Goal: Task Accomplishment & Management: Manage account settings

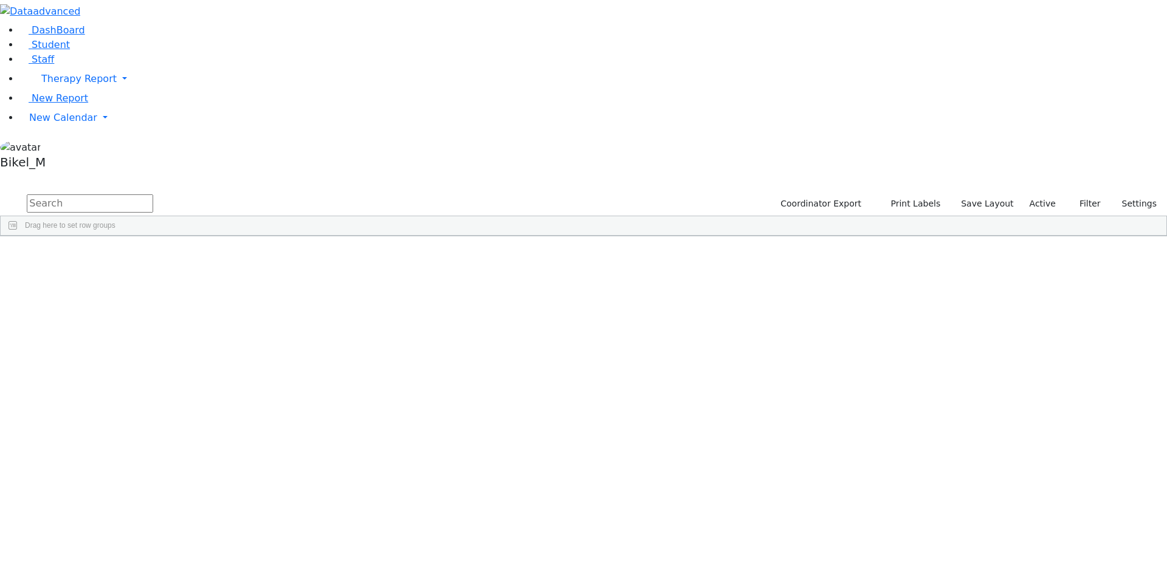
click at [31, 174] on aside "DashBoard Student Staff Therapy Report Student Old Calendar" at bounding box center [583, 87] width 1167 height 174
click at [153, 195] on input "text" at bounding box center [90, 204] width 126 height 18
click at [72, 123] on span "New Calendar" at bounding box center [63, 118] width 68 height 12
click at [70, 148] on span "Calendar" at bounding box center [48, 142] width 44 height 12
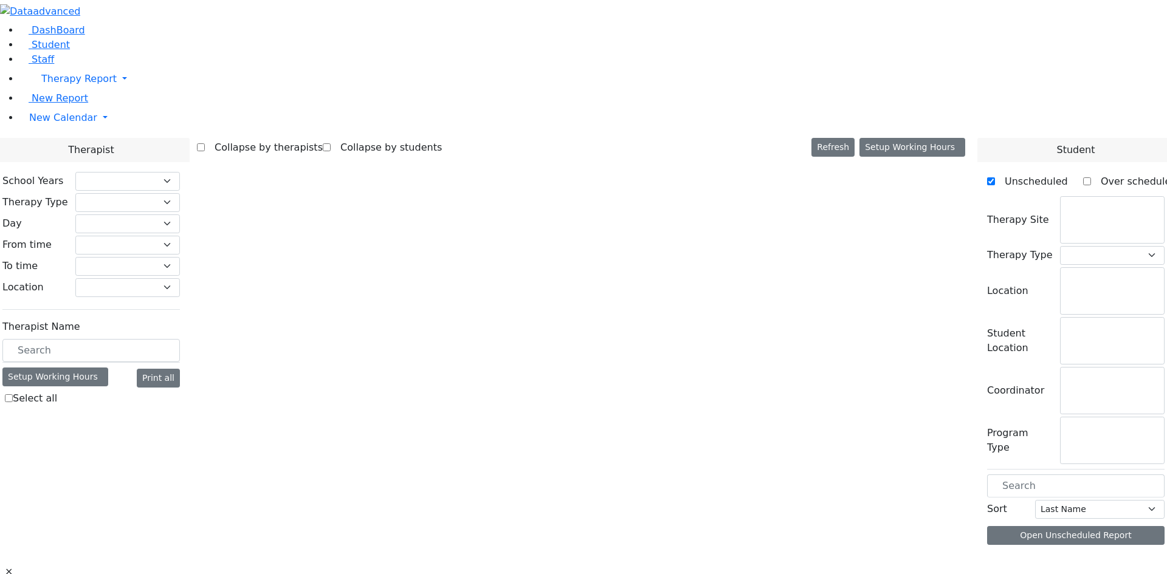
checkbox input "false"
select select "212"
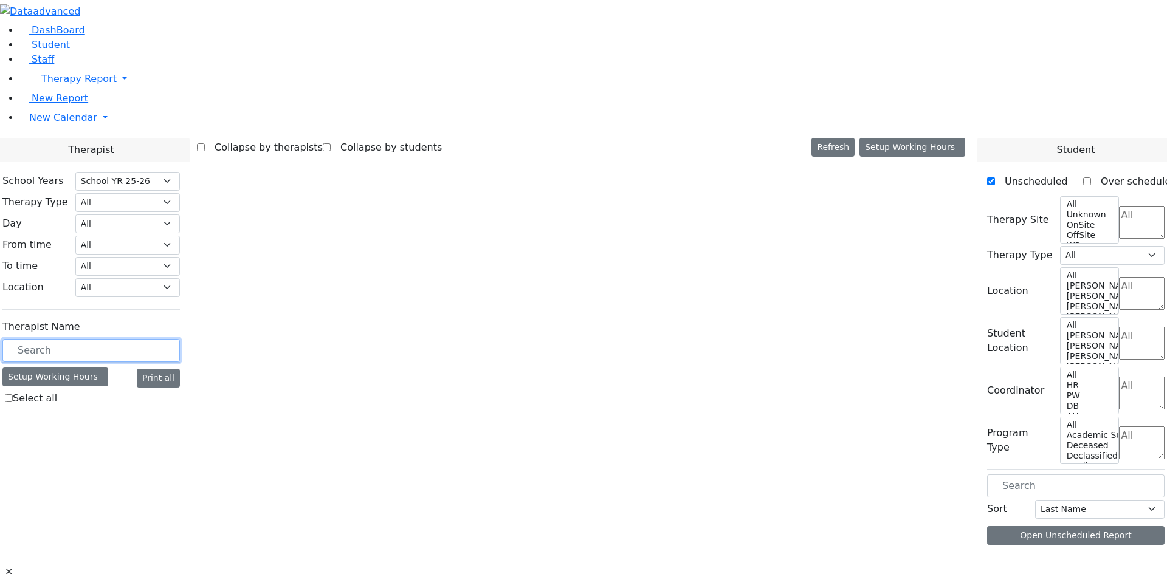
click at [168, 339] on input "text" at bounding box center [91, 350] width 178 height 23
type input "zilber"
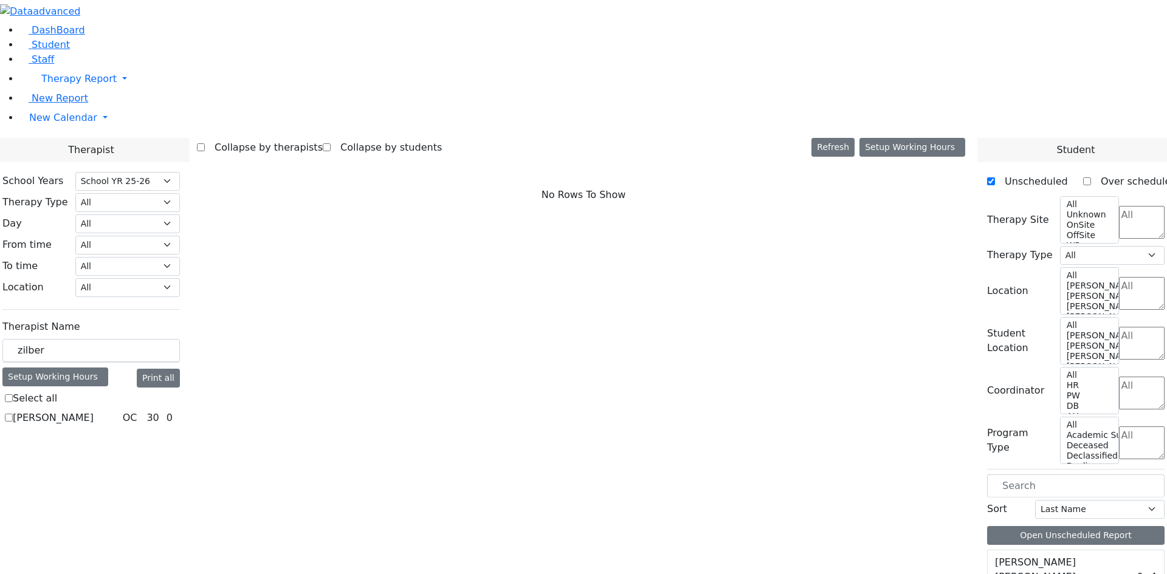
click at [94, 411] on label "[PERSON_NAME]" at bounding box center [53, 418] width 81 height 15
click at [13, 414] on input "[PERSON_NAME]" at bounding box center [9, 418] width 8 height 8
checkbox input "true"
select select "1"
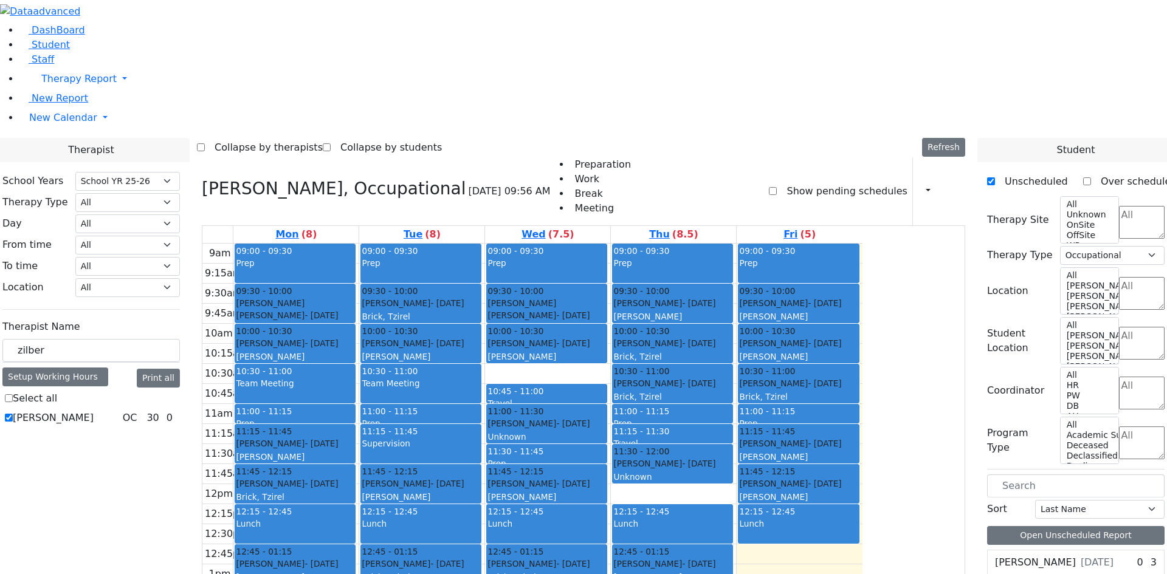
click at [626, 525] on div "9am 9:15am 9:30am 9:45am 10am 10:15am 10:30am 10:45am 11am 11:15am 11:30am 11:4…" at bounding box center [532, 484] width 660 height 481
click at [576, 456] on div "9am 9:15am 9:30am 9:45am 10am 10:15am 10:30am 10:45am 11am 11:15am 11:30am 11:4…" at bounding box center [532, 484] width 660 height 481
click at [547, 428] on div "9am 9:15am 9:30am 9:45am 10am 10:15am 10:30am 10:45am 11am 11:15am 11:30am 11:4…" at bounding box center [532, 484] width 660 height 481
click at [863, 436] on div "9am 9:15am 9:30am 9:45am 10am 10:15am 10:30am 10:45am 11am 11:15am 11:30am 11:4…" at bounding box center [532, 484] width 660 height 481
click at [863, 462] on div "9am 9:15am 9:30am 9:45am 10am 10:15am 10:30am 10:45am 11am 11:15am 11:30am 11:4…" at bounding box center [532, 484] width 660 height 481
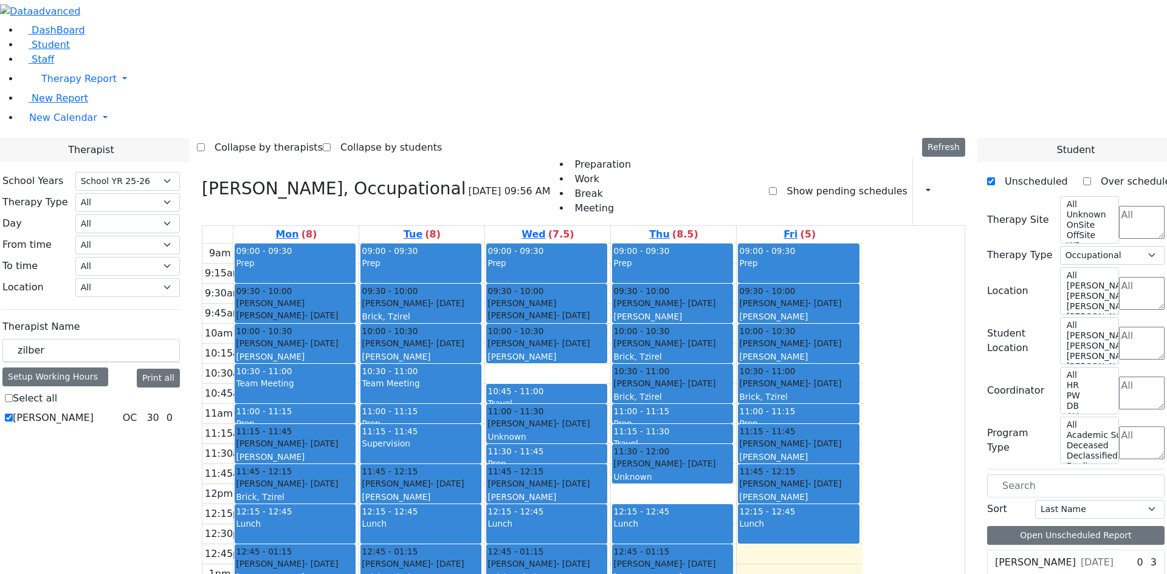
click at [766, 541] on div "9am 9:15am 9:30am 9:45am 10am 10:15am 10:30am 10:45am 11am 11:15am 11:30am 11:4…" at bounding box center [532, 484] width 660 height 481
click at [682, 519] on div "9am 9:15am 9:30am 9:45am 10am 10:15am 10:30am 10:45am 11am 11:15am 11:30am 11:4…" at bounding box center [532, 484] width 660 height 481
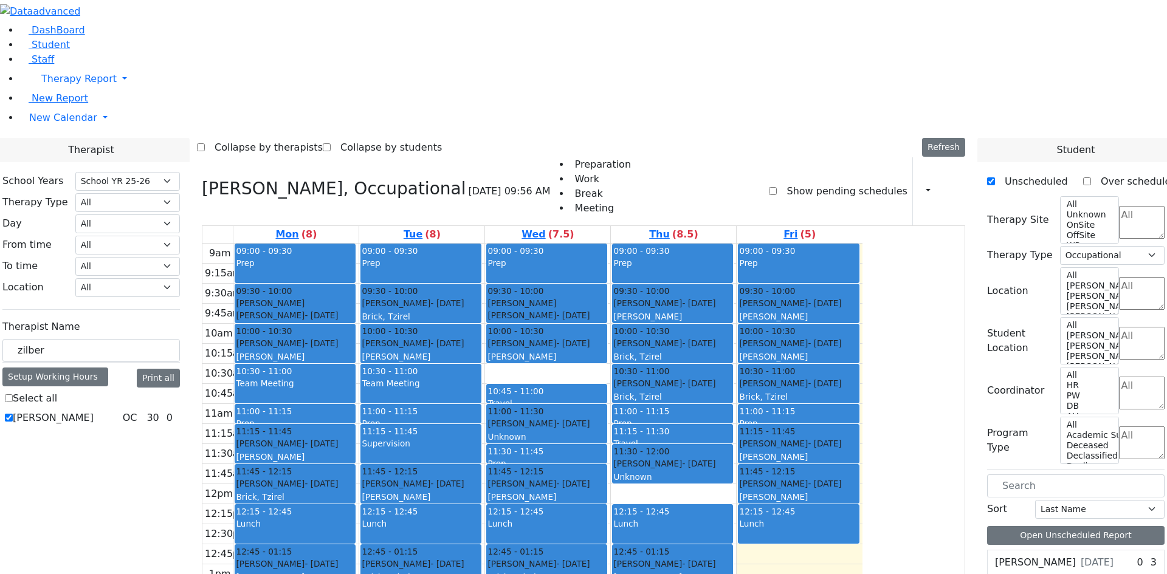
click at [480, 438] on div "Supervision" at bounding box center [421, 451] width 119 height 26
click at [355, 401] on div at bounding box center [295, 403] width 120 height 5
click at [480, 378] on div "Team Meeting" at bounding box center [421, 391] width 119 height 26
click at [354, 365] on div "10:30 - 11:00" at bounding box center [295, 371] width 119 height 12
click at [480, 438] on div "Supervision" at bounding box center [421, 444] width 119 height 12
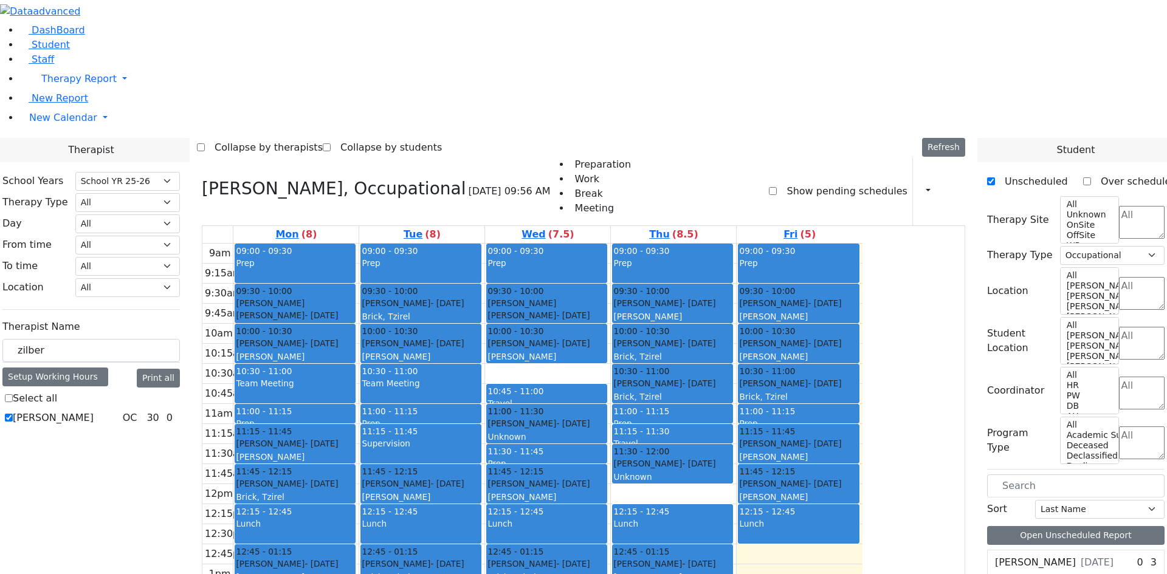
click at [481, 401] on div at bounding box center [421, 403] width 120 height 5
click at [607, 401] on div at bounding box center [547, 403] width 120 height 5
click at [681, 244] on div "9am 9:15am 9:30am 9:45am 10am 10:15am 10:30am 10:45am 11am 11:15am 11:30am 11:4…" at bounding box center [532, 484] width 660 height 481
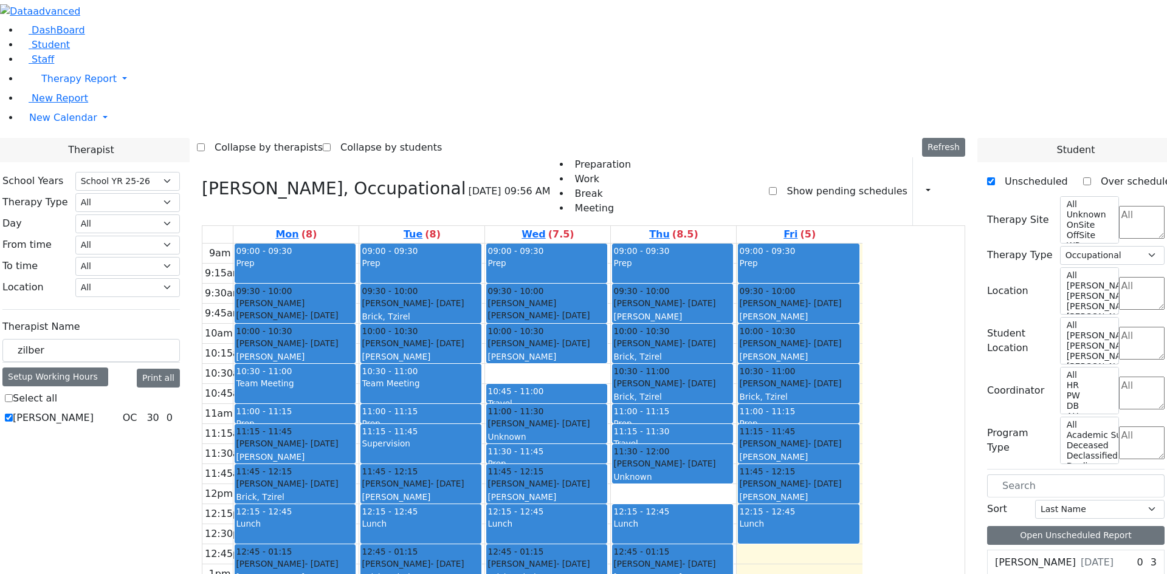
click at [480, 438] on div "Supervision" at bounding box center [421, 444] width 119 height 12
click at [863, 384] on div "9am 9:15am 9:30am 9:45am 10am 10:15am 10:30am 10:45am 11am 11:15am 11:30am 11:4…" at bounding box center [532, 484] width 660 height 481
click at [732, 458] on div "Masri Burech - 05/24/2022 Unknown" at bounding box center [672, 471] width 119 height 26
click at [792, 328] on div "9am 9:15am 9:30am 9:45am 10am 10:15am 10:30am 10:45am 11am 11:15am 11:30am 11:4…" at bounding box center [532, 484] width 660 height 481
click at [732, 458] on div "Masri Burech - 05/24/2022 Unknown" at bounding box center [672, 471] width 119 height 26
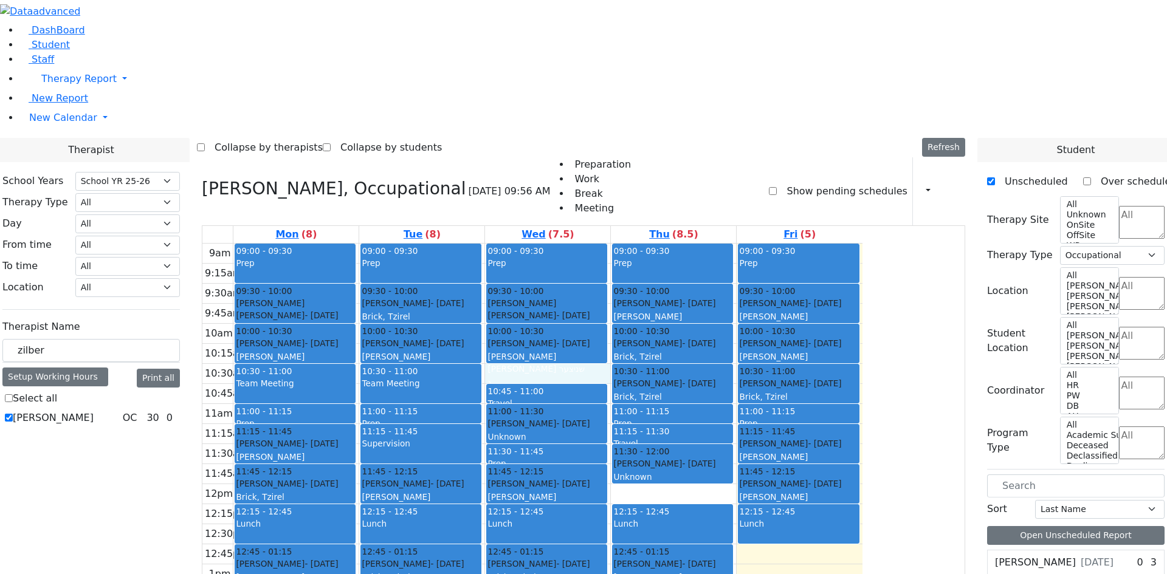
click at [666, 244] on div "9am 9:15am 9:30am 9:45am 10am 10:15am 10:30am 10:45am 11am 11:15am 11:30am 11:4…" at bounding box center [532, 484] width 660 height 481
click at [606, 418] on div "Masri Burech - 05/24/2022 Unknown" at bounding box center [547, 431] width 119 height 26
click at [590, 479] on span "- [DATE]" at bounding box center [572, 484] width 33 height 10
click at [761, 325] on div "9am 9:15am 9:30am 9:45am 10am 10:15am 10:30am 10:45am 11am 11:15am 11:30am 11:4…" at bounding box center [532, 484] width 660 height 481
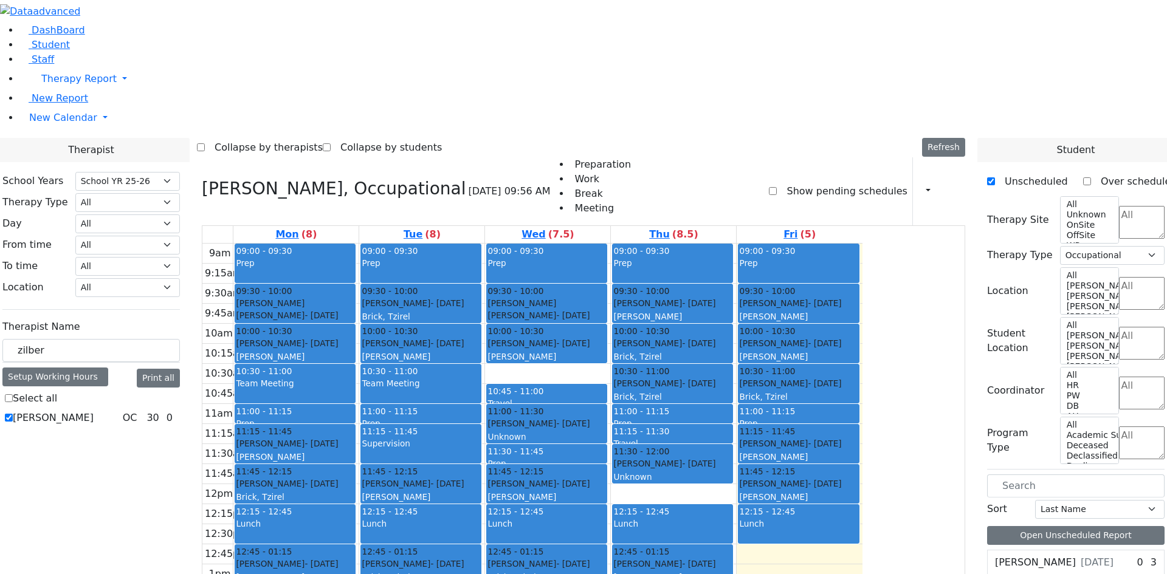
click at [863, 443] on div "9am 9:15am 9:30am 9:45am 10am 10:15am 10:30am 10:45am 11am 11:15am 11:30am 11:4…" at bounding box center [532, 484] width 660 height 481
click at [863, 430] on div "9am 9:15am 9:30am 9:45am 10am 10:15am 10:30am 10:45am 11am 11:15am 11:30am 11:4…" at bounding box center [532, 484] width 660 height 481
click at [863, 404] on div "9am 9:15am 9:30am 9:45am 10am 10:15am 10:30am 10:45am 11am 11:15am 11:30am 11:4…" at bounding box center [532, 484] width 660 height 481
click at [863, 391] on div "9am 9:15am 9:30am 9:45am 10am 10:15am 10:30am 10:45am 11am 11:15am 11:30am 11:4…" at bounding box center [532, 484] width 660 height 481
click at [446, 209] on div "Delete Team Meeting Edit Team Meeting" at bounding box center [497, 228] width 102 height 39
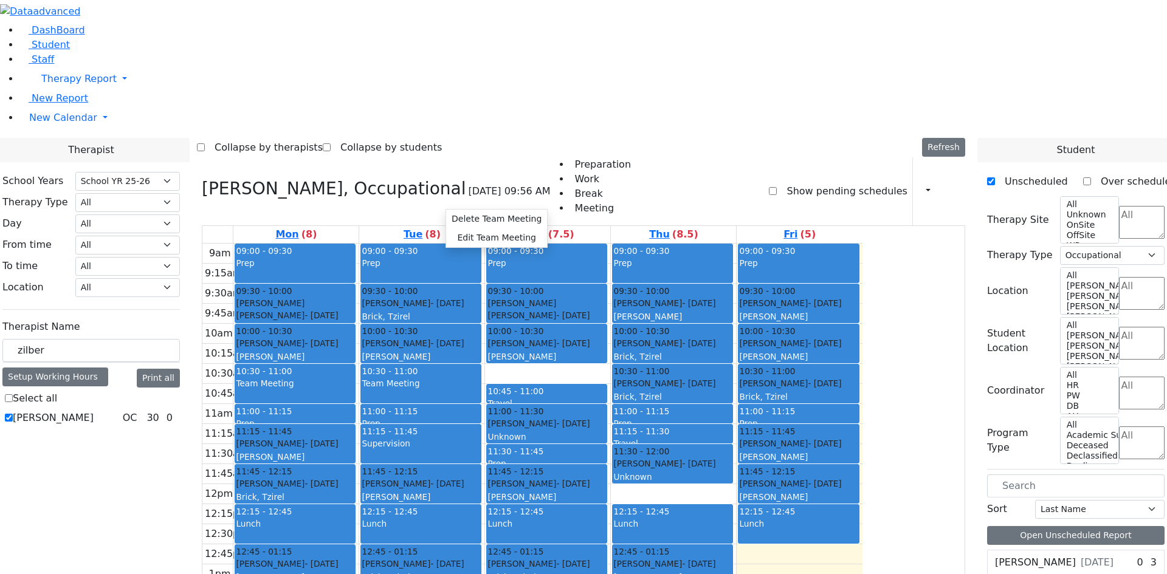
click at [354, 378] on div "Team Meeting" at bounding box center [295, 391] width 119 height 26
click at [354, 337] on div "Twerski Ezra - 07/21/2013 Gross, Atara" at bounding box center [295, 350] width 119 height 26
click at [338, 311] on span "- [DATE]" at bounding box center [321, 316] width 33 height 10
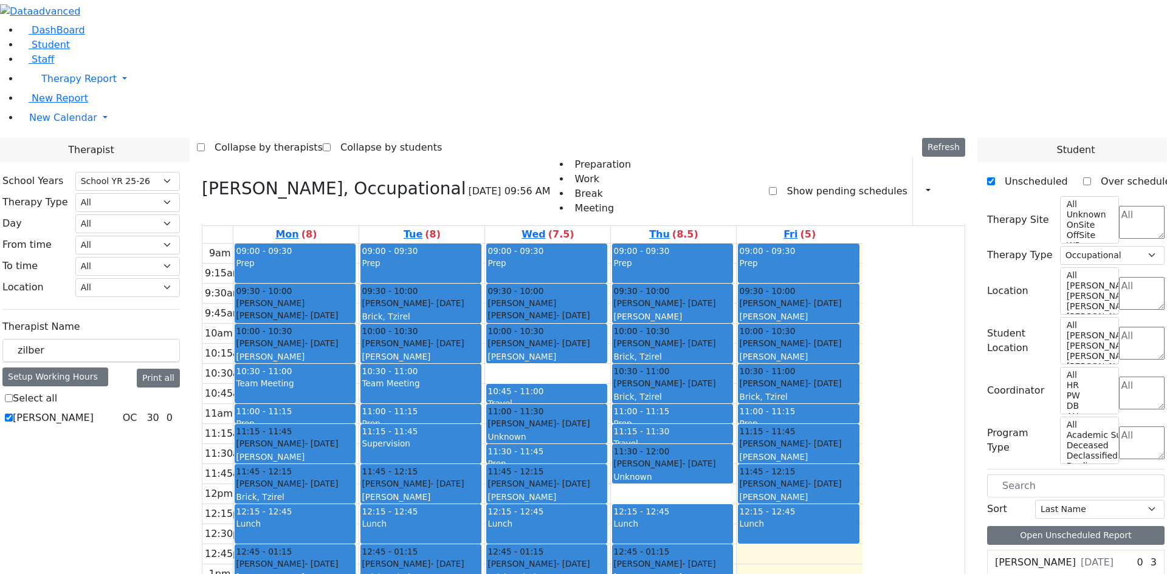
click at [485, 244] on div "09:00 - 09:30 Prep 09:30 - 10:00 Aker Leah - 04/09/2012 Brick, Tzirel Grade 6 1…" at bounding box center [421, 484] width 125 height 481
click at [480, 351] on div "[PERSON_NAME]" at bounding box center [421, 357] width 119 height 12
click at [1119, 206] on textarea "Search" at bounding box center [1142, 222] width 46 height 33
click at [863, 405] on div "9am 9:15am 9:30am 9:45am 10am 10:15am 10:30am 10:45am 11am 11:15am 11:30am 11:4…" at bounding box center [532, 484] width 660 height 481
click at [858, 478] on div "Twerski Ezra - 07/21/2013 Gross, Atara" at bounding box center [798, 491] width 119 height 26
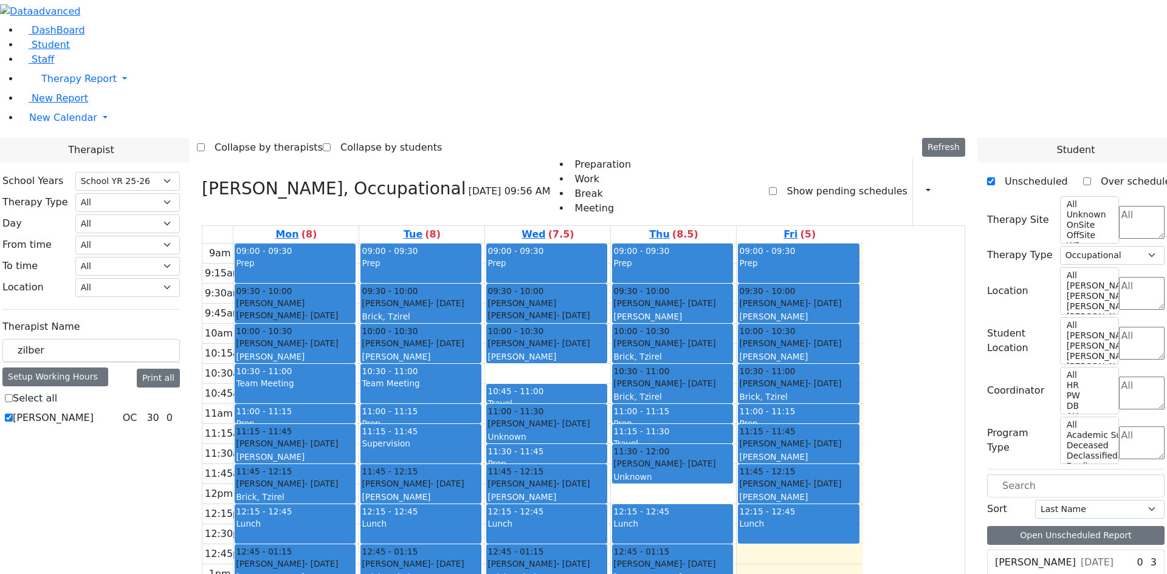
click at [841, 439] on span "- [DATE]" at bounding box center [824, 444] width 33 height 10
click at [841, 379] on span "- [DATE]" at bounding box center [824, 384] width 33 height 10
click at [841, 339] on span "- [DATE]" at bounding box center [824, 344] width 33 height 10
click at [858, 297] on div "Meisels Jacob - 06/11/2017 Golombeck Esther" at bounding box center [798, 310] width 119 height 26
click at [732, 297] on div "Tropper Rivka - 11/22/2004 Goldberg, Chanie" at bounding box center [672, 310] width 119 height 26
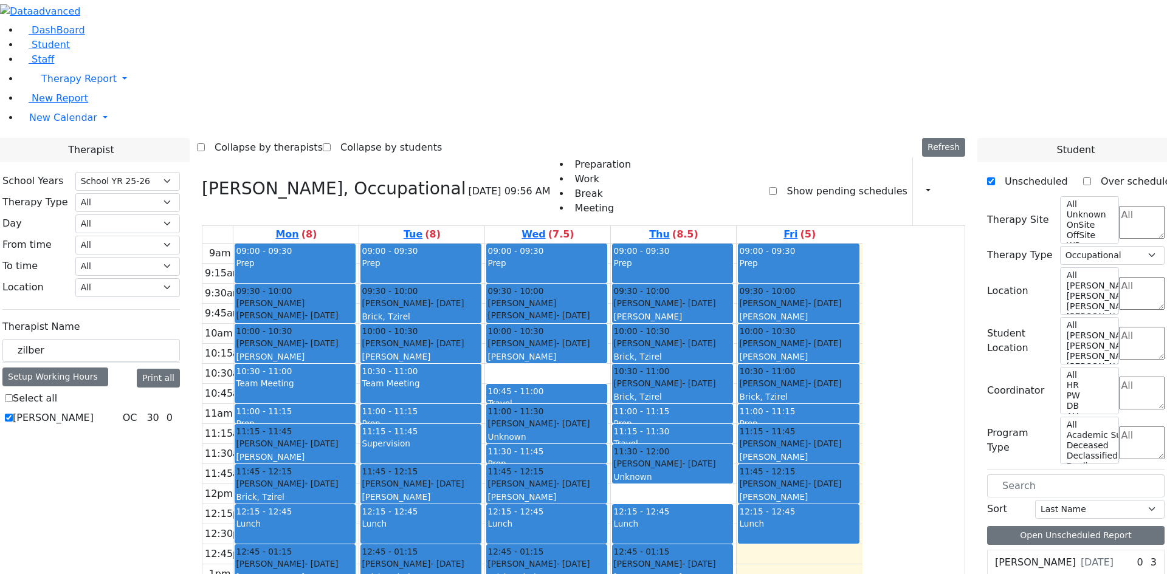
click at [732, 337] on div "Aker Leah - 04/09/2012 Brick, Tzirel Grade 6" at bounding box center [672, 357] width 119 height 40
click at [732, 378] on div "Mandelbaum Esther - 08/30/2012 Brick, Tzirel" at bounding box center [672, 391] width 119 height 26
click at [733, 424] on link "11:15 - 11:30 Travel" at bounding box center [672, 433] width 121 height 19
click at [716, 459] on span "- [DATE]" at bounding box center [698, 464] width 33 height 10
click at [733, 574] on div at bounding box center [673, 583] width 120 height 5
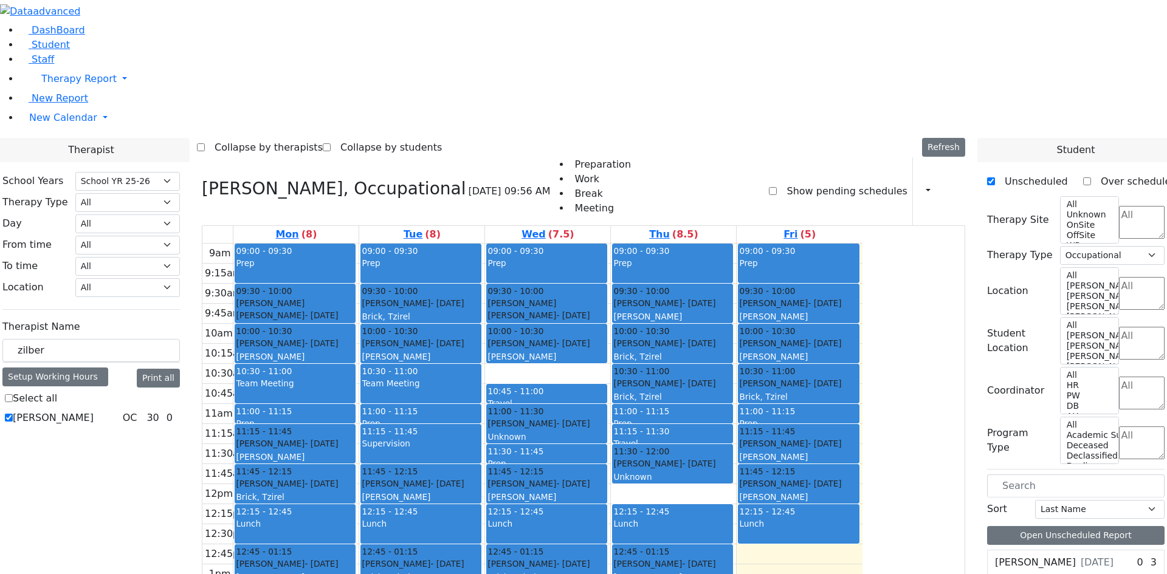
drag, startPoint x: 682, startPoint y: 450, endPoint x: 678, endPoint y: 422, distance: 28.9
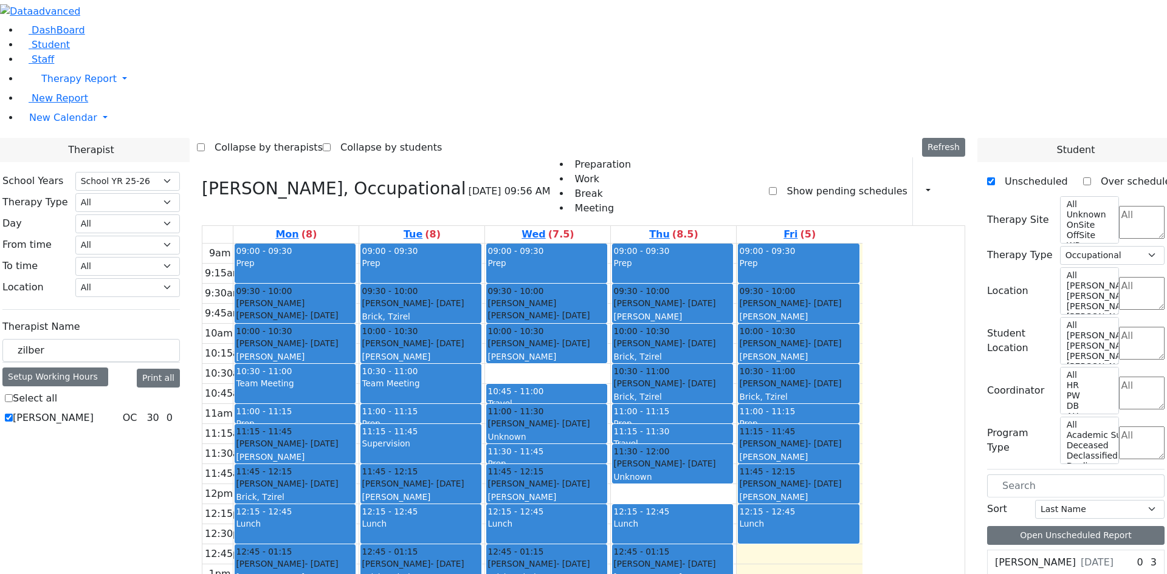
click at [606, 558] on div "Mandelbaum Esther - 08/30/2012 Brick, Tzirel" at bounding box center [547, 571] width 119 height 26
click at [606, 478] on div "Katina Yitel - 09/28/2010 Weber, Leah" at bounding box center [547, 491] width 119 height 26
click at [606, 337] on div "Katina Nachuma - 05/14/2006 Goldberg, Chanie" at bounding box center [547, 350] width 119 height 26
click at [607, 325] on div "10:00 - 10:30 Katina Nachuma - 05/14/2006 Goldberg, Chanie" at bounding box center [547, 344] width 120 height 38
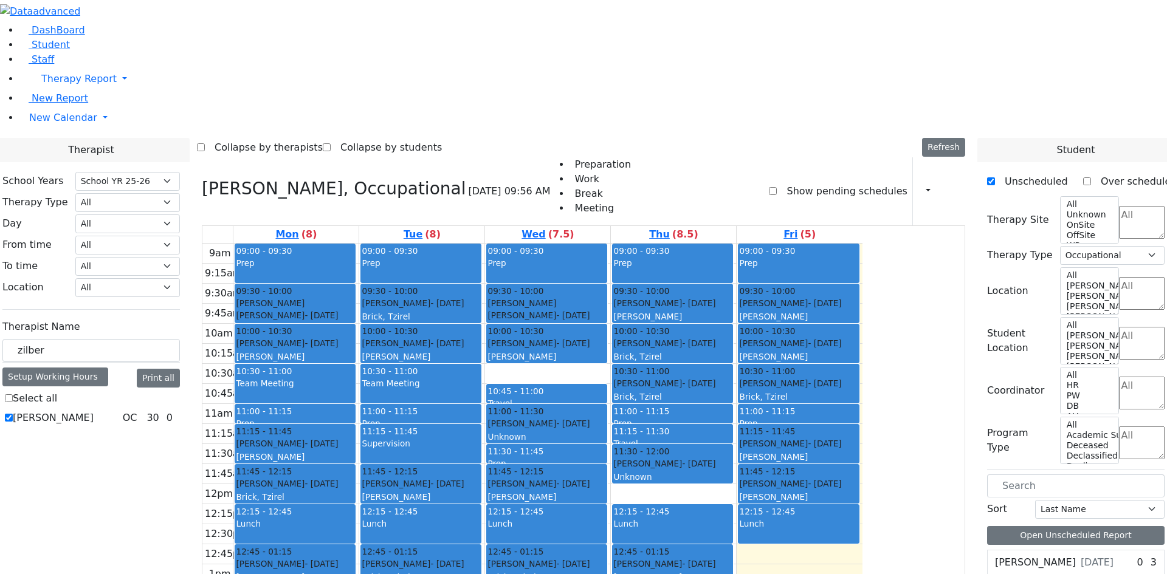
click at [480, 297] on div "Aker Leah - 04/09/2012 Brick, Tzirel Grade 6" at bounding box center [421, 317] width 119 height 40
click at [534, 428] on div "9am 9:15am 9:30am 9:45am 10am 10:15am 10:30am 10:45am 11am 11:15am 11:30am 11:4…" at bounding box center [532, 484] width 660 height 481
drag, startPoint x: 539, startPoint y: 444, endPoint x: 539, endPoint y: 429, distance: 15.2
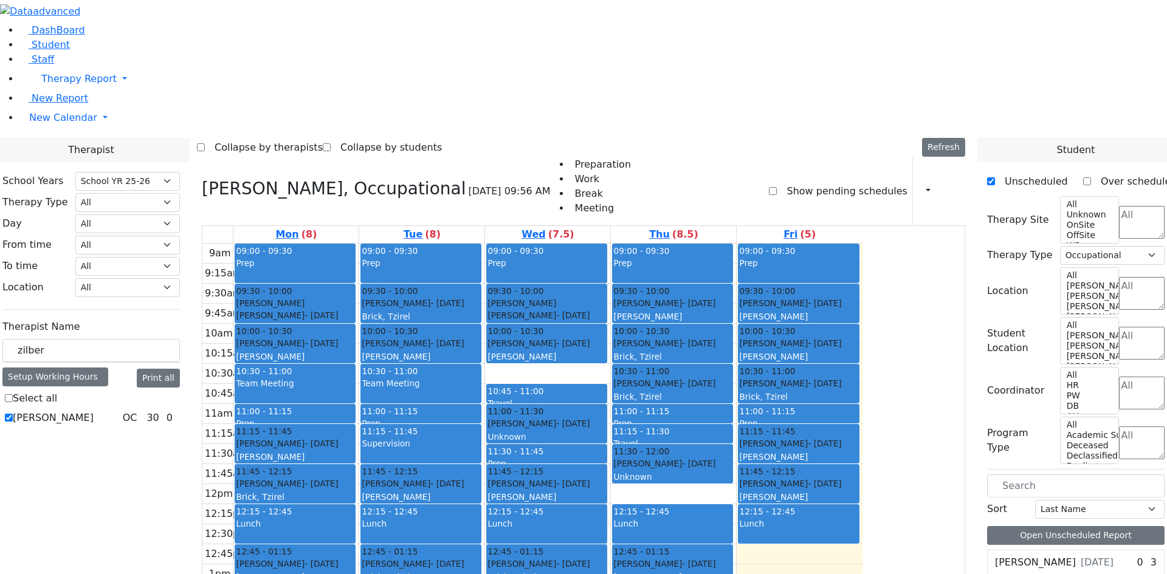
click at [799, 553] on div "9am 9:15am 9:30am 9:45am 10am 10:15am 10:30am 10:45am 11am 11:15am 11:30am 11:4…" at bounding box center [532, 484] width 660 height 481
click at [725, 549] on div "9am 9:15am 9:30am 9:45am 10am 10:15am 10:30am 10:45am 11am 11:15am 11:30am 11:4…" at bounding box center [532, 484] width 660 height 481
click at [707, 531] on div "9am 9:15am 9:30am 9:45am 10am 10:15am 10:30am 10:45am 11am 11:15am 11:30am 11:4…" at bounding box center [532, 484] width 660 height 481
click at [703, 503] on div "9am 9:15am 9:30am 9:45am 10am 10:15am 10:30am 10:45am 11am 11:15am 11:30am 11:4…" at bounding box center [532, 484] width 660 height 481
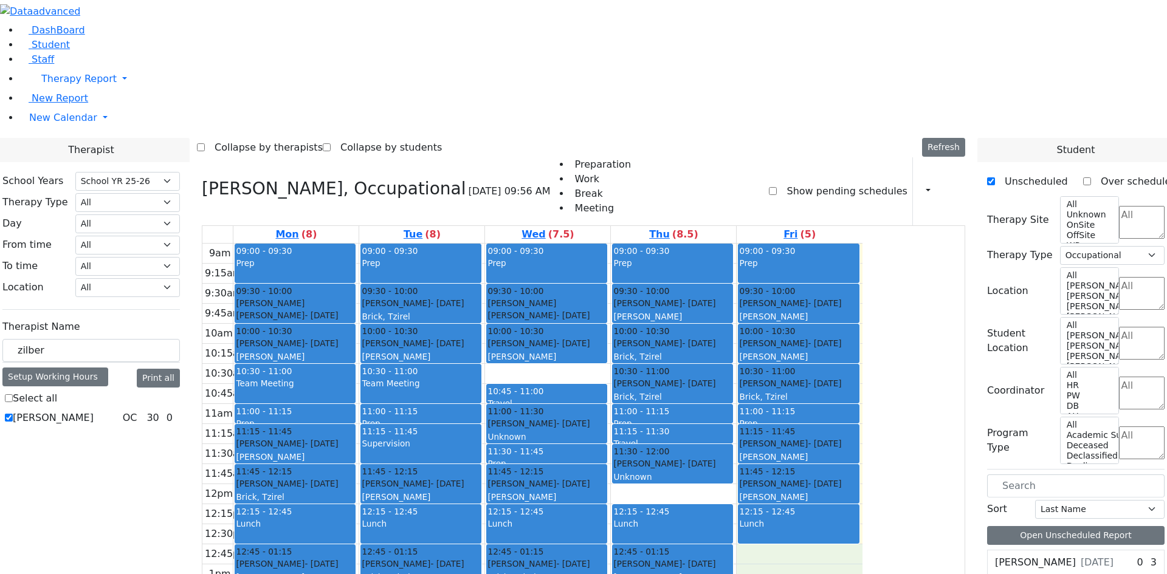
drag, startPoint x: 908, startPoint y: 395, endPoint x: 930, endPoint y: 548, distance: 155.4
click at [863, 548] on div "9am 9:15am 9:30am 9:45am 10am 10:15am 10:30am 10:45am 11am 11:15am 11:30am 11:4…" at bounding box center [532, 484] width 660 height 481
click at [769, 327] on div "9am 9:15am 9:30am 9:45am 10am 10:15am 10:30am 10:45am 11am 11:15am 11:30am 11:4…" at bounding box center [532, 484] width 660 height 481
click at [863, 416] on div "9am 9:15am 9:30am 9:45am 10am 10:15am 10:30am 10:45am 11am 11:15am 11:30am 11:4…" at bounding box center [532, 484] width 660 height 481
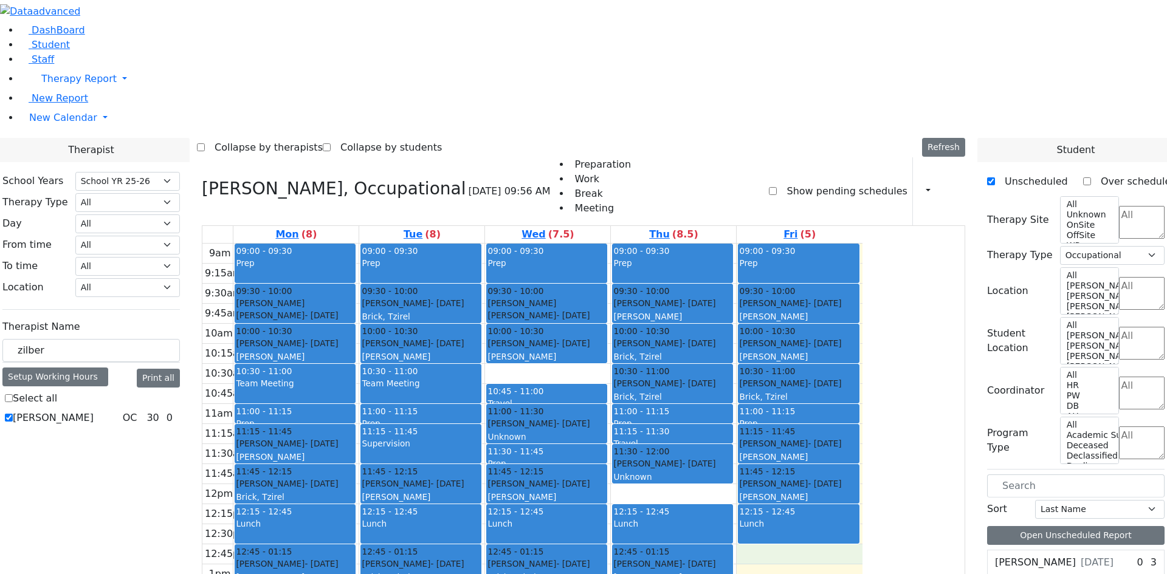
click at [863, 386] on div "9am 9:15am 9:30am 9:45am 10am 10:15am 10:30am 10:45am 11am 11:15am 11:30am 11:4…" at bounding box center [532, 484] width 660 height 481
click at [858, 518] on div "Lunch" at bounding box center [798, 531] width 119 height 26
click at [863, 388] on div "9am 9:15am 9:30am 9:45am 10am 10:15am 10:30am 10:45am 11am 11:15am 11:30am 11:4…" at bounding box center [532, 484] width 660 height 481
click at [863, 404] on div "9am 9:15am 9:30am 9:45am 10am 10:15am 10:30am 10:45am 11am 11:15am 11:30am 11:4…" at bounding box center [532, 484] width 660 height 481
click at [863, 387] on div "9am 9:15am 9:30am 9:45am 10am 10:15am 10:30am 10:45am 11am 11:15am 11:30am 11:4…" at bounding box center [532, 484] width 660 height 481
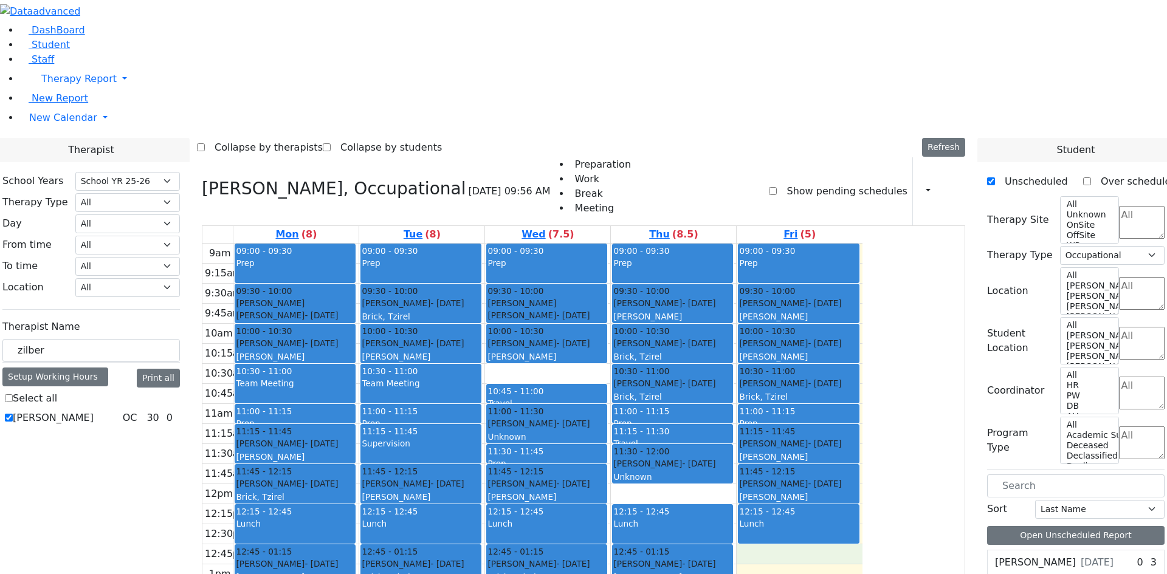
click at [863, 401] on div "9am 9:15am 9:30am 9:45am 10am 10:15am 10:30am 10:45am 11am 11:15am 11:30am 11:4…" at bounding box center [532, 484] width 660 height 481
click at [863, 390] on div "9am 9:15am 9:30am 9:45am 10am 10:15am 10:30am 10:45am 11am 11:15am 11:30am 11:4…" at bounding box center [532, 484] width 660 height 481
click at [94, 411] on label "[PERSON_NAME]" at bounding box center [53, 418] width 81 height 15
click at [13, 414] on input "[PERSON_NAME]" at bounding box center [9, 418] width 8 height 8
checkbox input "false"
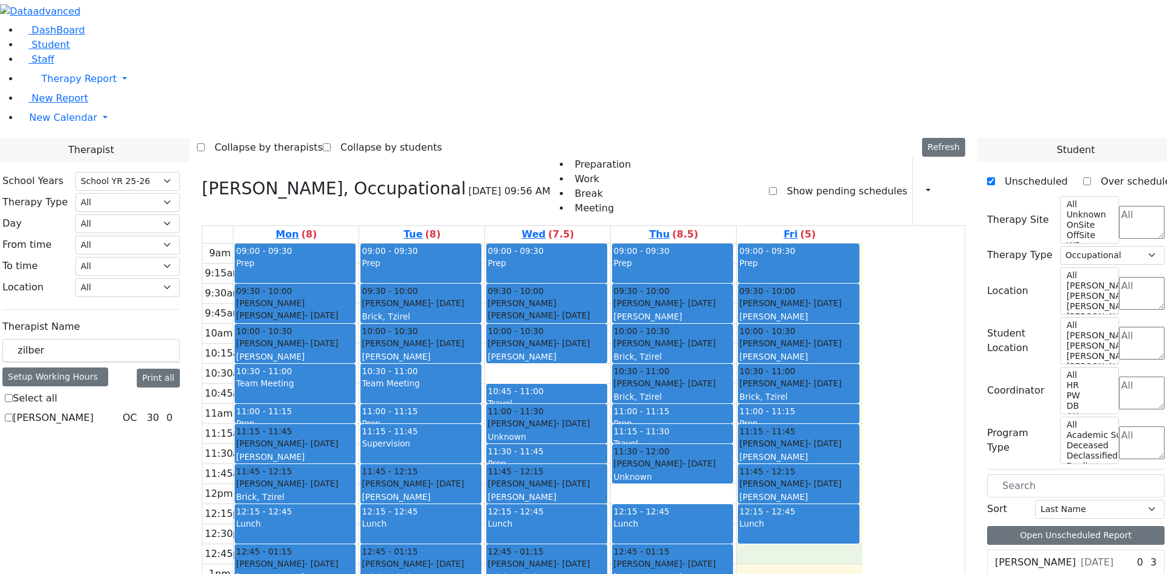
select select
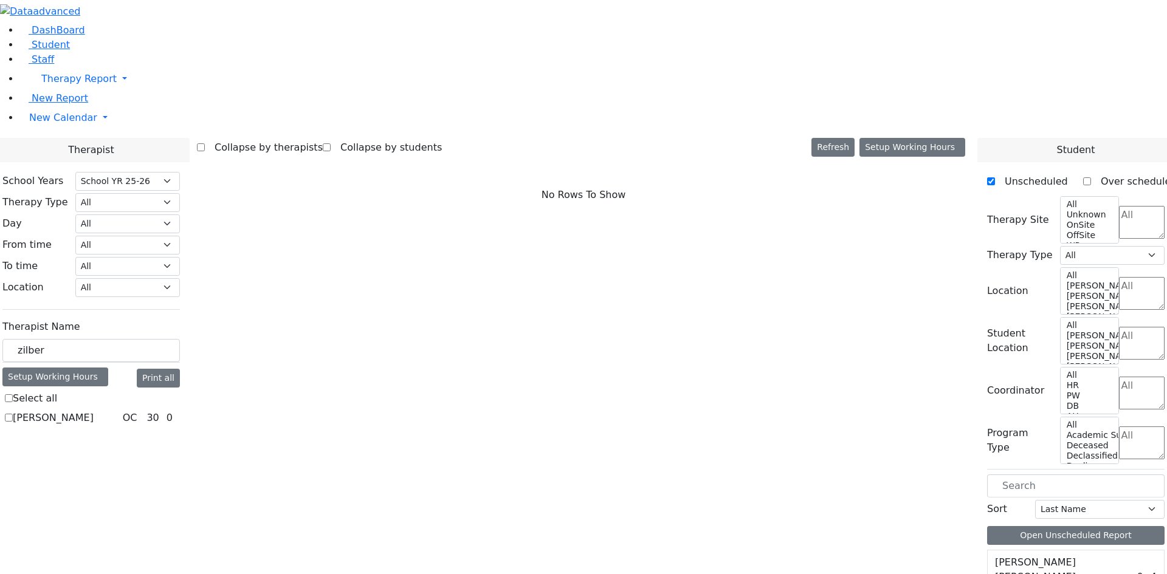
click at [94, 411] on label "[PERSON_NAME]" at bounding box center [53, 418] width 81 height 15
click at [13, 414] on input "[PERSON_NAME]" at bounding box center [9, 418] width 8 height 8
checkbox input "true"
select select "1"
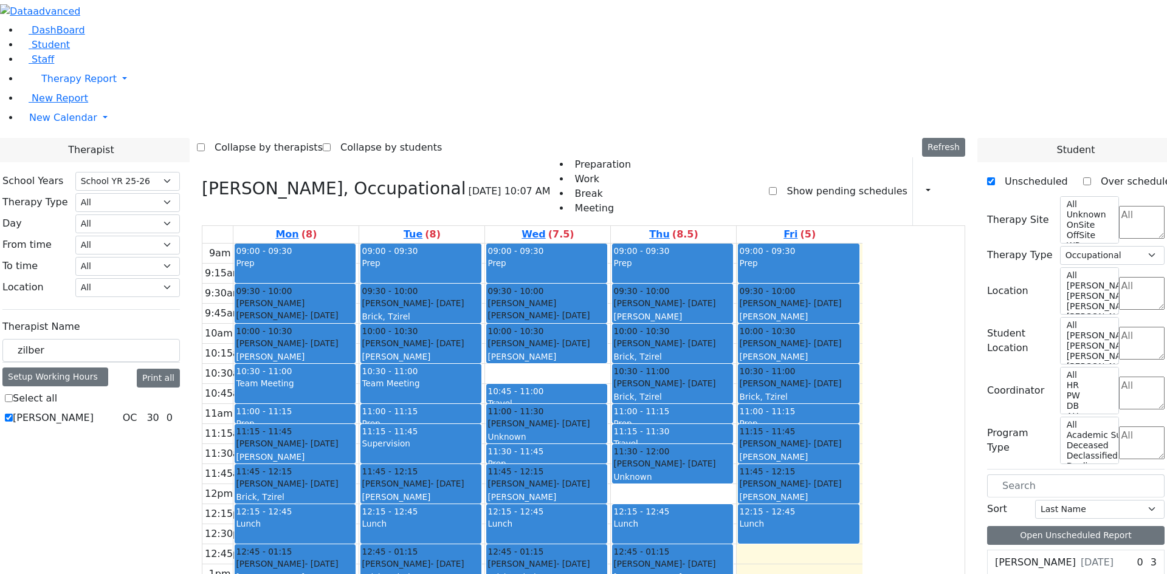
click at [776, 333] on div "9am 9:15am 9:30am 9:45am 10am 10:15am 10:30am 10:45am 11am 11:15am 11:30am 11:4…" at bounding box center [532, 484] width 660 height 481
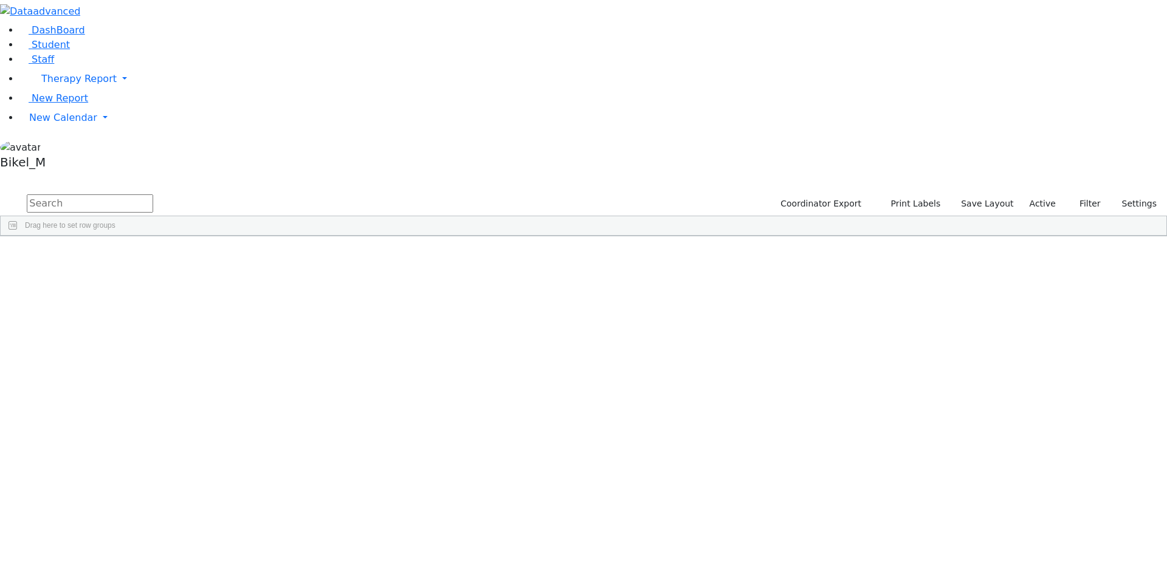
click at [153, 195] on input "text" at bounding box center [90, 204] width 126 height 18
click at [155, 358] on div "Glauber" at bounding box center [116, 366] width 77 height 17
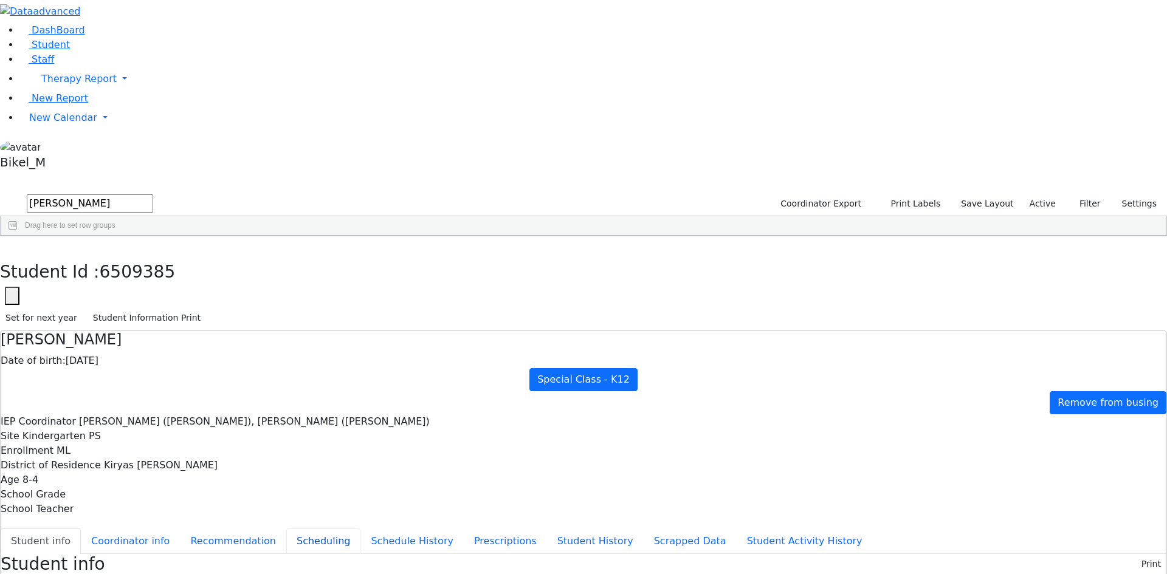
scroll to position [2, 0]
click at [287, 529] on button "Scheduling" at bounding box center [323, 542] width 74 height 26
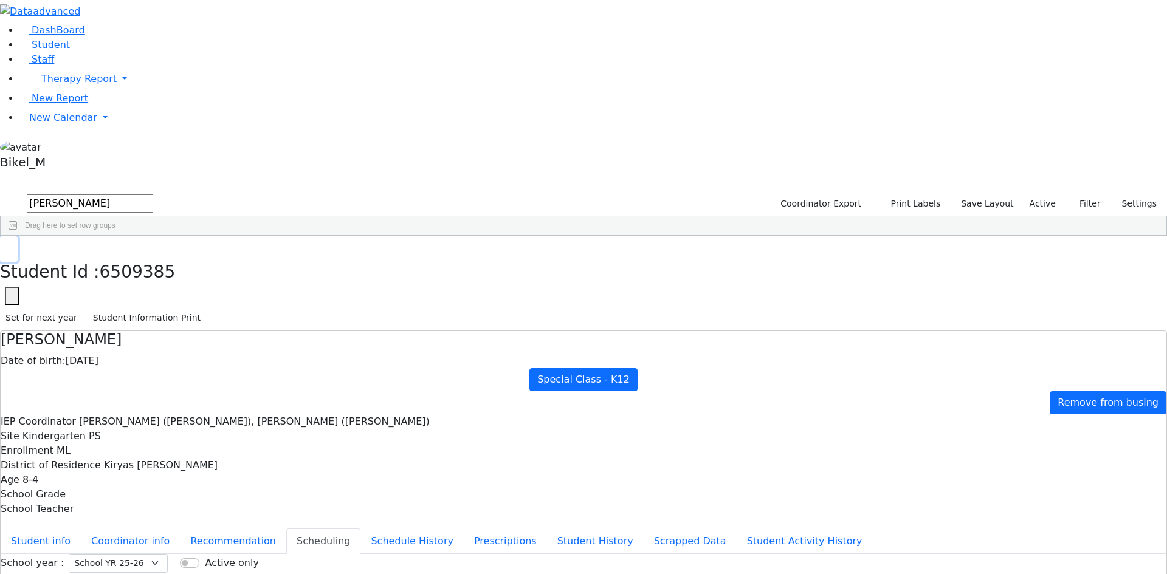
click at [12, 246] on icon "button" at bounding box center [8, 249] width 7 height 7
drag, startPoint x: 238, startPoint y: 51, endPoint x: 157, endPoint y: 51, distance: 80.9
click at [153, 193] on form "shimon" at bounding box center [76, 204] width 153 height 23
click at [0, 193] on button "submit" at bounding box center [12, 204] width 24 height 23
type input "c"
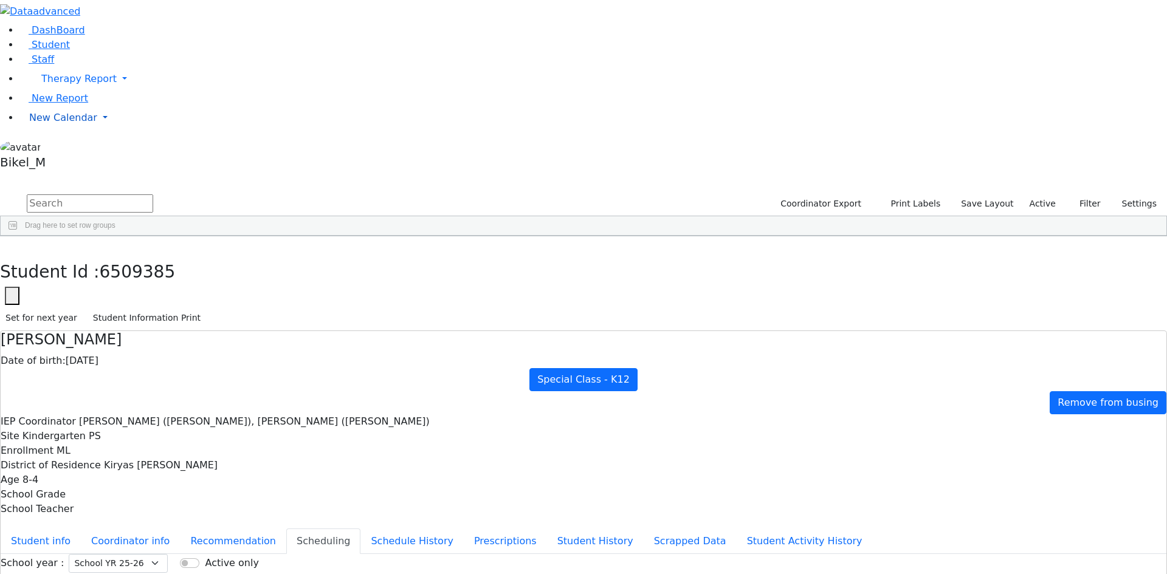
click at [55, 123] on span "New Calendar" at bounding box center [63, 118] width 68 height 12
click at [70, 148] on span "Calendar" at bounding box center [48, 142] width 44 height 12
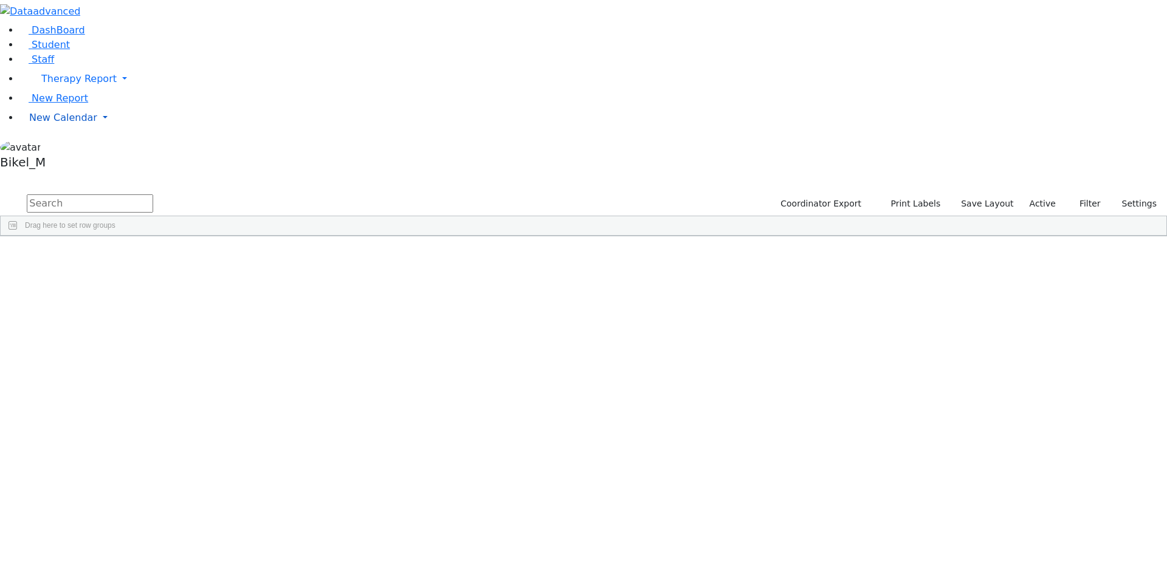
click at [53, 123] on span "New Calendar" at bounding box center [63, 118] width 68 height 12
click at [58, 148] on span "Calendar" at bounding box center [48, 142] width 44 height 12
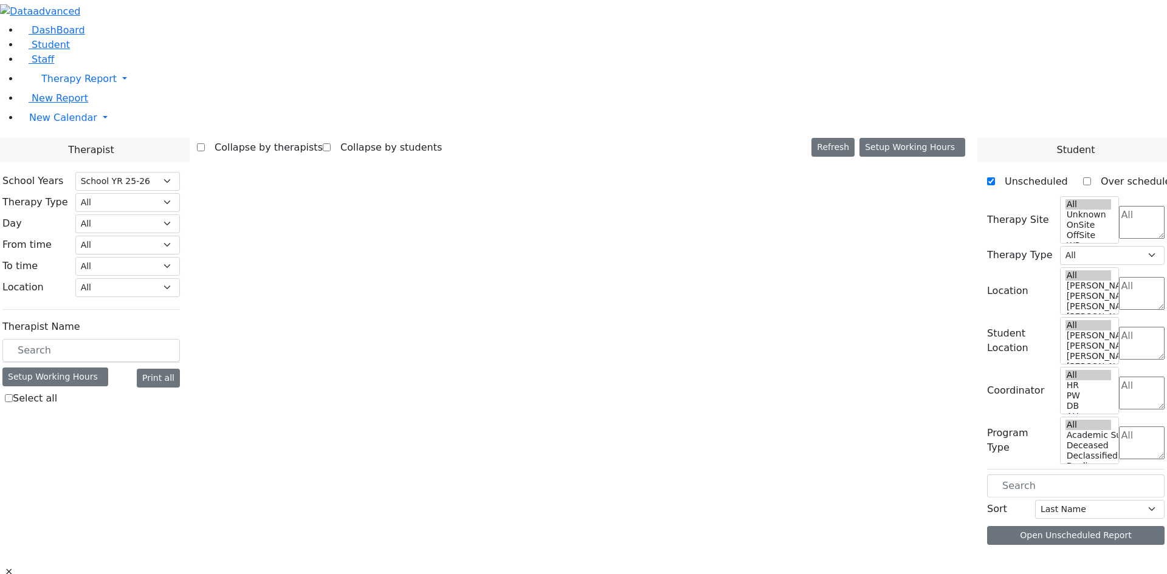
select select "212"
click at [180, 339] on input "text" at bounding box center [91, 350] width 178 height 23
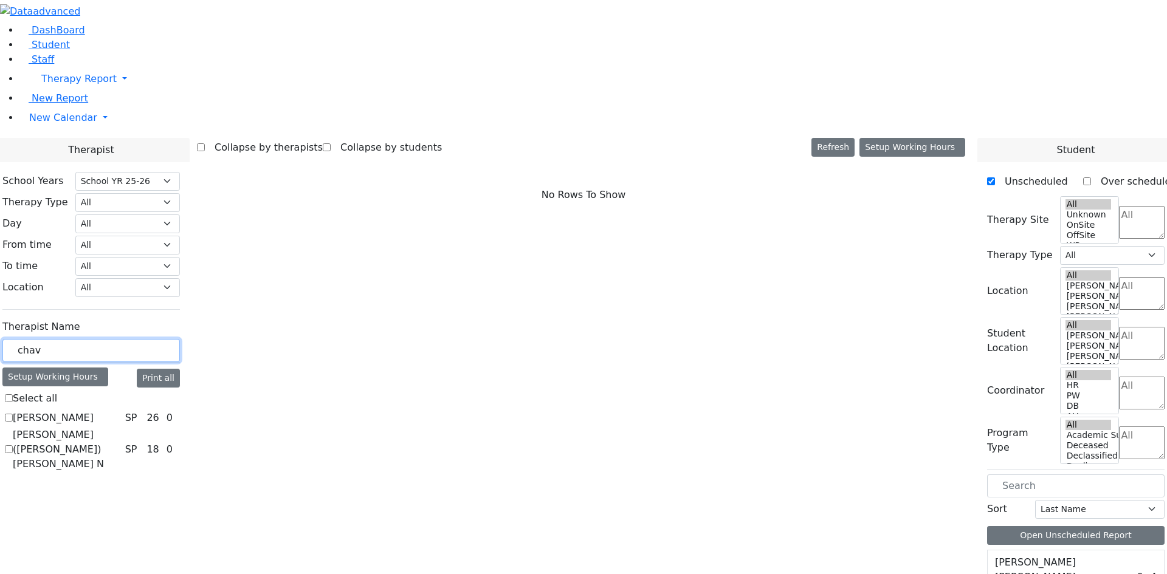
type input "chavy"
checkbox input "true"
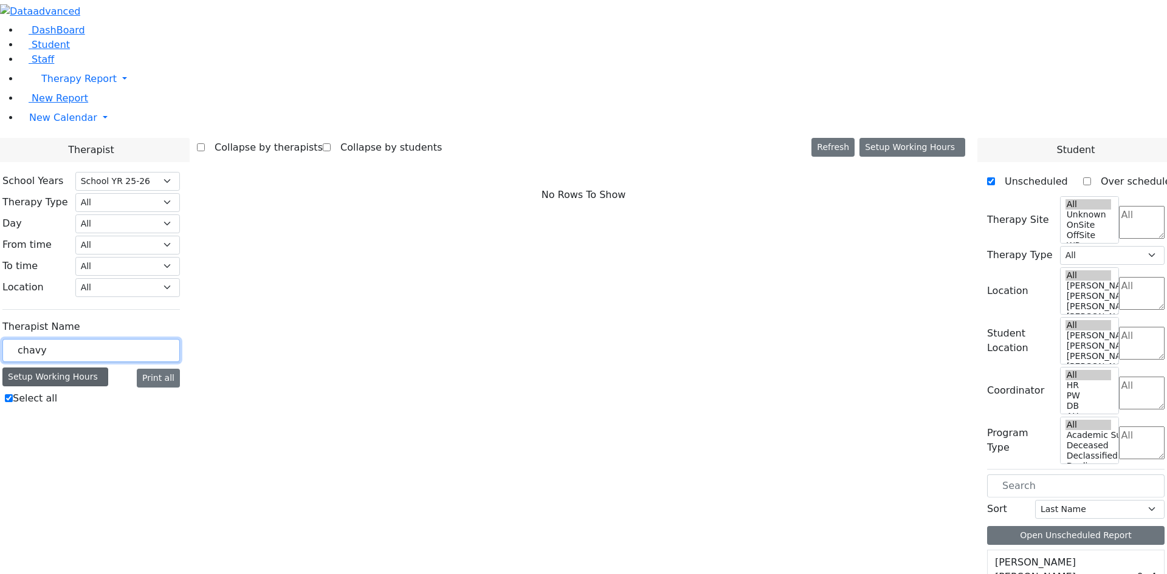
type input "chav"
checkbox input "false"
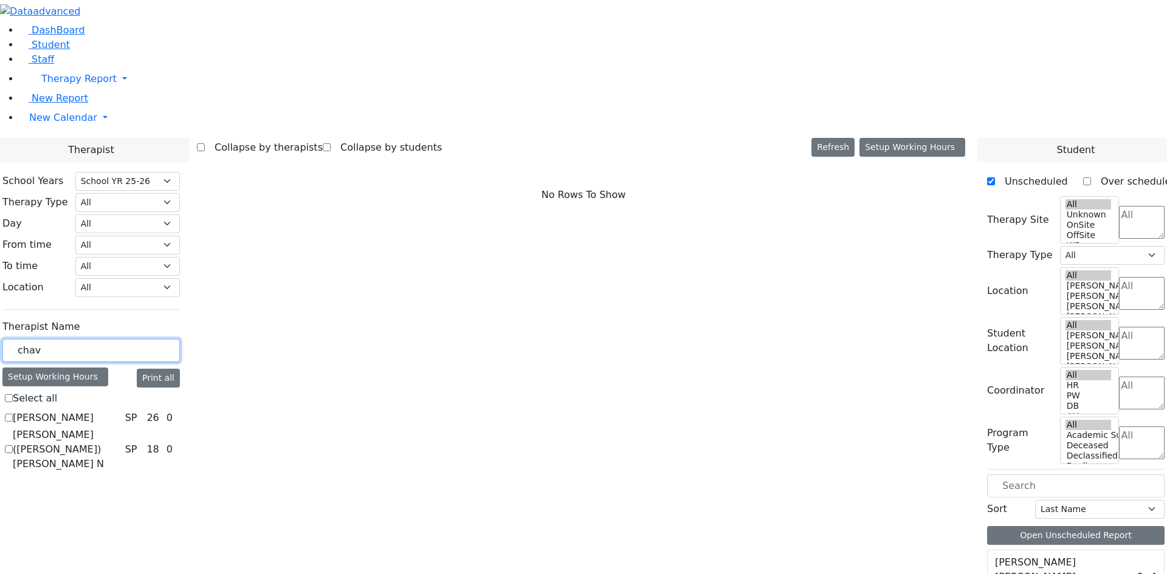
type input "chav"
click at [94, 411] on label "[PERSON_NAME]" at bounding box center [53, 418] width 81 height 15
click at [13, 414] on input "[PERSON_NAME]" at bounding box center [9, 418] width 8 height 8
checkbox input "true"
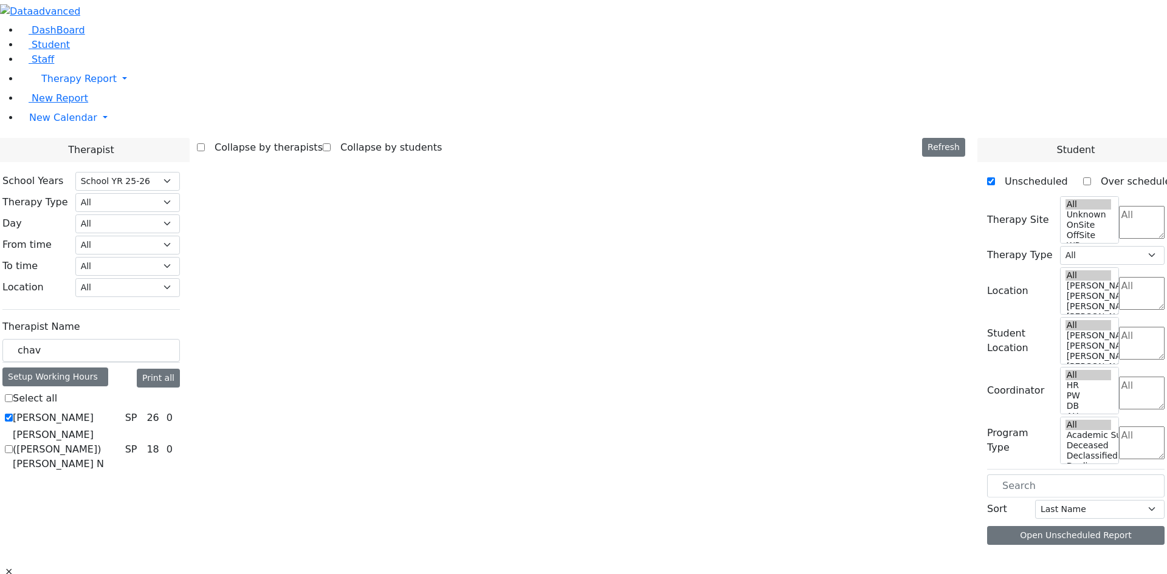
select select "3"
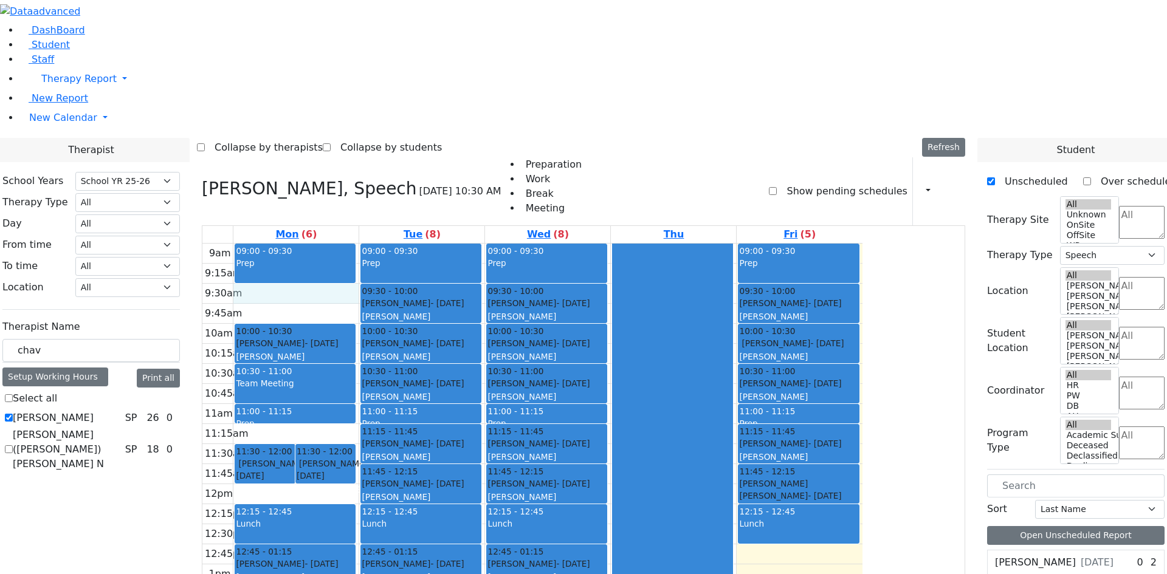
click at [436, 244] on div "9am 9:15am 9:30am 9:45am 10am 10:15am 10:30am 10:45am 11am 11:15am 11:30am 11:4…" at bounding box center [532, 484] width 660 height 481
click at [354, 257] on div "Prep" at bounding box center [295, 263] width 119 height 12
click at [317, 227] on label "(6)" at bounding box center [310, 234] width 16 height 15
click at [443, 226] on link "Tue (8)" at bounding box center [422, 234] width 42 height 17
click at [687, 226] on link "Thu" at bounding box center [674, 234] width 26 height 17
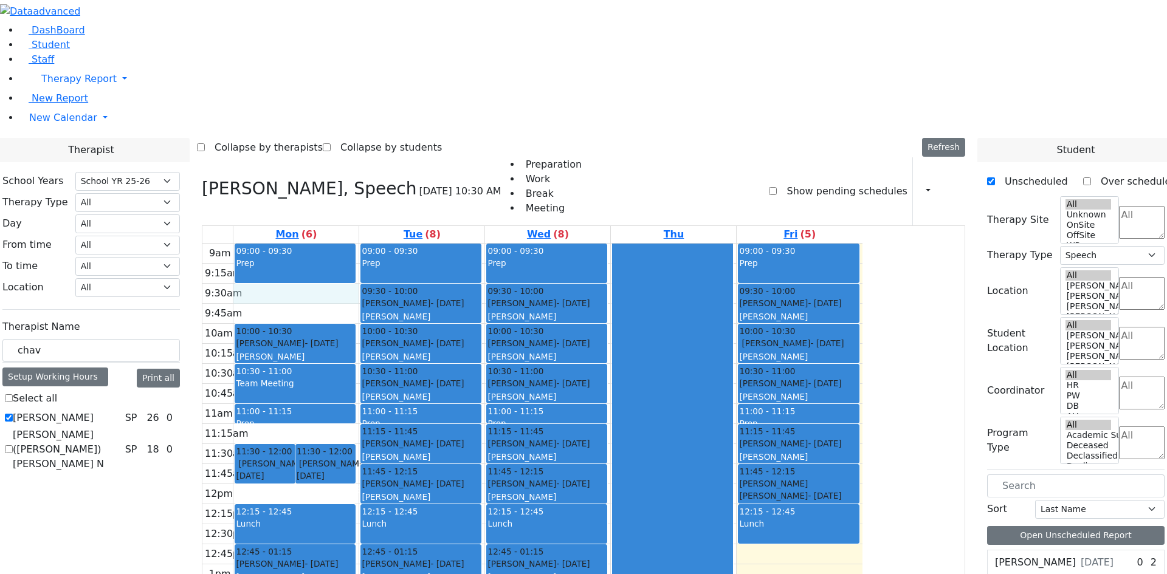
click at [413, 244] on div "9am 9:15am 9:30am 9:45am 10am 10:15am 10:30am 10:45am 11am 11:15am 11:30am 11:4…" at bounding box center [532, 484] width 660 height 481
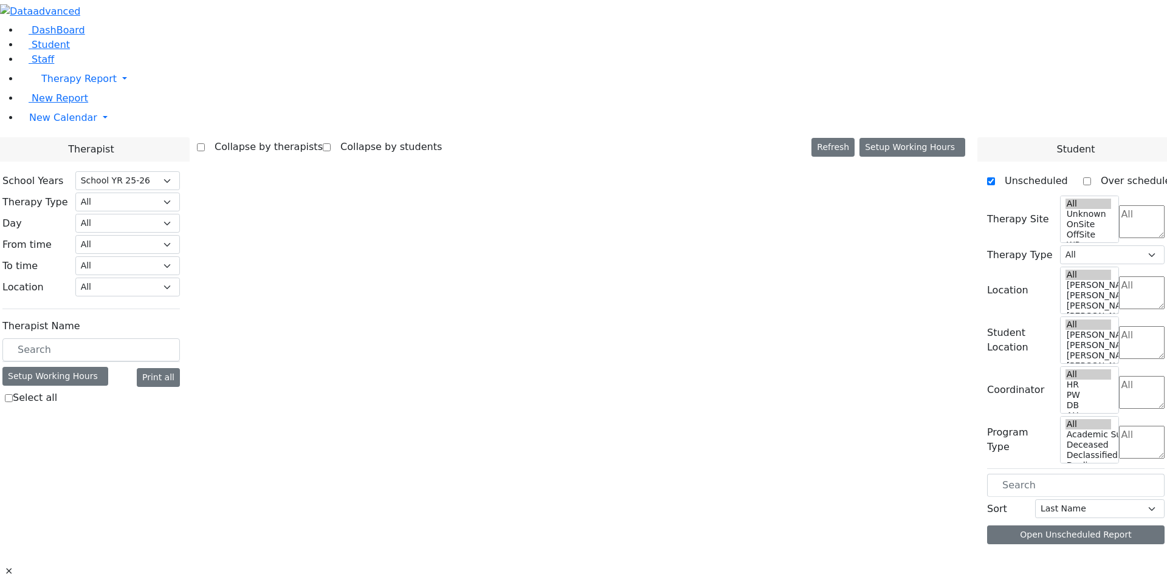
select select "212"
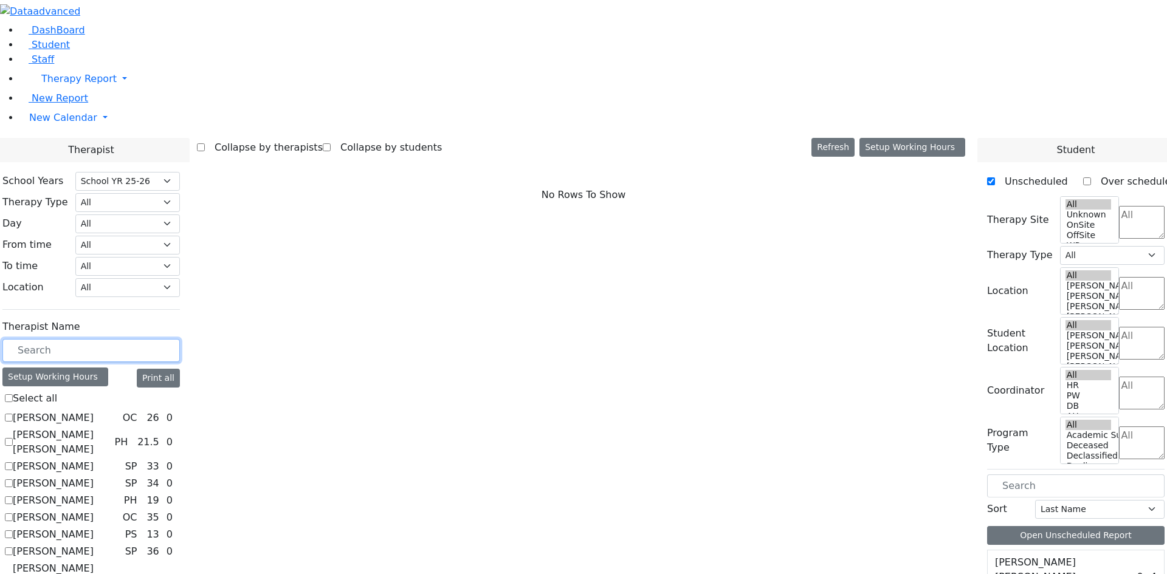
click at [173, 339] on input "text" at bounding box center [91, 350] width 178 height 23
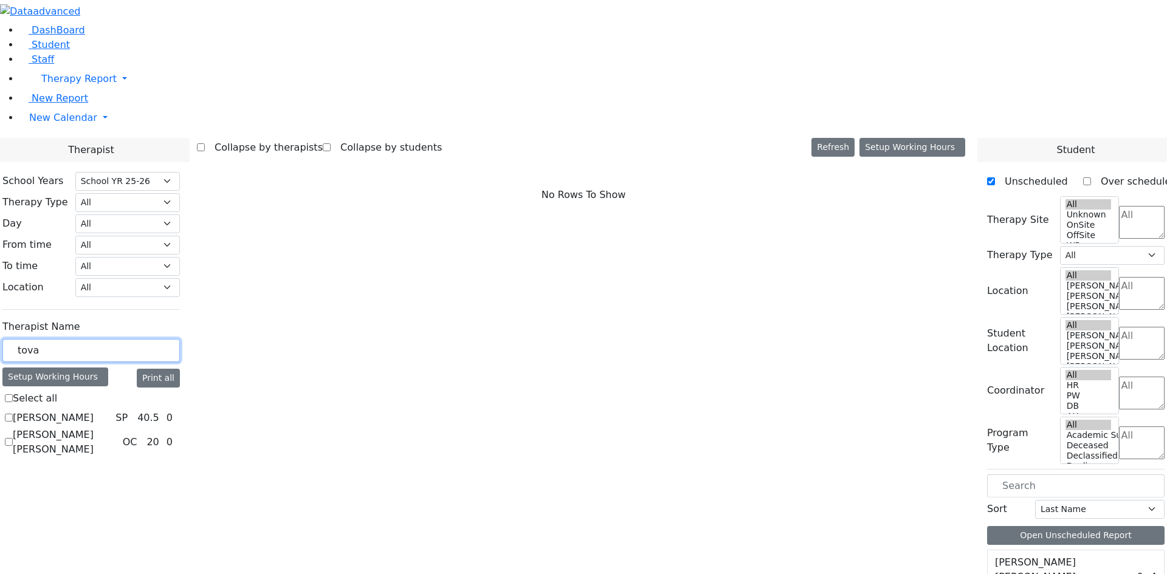
type input "tova"
click at [94, 411] on label "[PERSON_NAME]" at bounding box center [53, 418] width 81 height 15
click at [13, 414] on input "[PERSON_NAME]" at bounding box center [9, 418] width 8 height 8
checkbox input "true"
select select "3"
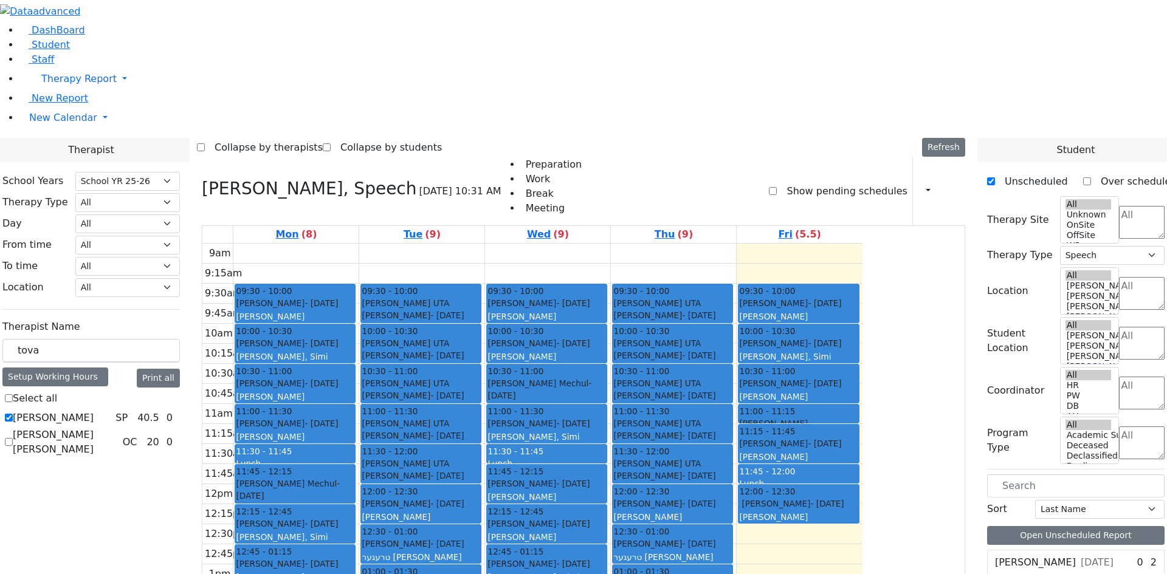
click at [858, 498] on div "[PERSON_NAME] - [DATE]" at bounding box center [798, 504] width 119 height 12
click at [858, 438] on div "[PERSON_NAME] - [DATE] [PERSON_NAME]" at bounding box center [798, 451] width 119 height 26
click at [858, 421] on div at bounding box center [799, 423] width 120 height 5
click at [858, 378] on div "[PERSON_NAME] - [DATE] [PERSON_NAME]" at bounding box center [798, 391] width 119 height 26
click at [516, 244] on div "9am 9:15am 9:30am 9:45am 10am 10:15am 10:30am 10:45am 11am 11:15am 11:30am 11:4…" at bounding box center [532, 484] width 660 height 481
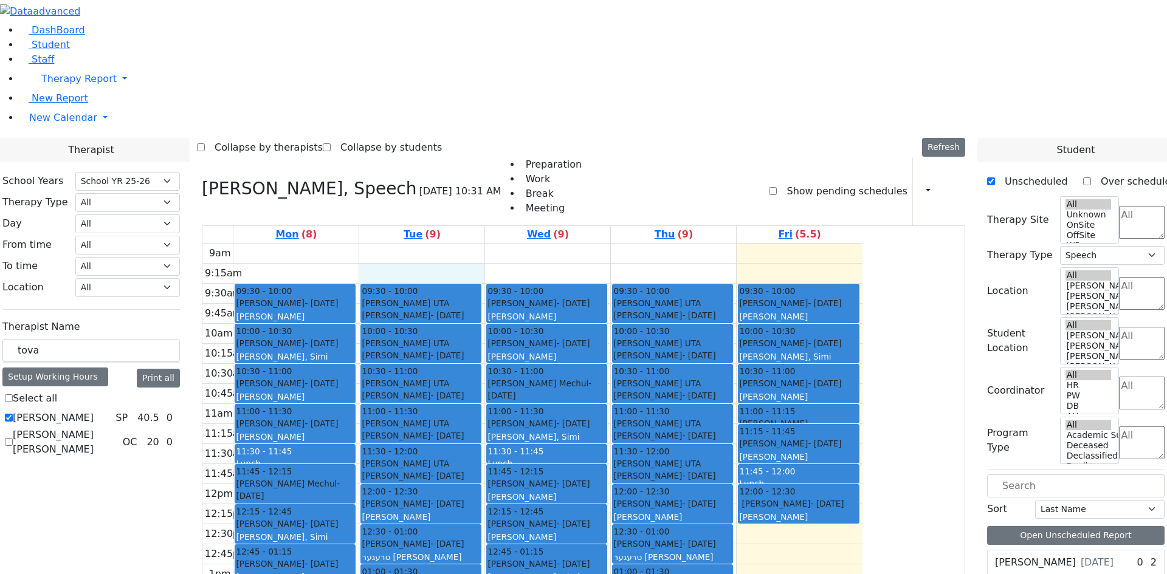
click at [568, 244] on div "9am 9:15am 9:30am 9:45am 10am 10:15am 10:30am 10:45am 11am 11:15am 11:30am 11:4…" at bounding box center [532, 484] width 660 height 481
click at [443, 226] on link "Tue (9)" at bounding box center [422, 234] width 42 height 17
click at [338, 559] on span "- [DATE]" at bounding box center [321, 564] width 33 height 10
click at [522, 526] on div "9am 9:15am 9:30am 9:45am 10am 10:15am 10:30am 10:45am 11am 11:15am 11:30am 11:4…" at bounding box center [532, 484] width 660 height 481
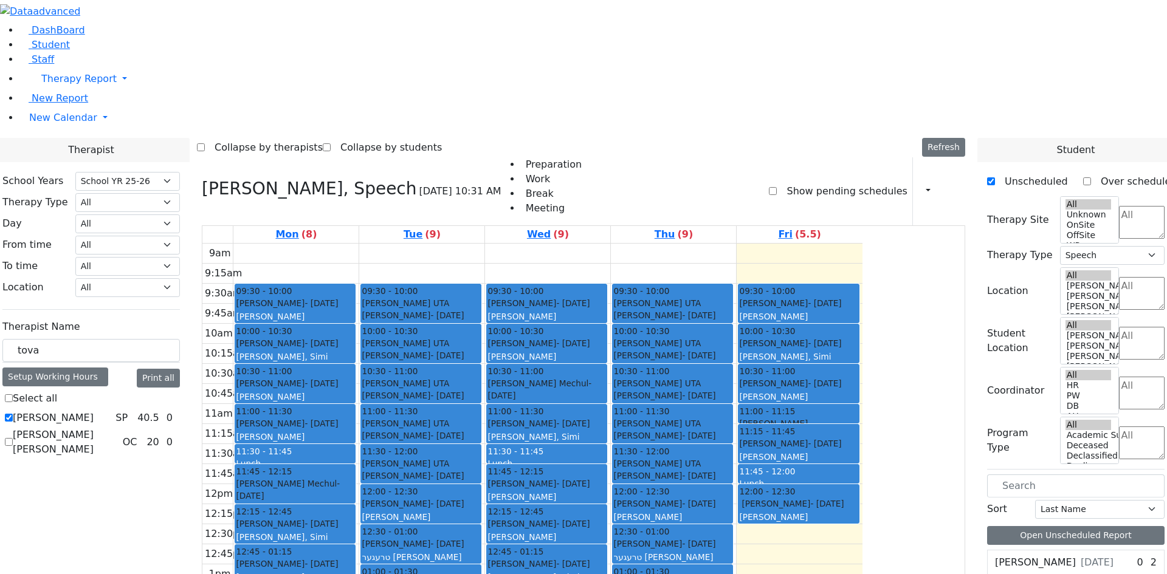
click at [440, 480] on div "9am 9:15am 9:30am 9:45am 10am 10:15am 10:30am 10:45am 11am 11:15am 11:30am 11:4…" at bounding box center [532, 484] width 660 height 481
click at [439, 470] on div "9am 9:15am 9:30am 9:45am 10am 10:15am 10:30am 10:45am 11am 11:15am 11:30am 11:4…" at bounding box center [532, 484] width 660 height 481
click at [354, 478] on div "Herskovic Mechul - 07/22/2017 Golombeck Esther" at bounding box center [295, 497] width 119 height 38
click at [444, 477] on div "9am 9:15am 9:30am 9:45am 10am 10:15am 10:30am 10:45am 11am 11:15am 11:30am 11:4…" at bounding box center [532, 484] width 660 height 481
click at [444, 487] on div "9am 9:15am 9:30am 9:45am 10am 10:15am 10:30am 10:45am 11am 11:15am 11:30am 11:4…" at bounding box center [532, 484] width 660 height 481
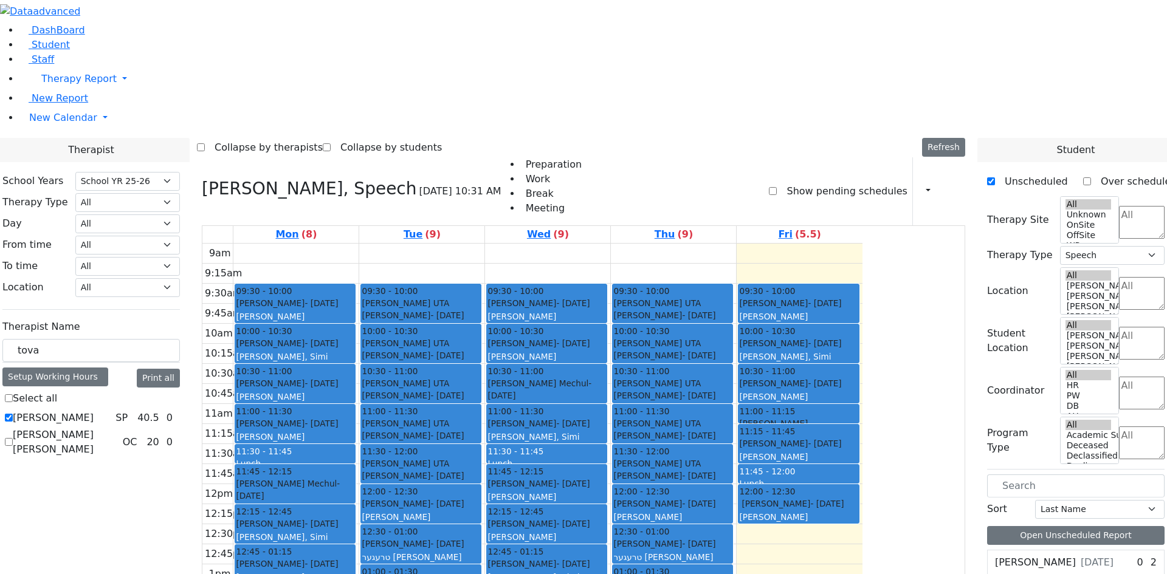
click at [446, 472] on div "9am 9:15am 9:30am 9:45am 10am 10:15am 10:30am 10:45am 11am 11:15am 11:30am 11:4…" at bounding box center [532, 484] width 660 height 481
drag, startPoint x: 202, startPoint y: 213, endPoint x: 126, endPoint y: 220, distance: 76.9
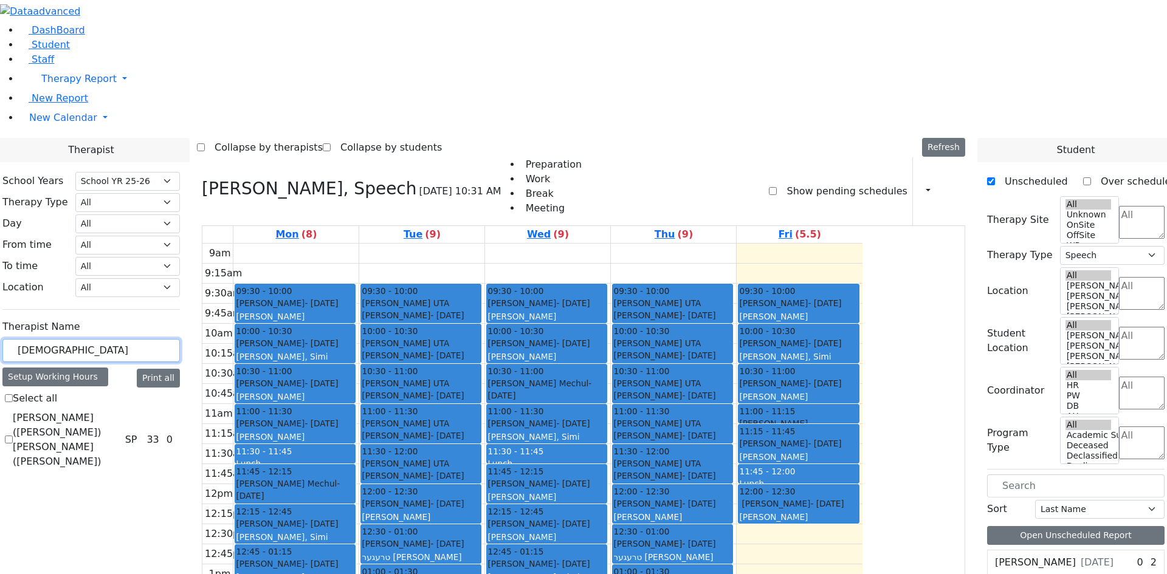
type input "zentm"
click at [120, 411] on label "[PERSON_NAME] ([PERSON_NAME]) [PERSON_NAME] ([PERSON_NAME])" at bounding box center [67, 440] width 108 height 58
click at [13, 436] on input "[PERSON_NAME] ([PERSON_NAME]) [PERSON_NAME] ([PERSON_NAME])" at bounding box center [9, 440] width 8 height 8
checkbox input "true"
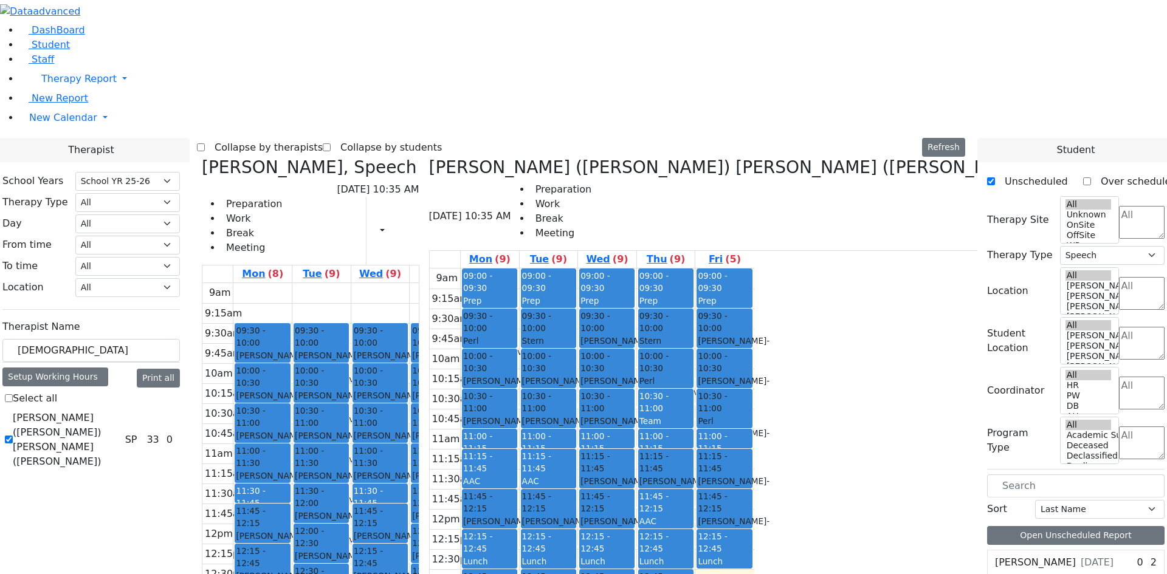
click at [282, 197] on ul "Preparation Work Break Meeting" at bounding box center [242, 226] width 80 height 58
click at [202, 157] on icon at bounding box center [202, 167] width 0 height 20
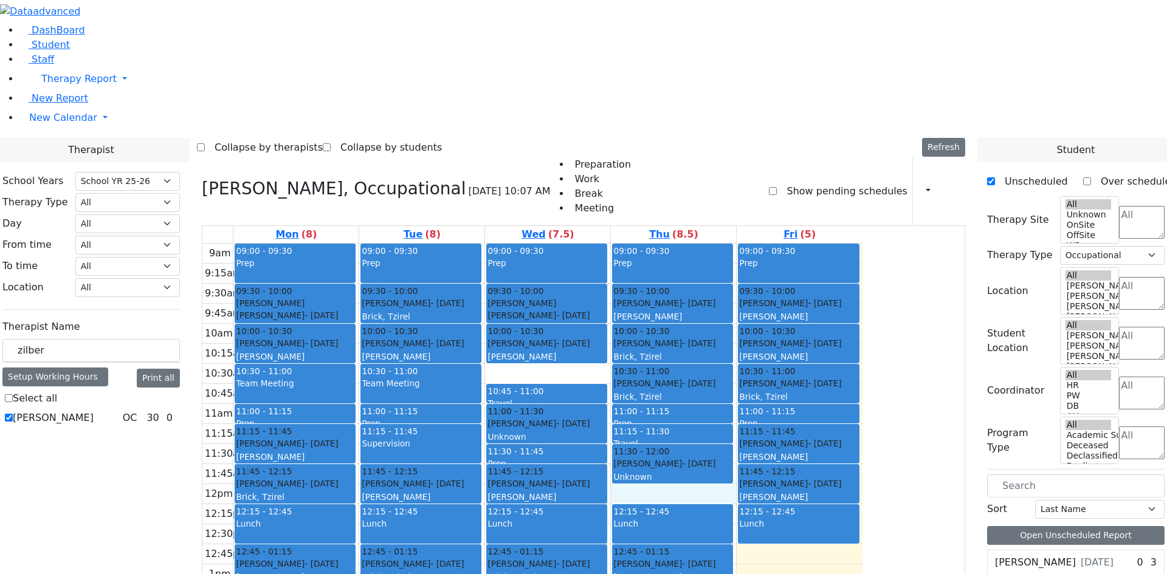
select select "212"
select select "1"
drag, startPoint x: 194, startPoint y: 212, endPoint x: 147, endPoint y: 215, distance: 46.9
click at [147, 339] on div "zilber" at bounding box center [91, 351] width 178 height 24
type input "mat"
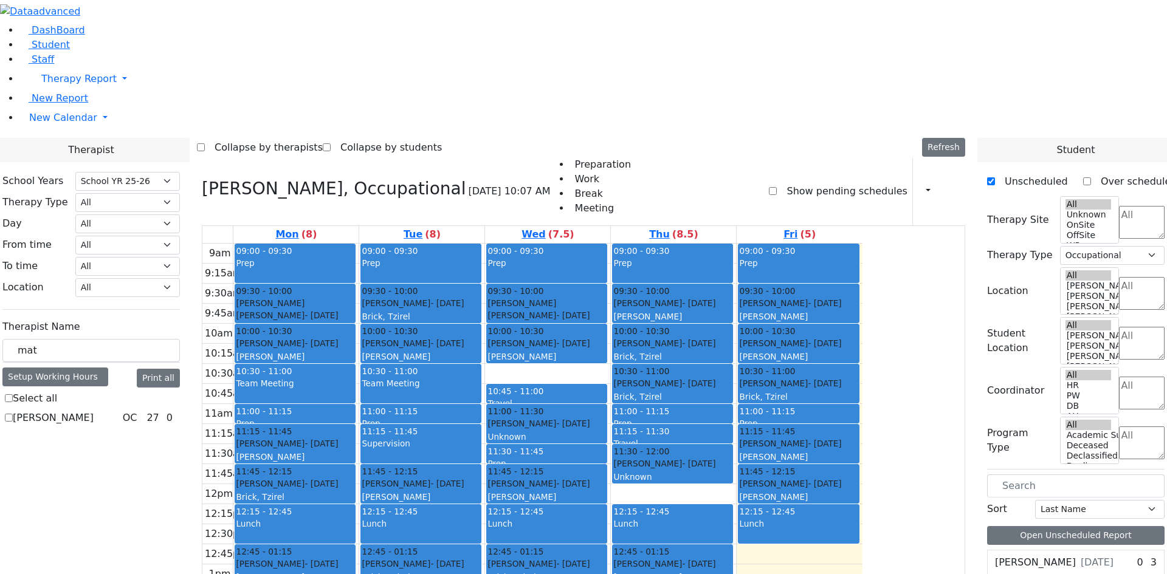
click at [94, 411] on label "[PERSON_NAME]" at bounding box center [53, 418] width 81 height 15
click at [13, 414] on input "[PERSON_NAME]" at bounding box center [9, 418] width 8 height 8
checkbox input "true"
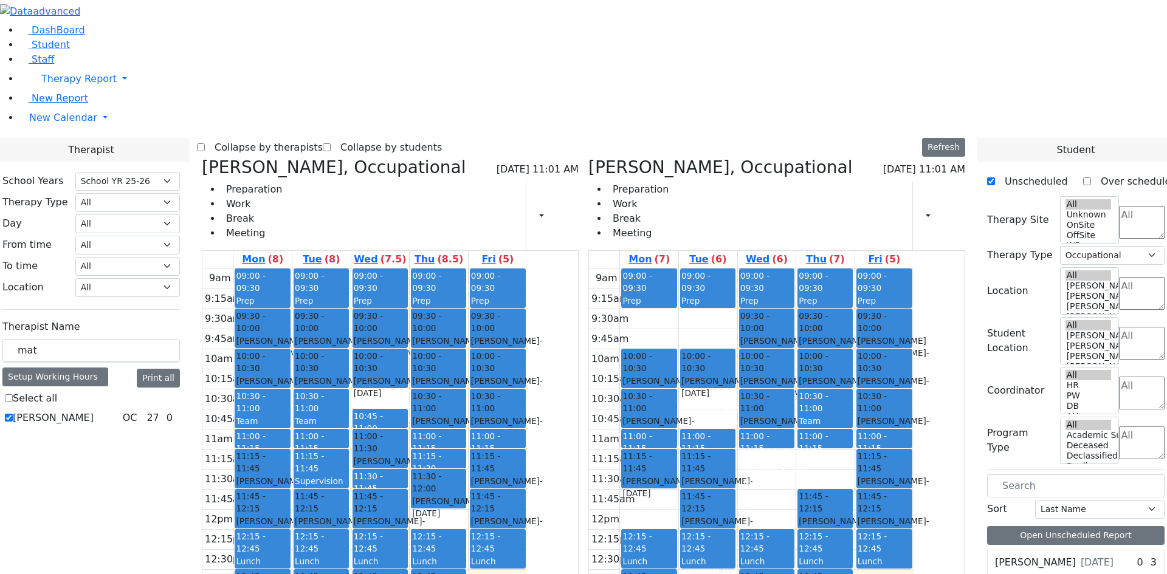
click at [202, 157] on icon at bounding box center [202, 167] width 0 height 20
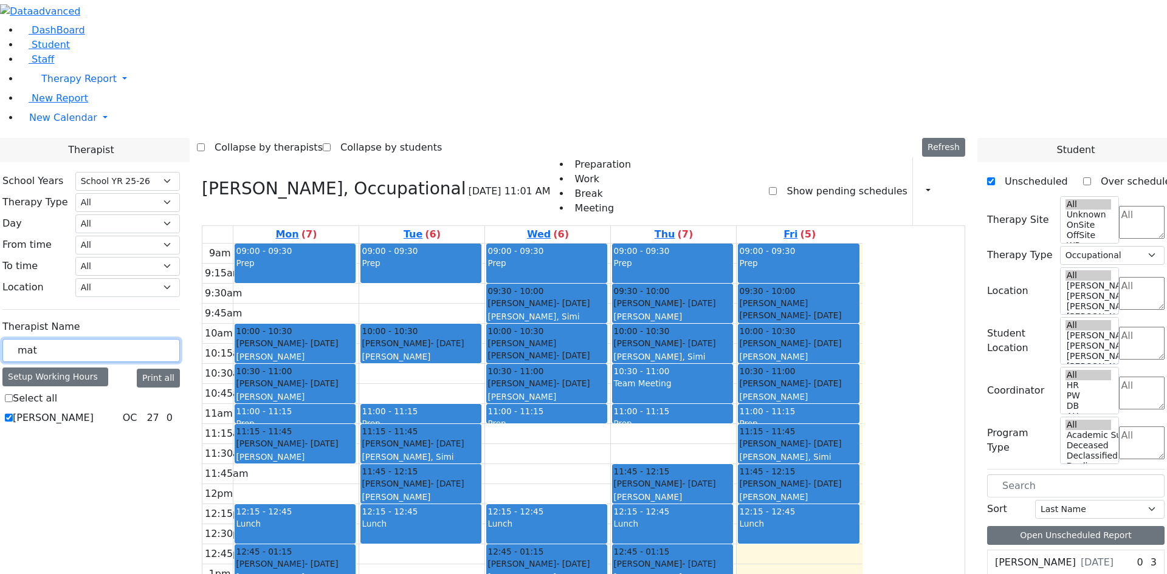
drag, startPoint x: 243, startPoint y: 216, endPoint x: 121, endPoint y: 225, distance: 122.5
type input "tova"
click at [94, 411] on label "[PERSON_NAME]" at bounding box center [53, 418] width 81 height 15
click at [13, 414] on input "[PERSON_NAME]" at bounding box center [9, 418] width 8 height 8
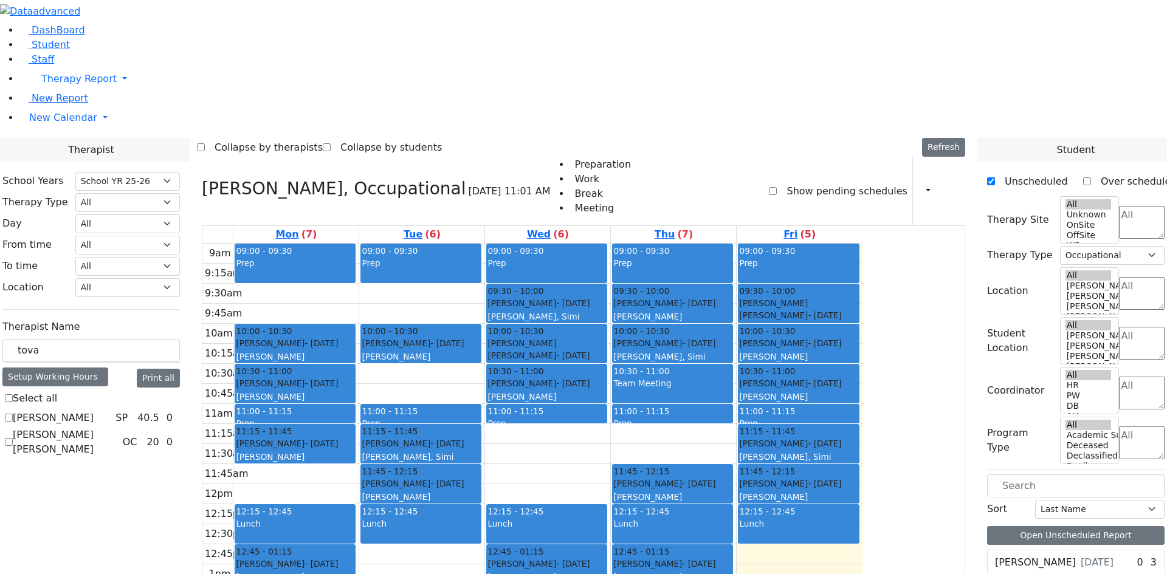
checkbox input "true"
select select "3"
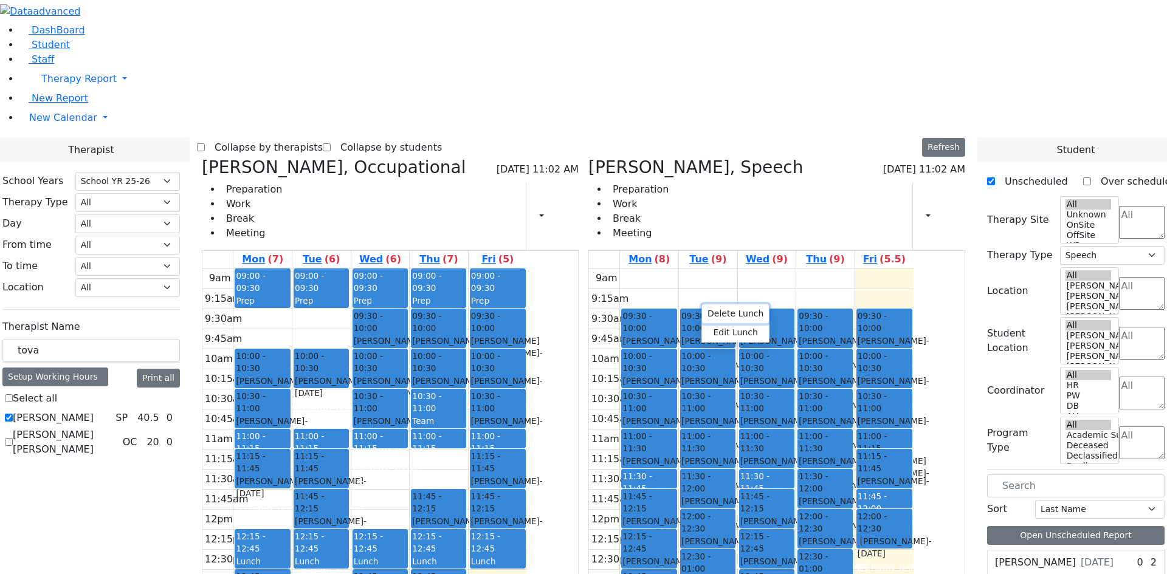
click at [715, 314] on button "Delete Lunch" at bounding box center [735, 314] width 67 height 19
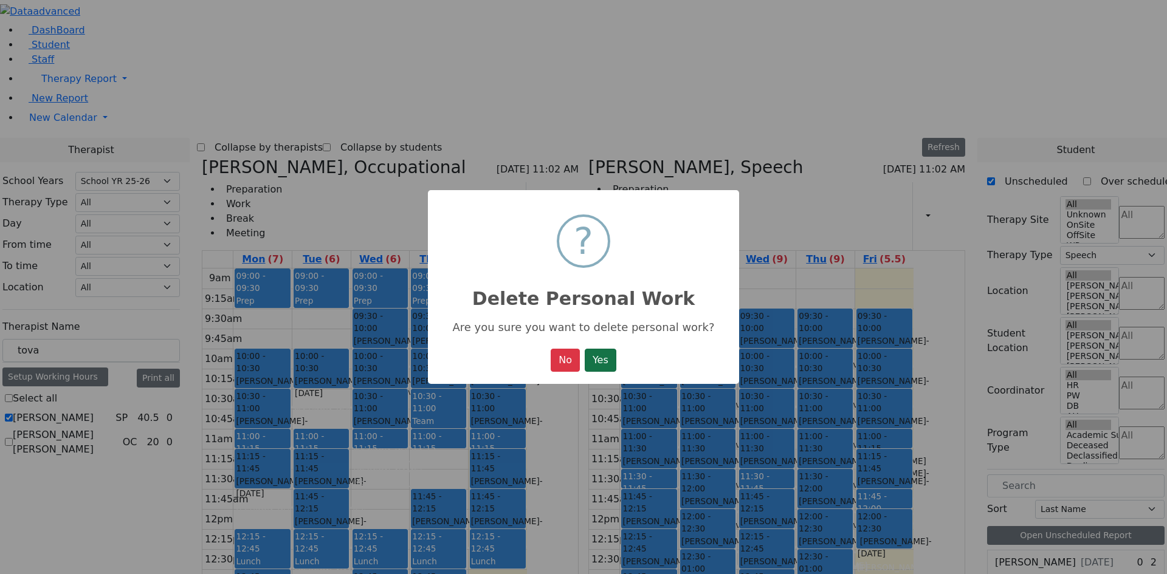
click at [616, 367] on button "Yes" at bounding box center [601, 360] width 32 height 23
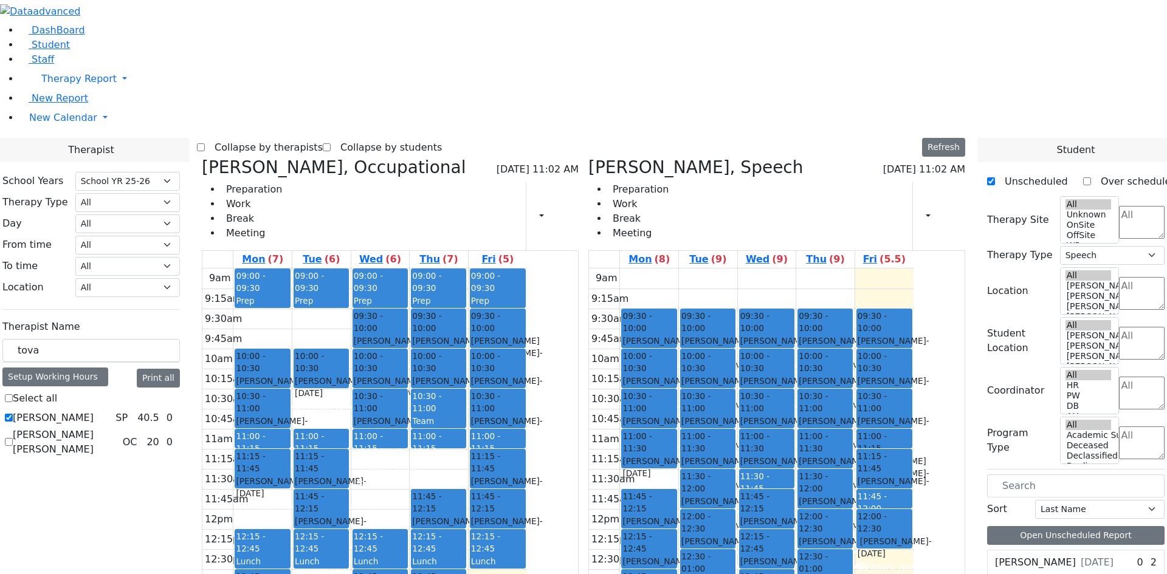
click at [655, 529] on span "- [DATE]" at bounding box center [639, 540] width 32 height 22
click at [721, 300] on div "9am 9:15am 9:30am 9:45am 10am 10:15am 10:30am 10:45am 11am 11:15am 11:30am 11:4…" at bounding box center [751, 509] width 325 height 481
drag, startPoint x: 706, startPoint y: 328, endPoint x: 706, endPoint y: 311, distance: 17.6
click at [678, 311] on div "09:30 - 10:00 Podrigal Benzion - 09/22/2014 Jablin Meira 10:00 - 10:30 Cik Yitz…" at bounding box center [649, 509] width 58 height 481
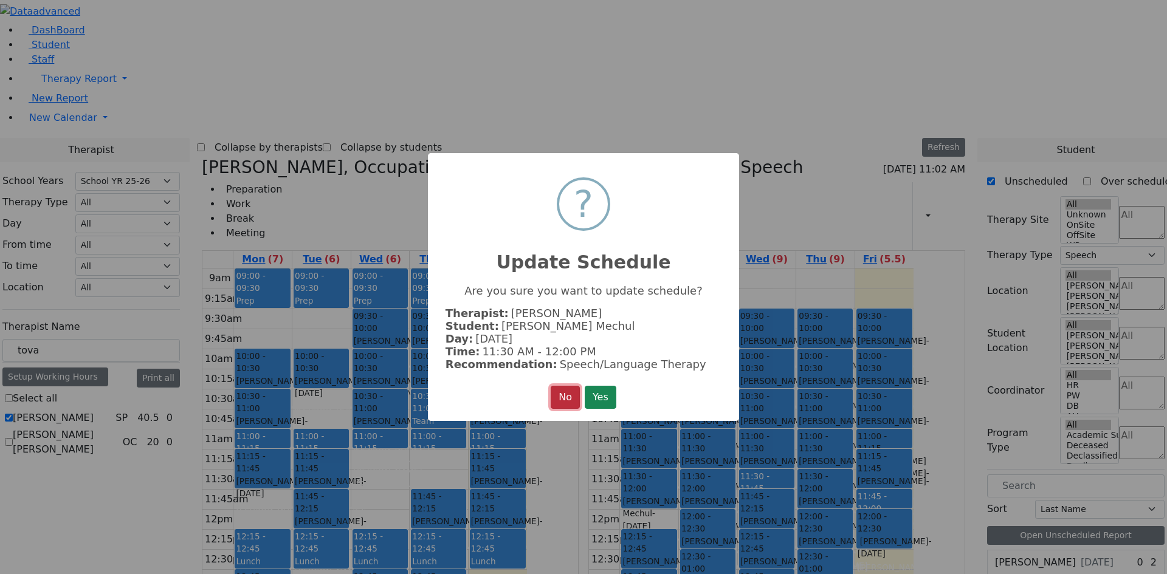
click at [567, 386] on button "No" at bounding box center [565, 397] width 29 height 23
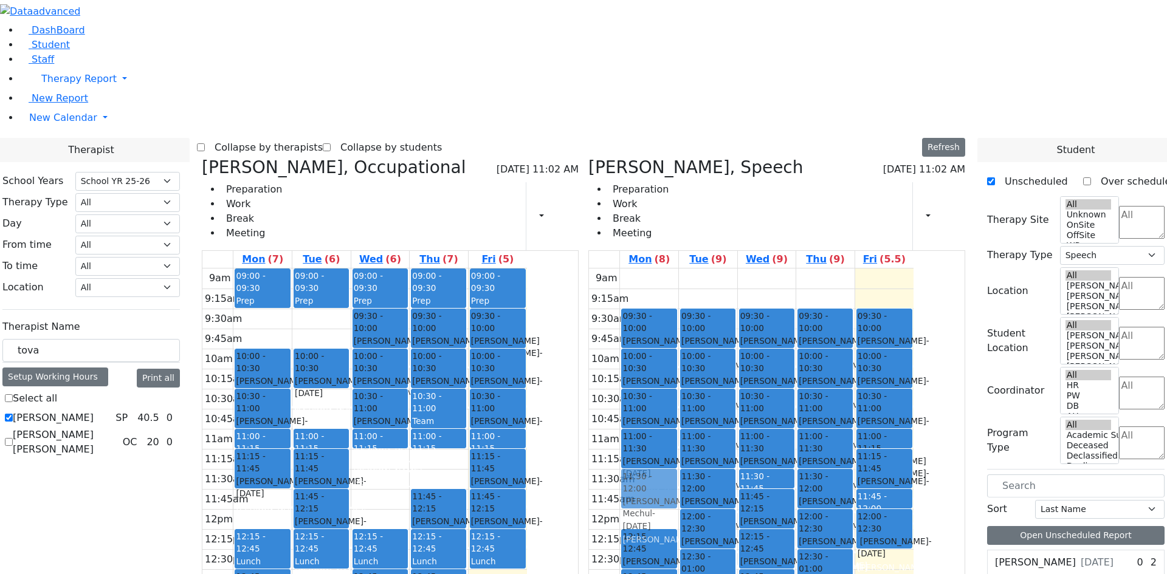
click at [678, 310] on div "09:30 - 10:00 Podrigal Benzion - 09/22/2014 Jablin Meira 10:00 - 10:30 Cik Yitz…" at bounding box center [649, 509] width 58 height 481
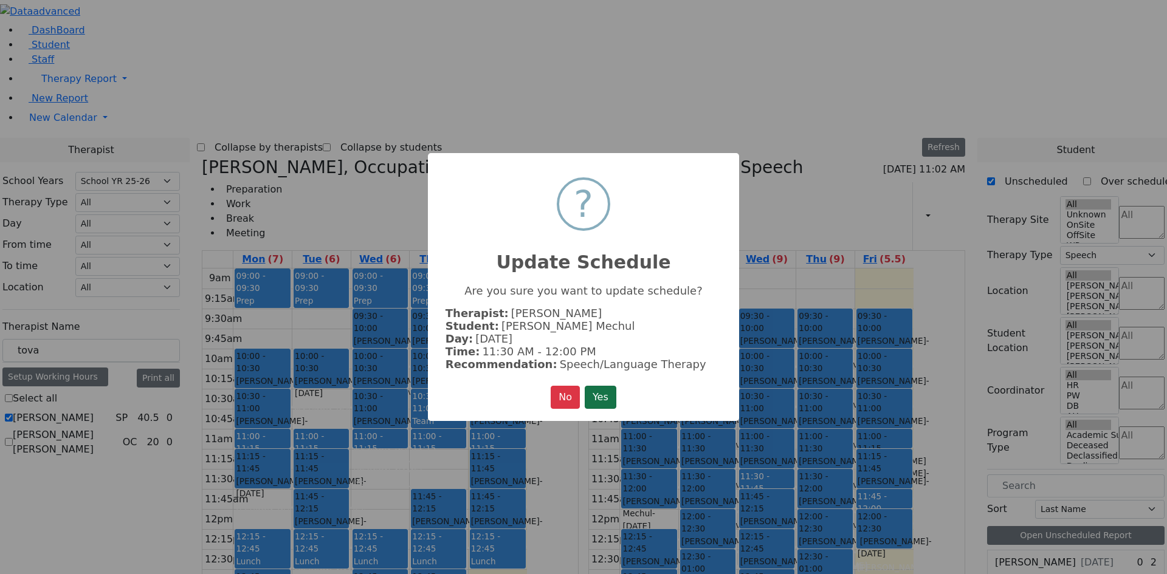
click at [604, 395] on button "Yes" at bounding box center [601, 397] width 32 height 23
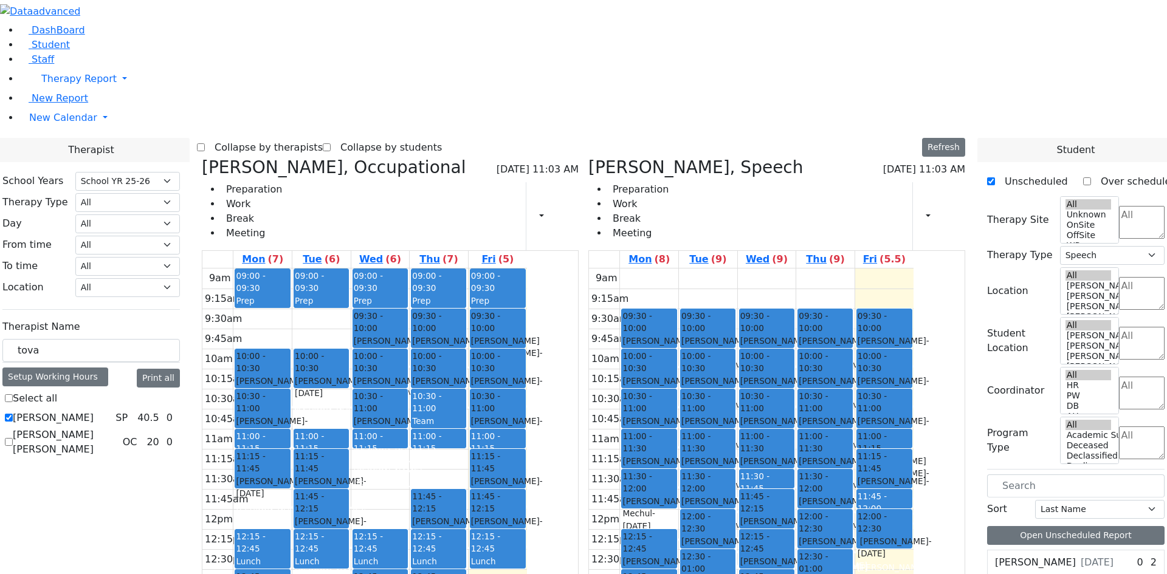
drag, startPoint x: 711, startPoint y: 452, endPoint x: 707, endPoint y: 445, distance: 7.9
click at [678, 445] on div "09:30 - 10:00 Podrigal Benzion - 09/22/2014 Jablin Meira 10:00 - 10:30 Cik Yitz…" at bounding box center [649, 509] width 58 height 481
click at [675, 556] on div "Frankel Freidy - 05/15/2018" at bounding box center [649, 568] width 53 height 25
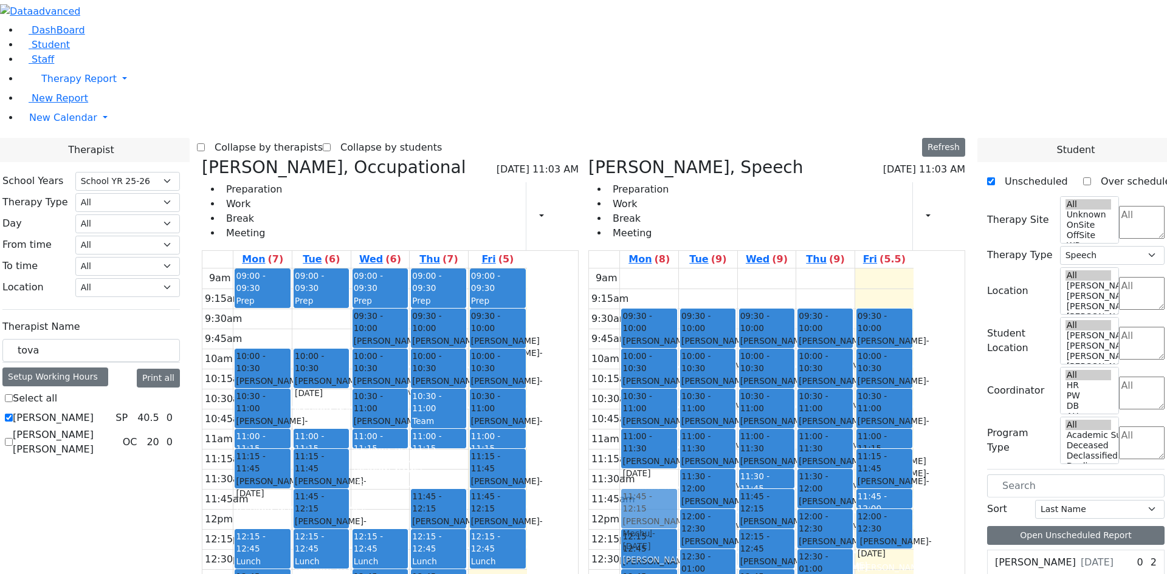
drag, startPoint x: 735, startPoint y: 306, endPoint x: 738, endPoint y: 317, distance: 11.4
click at [678, 329] on div "09:30 - 10:00 Podrigal Benzion - 09/22/2014 Jablin Meira 10:00 - 10:30 Cik Yitz…" at bounding box center [649, 509] width 58 height 481
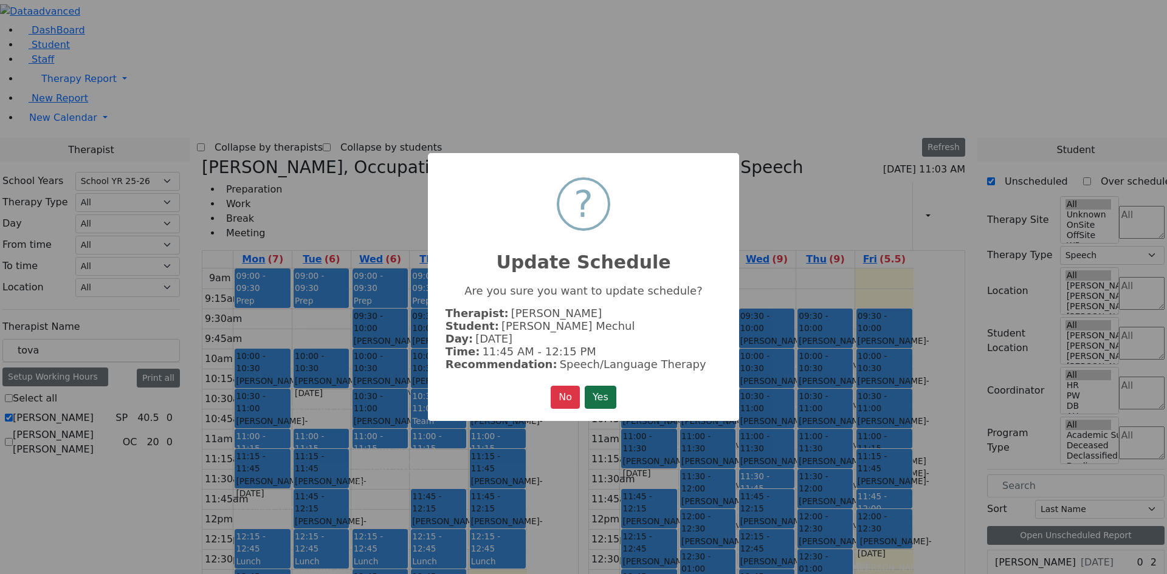
click at [611, 395] on button "Yes" at bounding box center [601, 397] width 32 height 23
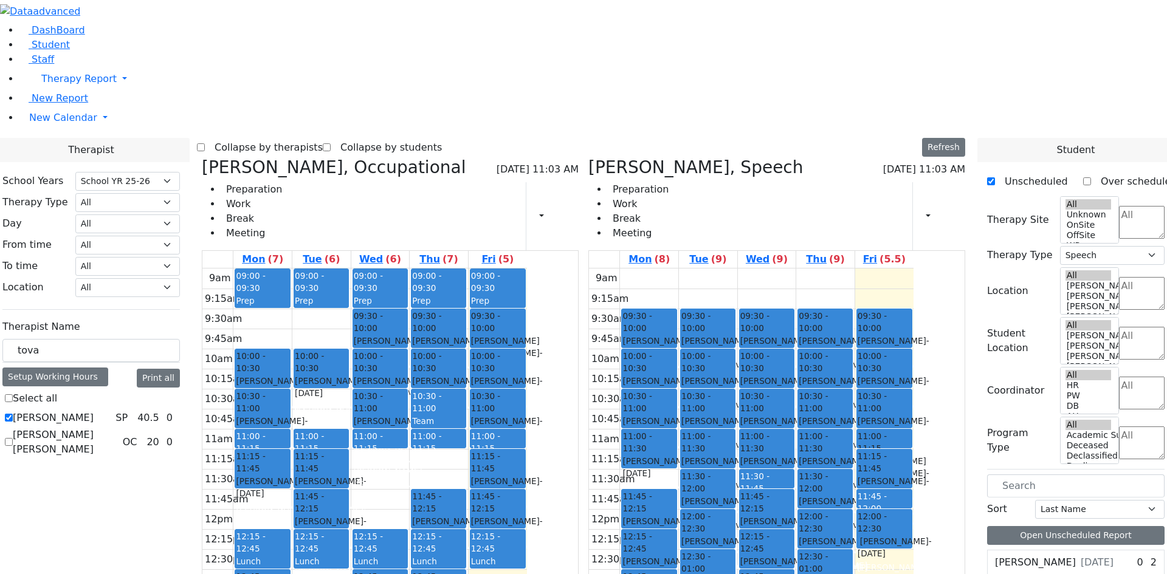
click at [588, 157] on icon at bounding box center [588, 167] width 0 height 20
select select
checkbox input "false"
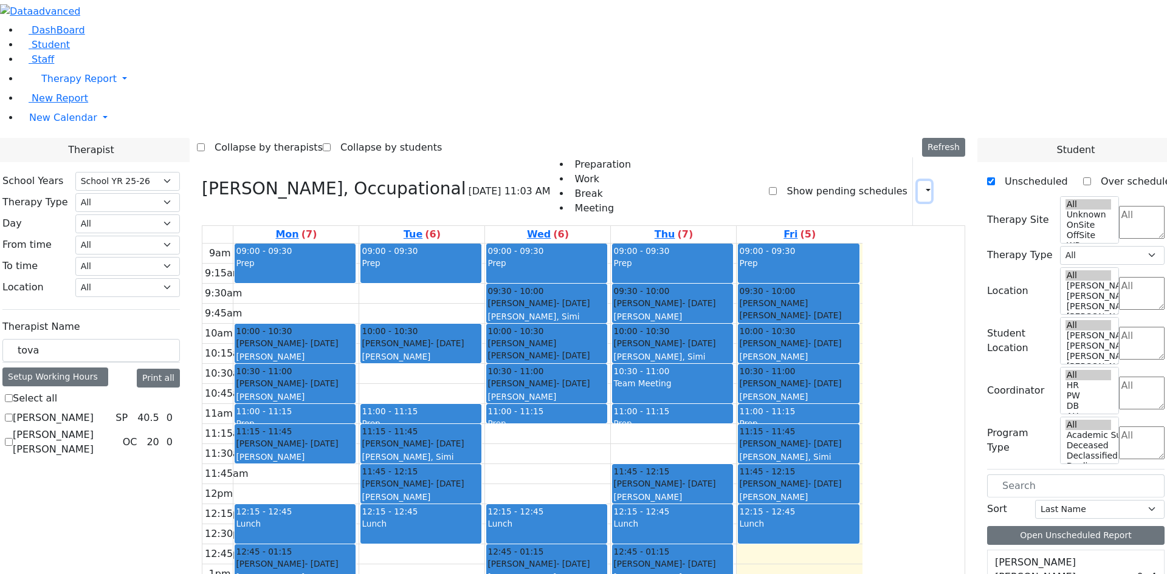
click at [918, 181] on button "button" at bounding box center [924, 191] width 13 height 21
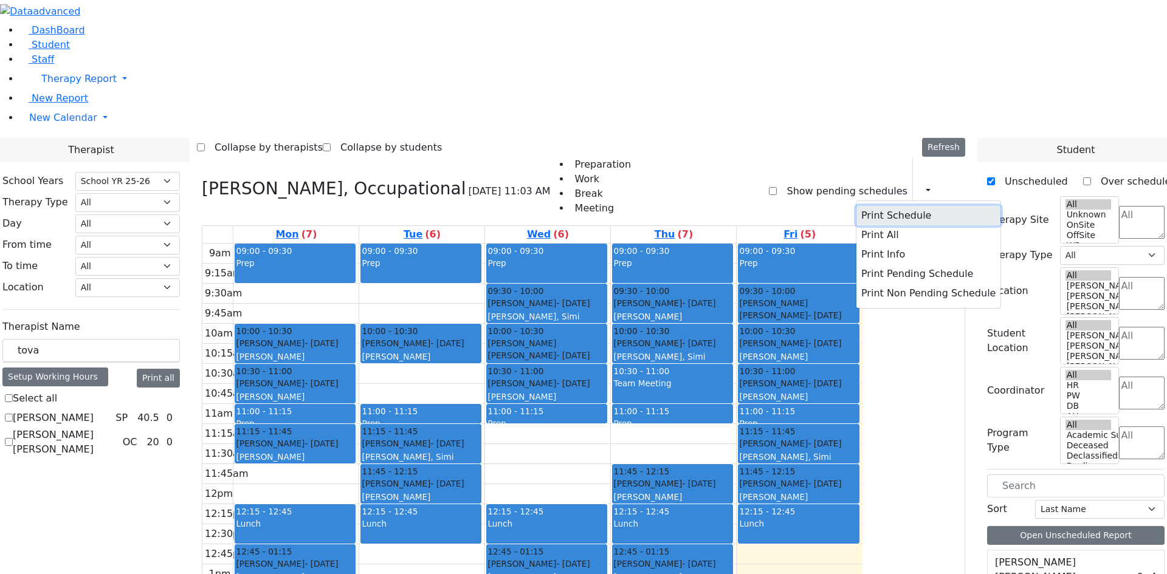
click at [909, 206] on button "Print Schedule" at bounding box center [929, 215] width 144 height 19
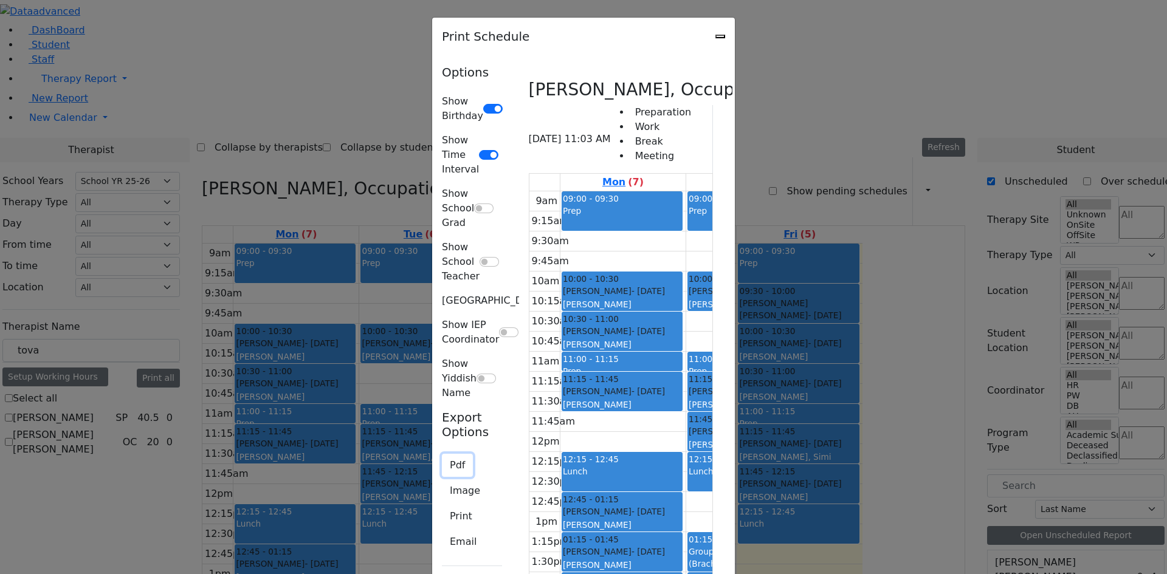
click at [442, 454] on button "Pdf" at bounding box center [457, 465] width 31 height 23
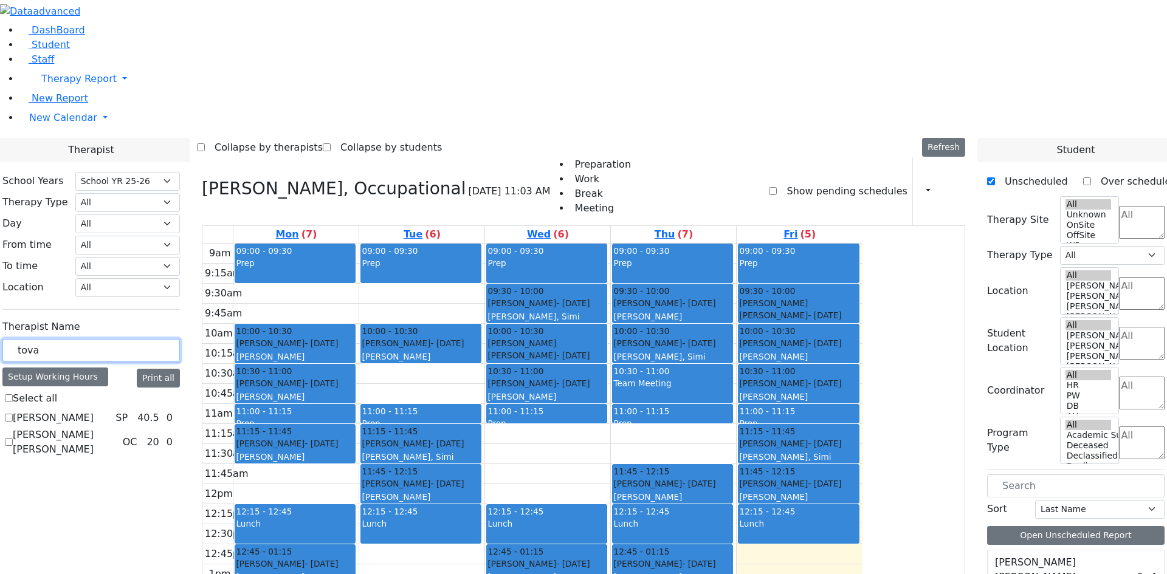
drag, startPoint x: 198, startPoint y: 219, endPoint x: 131, endPoint y: 219, distance: 66.3
type input "nechu"
checkbox input "true"
type input "nech"
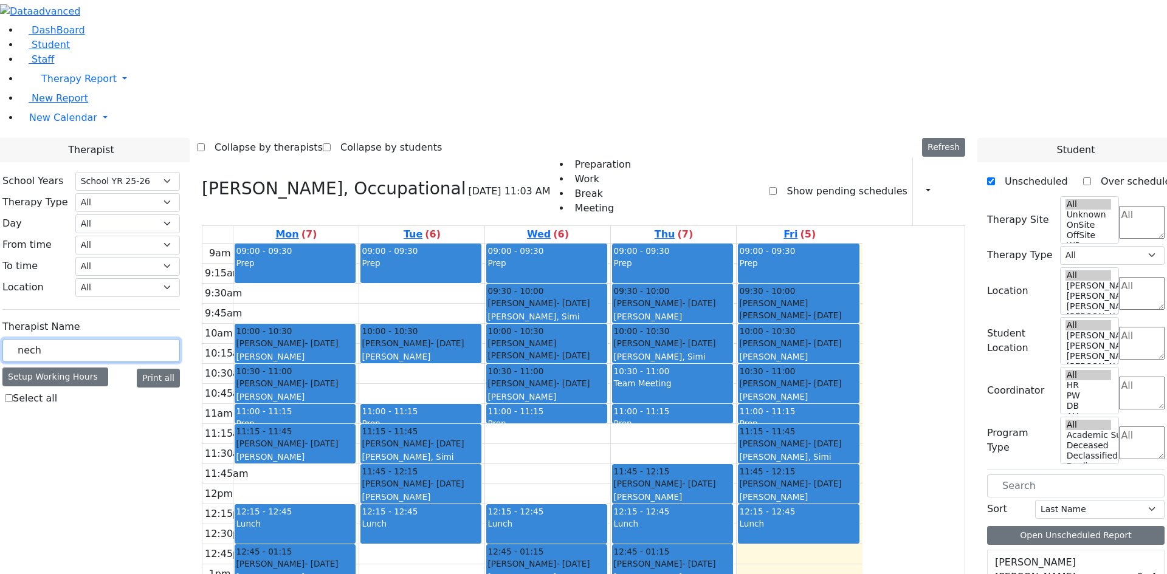
checkbox input "false"
type input "n"
type input "nechu"
checkbox input "true"
drag, startPoint x: 205, startPoint y: 214, endPoint x: 149, endPoint y: 214, distance: 55.9
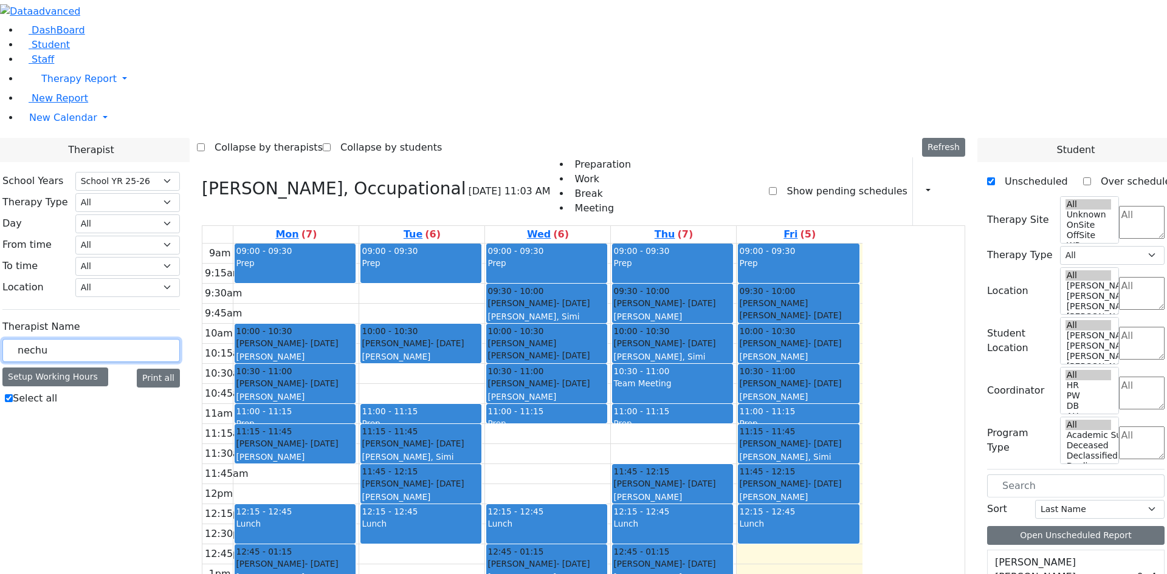
click at [149, 339] on div "nechu" at bounding box center [91, 351] width 178 height 24
type input "z"
checkbox input "false"
type input "zilber"
click at [94, 411] on label "[PERSON_NAME]" at bounding box center [53, 418] width 81 height 15
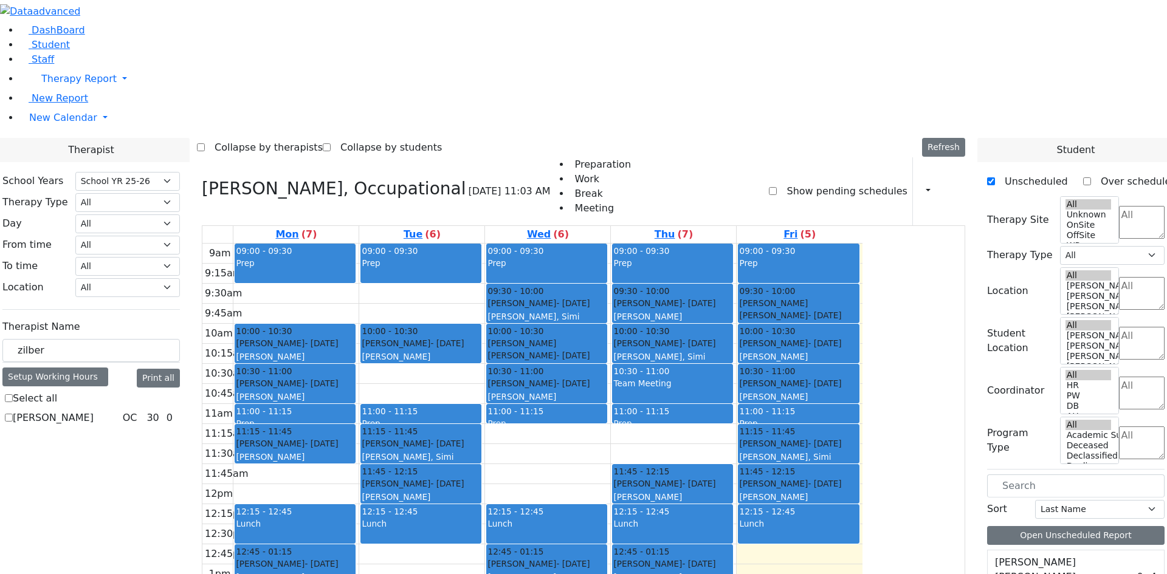
click at [13, 414] on input "[PERSON_NAME]" at bounding box center [9, 418] width 8 height 8
checkbox input "true"
select select "1"
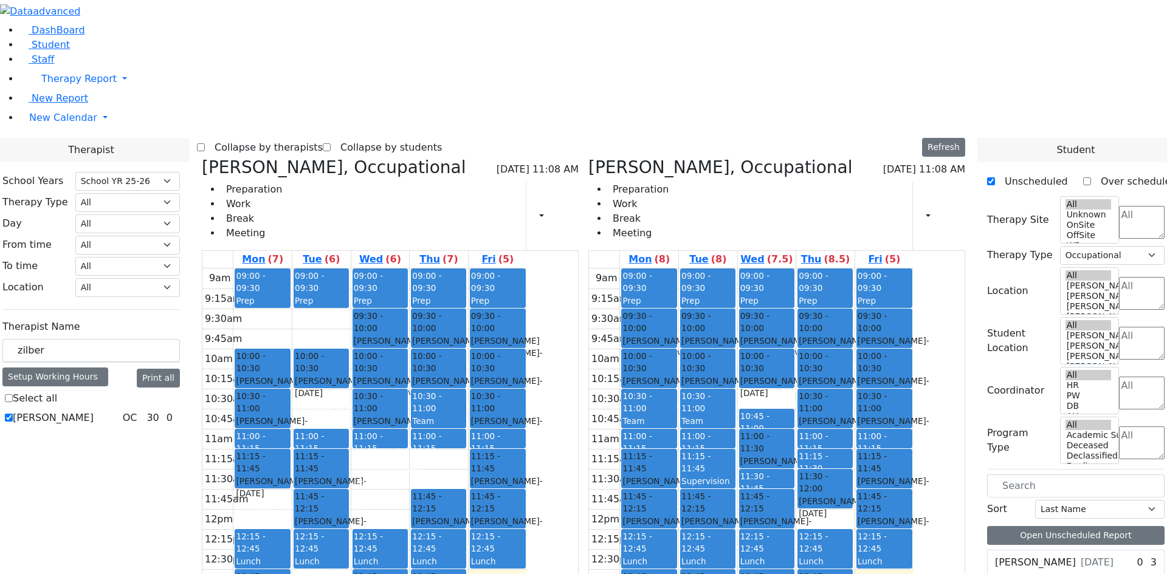
click at [202, 157] on icon at bounding box center [202, 167] width 0 height 20
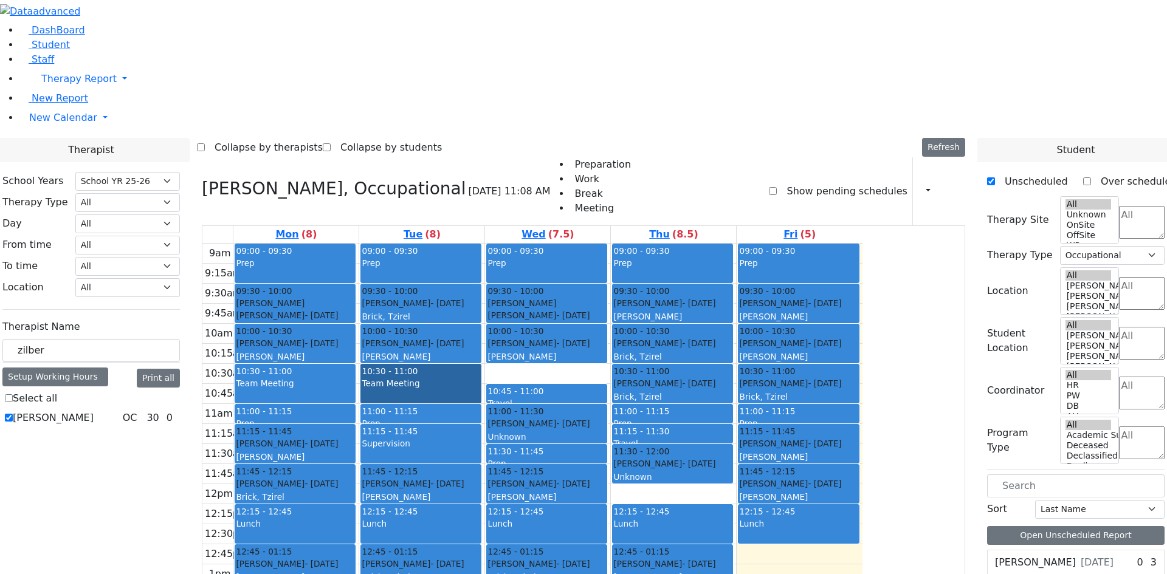
click at [481, 364] on link "10:30 - 11:00 Team Meeting" at bounding box center [421, 384] width 121 height 40
click at [691, 532] on div "9am 9:15am 9:30am 9:45am 10am 10:15am 10:30am 10:45am 11am 11:15am 11:30am 11:4…" at bounding box center [532, 484] width 660 height 481
click at [690, 510] on div "9am 9:15am 9:30am 9:45am 10am 10:15am 10:30am 10:45am 11am 11:15am 11:30am 11:4…" at bounding box center [532, 484] width 660 height 481
click at [863, 447] on div "9am 9:15am 9:30am 9:45am 10am 10:15am 10:30am 10:45am 11am 11:15am 11:30am 11:4…" at bounding box center [532, 484] width 660 height 481
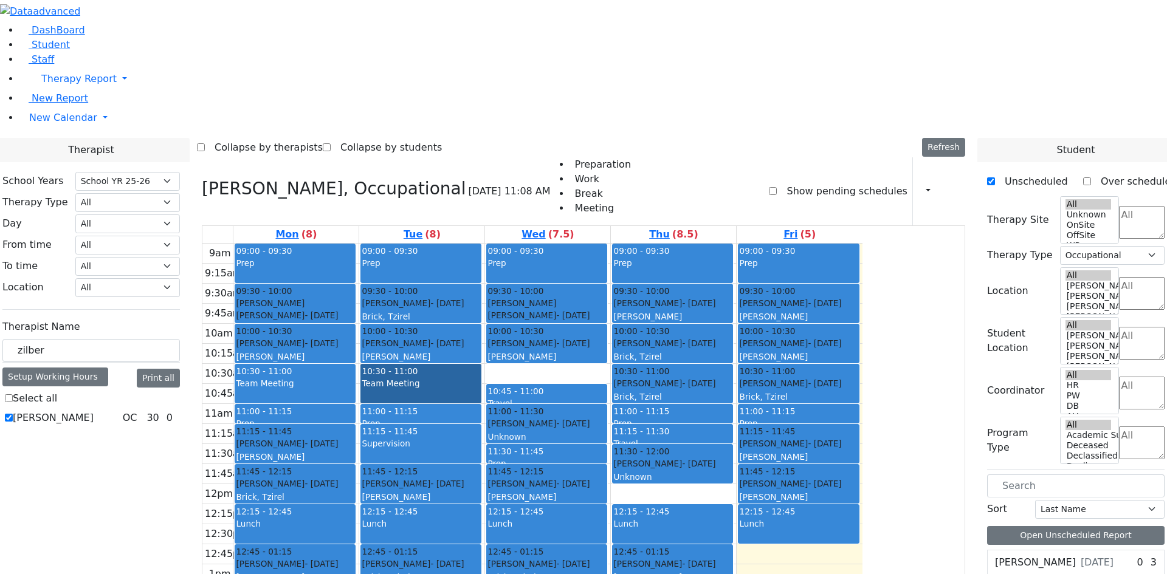
click at [432, 468] on div "9am 9:15am 9:30am 9:45am 10am 10:15am 10:30am 10:45am 11am 11:15am 11:30am 11:4…" at bounding box center [532, 484] width 660 height 481
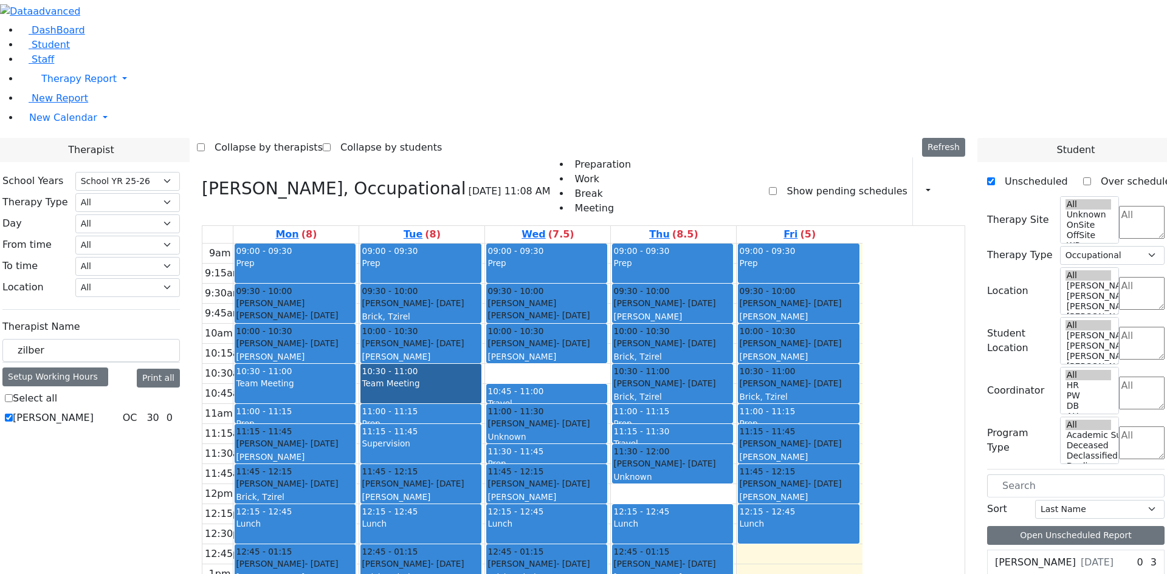
click at [481, 364] on link "10:30 - 11:00 Team Meeting" at bounding box center [421, 384] width 121 height 40
click at [634, 244] on div "9am 9:15am 9:30am 9:45am 10am 10:15am 10:30am 10:45am 11am 11:15am 11:30am 11:4…" at bounding box center [532, 484] width 660 height 481
click at [481, 364] on link "10:30 - 11:00 Team Meeting" at bounding box center [421, 384] width 121 height 40
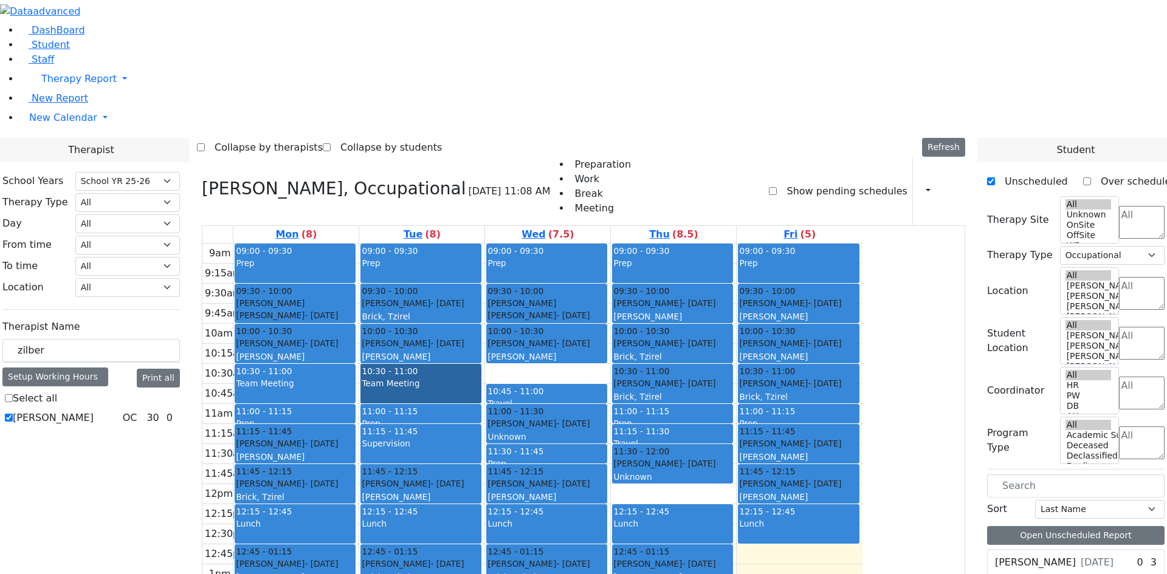
click at [480, 433] on div "9am 9:15am 9:30am 9:45am 10am 10:15am 10:30am 10:45am 11am 11:15am 11:30am 11:4…" at bounding box center [532, 484] width 660 height 481
click at [480, 438] on div "Supervision" at bounding box center [421, 451] width 119 height 26
click at [481, 364] on link "10:30 - 11:00 Team Meeting" at bounding box center [421, 384] width 121 height 40
click at [676, 244] on div "9am 9:15am 9:30am 9:45am 10am 10:15am 10:30am 10:45am 11am 11:15am 11:30am 11:4…" at bounding box center [532, 484] width 660 height 481
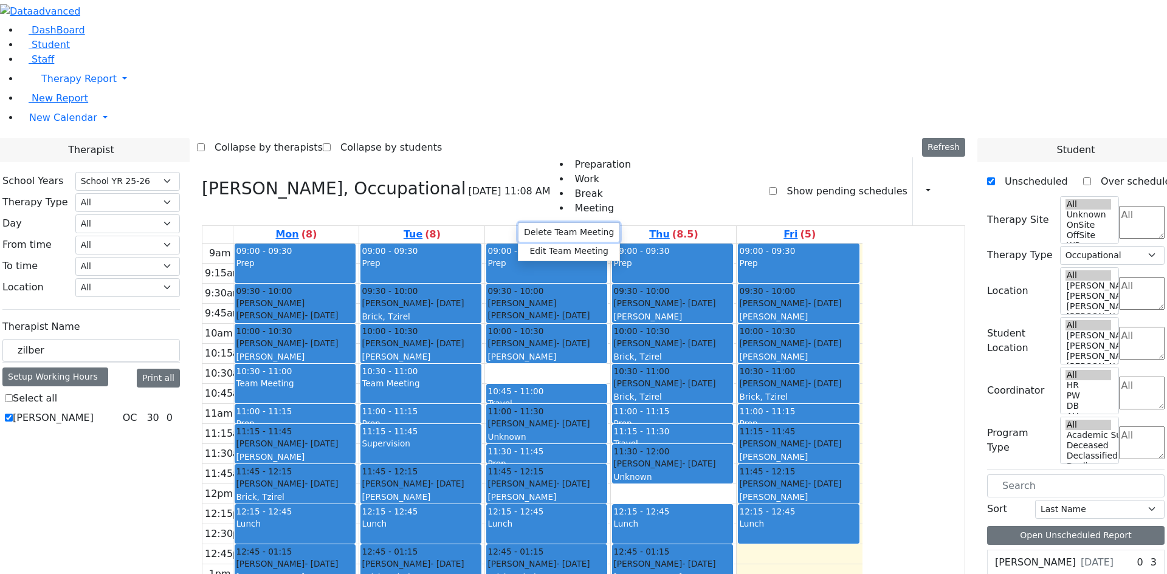
click at [531, 232] on button "Delete Team Meeting" at bounding box center [569, 232] width 101 height 19
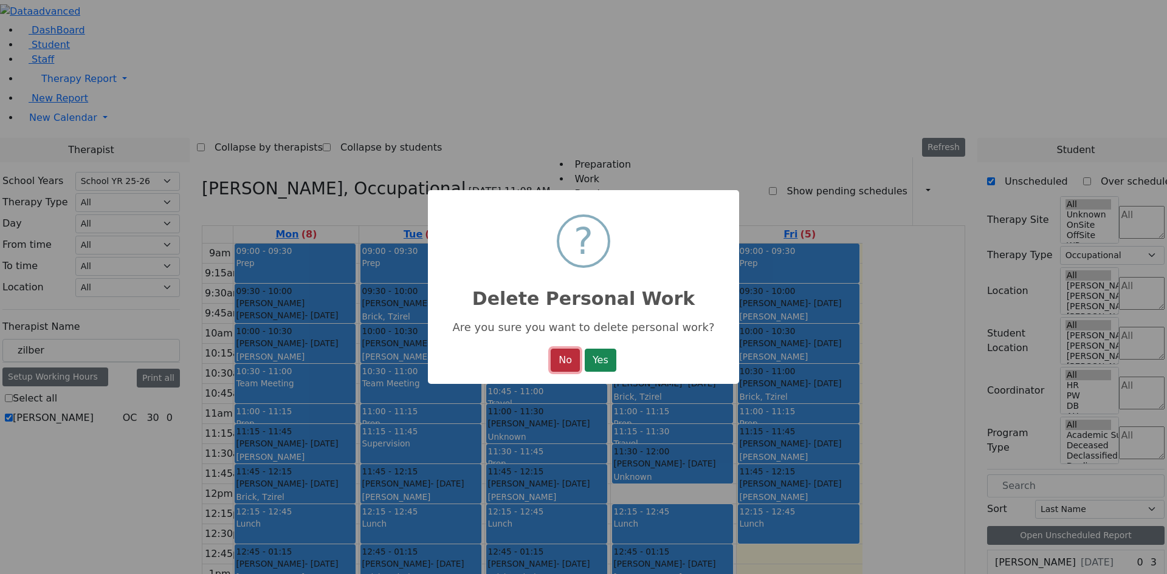
click at [552, 359] on button "No" at bounding box center [565, 360] width 29 height 23
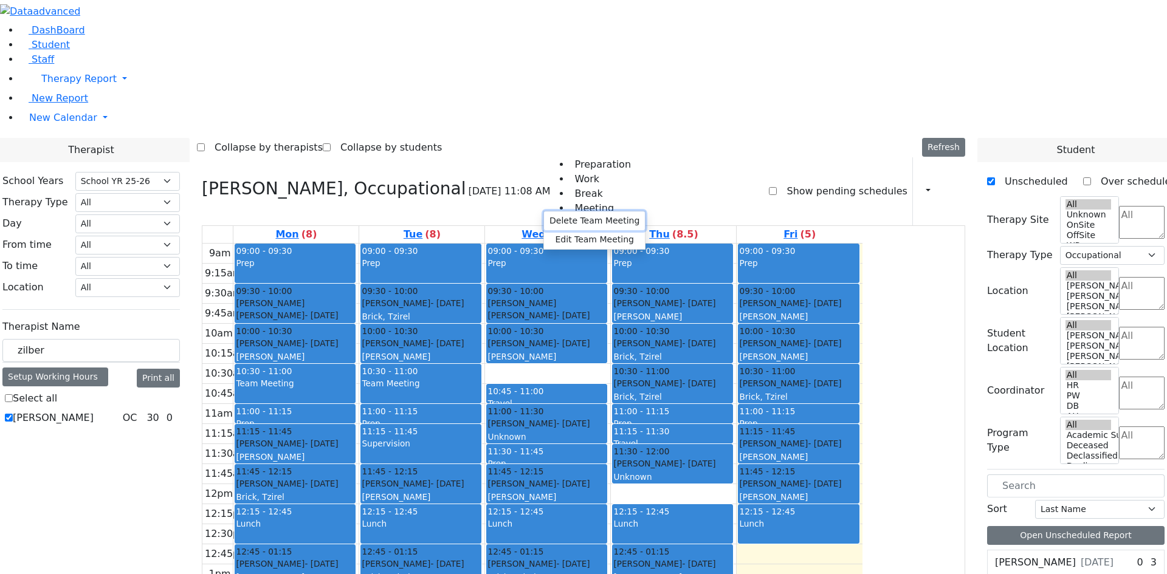
click at [567, 219] on button "Delete Team Meeting" at bounding box center [594, 221] width 101 height 19
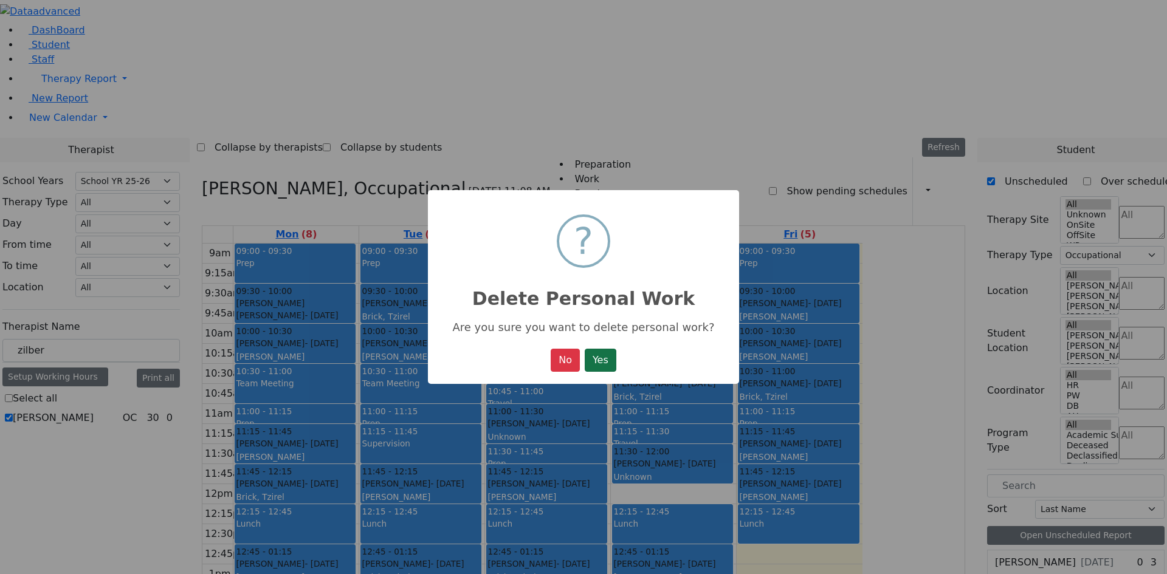
click at [599, 357] on button "Yes" at bounding box center [601, 360] width 32 height 23
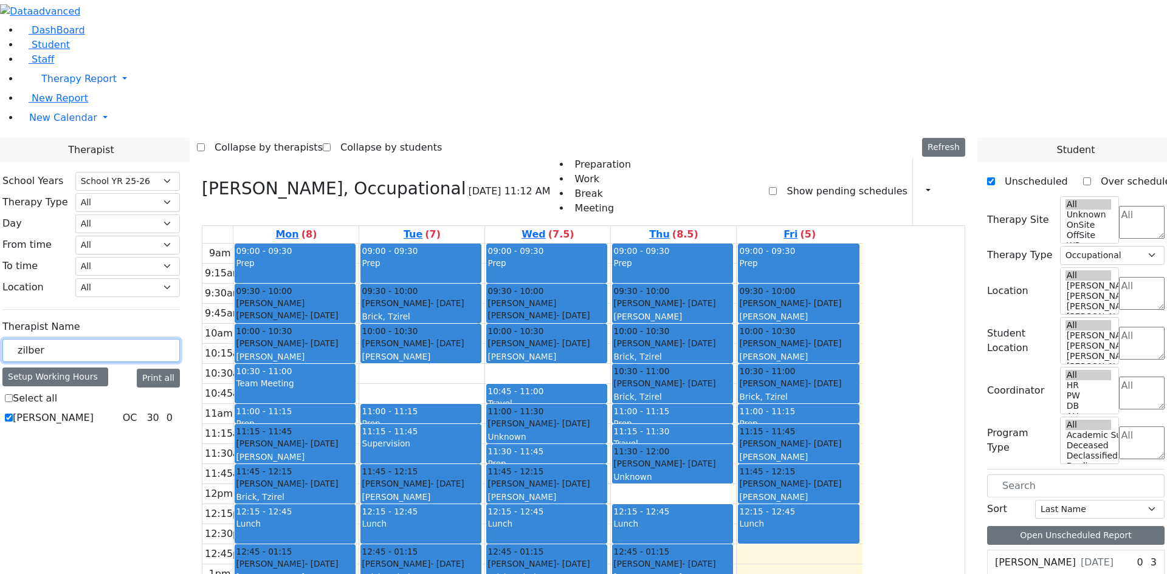
drag, startPoint x: 195, startPoint y: 210, endPoint x: 136, endPoint y: 205, distance: 58.6
click at [136, 205] on div "School Years Select School YR Summer YR 25 School YR 25-26 Summer YR 25 School …" at bounding box center [91, 299] width 197 height 275
type input "dar"
click at [94, 411] on label "[PERSON_NAME]" at bounding box center [53, 418] width 81 height 15
click at [13, 414] on input "[PERSON_NAME]" at bounding box center [9, 418] width 8 height 8
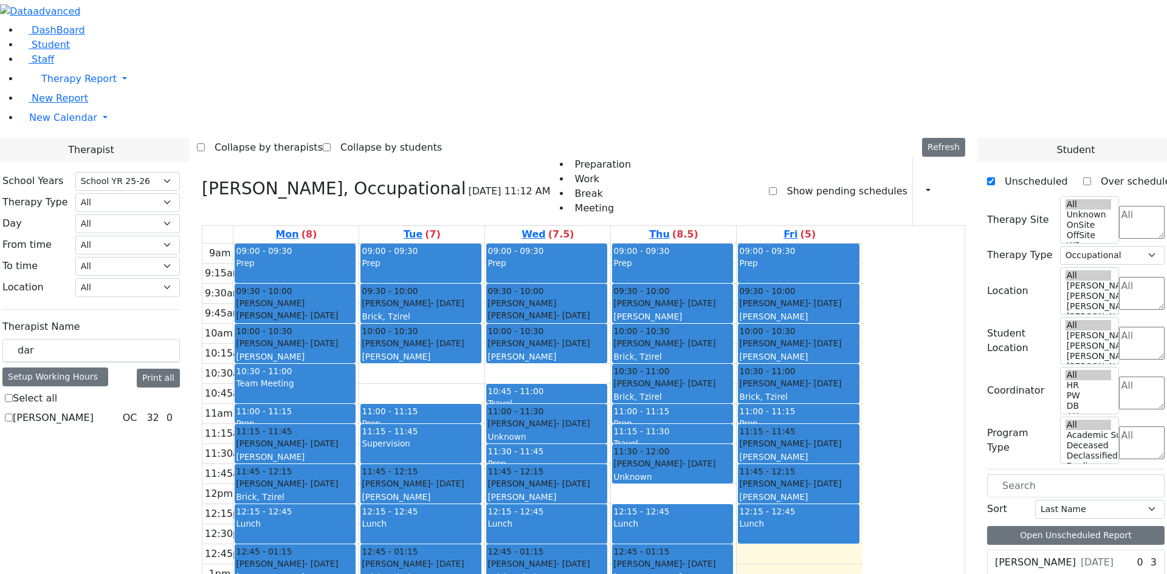
checkbox input "true"
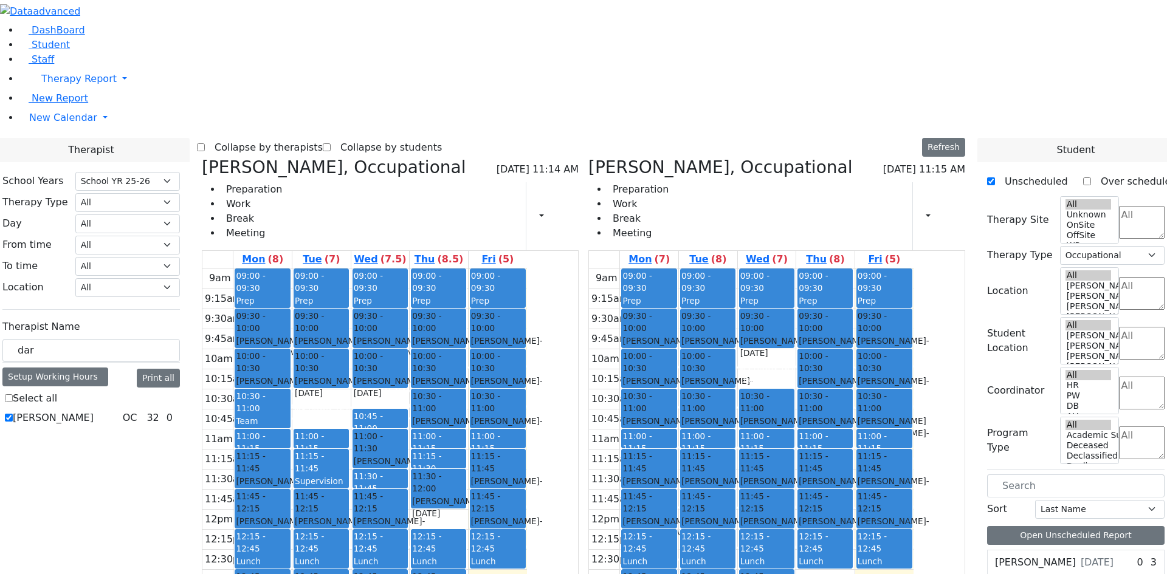
click at [588, 157] on icon at bounding box center [588, 167] width 0 height 20
select select
checkbox input "false"
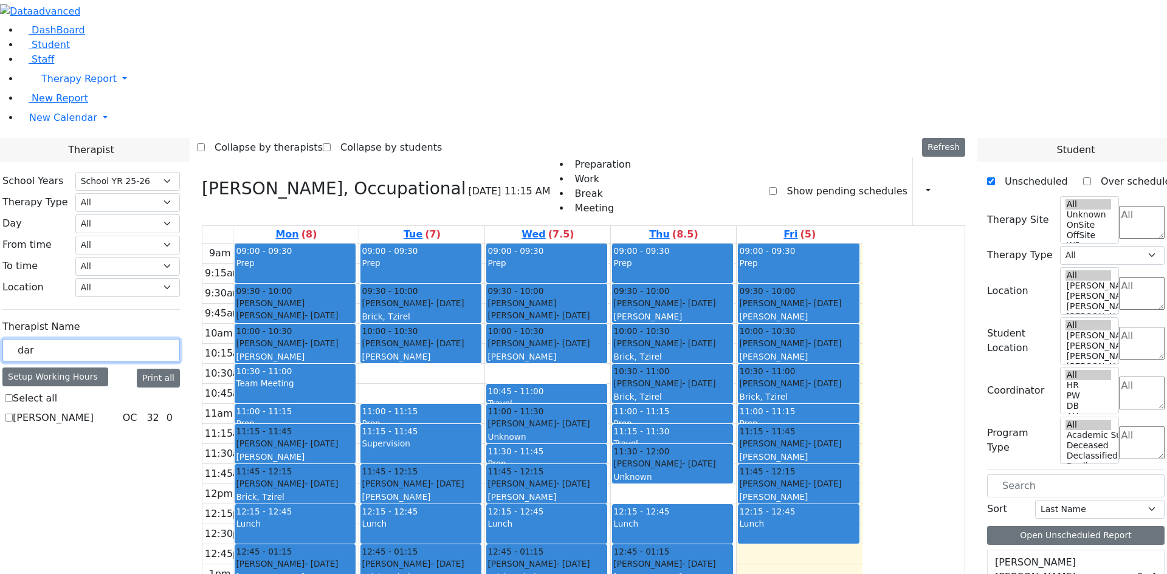
drag, startPoint x: 218, startPoint y: 214, endPoint x: 131, endPoint y: 195, distance: 89.5
click at [493, 444] on div "9am 9:15am 9:30am 9:45am 10am 10:15am 10:30am 10:45am 11am 11:15am 11:30am 11:4…" at bounding box center [532, 484] width 660 height 481
click at [498, 431] on div "9am 9:15am 9:30am 9:45am 10am 10:15am 10:30am 10:45am 11am 11:15am 11:30am 11:4…" at bounding box center [532, 484] width 660 height 481
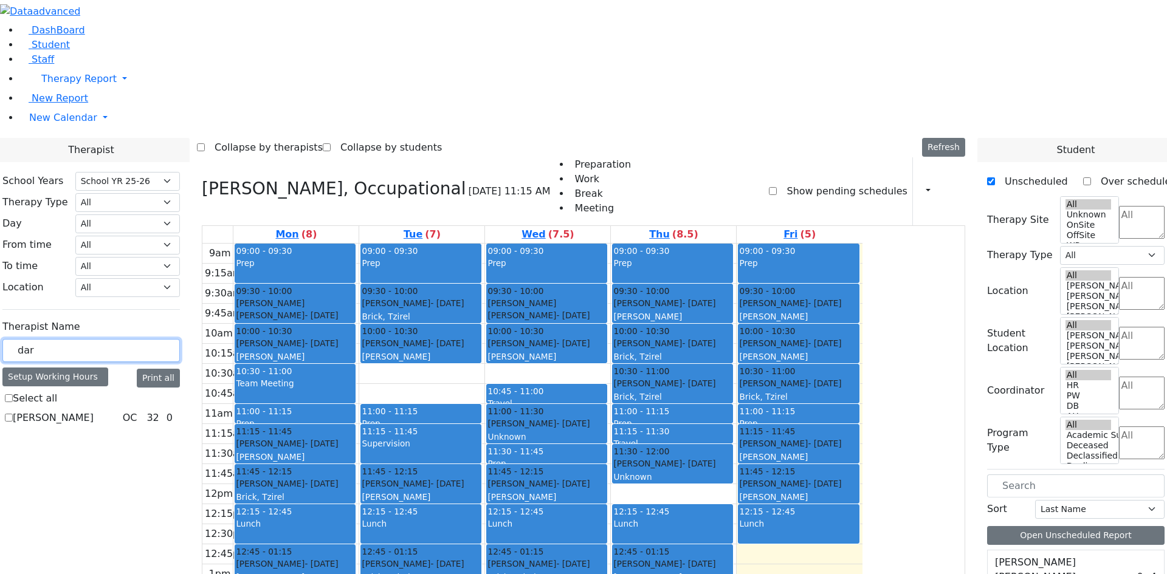
click at [450, 467] on div "9am 9:15am 9:30am 9:45am 10am 10:15am 10:30am 10:45am 11am 11:15am 11:30am 11:4…" at bounding box center [532, 484] width 660 height 481
click at [497, 437] on div "9am 9:15am 9:30am 9:45am 10am 10:15am 10:30am 10:45am 11am 11:15am 11:30am 11:4…" at bounding box center [532, 484] width 660 height 481
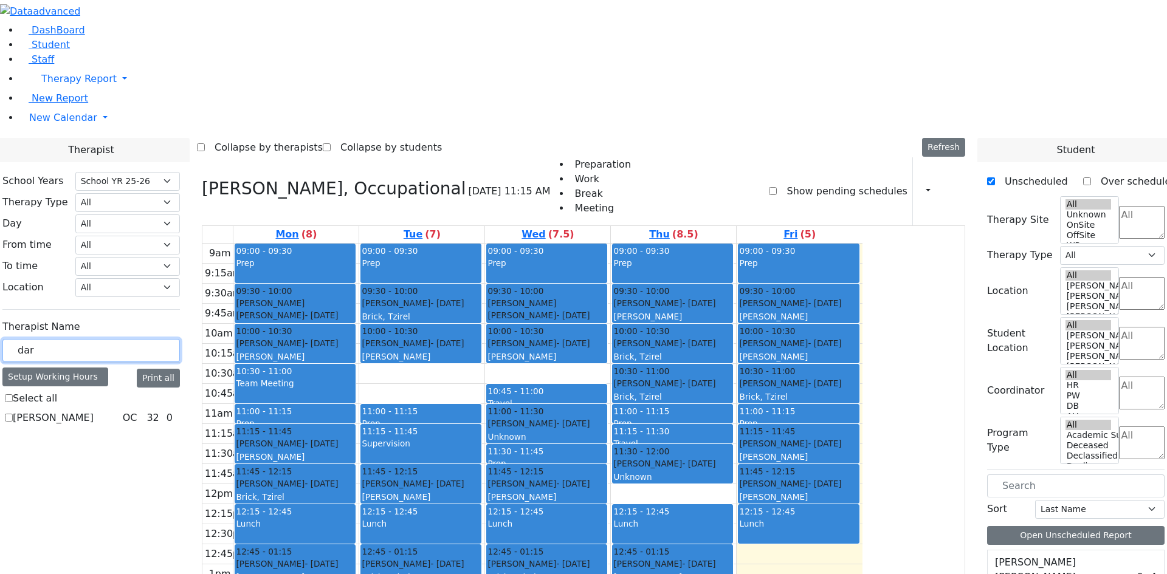
click at [438, 468] on div "9am 9:15am 9:30am 9:45am 10am 10:15am 10:30am 10:45am 11am 11:15am 11:30am 11:4…" at bounding box center [532, 484] width 660 height 481
click at [432, 478] on div "9am 9:15am 9:30am 9:45am 10am 10:15am 10:30am 10:45am 11am 11:15am 11:30am 11:4…" at bounding box center [532, 484] width 660 height 481
click at [435, 474] on div "9am 9:15am 9:30am 9:45am 10am 10:15am 10:30am 10:45am 11am 11:15am 11:30am 11:4…" at bounding box center [532, 484] width 660 height 481
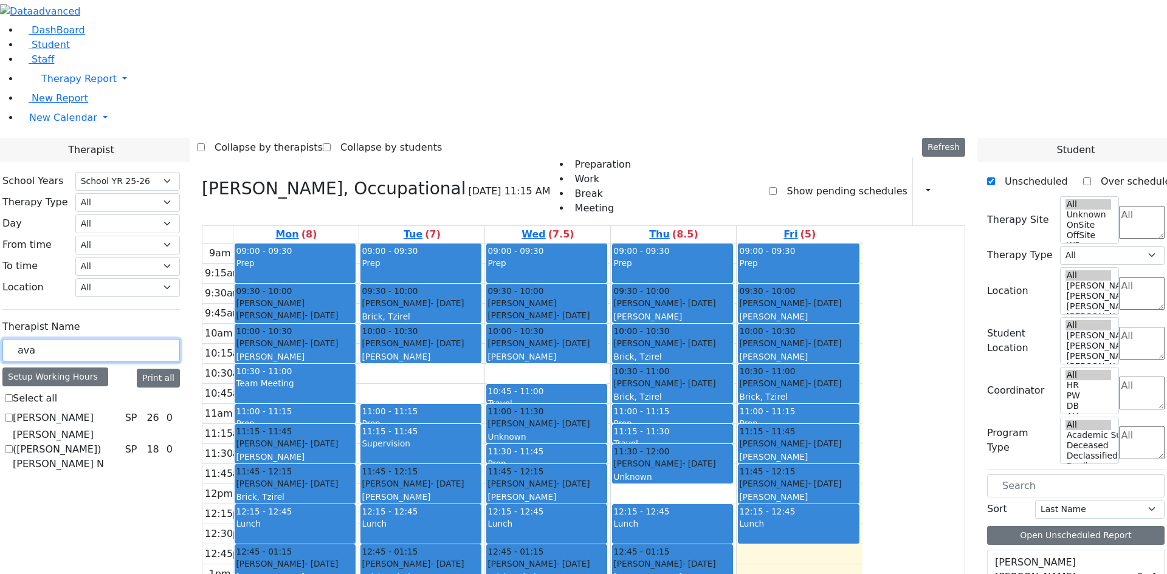
type input "avai"
checkbox input "true"
type input "ava"
checkbox input "false"
type input "aviva"
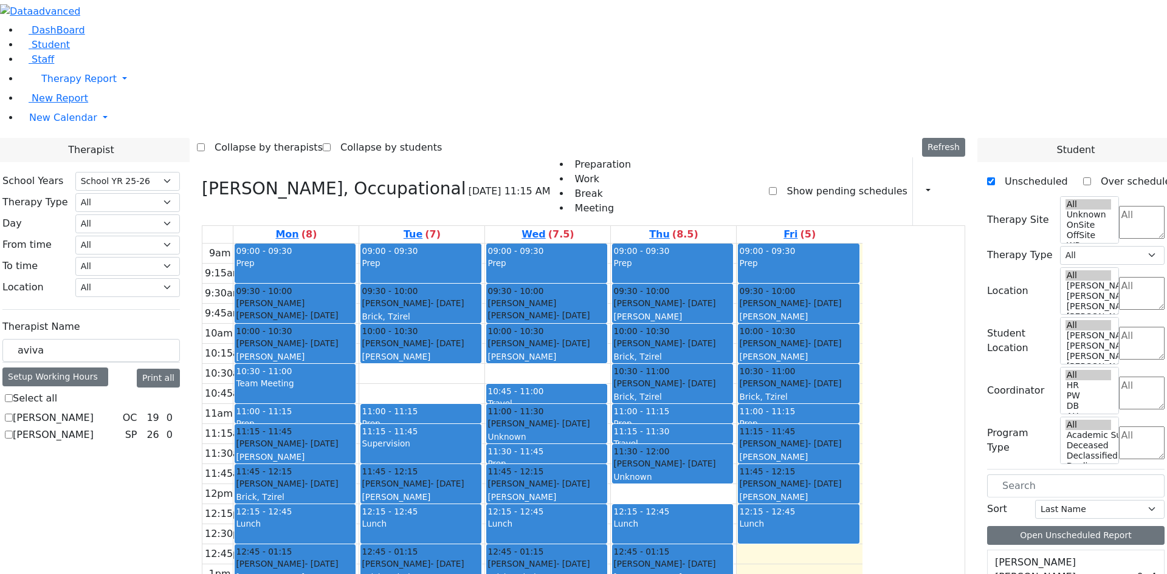
click at [94, 428] on label "[PERSON_NAME]" at bounding box center [53, 435] width 81 height 15
click at [13, 431] on input "[PERSON_NAME]" at bounding box center [9, 435] width 8 height 8
checkbox input "true"
select select "3"
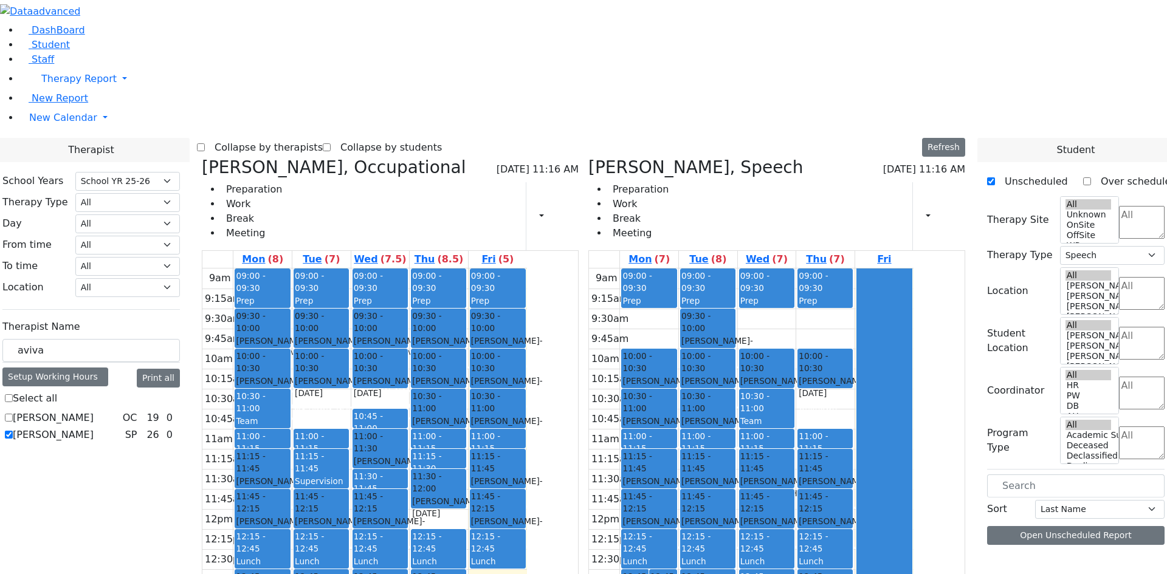
click at [94, 411] on label "[PERSON_NAME]" at bounding box center [53, 418] width 81 height 15
click at [13, 414] on input "[PERSON_NAME]" at bounding box center [9, 418] width 8 height 8
checkbox input "true"
select select
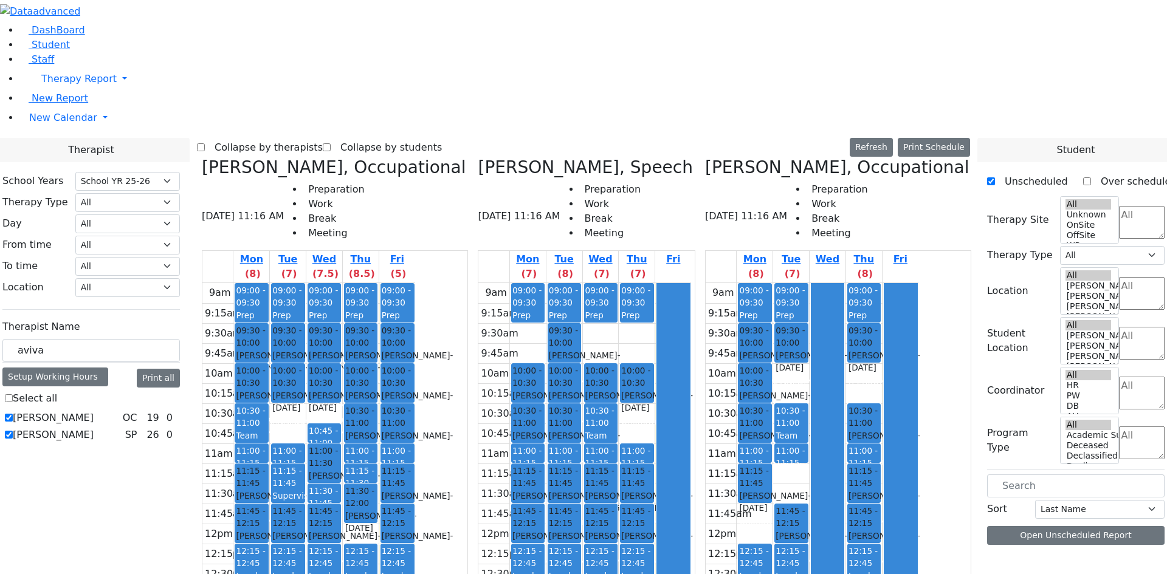
click at [94, 428] on label "[PERSON_NAME]" at bounding box center [53, 435] width 81 height 15
click at [13, 431] on input "[PERSON_NAME]" at bounding box center [9, 435] width 8 height 8
checkbox input "false"
select select "1"
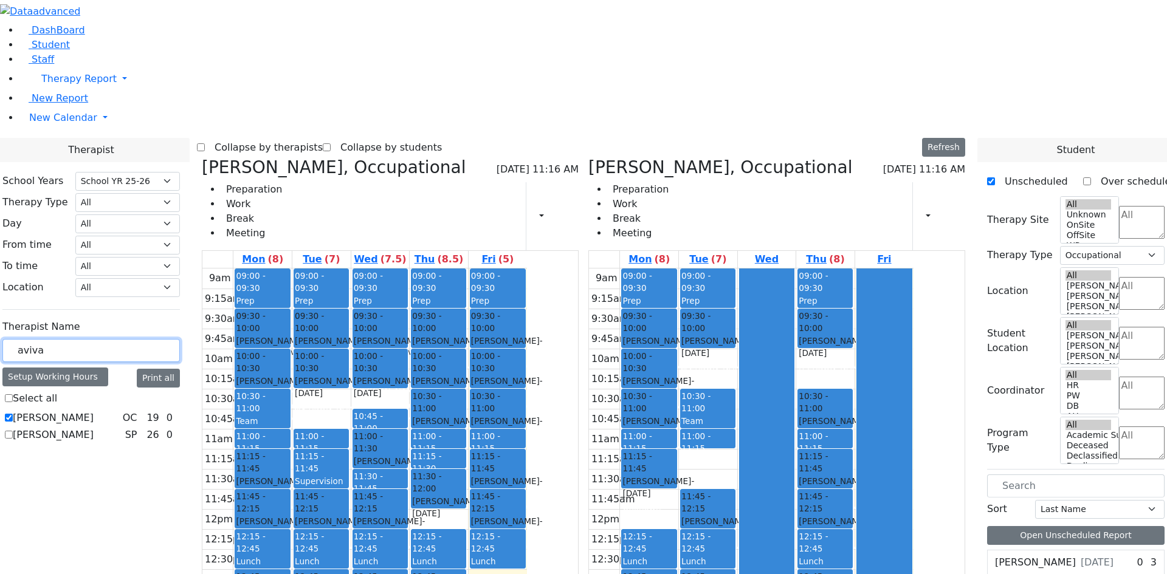
drag, startPoint x: 216, startPoint y: 215, endPoint x: 143, endPoint y: 215, distance: 73.0
click at [143, 215] on div "School Years Select School YR Summer YR 25 School YR 25-26 Summer YR 25 School …" at bounding box center [91, 308] width 197 height 292
type input "shira"
click at [94, 428] on label "[PERSON_NAME]" at bounding box center [53, 435] width 81 height 15
click at [13, 431] on input "[PERSON_NAME]" at bounding box center [9, 435] width 8 height 8
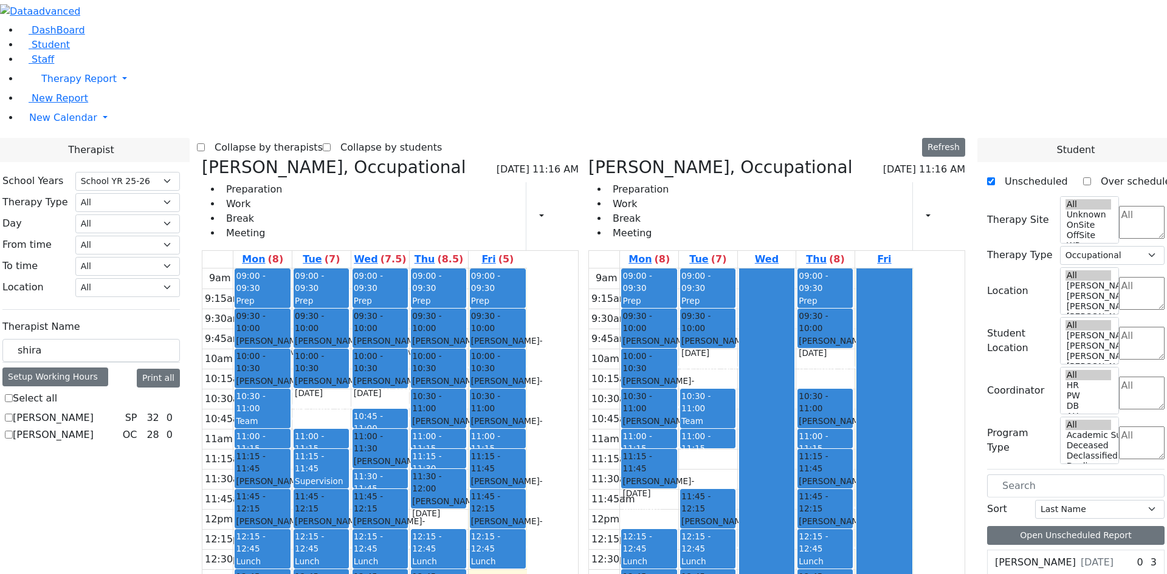
checkbox input "true"
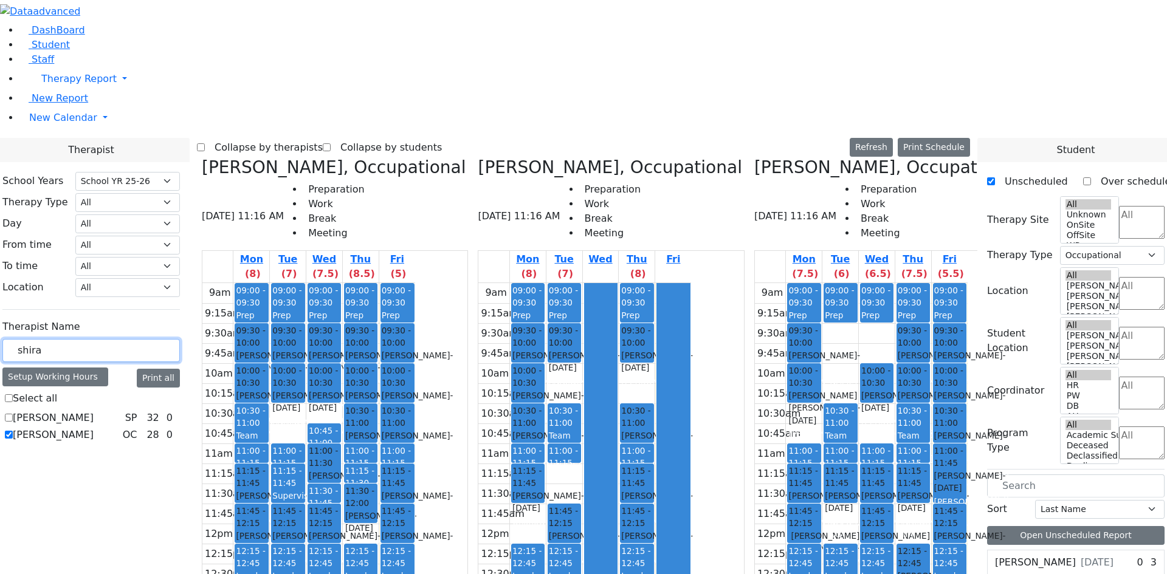
drag, startPoint x: 230, startPoint y: 215, endPoint x: 145, endPoint y: 222, distance: 85.4
click at [145, 222] on div "School Years Select School YR Summer YR 25 School YR 25-26 Summer YR 25 School …" at bounding box center [91, 308] width 197 height 292
click at [180, 193] on select "All Psych Hearing Vision Speech Physical Occupational" at bounding box center [127, 202] width 105 height 19
click at [478, 157] on icon at bounding box center [478, 167] width 0 height 20
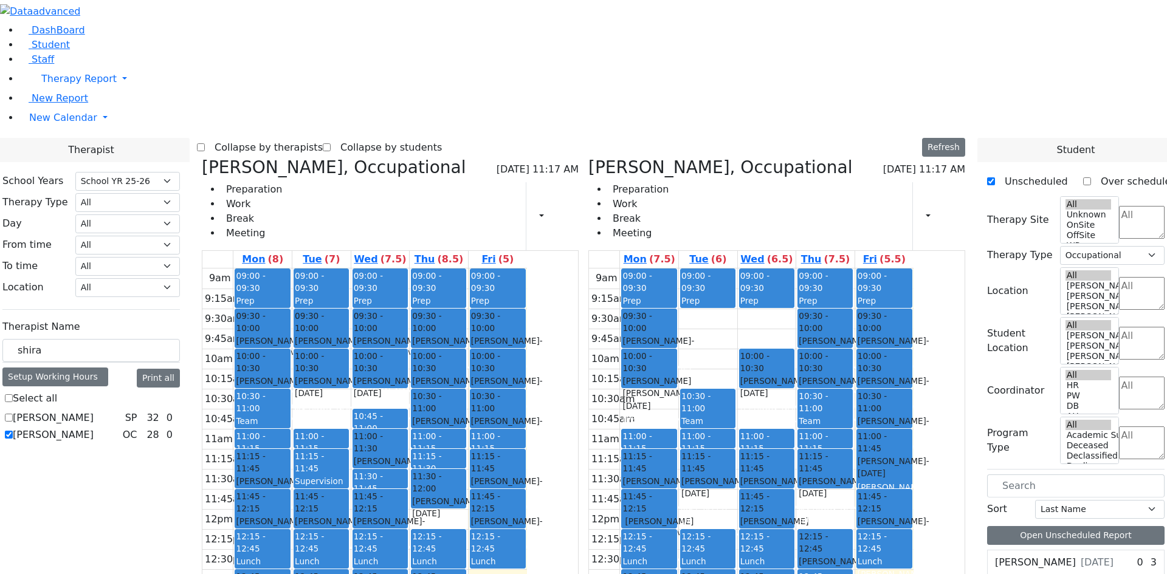
drag, startPoint x: 209, startPoint y: 215, endPoint x: 182, endPoint y: 161, distance: 60.1
click at [153, 339] on div "shira" at bounding box center [91, 351] width 178 height 24
click at [180, 193] on select "All Psych Hearing Vision Speech Physical Occupational" at bounding box center [127, 202] width 105 height 19
select select "1"
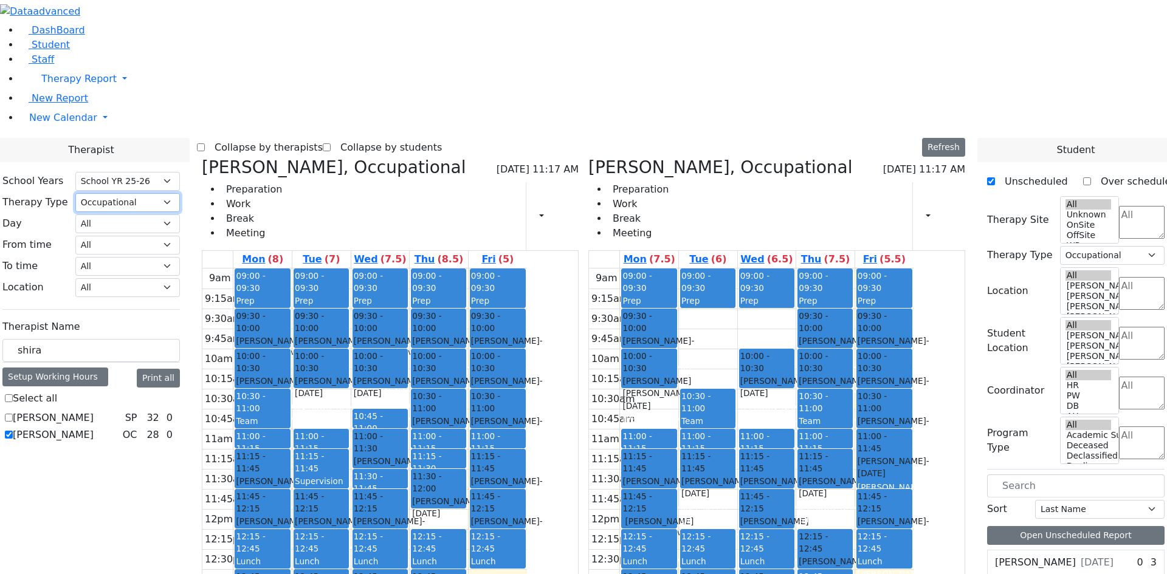
click at [180, 193] on select "All Psych Hearing Vision Speech Physical Occupational" at bounding box center [127, 202] width 105 height 19
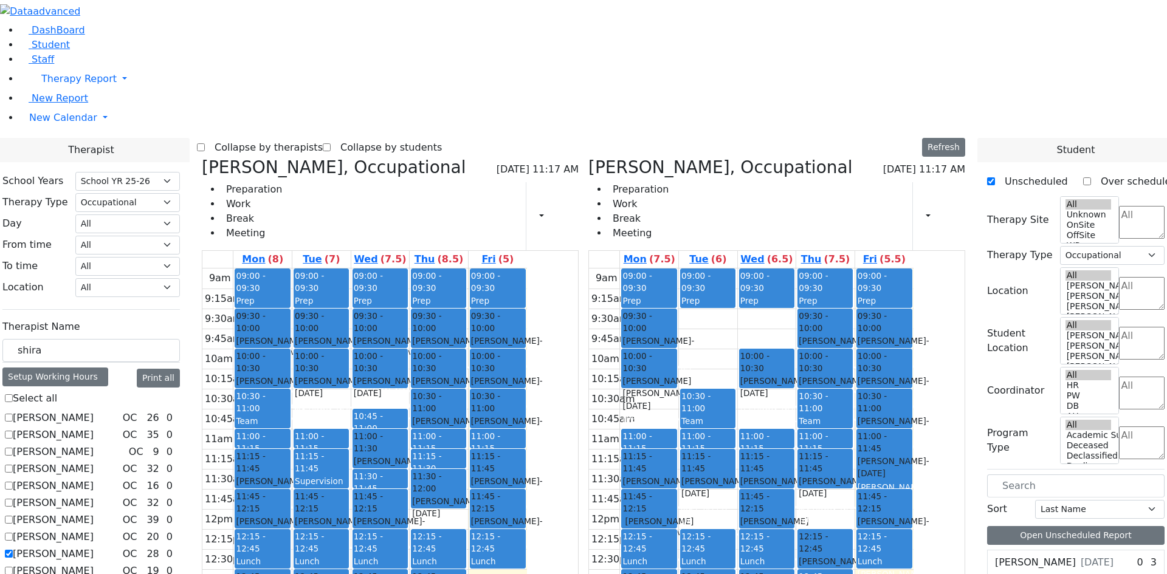
click at [94, 411] on label "[PERSON_NAME]" at bounding box center [53, 418] width 81 height 15
click at [13, 414] on input "[PERSON_NAME]" at bounding box center [9, 418] width 8 height 8
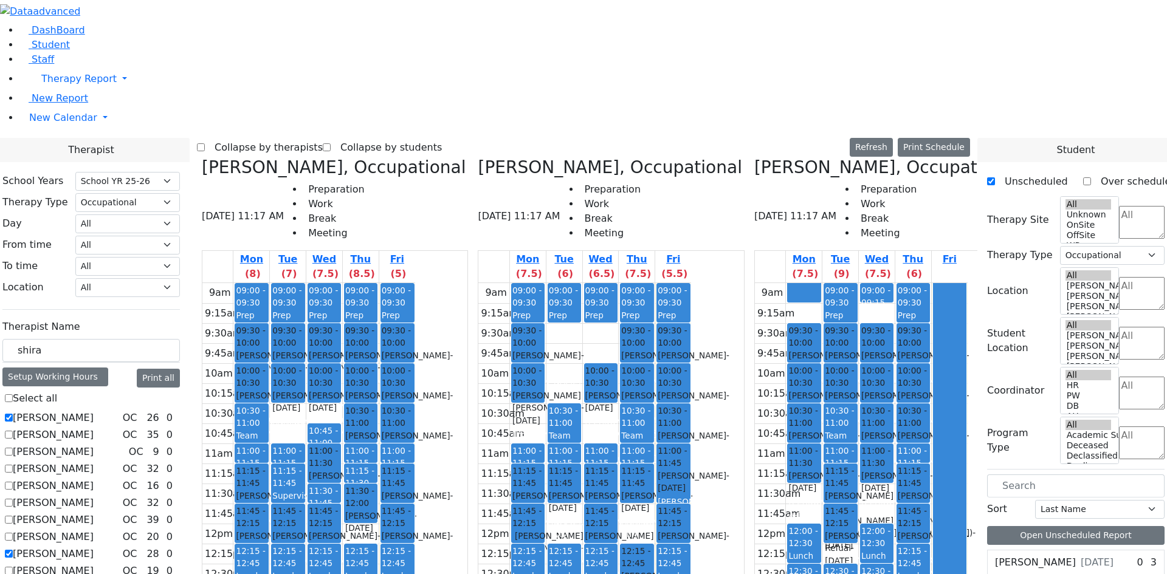
click at [94, 411] on label "[PERSON_NAME]" at bounding box center [53, 418] width 81 height 15
click at [13, 414] on input "[PERSON_NAME]" at bounding box center [9, 418] width 8 height 8
checkbox input "false"
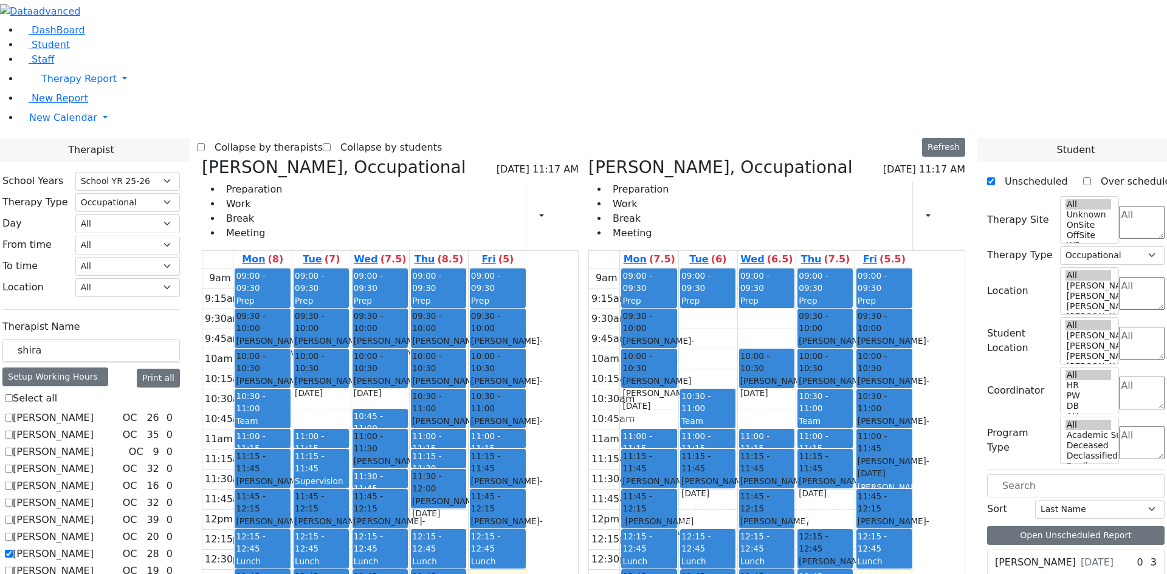
click at [94, 445] on label "[PERSON_NAME]" at bounding box center [53, 452] width 81 height 15
click at [13, 448] on input "[PERSON_NAME]" at bounding box center [9, 452] width 8 height 8
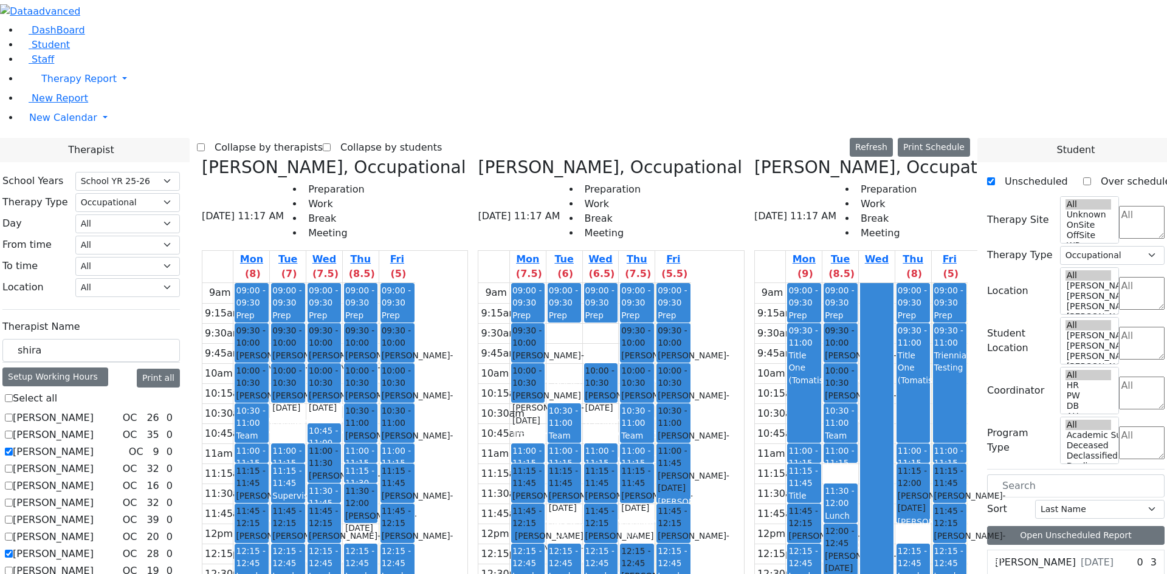
click at [94, 445] on label "[PERSON_NAME]" at bounding box center [53, 452] width 81 height 15
click at [13, 448] on input "[PERSON_NAME]" at bounding box center [9, 452] width 8 height 8
checkbox input "false"
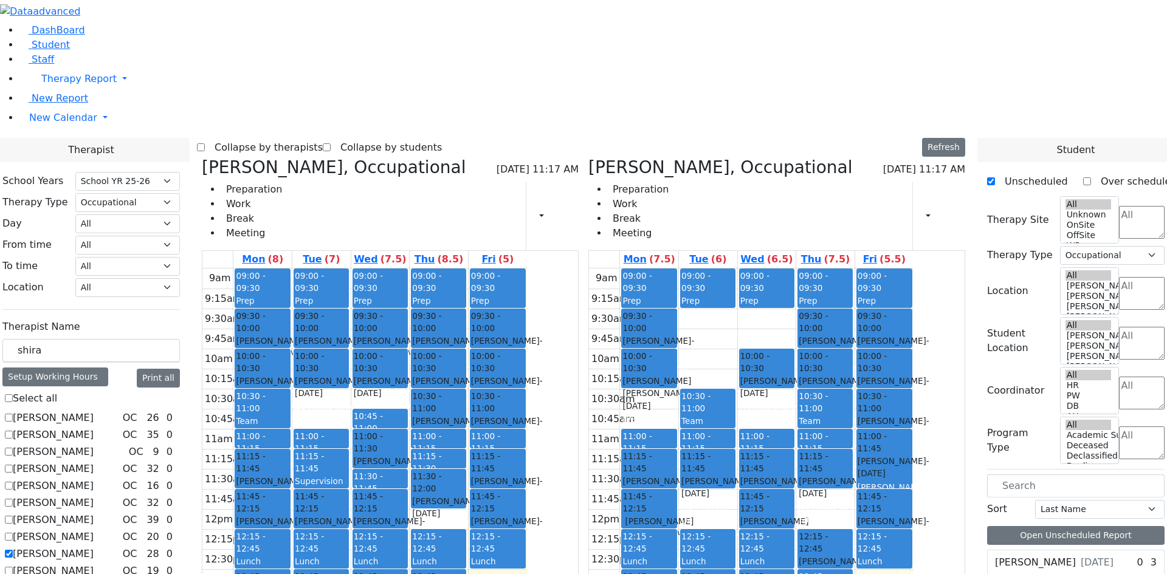
click at [94, 462] on label "[PERSON_NAME]" at bounding box center [53, 469] width 81 height 15
click at [13, 465] on input "[PERSON_NAME]" at bounding box center [9, 469] width 8 height 8
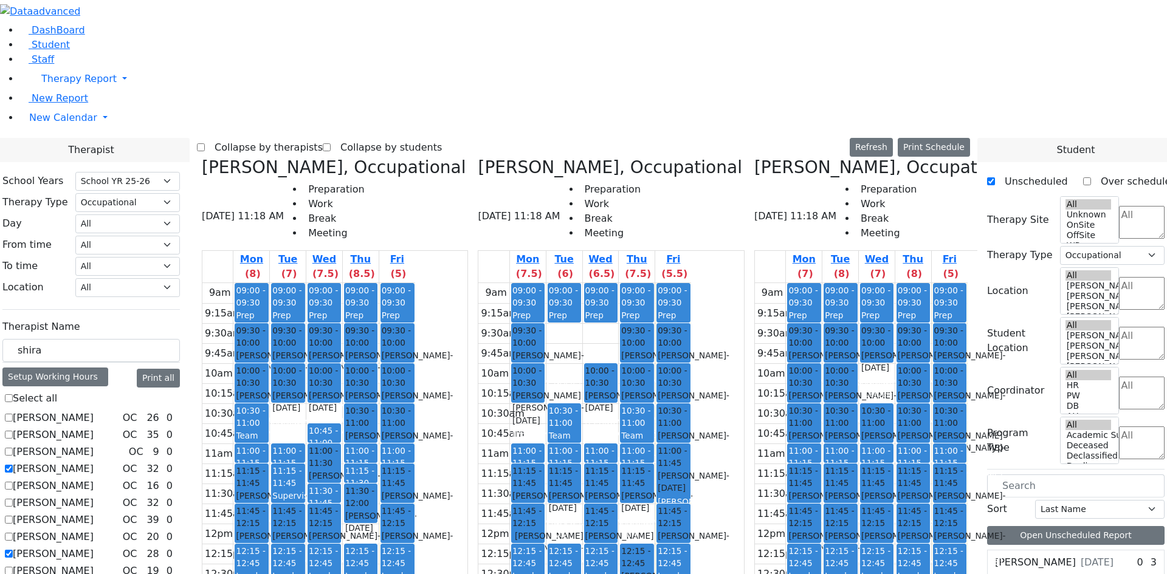
click at [94, 462] on label "[PERSON_NAME]" at bounding box center [53, 469] width 81 height 15
click at [13, 465] on input "[PERSON_NAME]" at bounding box center [9, 469] width 8 height 8
checkbox input "false"
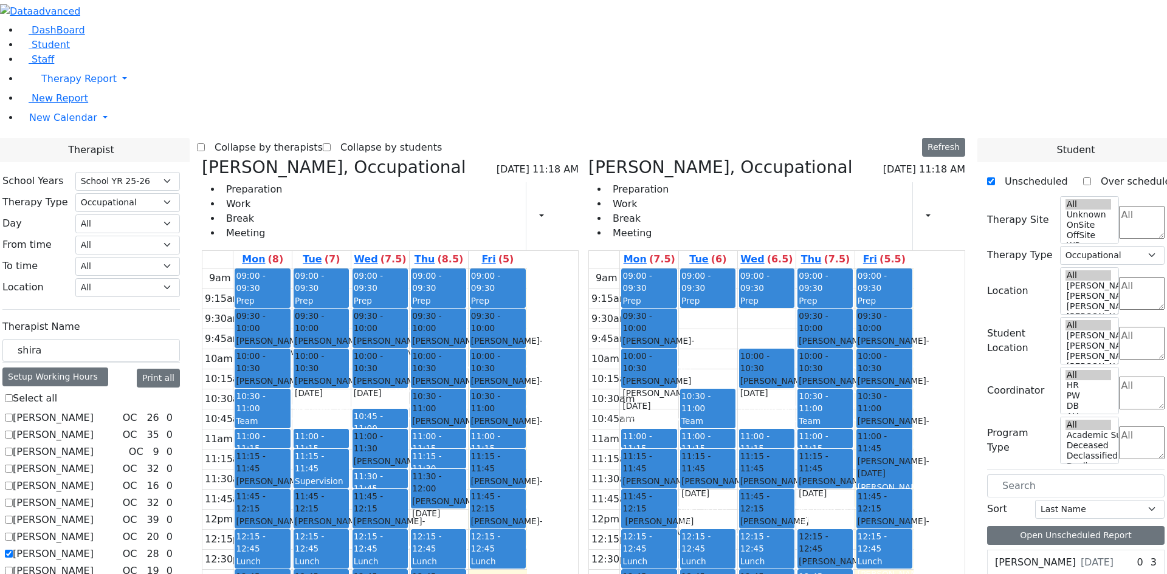
click at [94, 496] on label "[PERSON_NAME]" at bounding box center [53, 503] width 81 height 15
click at [13, 499] on input "[PERSON_NAME]" at bounding box center [9, 503] width 8 height 8
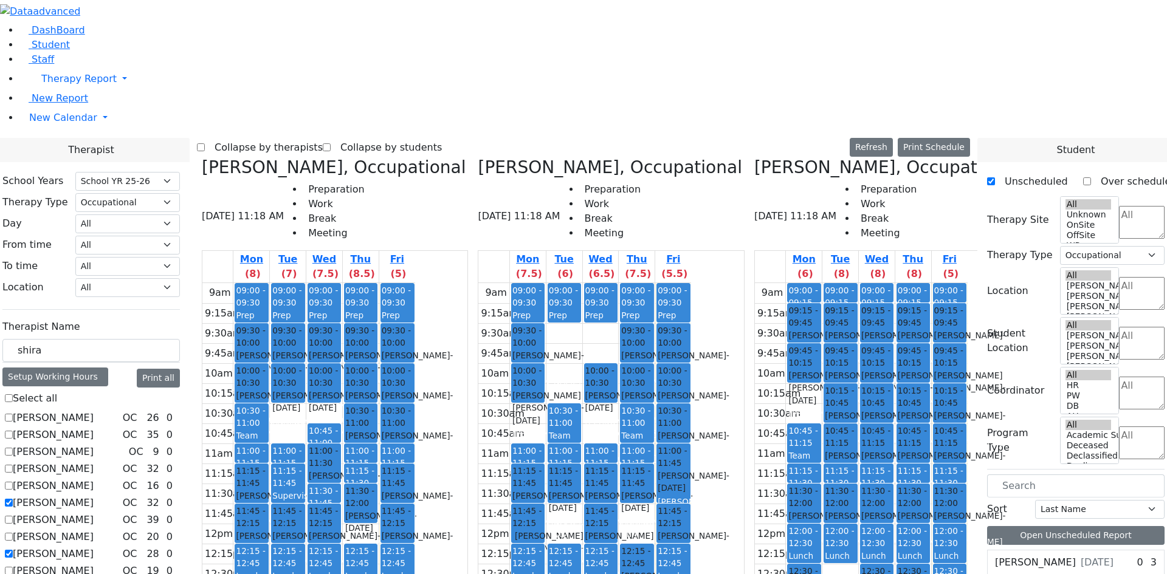
click at [94, 496] on label "[PERSON_NAME]" at bounding box center [53, 503] width 81 height 15
click at [13, 499] on input "[PERSON_NAME]" at bounding box center [9, 503] width 8 height 8
checkbox input "false"
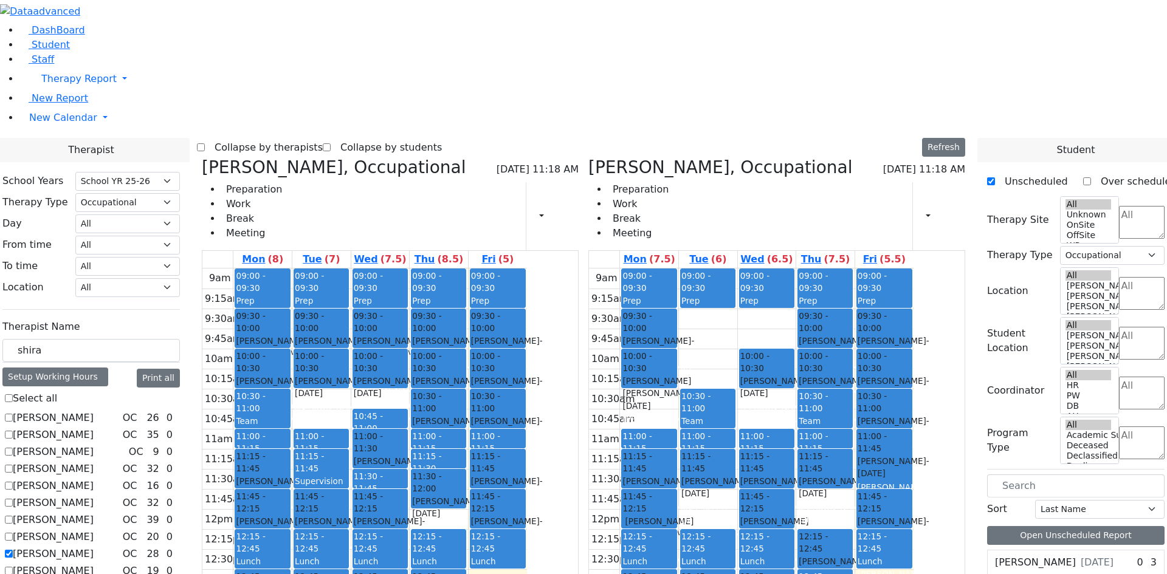
click at [94, 513] on label "[PERSON_NAME]" at bounding box center [53, 520] width 81 height 15
click at [13, 516] on input "[PERSON_NAME]" at bounding box center [9, 520] width 8 height 8
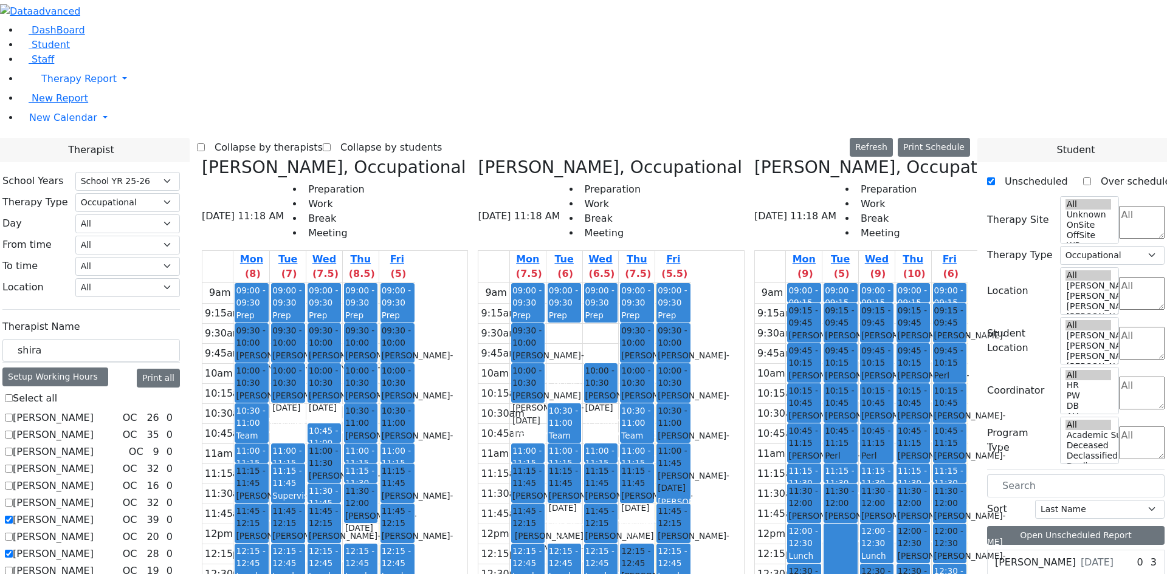
click at [94, 513] on label "[PERSON_NAME]" at bounding box center [53, 520] width 81 height 15
click at [13, 516] on input "[PERSON_NAME]" at bounding box center [9, 520] width 8 height 8
checkbox input "false"
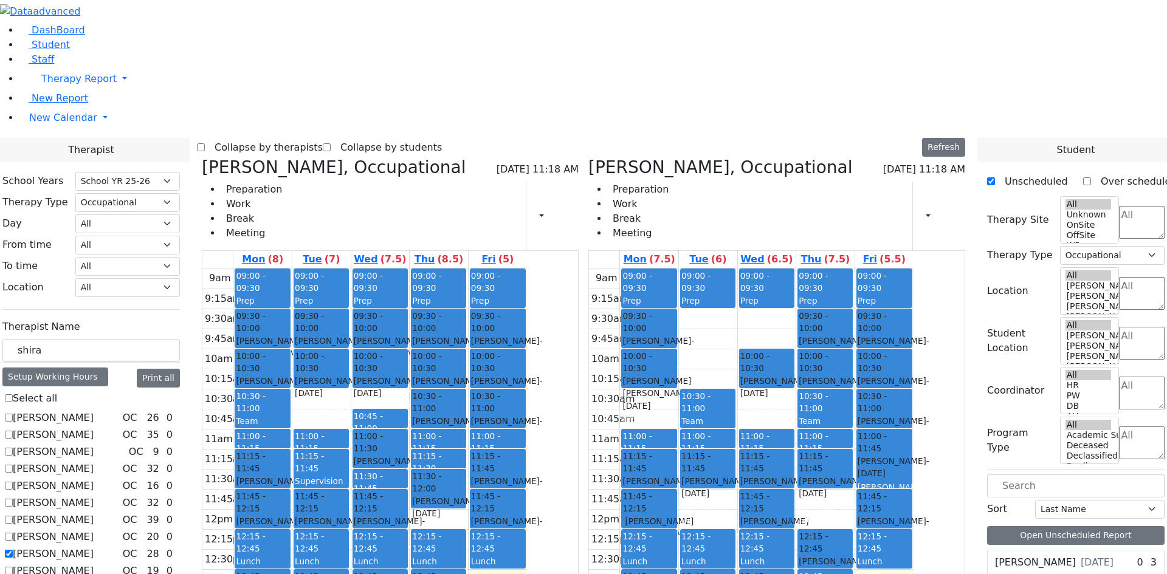
click at [94, 564] on label "[PERSON_NAME]" at bounding box center [53, 571] width 81 height 15
click at [13, 567] on input "[PERSON_NAME]" at bounding box center [9, 571] width 8 height 8
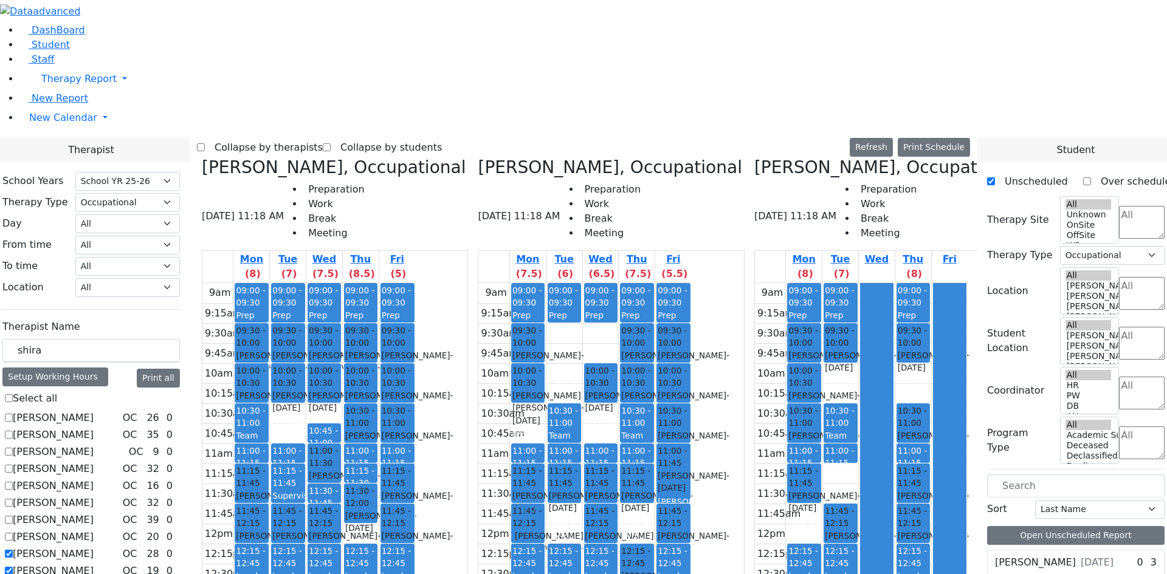
click at [94, 564] on label "[PERSON_NAME]" at bounding box center [53, 571] width 81 height 15
click at [13, 567] on input "[PERSON_NAME]" at bounding box center [9, 571] width 8 height 8
checkbox input "false"
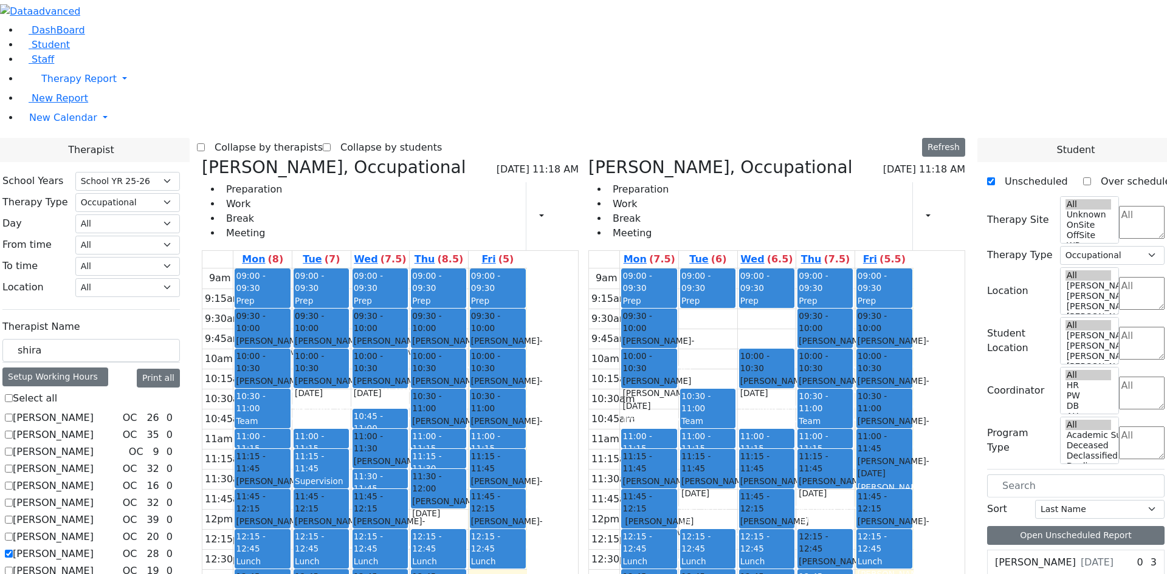
scroll to position [144, 0]
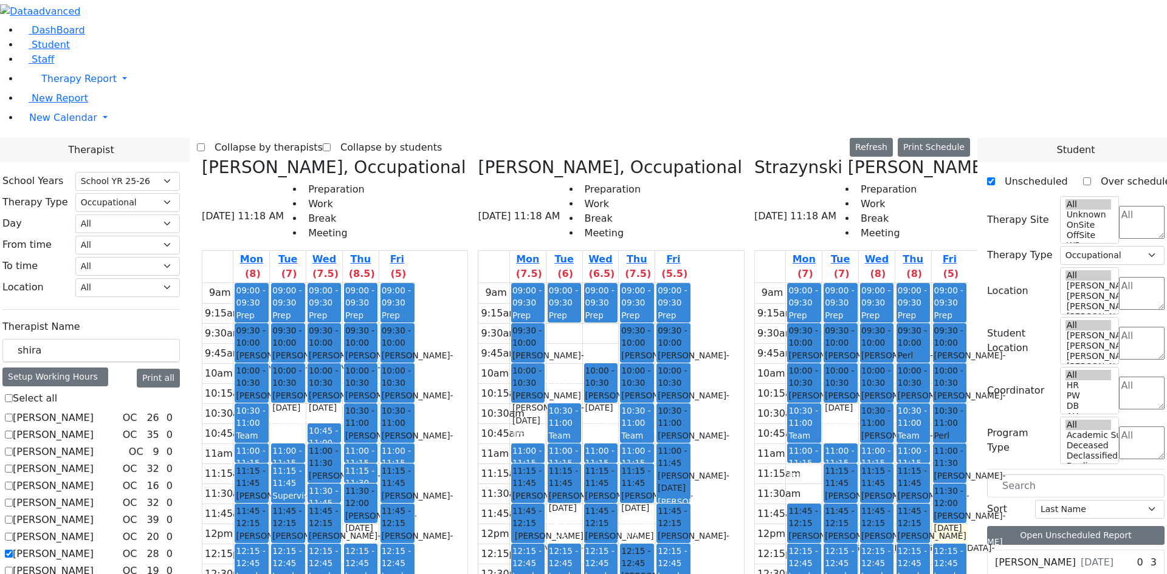
checkbox input "false"
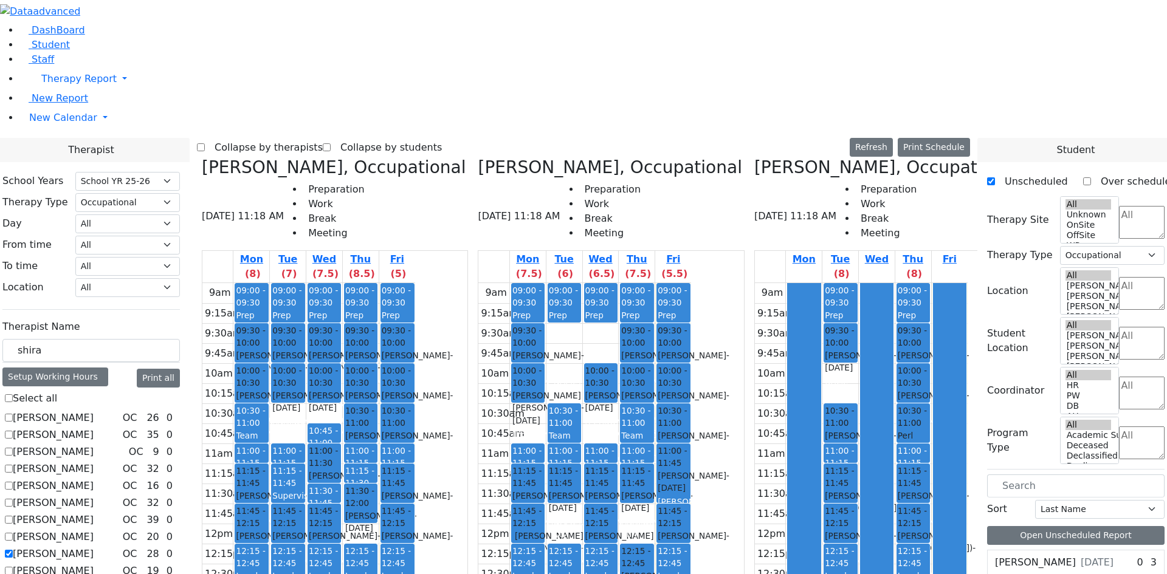
checkbox input "false"
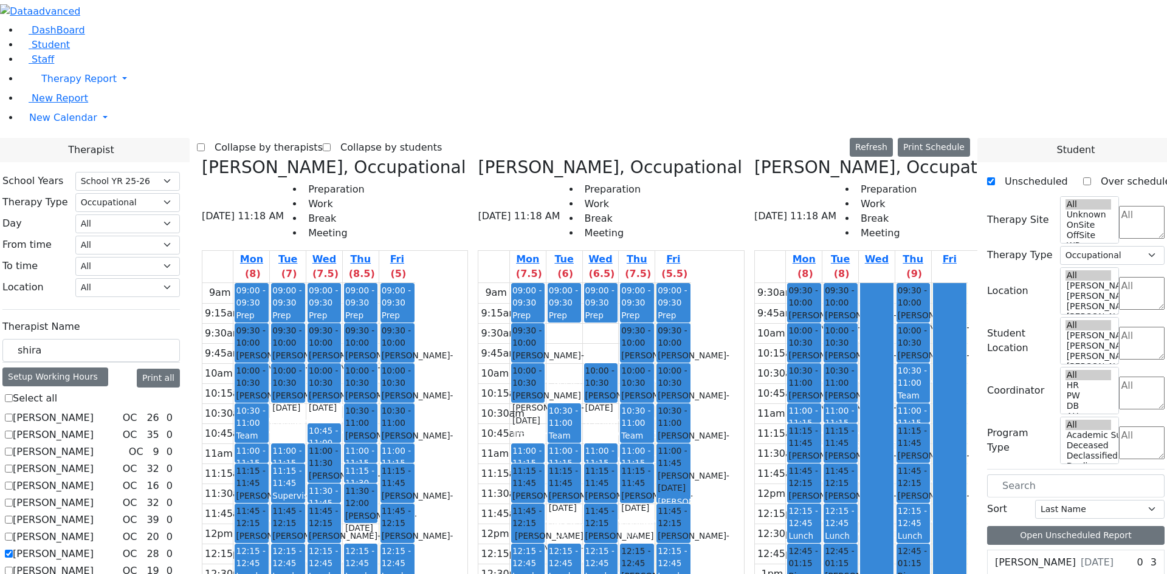
checkbox input "false"
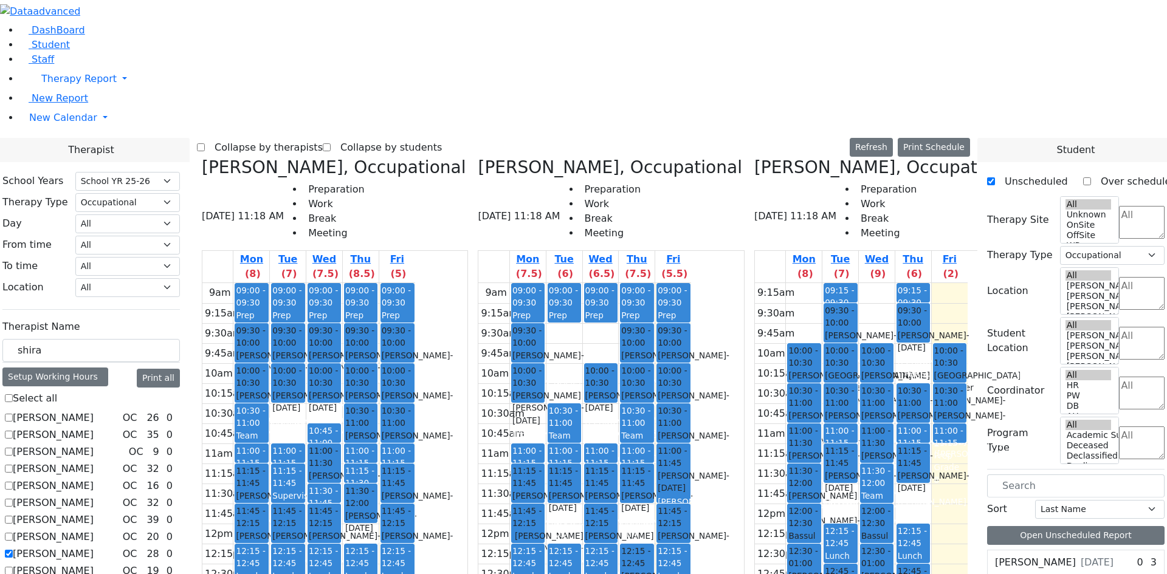
checkbox input "false"
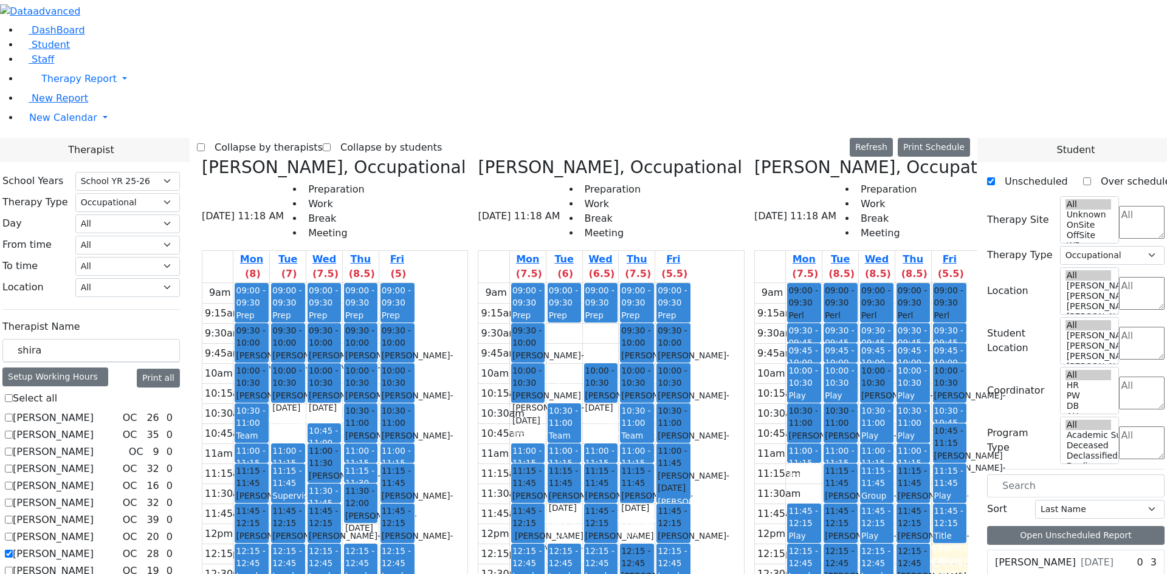
checkbox input "false"
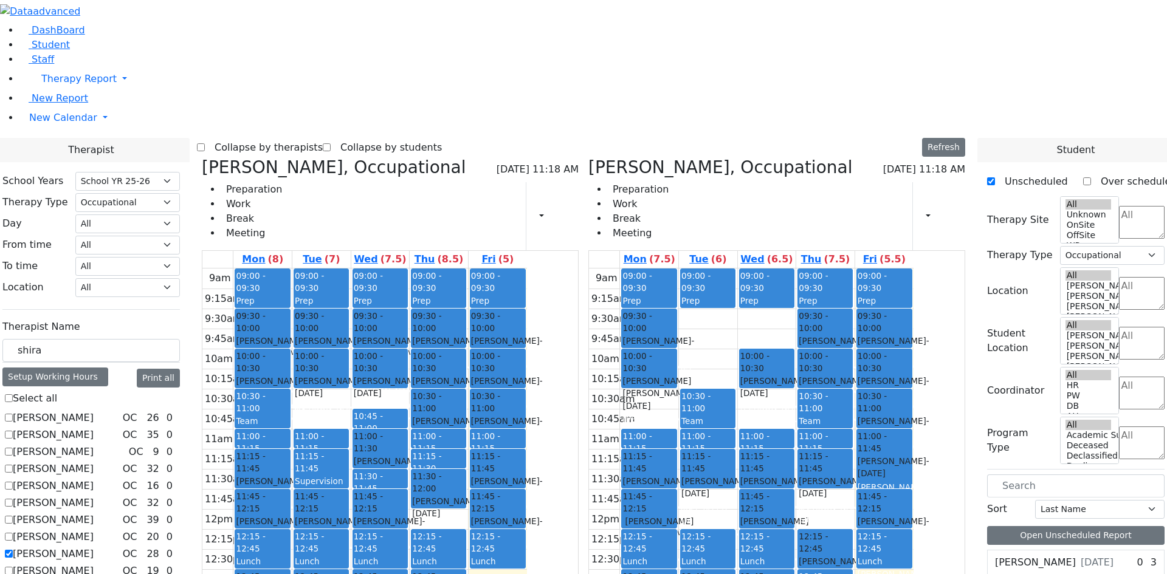
scroll to position [0, 0]
click at [94, 411] on label "[PERSON_NAME]" at bounding box center [53, 418] width 81 height 15
click at [13, 414] on input "[PERSON_NAME]" at bounding box center [9, 418] width 8 height 8
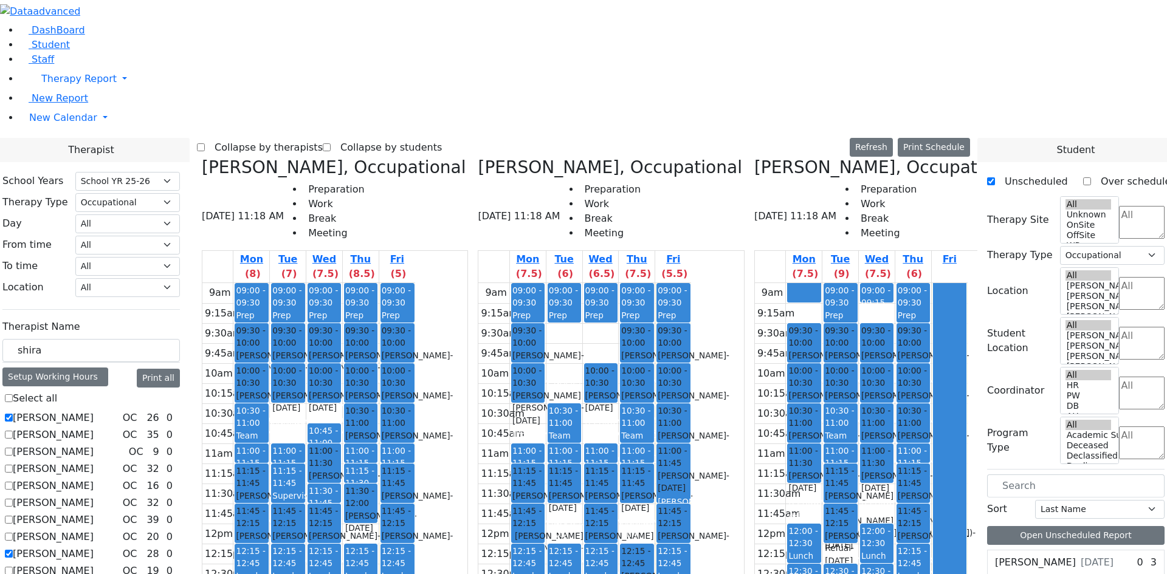
click at [754, 157] on icon at bounding box center [754, 167] width 0 height 20
checkbox input "false"
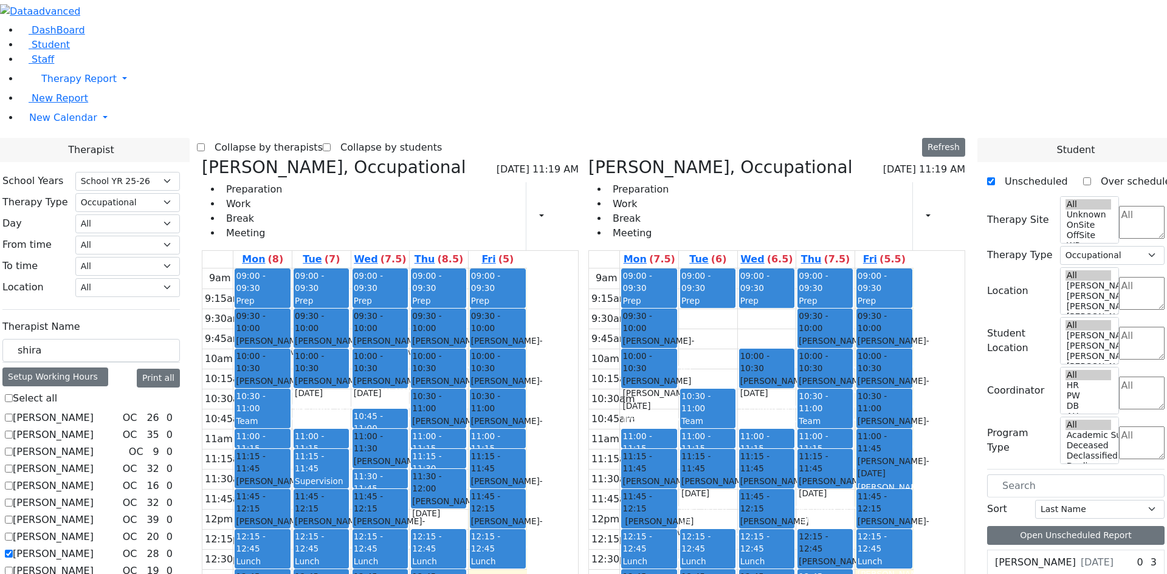
click at [94, 428] on label "[PERSON_NAME]" at bounding box center [53, 435] width 81 height 15
click at [13, 431] on input "[PERSON_NAME]" at bounding box center [9, 435] width 8 height 8
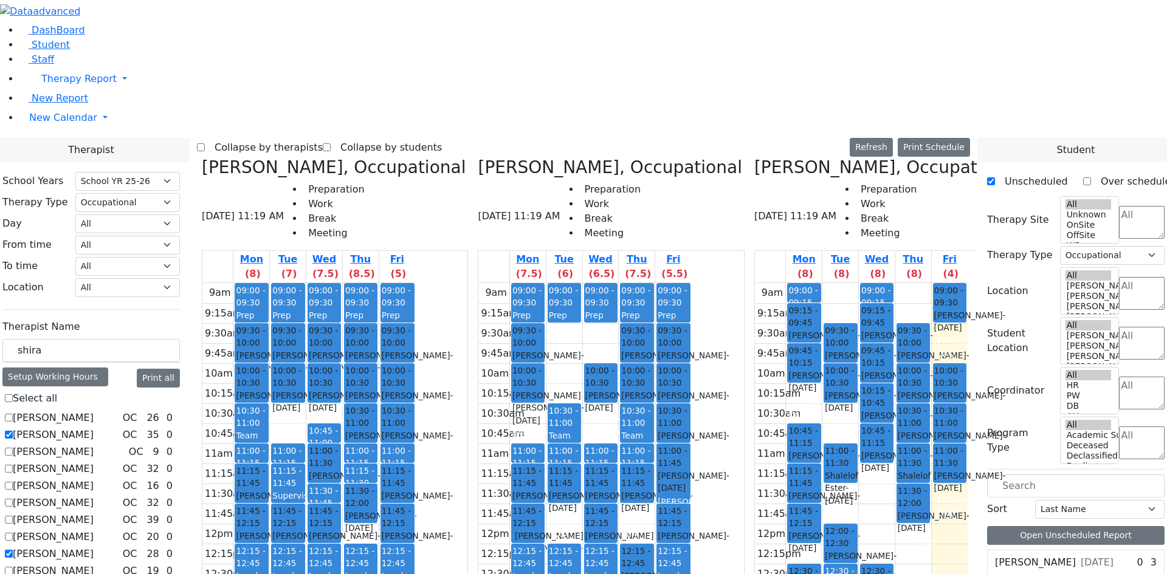
click at [94, 428] on label "[PERSON_NAME]" at bounding box center [53, 435] width 81 height 15
click at [13, 431] on input "[PERSON_NAME]" at bounding box center [9, 435] width 8 height 8
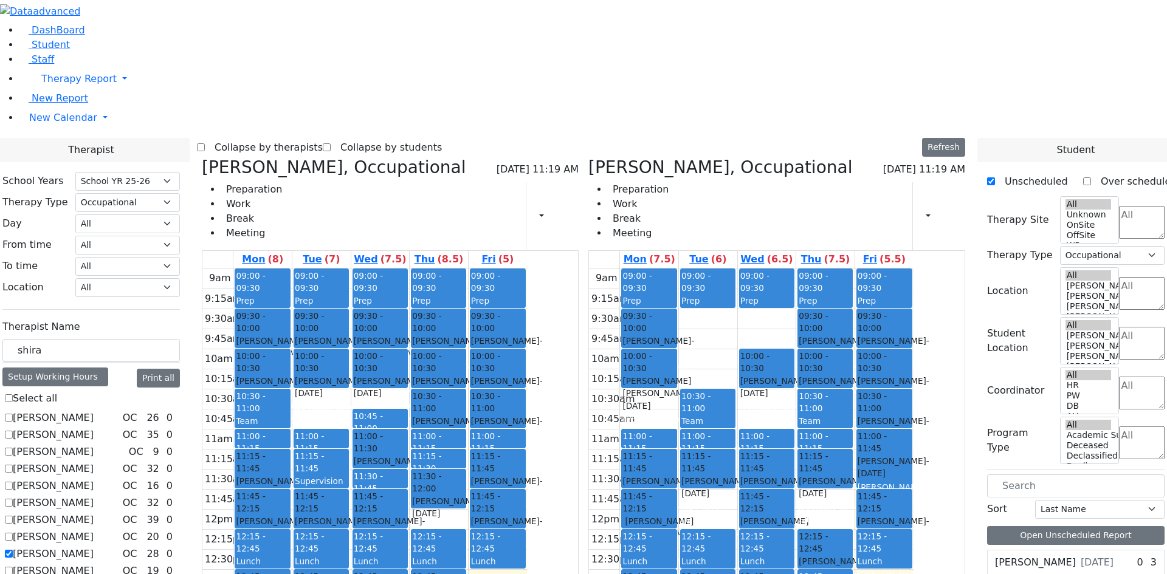
click at [94, 428] on label "[PERSON_NAME]" at bounding box center [53, 435] width 81 height 15
click at [13, 431] on input "[PERSON_NAME]" at bounding box center [9, 435] width 8 height 8
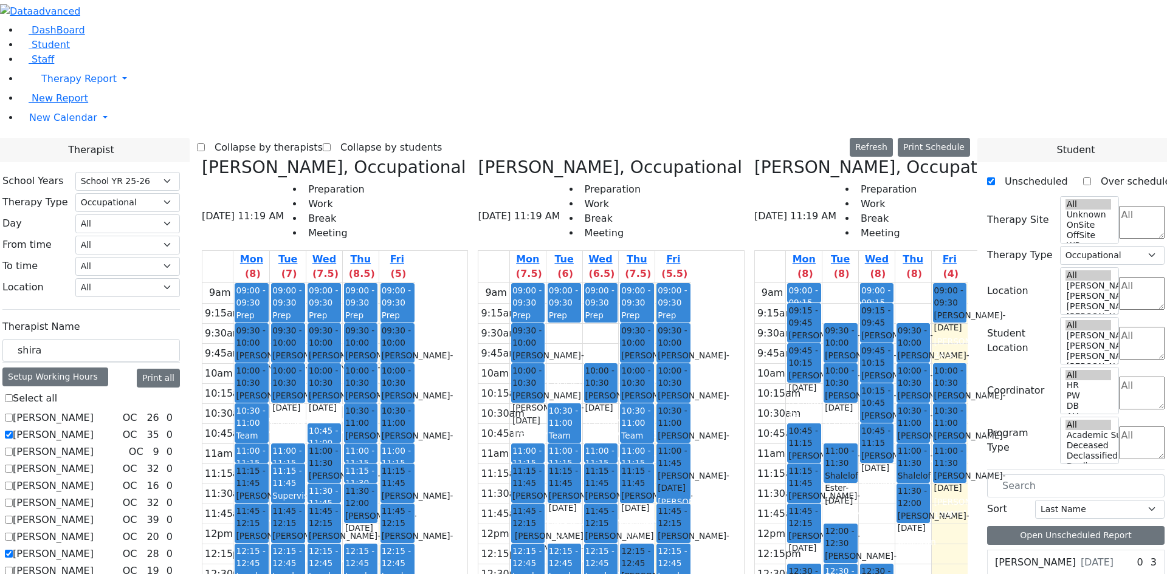
click at [94, 428] on label "[PERSON_NAME]" at bounding box center [53, 435] width 81 height 15
click at [13, 431] on input "[PERSON_NAME]" at bounding box center [9, 435] width 8 height 8
checkbox input "false"
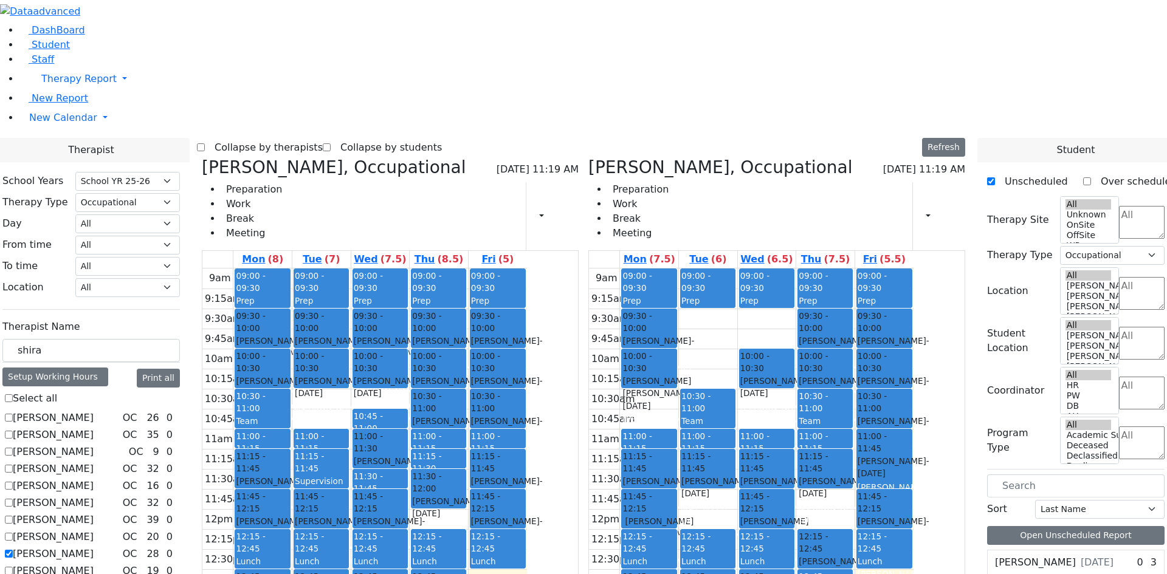
click at [94, 547] on label "[PERSON_NAME]" at bounding box center [53, 554] width 81 height 15
click at [13, 550] on input "[PERSON_NAME]" at bounding box center [9, 554] width 8 height 8
checkbox input "false"
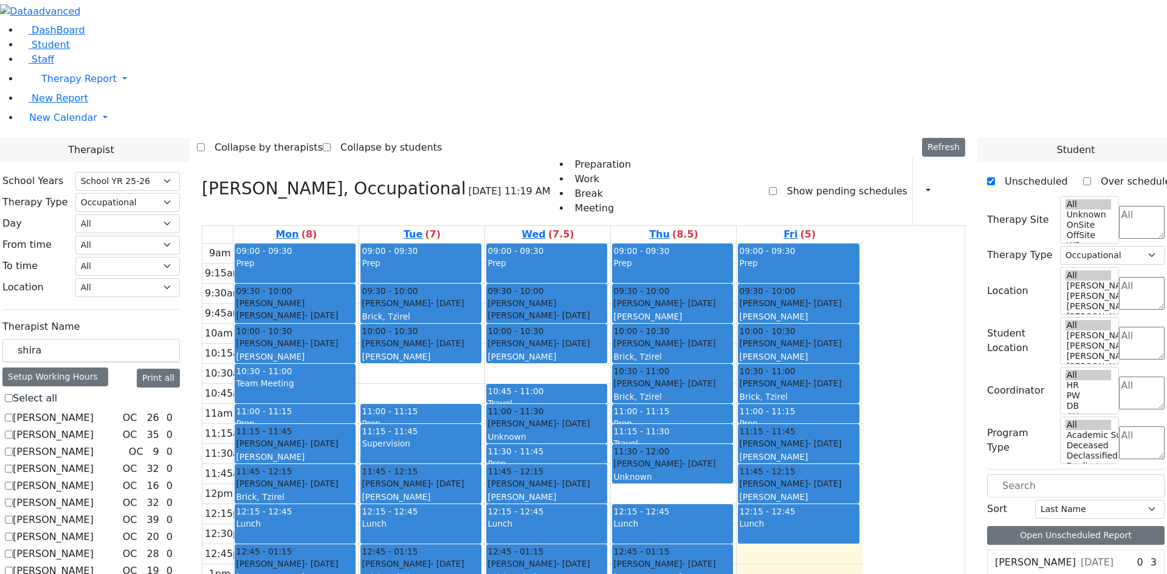
scroll to position [144, 0]
checkbox input "false"
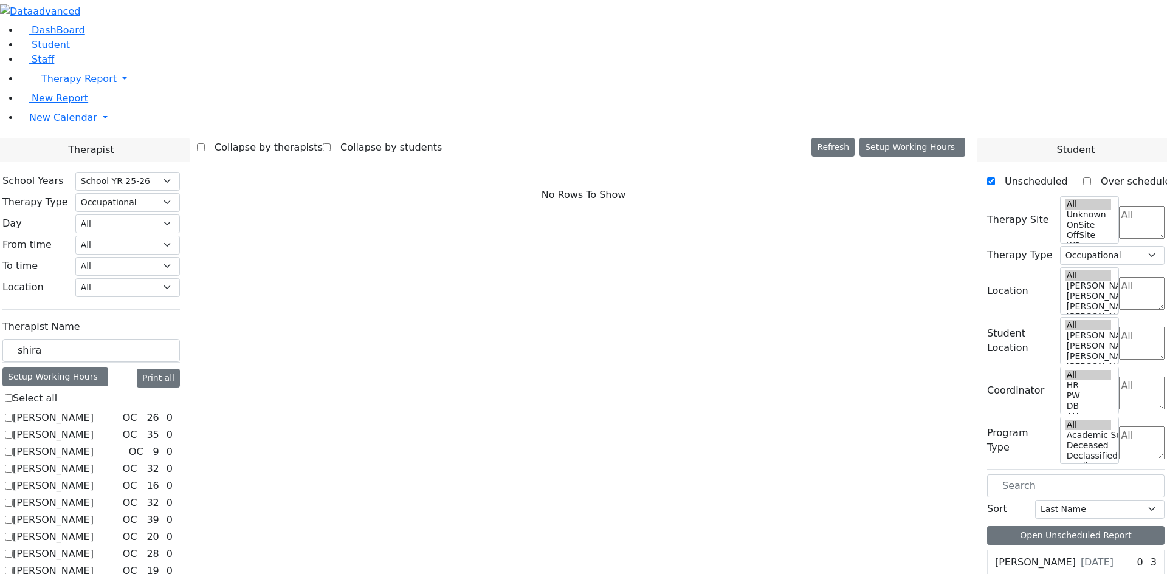
scroll to position [0, 0]
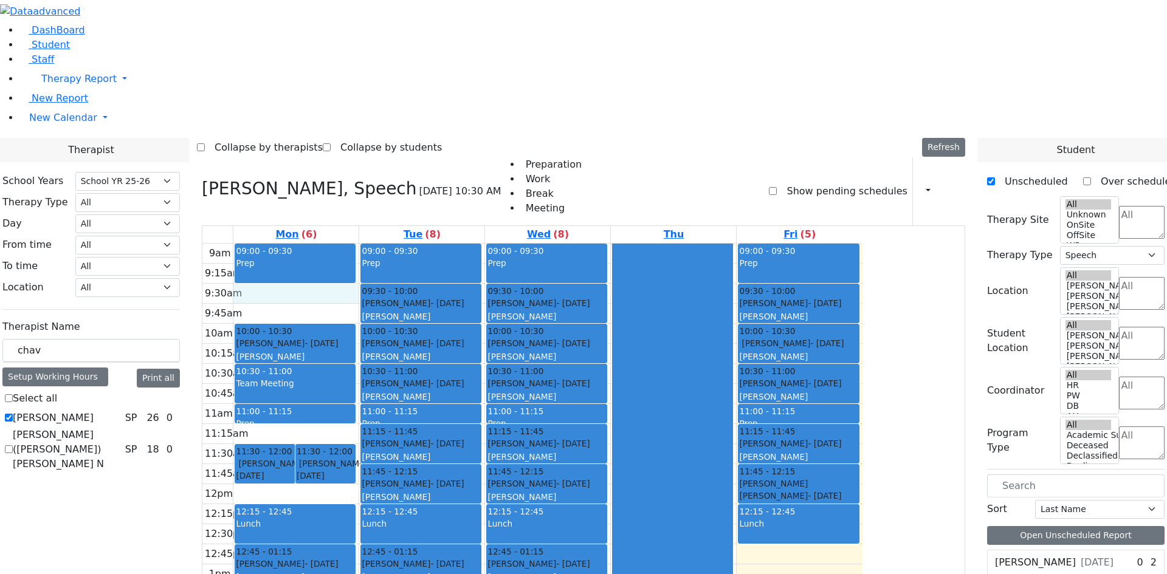
select select "212"
select select "3"
drag, startPoint x: 218, startPoint y: 209, endPoint x: 154, endPoint y: 218, distance: 64.5
click at [154, 339] on div "chav" at bounding box center [91, 351] width 178 height 24
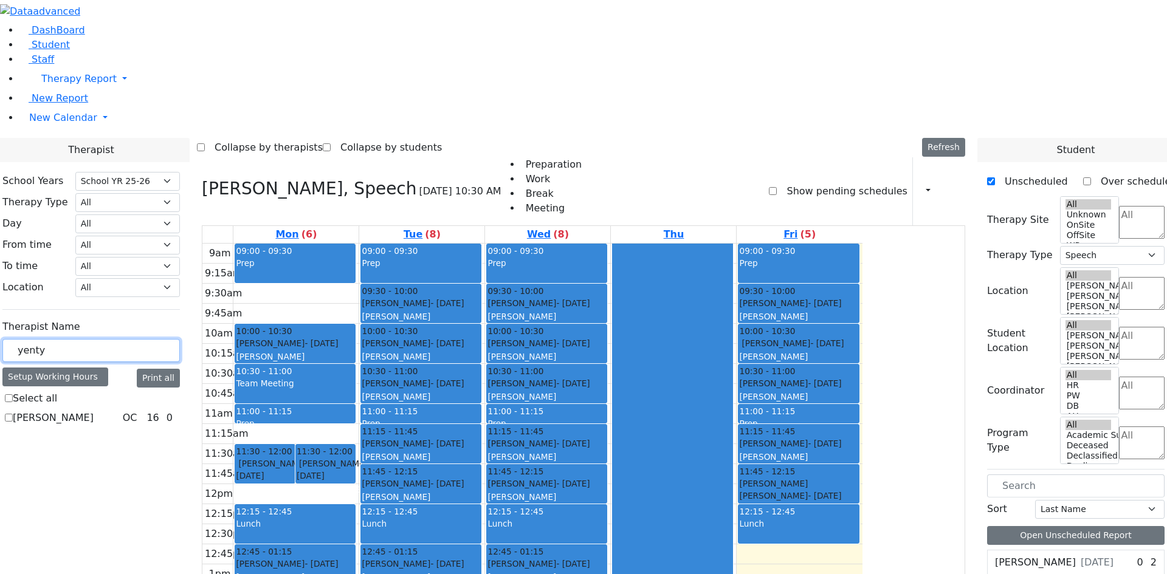
type input "yenty"
click at [94, 411] on label "[PERSON_NAME]" at bounding box center [53, 418] width 81 height 15
click at [13, 414] on input "[PERSON_NAME]" at bounding box center [9, 418] width 8 height 8
checkbox input "true"
select select "1"
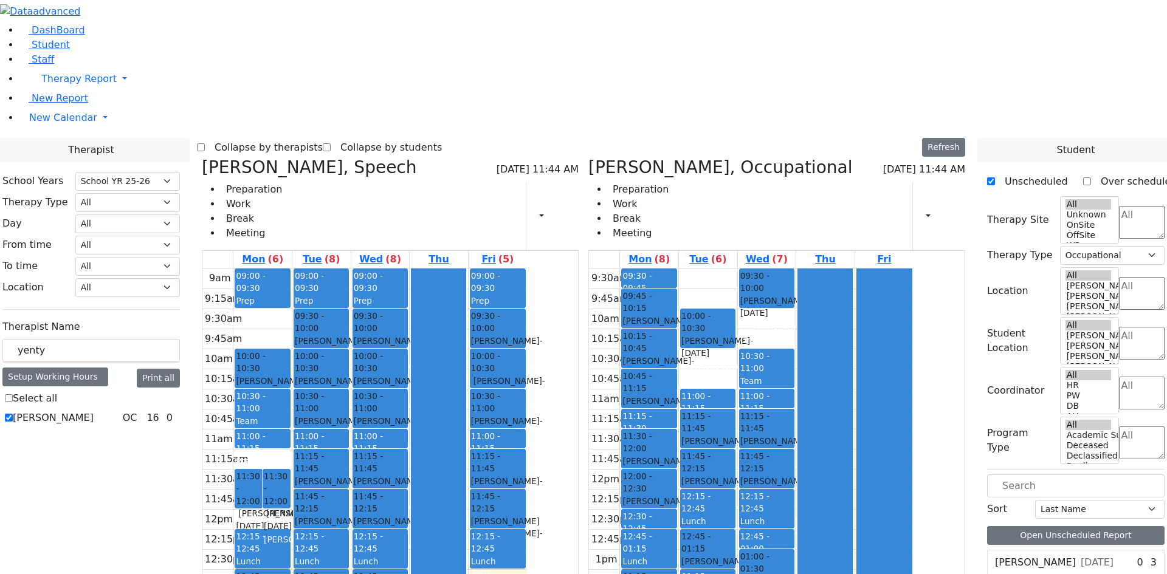
click at [694, 356] on span "- [DATE]" at bounding box center [659, 367] width 72 height 22
click at [675, 395] on div "[PERSON_NAME] - [DATE]" at bounding box center [649, 407] width 53 height 25
click at [675, 355] on div "[PERSON_NAME] - [DATE]" at bounding box center [649, 367] width 53 height 25
click at [675, 341] on div "[PERSON_NAME], Simi" at bounding box center [649, 353] width 53 height 25
click at [675, 355] on div "[PERSON_NAME] - [DATE]" at bounding box center [649, 367] width 53 height 25
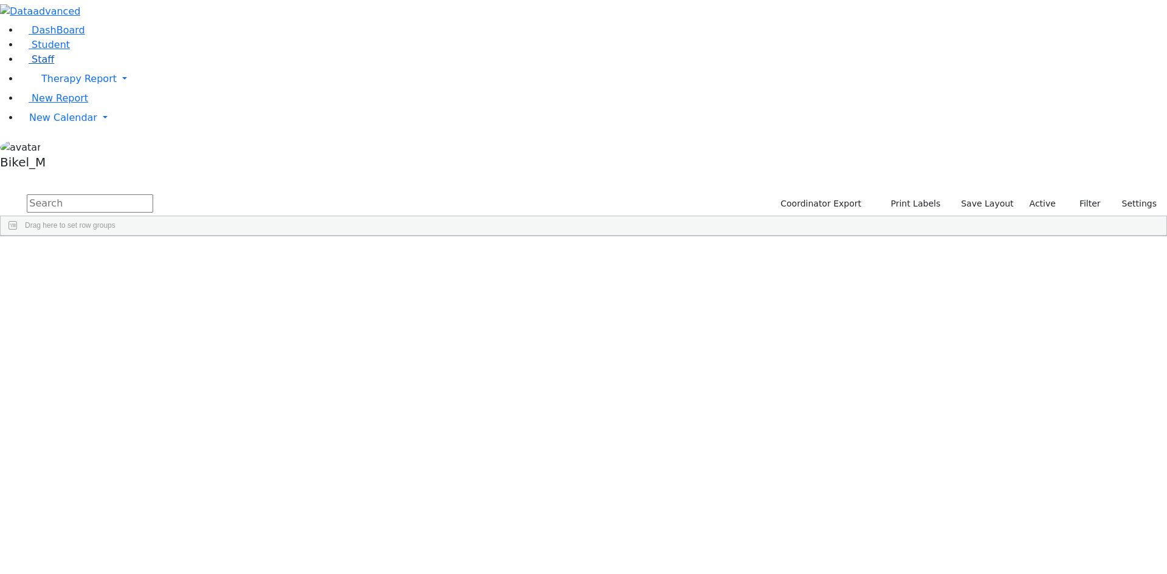
click at [54, 65] on link "Staff" at bounding box center [36, 59] width 35 height 12
click at [153, 195] on input "text" at bounding box center [90, 204] width 126 height 18
type input "fis"
click at [140, 273] on div "[PERSON_NAME]" at bounding box center [105, 281] width 72 height 17
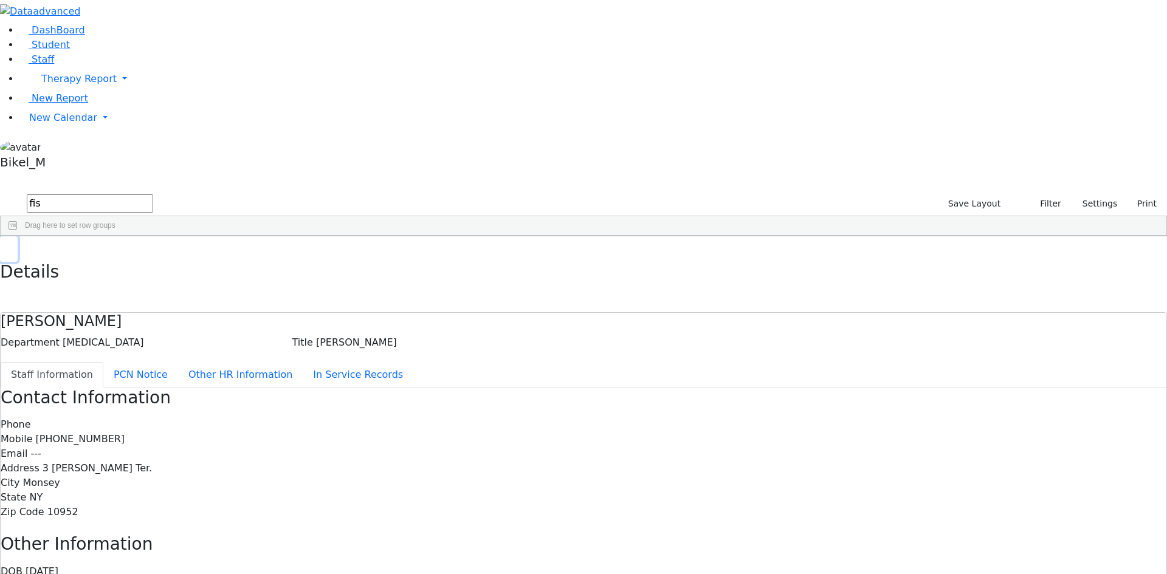
click at [18, 236] on button "button" at bounding box center [9, 249] width 18 height 26
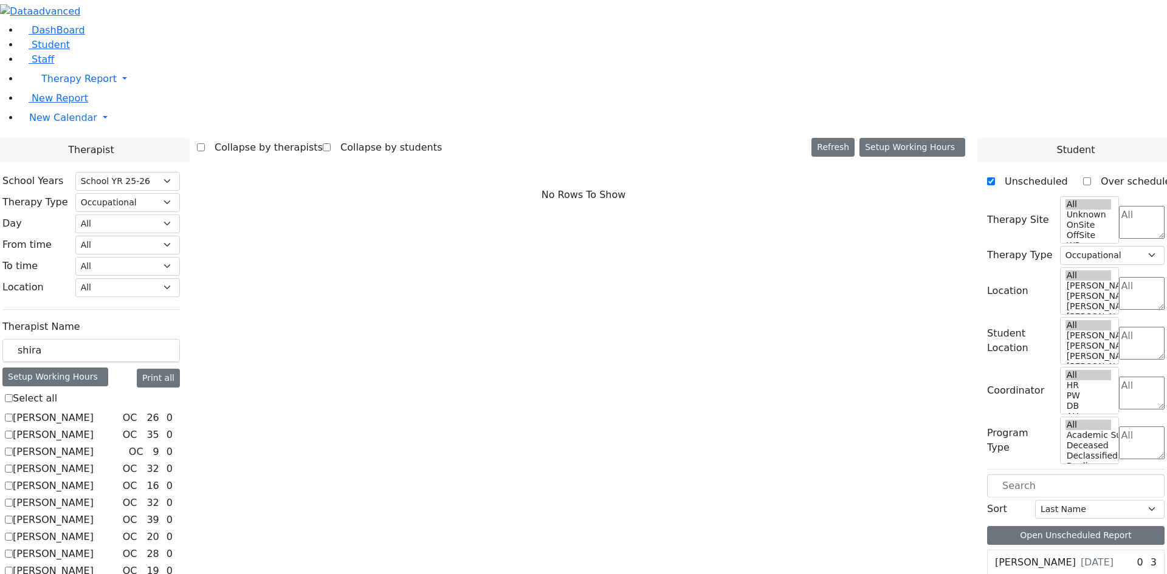
select select "212"
select select "1"
drag, startPoint x: 201, startPoint y: 206, endPoint x: 129, endPoint y: 220, distance: 72.5
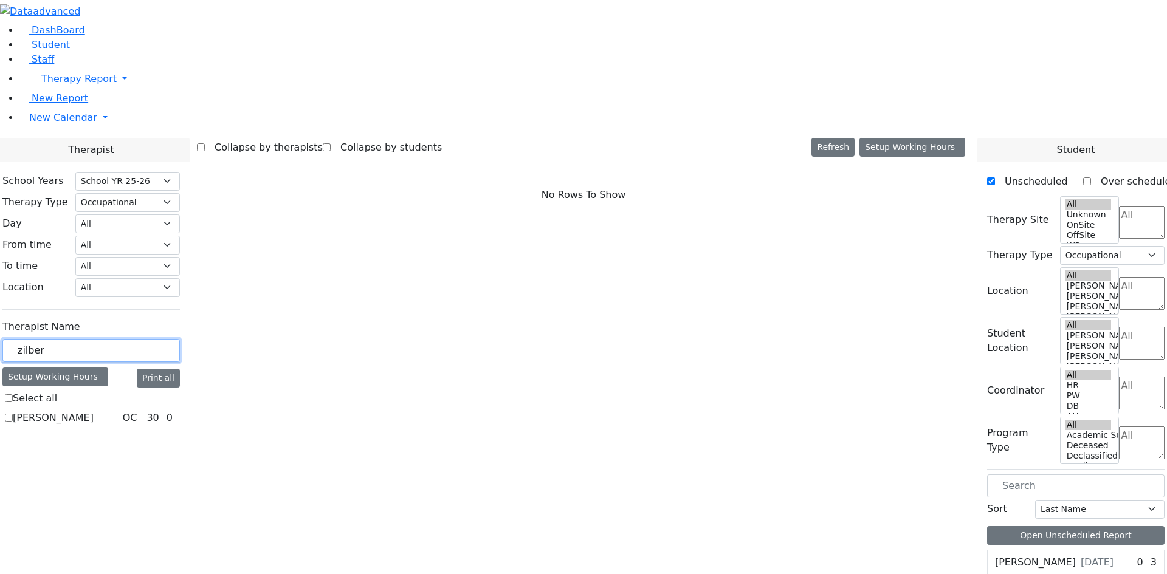
type input "zilber"
click at [94, 411] on label "[PERSON_NAME]" at bounding box center [53, 418] width 81 height 15
click at [13, 414] on input "[PERSON_NAME]" at bounding box center [9, 418] width 8 height 8
checkbox input "true"
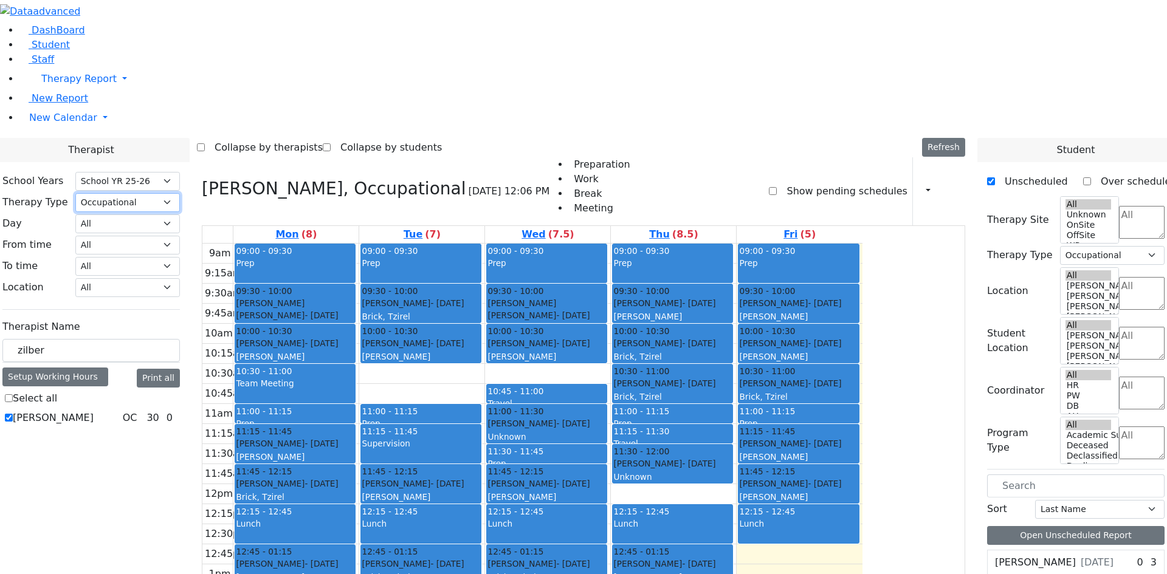
click at [180, 193] on select "All Psych Hearing Vision Speech Physical Occupational" at bounding box center [127, 202] width 105 height 19
drag, startPoint x: 192, startPoint y: 197, endPoint x: 151, endPoint y: 217, distance: 46.0
click at [151, 315] on div "Therapist Name zilber Setup Working Hours Print all Select all [PERSON_NAME] OC…" at bounding box center [91, 371] width 178 height 113
click at [180, 339] on input "zilber" at bounding box center [91, 350] width 178 height 23
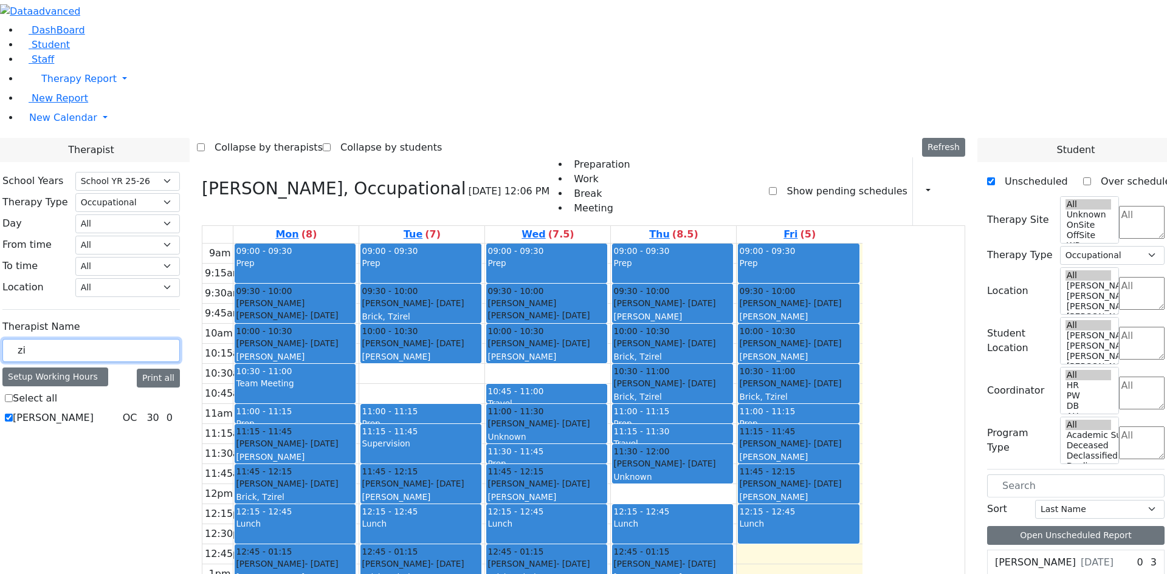
type input "z"
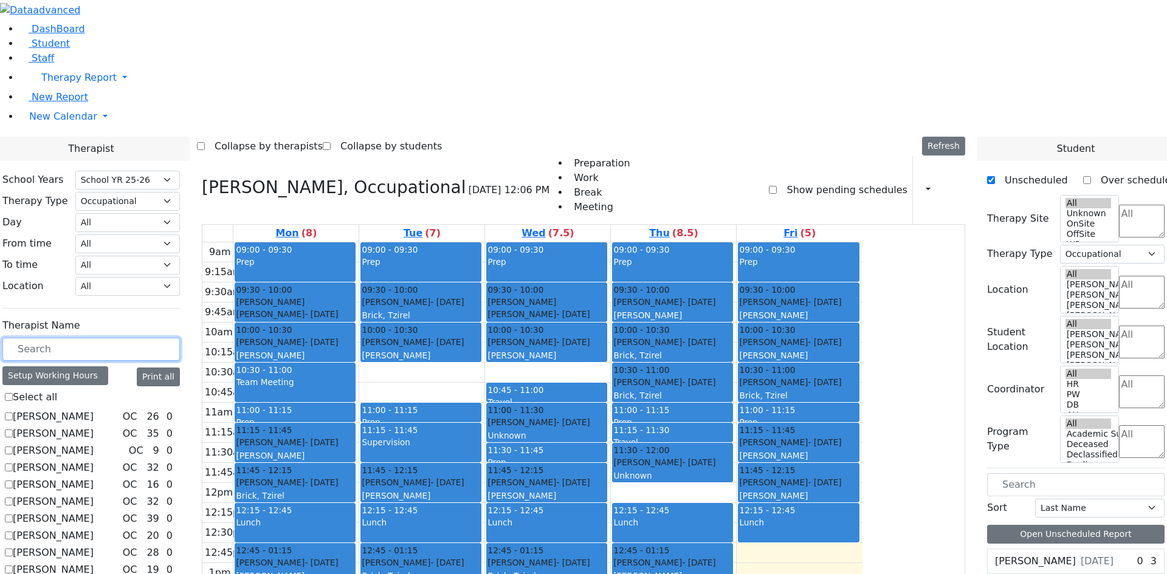
scroll to position [2, 0]
checkbox input "false"
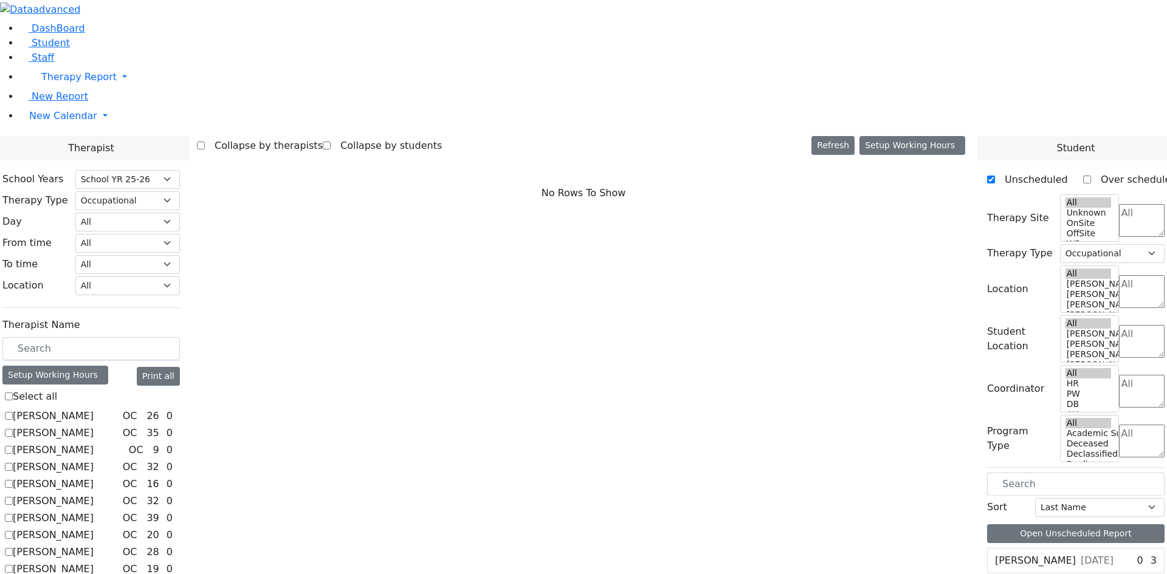
scroll to position [0, 0]
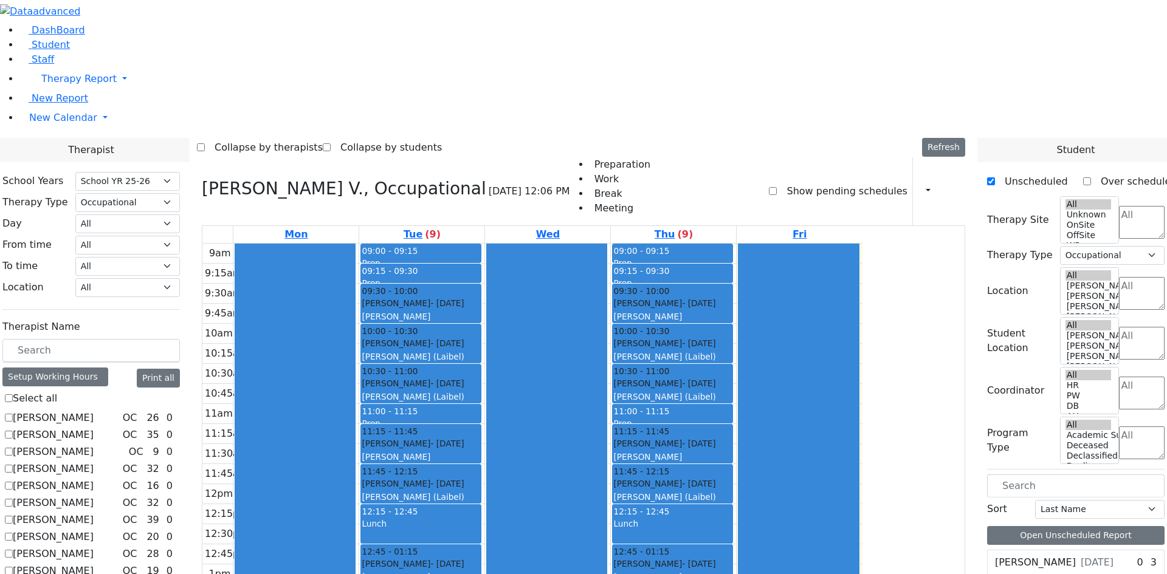
checkbox input "false"
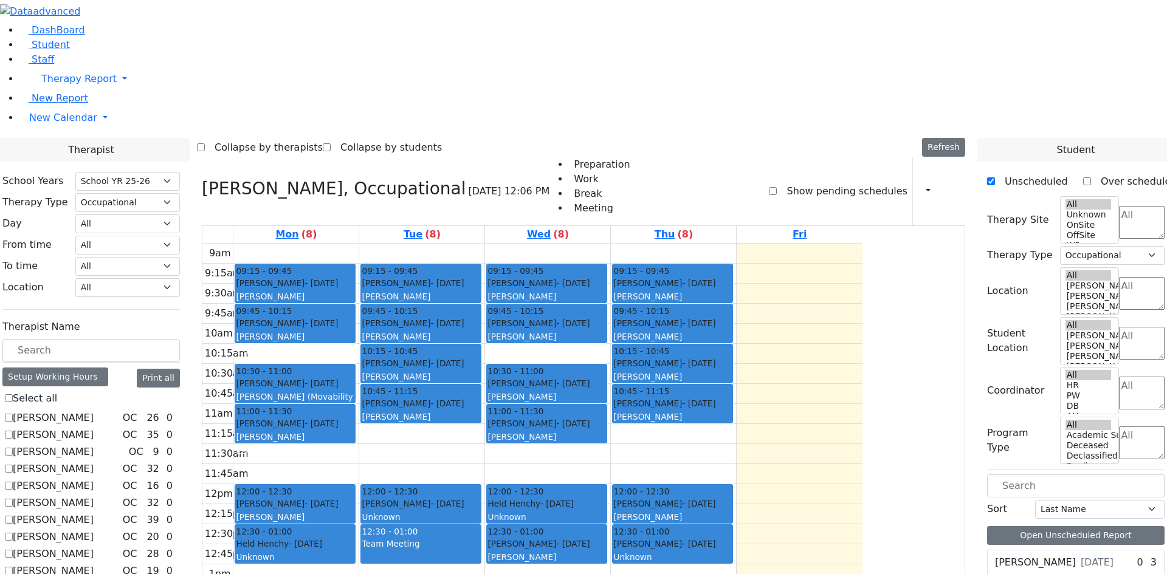
checkbox input "false"
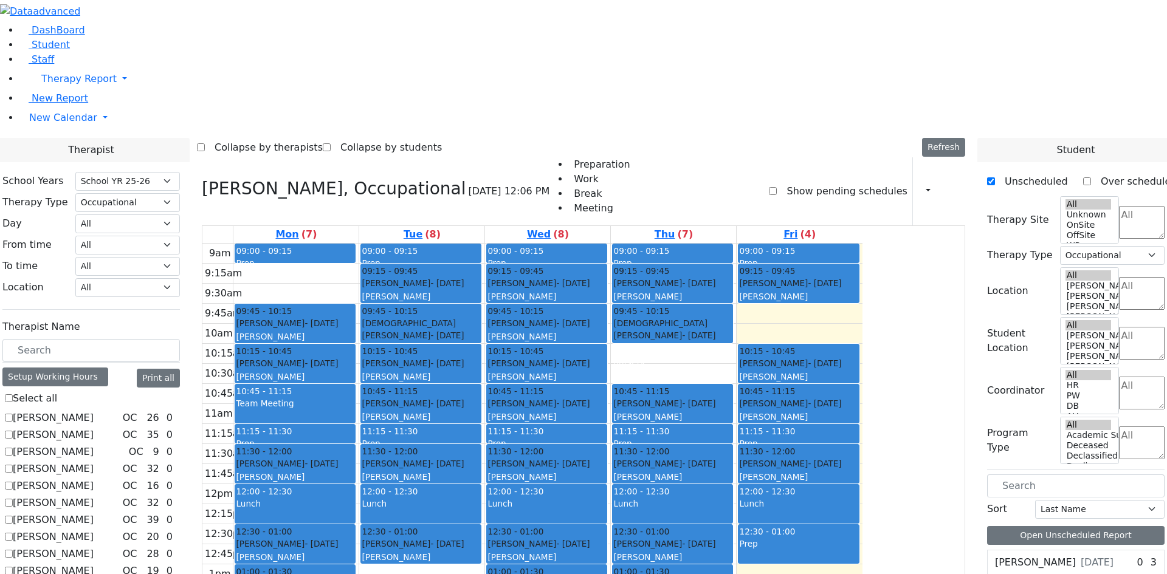
checkbox input "false"
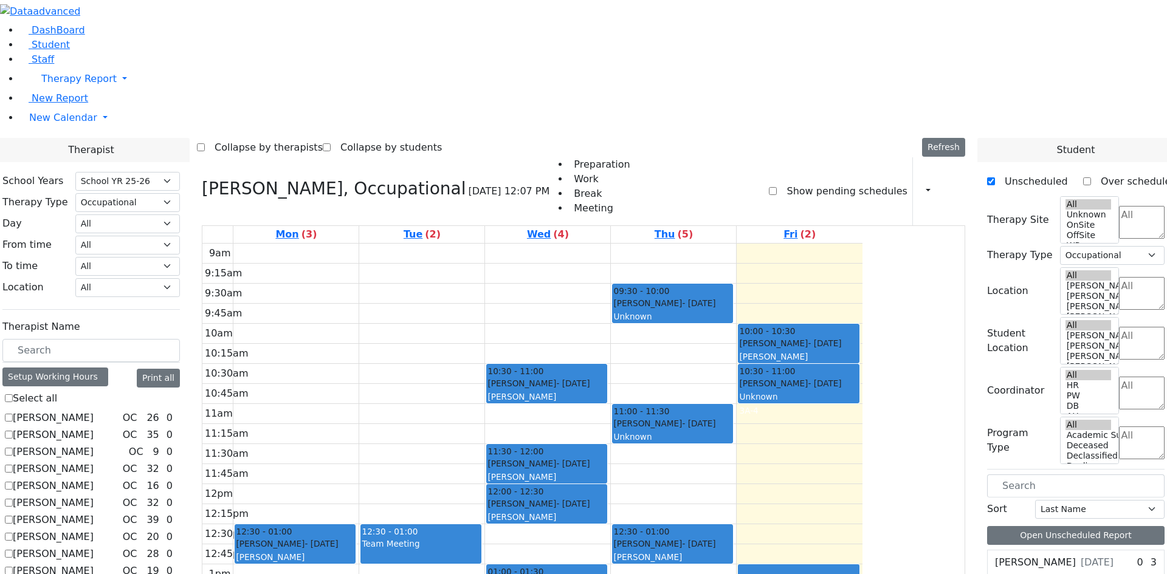
checkbox input "false"
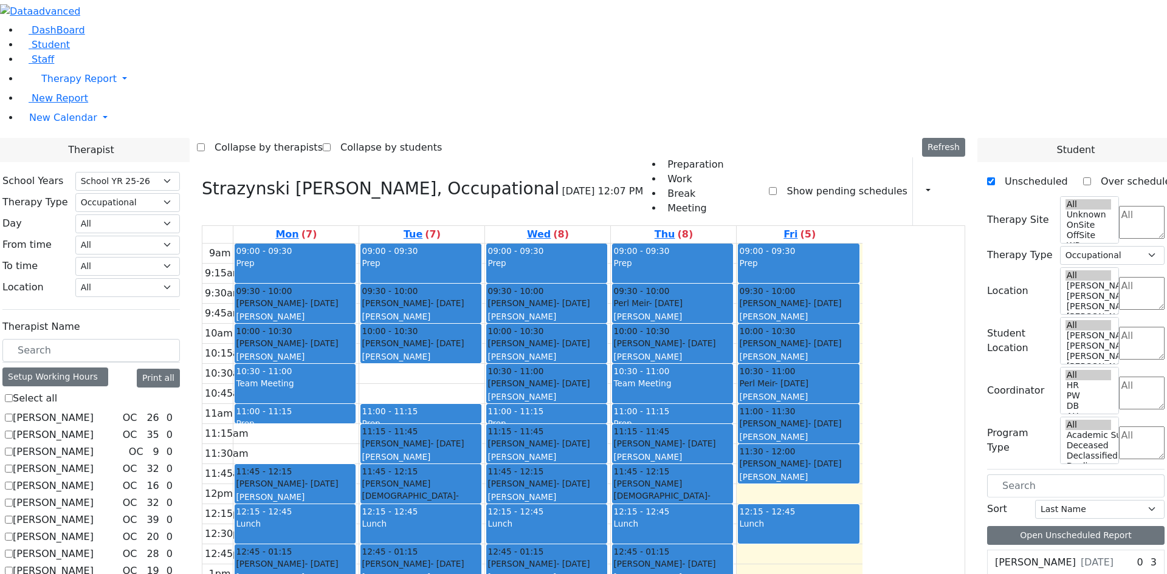
checkbox input "false"
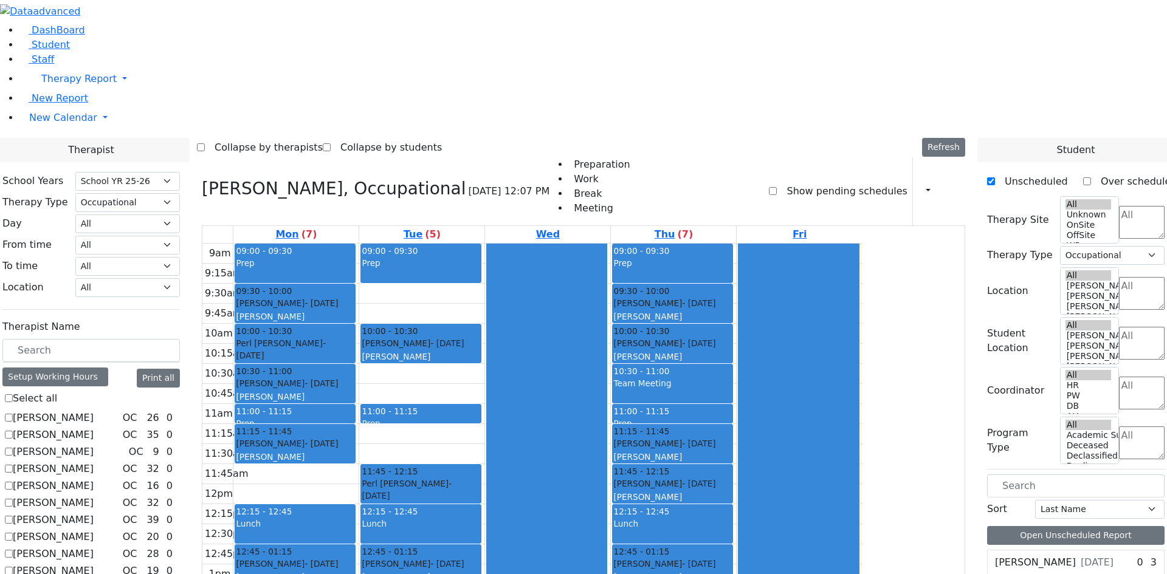
checkbox input "false"
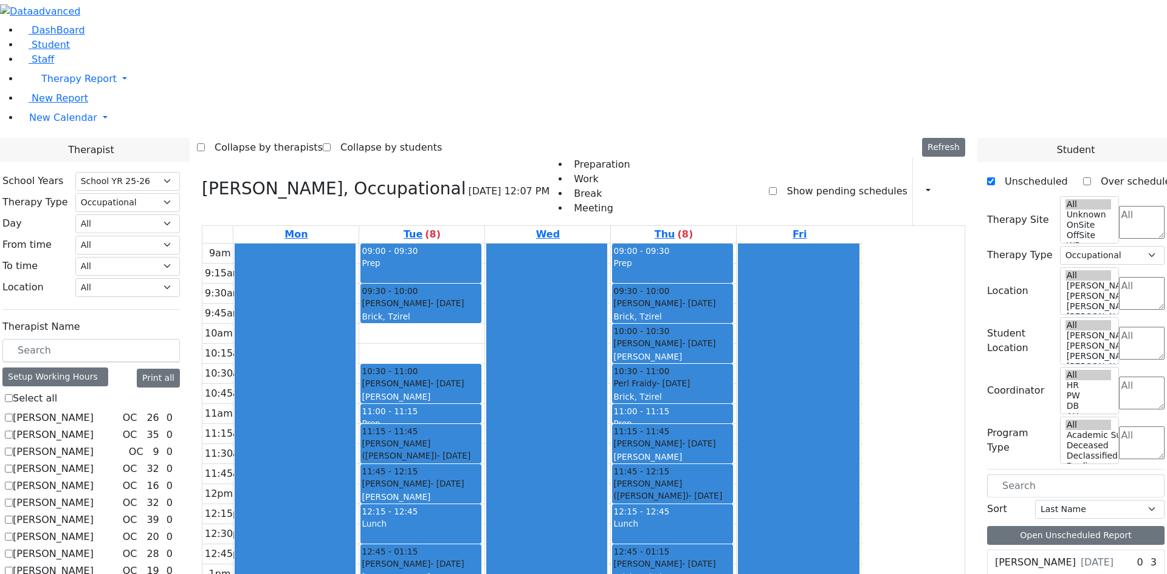
checkbox input "false"
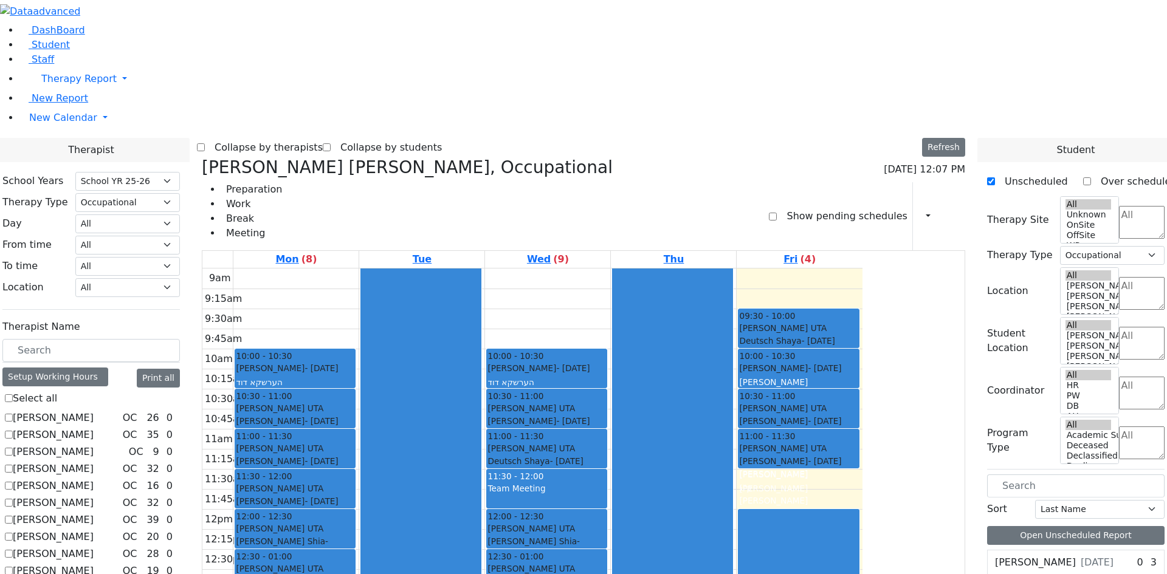
checkbox input "false"
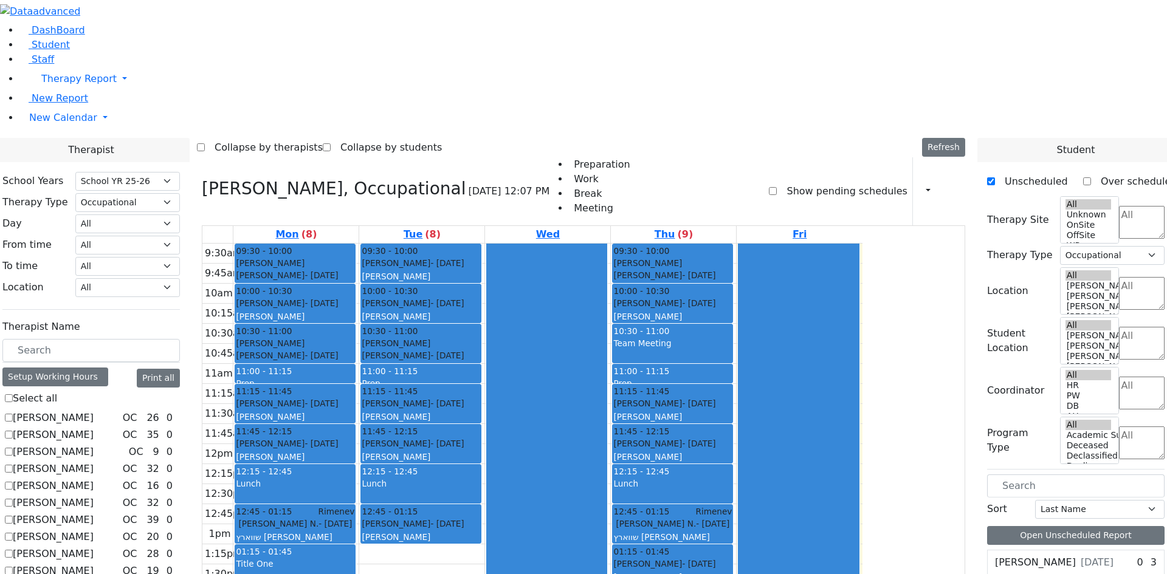
checkbox input "false"
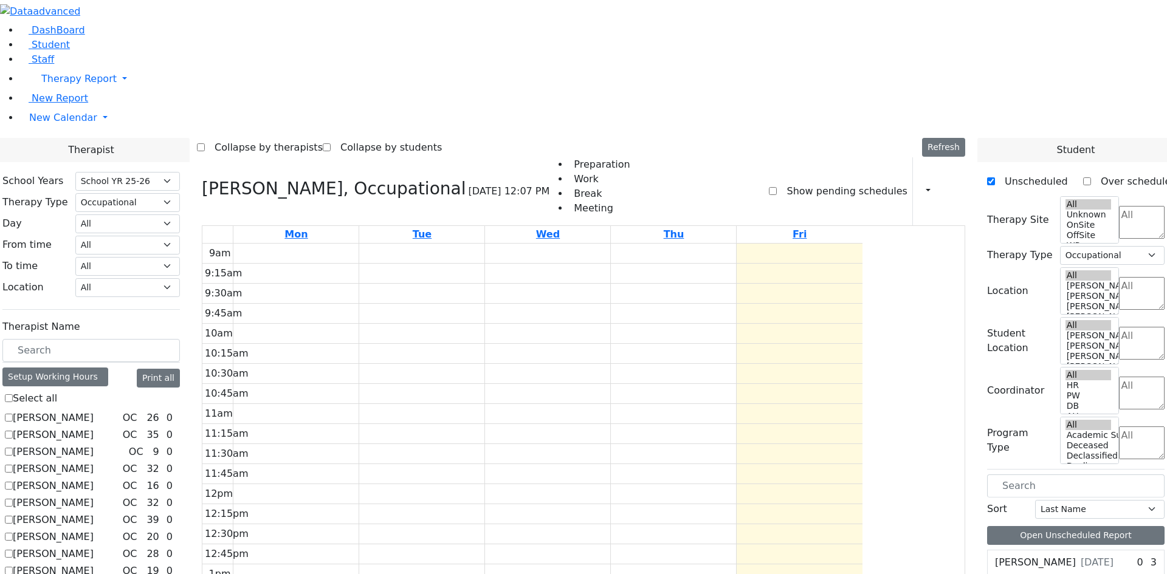
checkbox input "false"
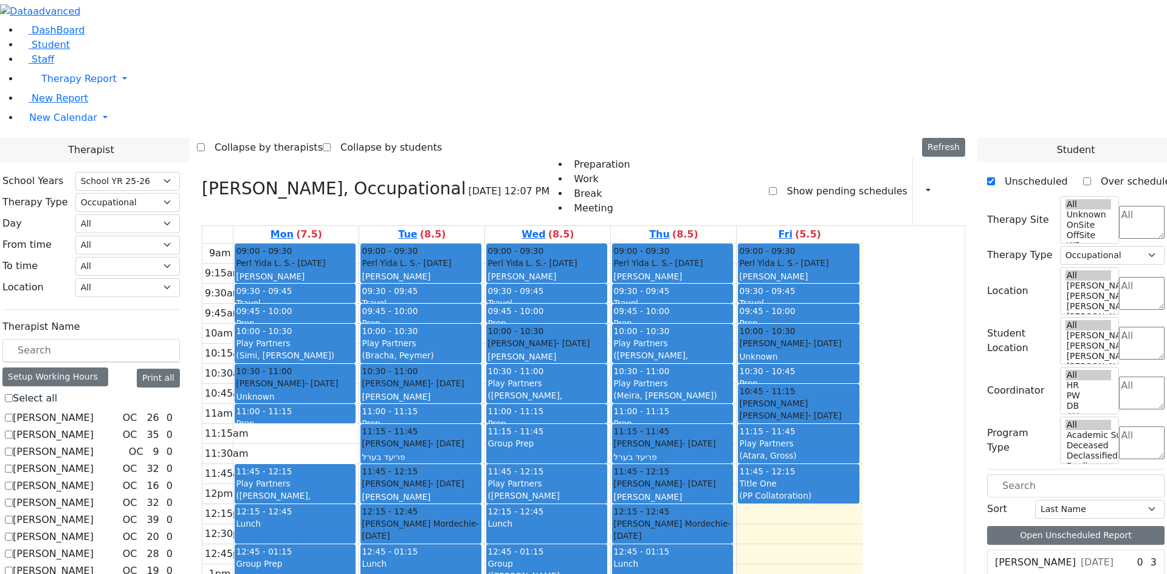
scroll to position [83, 0]
checkbox input "false"
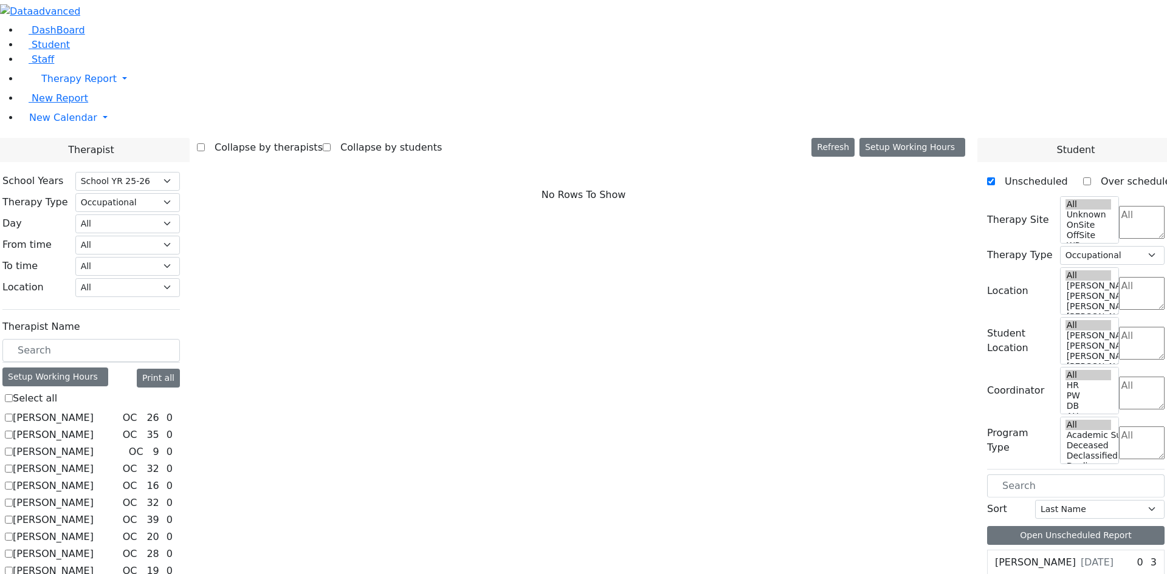
click at [94, 564] on label "[PERSON_NAME]" at bounding box center [53, 571] width 81 height 15
click at [13, 567] on input "[PERSON_NAME]" at bounding box center [9, 571] width 8 height 8
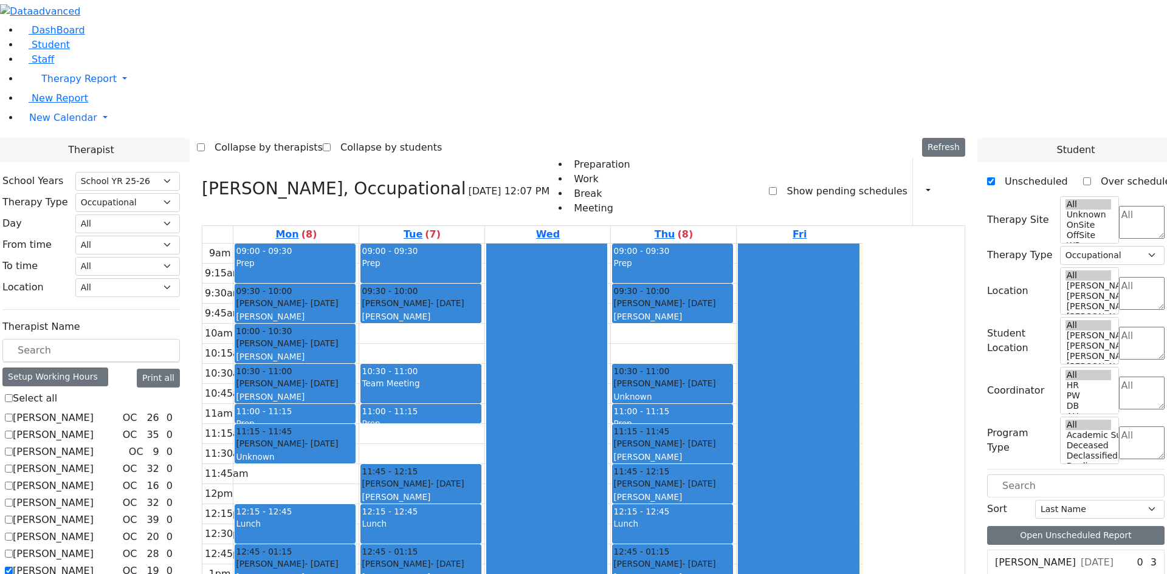
click at [94, 564] on label "[PERSON_NAME]" at bounding box center [53, 571] width 81 height 15
click at [13, 567] on input "[PERSON_NAME]" at bounding box center [9, 571] width 8 height 8
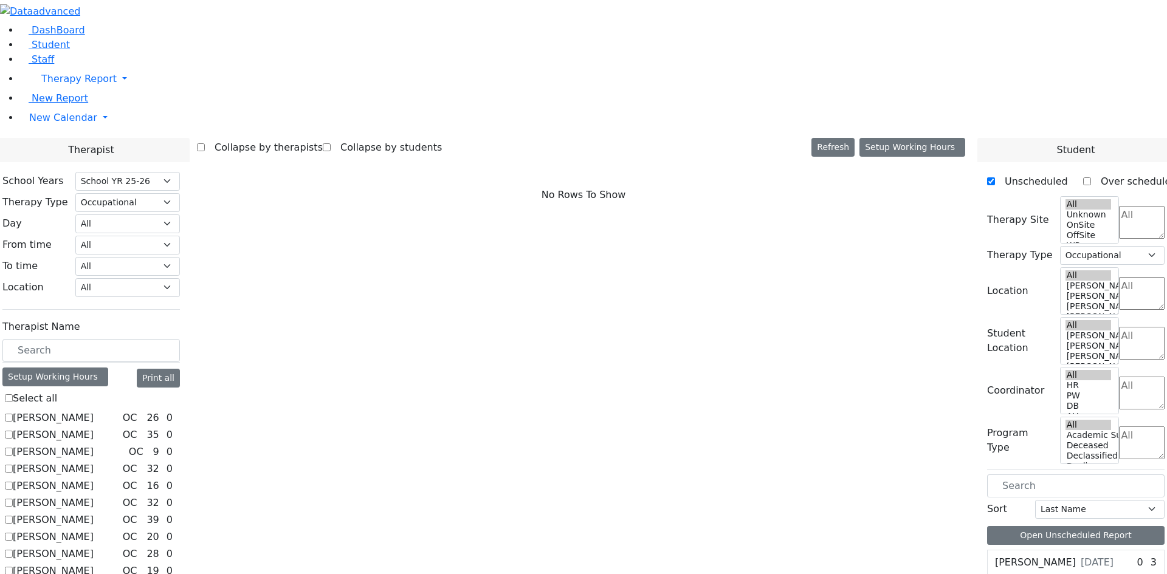
click at [94, 564] on label "[PERSON_NAME]" at bounding box center [53, 571] width 81 height 15
click at [13, 567] on input "[PERSON_NAME]" at bounding box center [9, 571] width 8 height 8
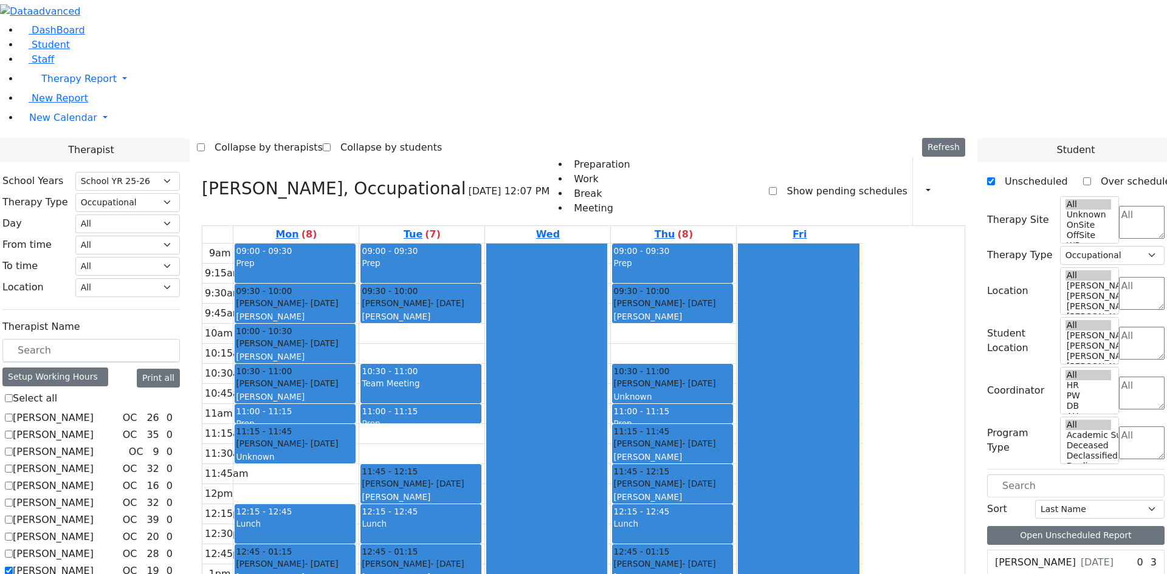
click at [94, 564] on label "[PERSON_NAME]" at bounding box center [53, 571] width 81 height 15
click at [13, 567] on input "[PERSON_NAME]" at bounding box center [9, 571] width 8 height 8
checkbox input "false"
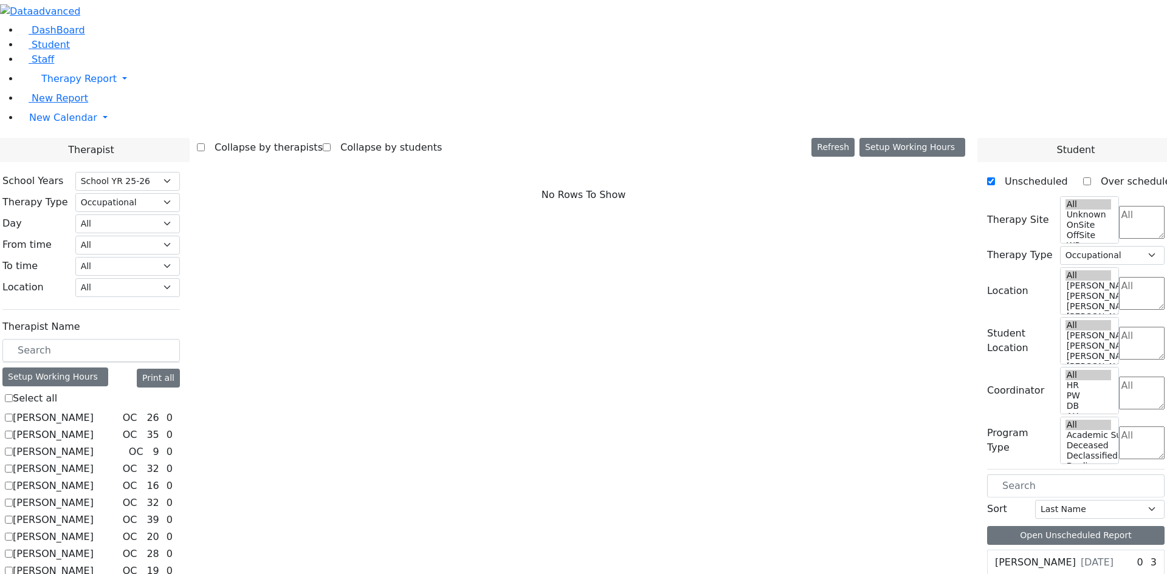
click at [94, 547] on label "[PERSON_NAME]" at bounding box center [53, 554] width 81 height 15
click at [13, 550] on input "[PERSON_NAME]" at bounding box center [9, 554] width 8 height 8
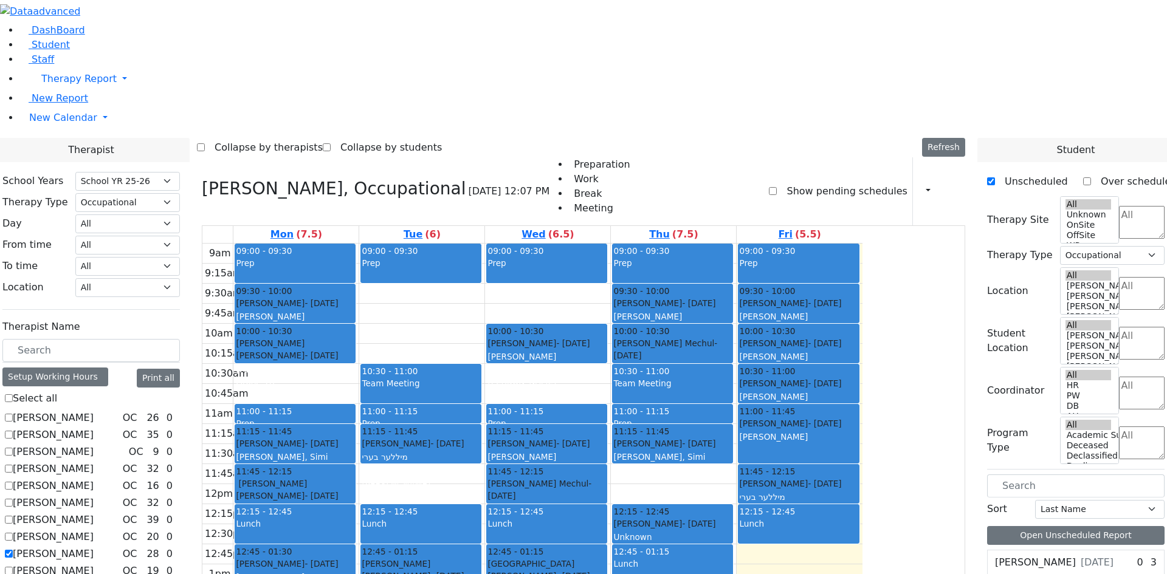
click at [94, 547] on label "[PERSON_NAME]" at bounding box center [53, 554] width 81 height 15
click at [13, 550] on input "[PERSON_NAME]" at bounding box center [9, 554] width 8 height 8
checkbox input "false"
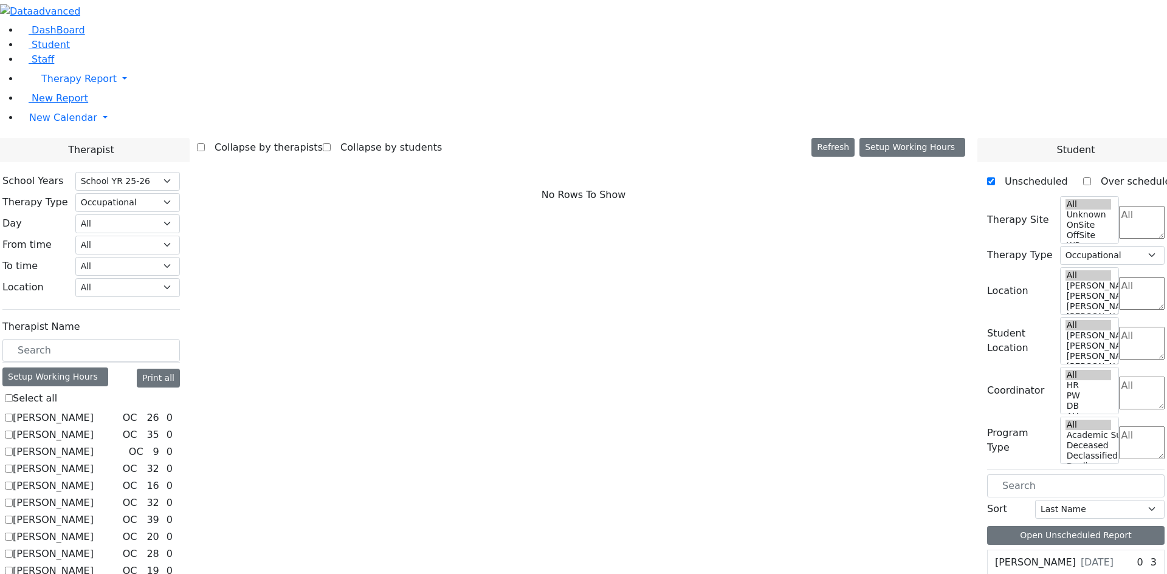
click at [94, 530] on label "[PERSON_NAME]" at bounding box center [53, 537] width 81 height 15
click at [13, 533] on input "[PERSON_NAME]" at bounding box center [9, 537] width 8 height 8
checkbox input "true"
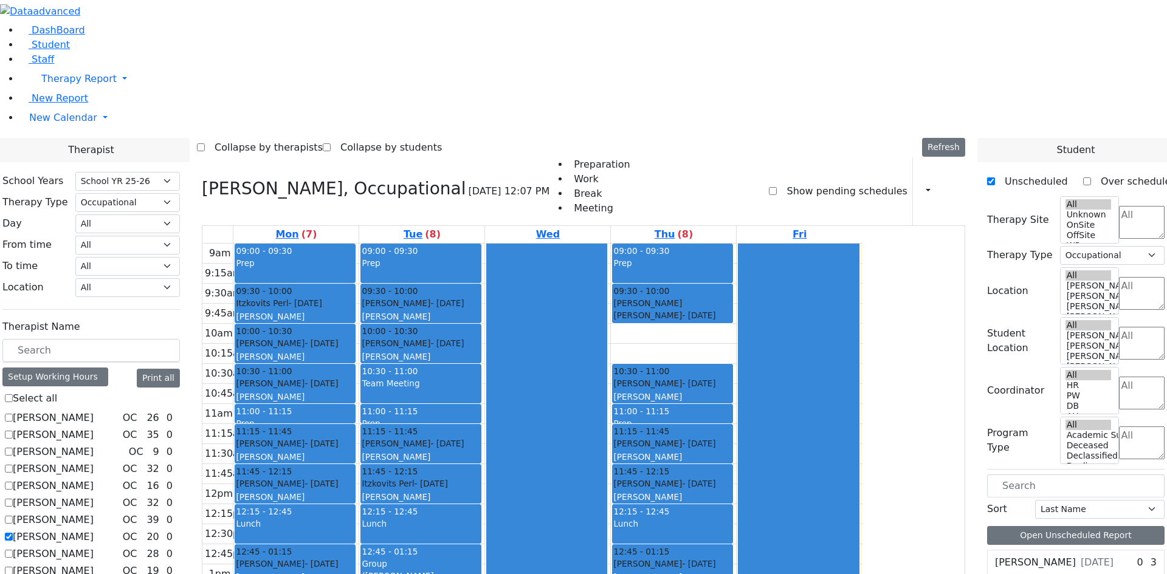
click at [94, 513] on label "[PERSON_NAME]" at bounding box center [53, 520] width 81 height 15
click at [13, 516] on input "[PERSON_NAME]" at bounding box center [9, 520] width 8 height 8
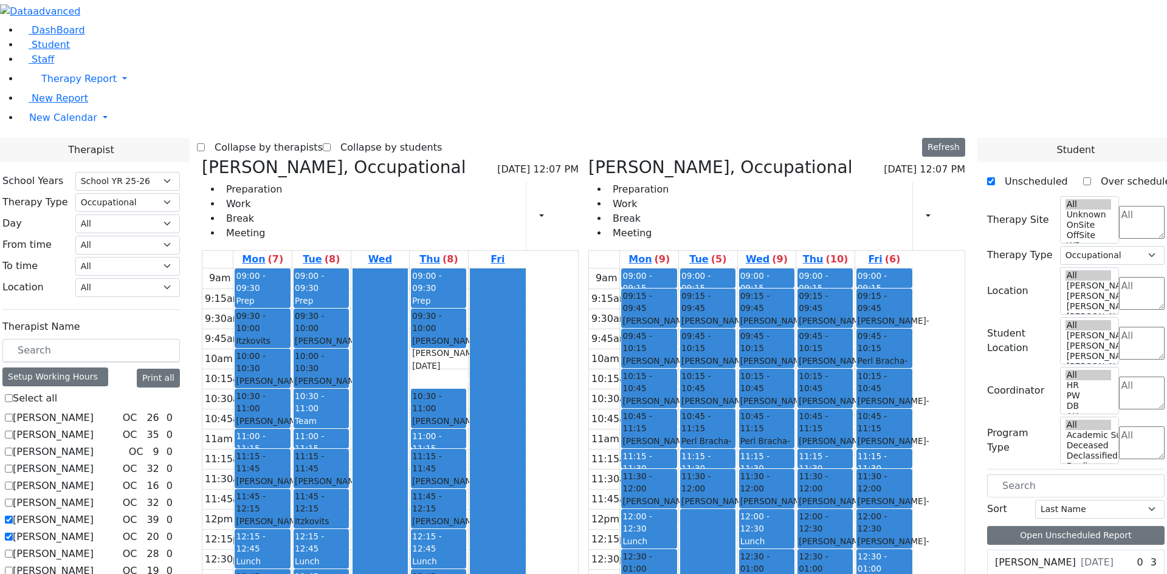
scroll to position [0, 0]
click at [94, 513] on label "[PERSON_NAME]" at bounding box center [53, 520] width 81 height 15
click at [13, 516] on input "[PERSON_NAME]" at bounding box center [9, 520] width 8 height 8
checkbox input "false"
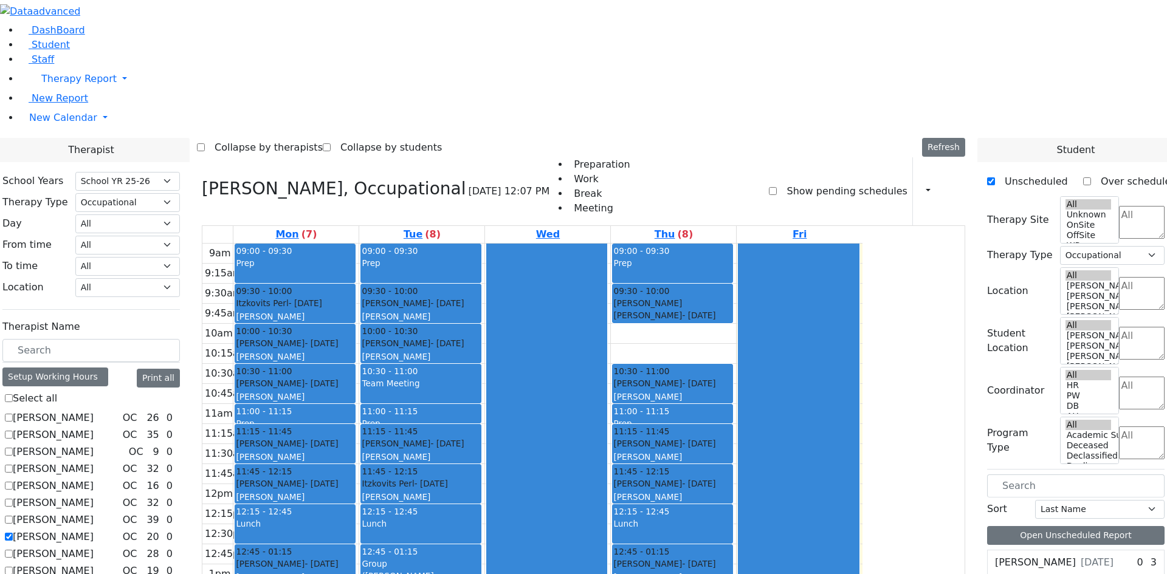
click at [94, 479] on label "[PERSON_NAME]" at bounding box center [53, 486] width 81 height 15
click at [13, 482] on input "[PERSON_NAME]" at bounding box center [9, 486] width 8 height 8
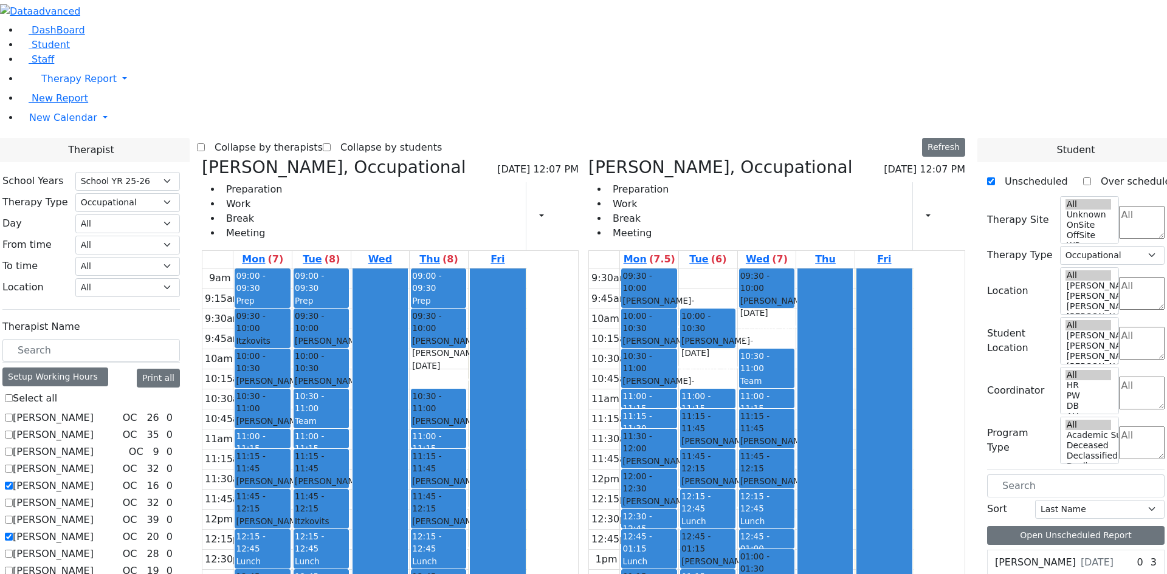
click at [94, 479] on label "[PERSON_NAME]" at bounding box center [53, 486] width 81 height 15
click at [13, 482] on input "[PERSON_NAME]" at bounding box center [9, 486] width 8 height 8
checkbox input "false"
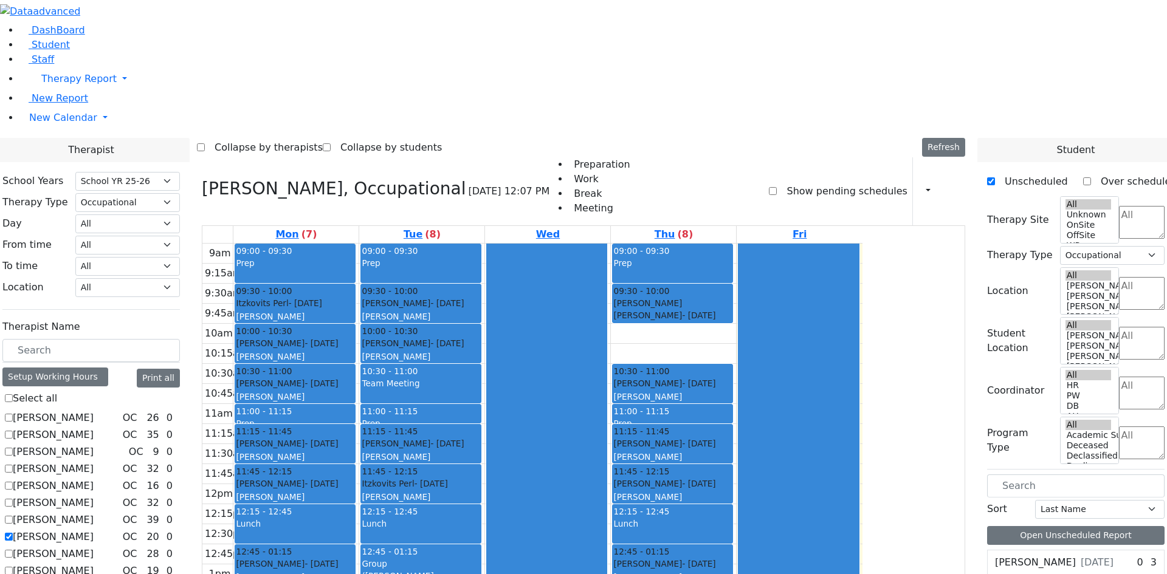
click at [94, 462] on label "[PERSON_NAME]" at bounding box center [53, 469] width 81 height 15
click at [13, 465] on input "[PERSON_NAME]" at bounding box center [9, 469] width 8 height 8
checkbox input "true"
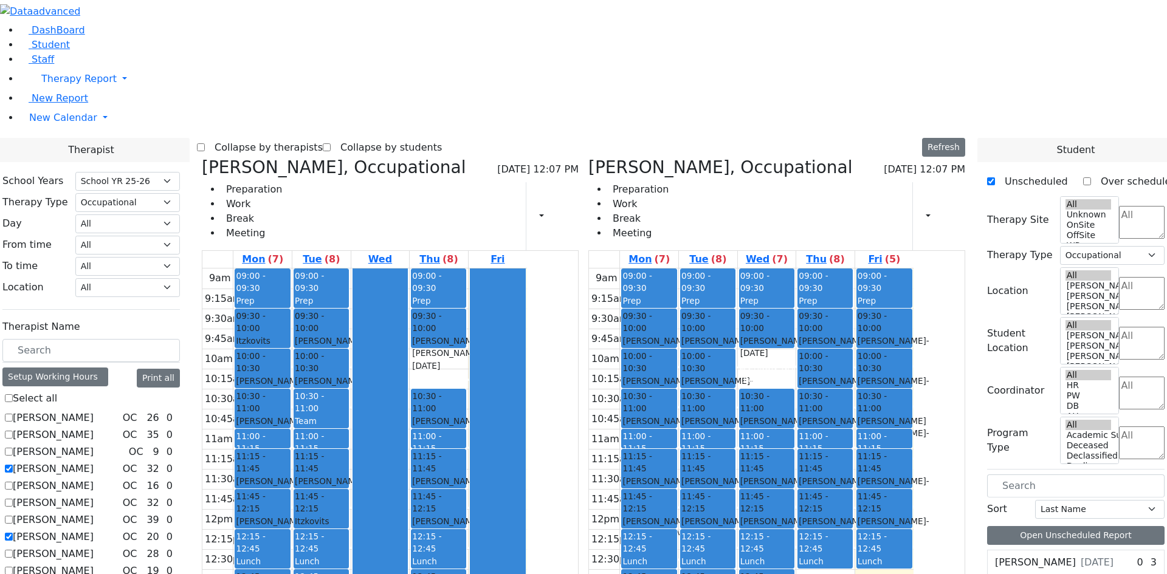
click at [94, 445] on label "[PERSON_NAME]" at bounding box center [53, 452] width 81 height 15
click at [13, 448] on input "[PERSON_NAME]" at bounding box center [9, 452] width 8 height 8
checkbox input "true"
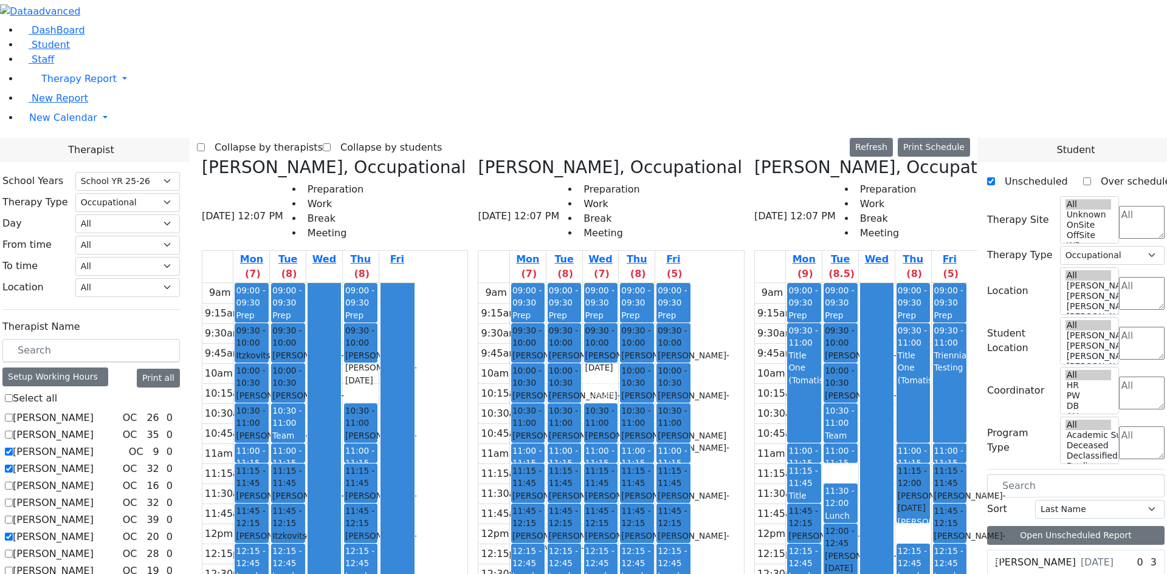
click at [94, 428] on label "[PERSON_NAME]" at bounding box center [53, 435] width 81 height 15
click at [13, 431] on input "[PERSON_NAME]" at bounding box center [9, 435] width 8 height 8
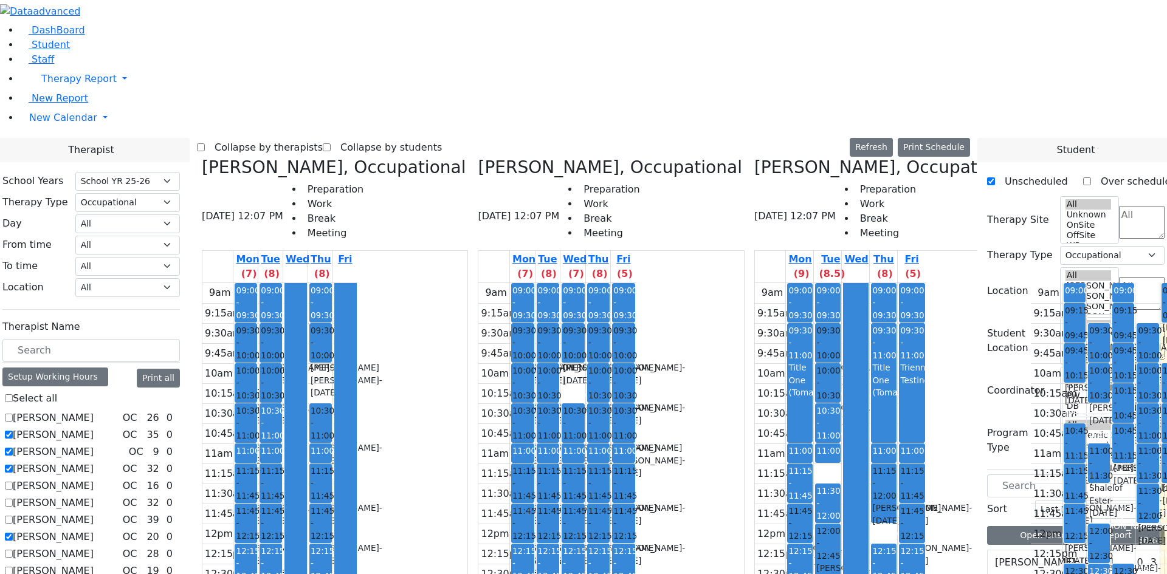
click at [94, 428] on label "[PERSON_NAME]" at bounding box center [53, 435] width 81 height 15
click at [13, 431] on input "[PERSON_NAME]" at bounding box center [9, 435] width 8 height 8
checkbox input "false"
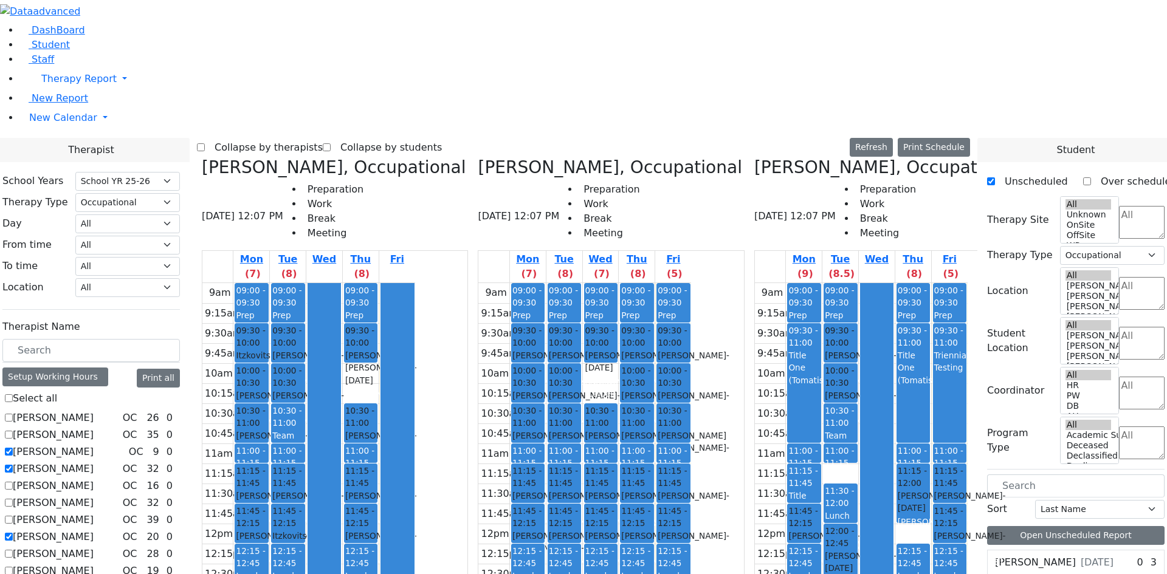
click at [94, 530] on label "[PERSON_NAME]" at bounding box center [53, 537] width 81 height 15
click at [13, 533] on input "[PERSON_NAME]" at bounding box center [9, 537] width 8 height 8
checkbox input "false"
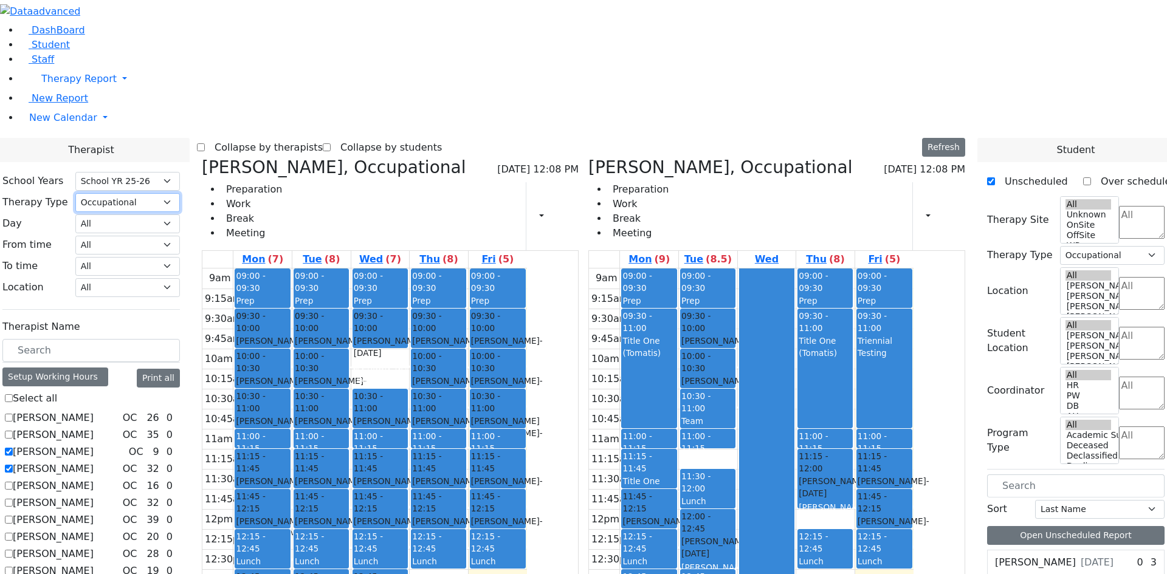
click at [180, 193] on select "All Psych Hearing Vision Speech Physical Occupational" at bounding box center [127, 202] width 105 height 19
select select "2"
click at [180, 193] on select "All Psych Hearing Vision Speech Physical Occupational" at bounding box center [127, 202] width 105 height 19
select select "2"
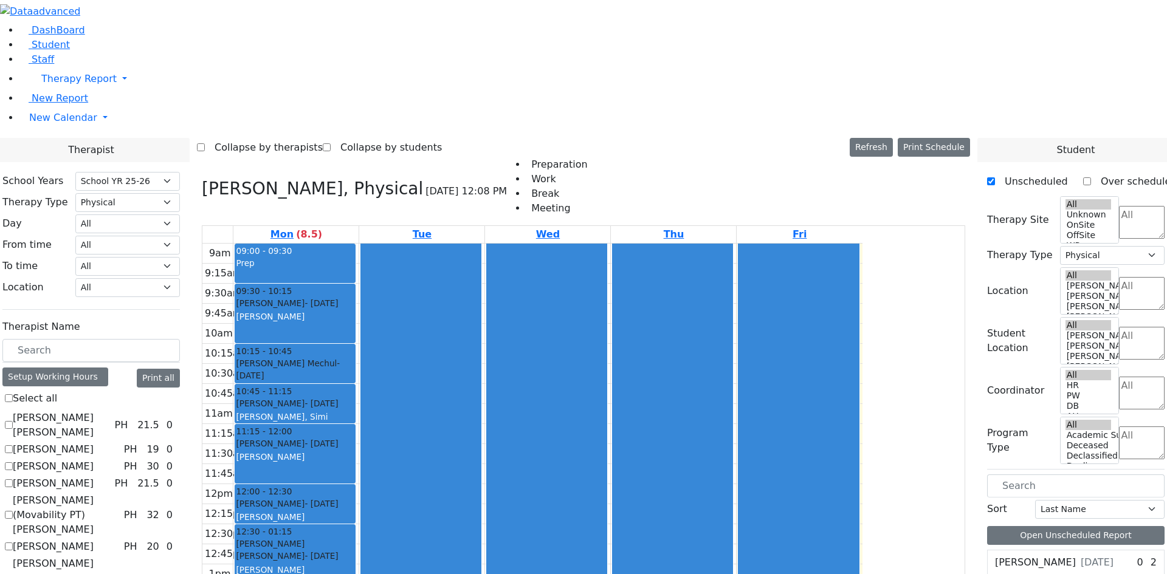
checkbox input "false"
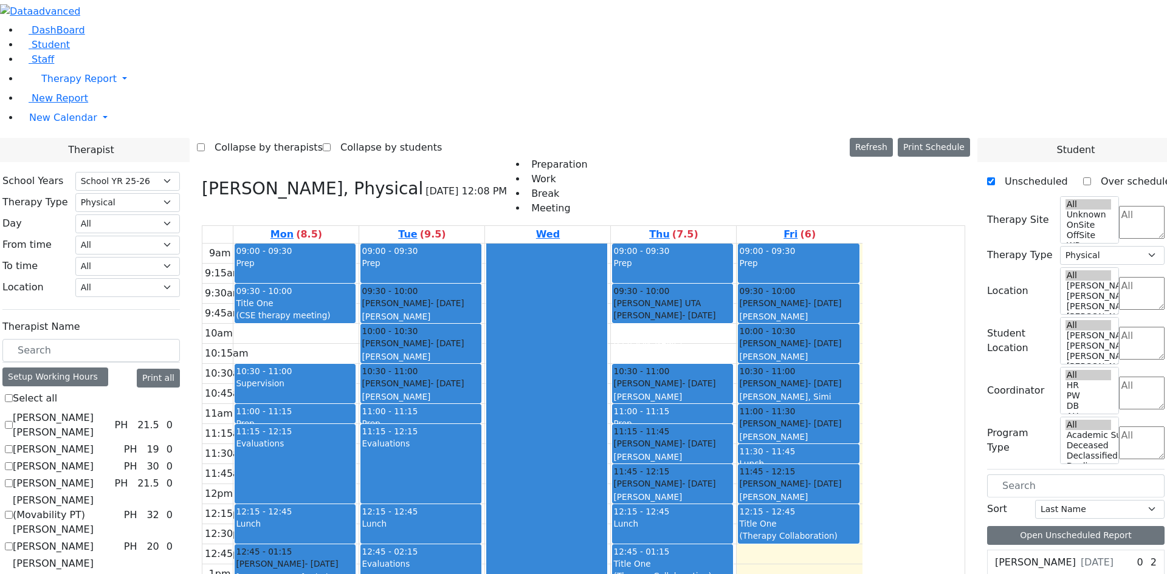
checkbox input "false"
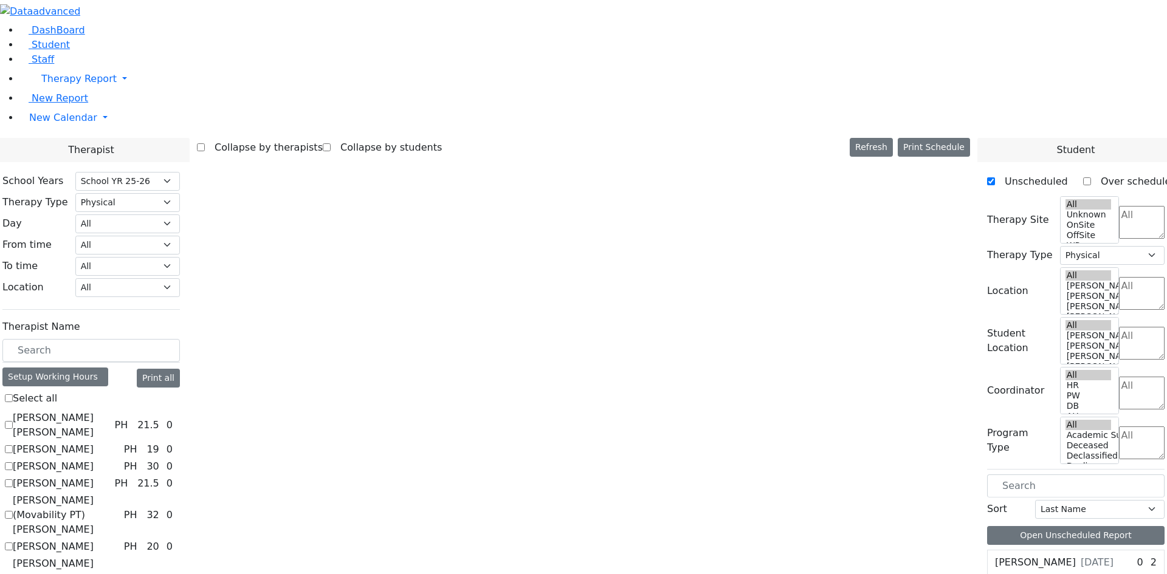
checkbox input "true"
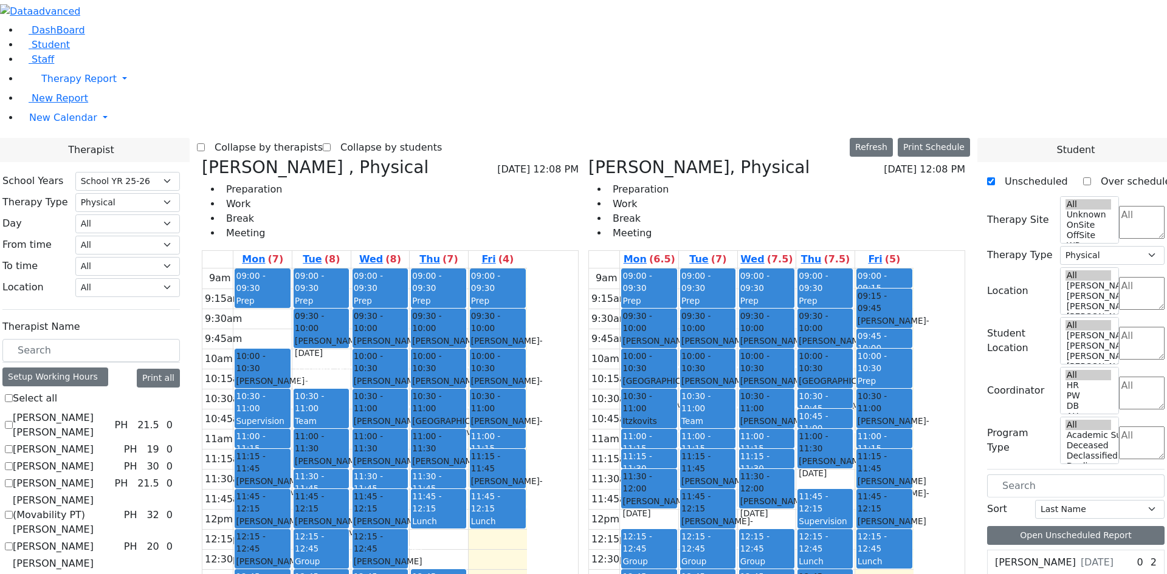
checkbox input "false"
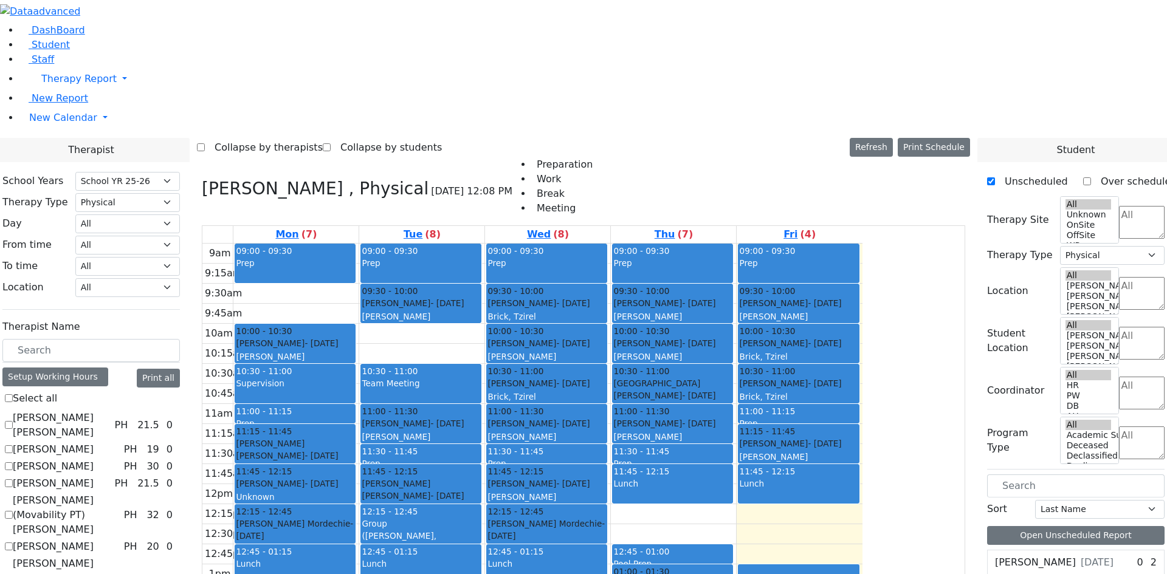
click at [119, 494] on label "[PERSON_NAME] (Movability PT) [PERSON_NAME]" at bounding box center [66, 516] width 106 height 44
click at [13, 511] on input "[PERSON_NAME] (Movability PT) [PERSON_NAME]" at bounding box center [9, 515] width 8 height 8
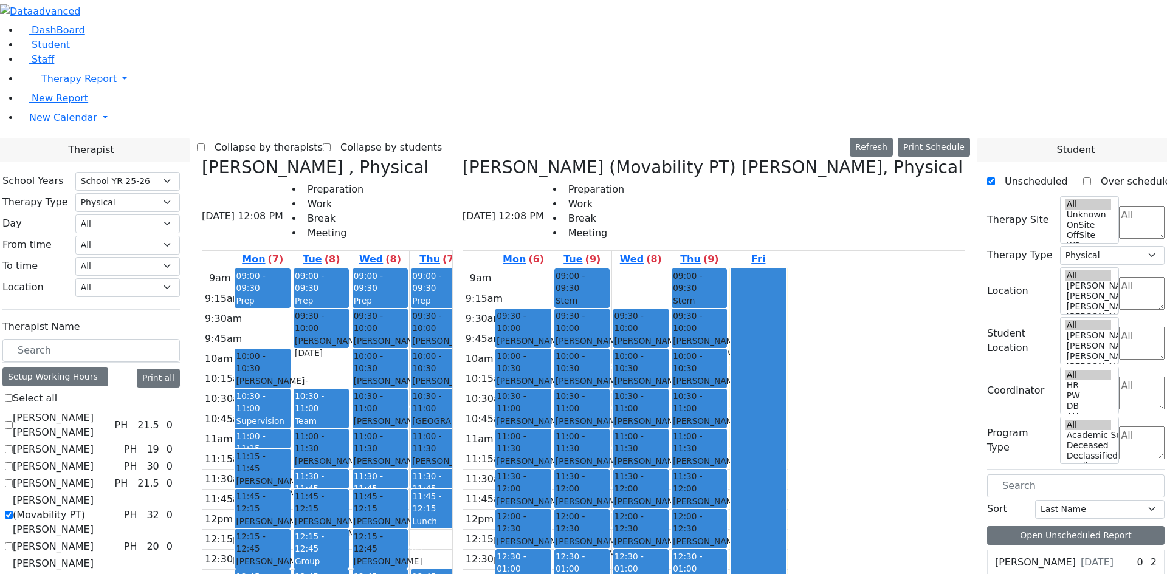
click at [119, 494] on label "[PERSON_NAME] (Movability PT) [PERSON_NAME]" at bounding box center [66, 516] width 106 height 44
click at [13, 511] on input "[PERSON_NAME] (Movability PT) [PERSON_NAME]" at bounding box center [9, 515] width 8 height 8
checkbox input "false"
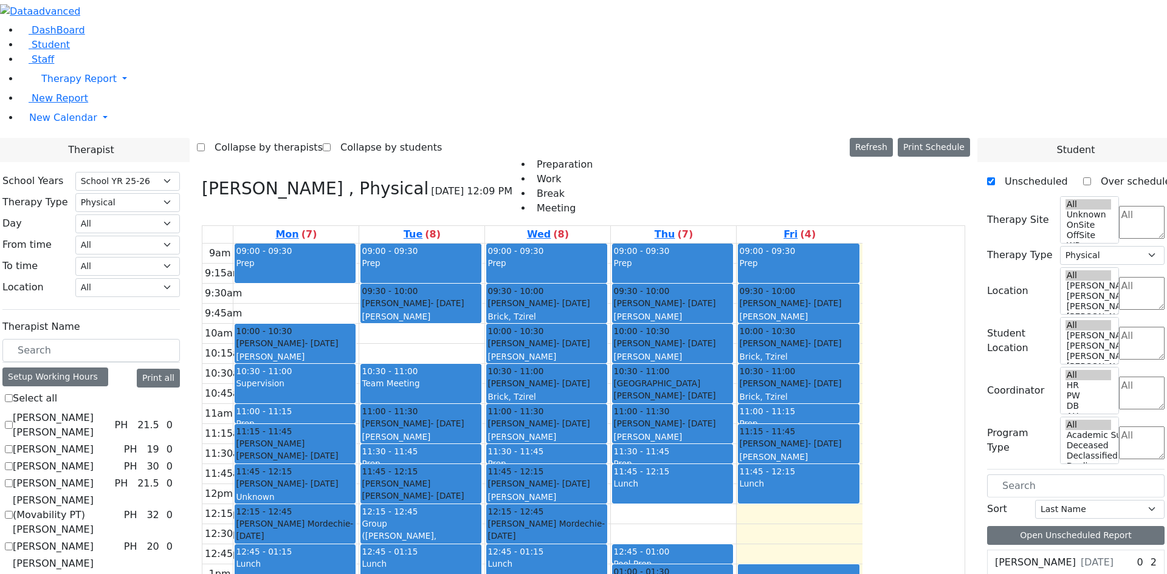
click at [94, 540] on label "[PERSON_NAME]" at bounding box center [53, 547] width 81 height 15
click at [13, 543] on input "[PERSON_NAME]" at bounding box center [9, 547] width 8 height 8
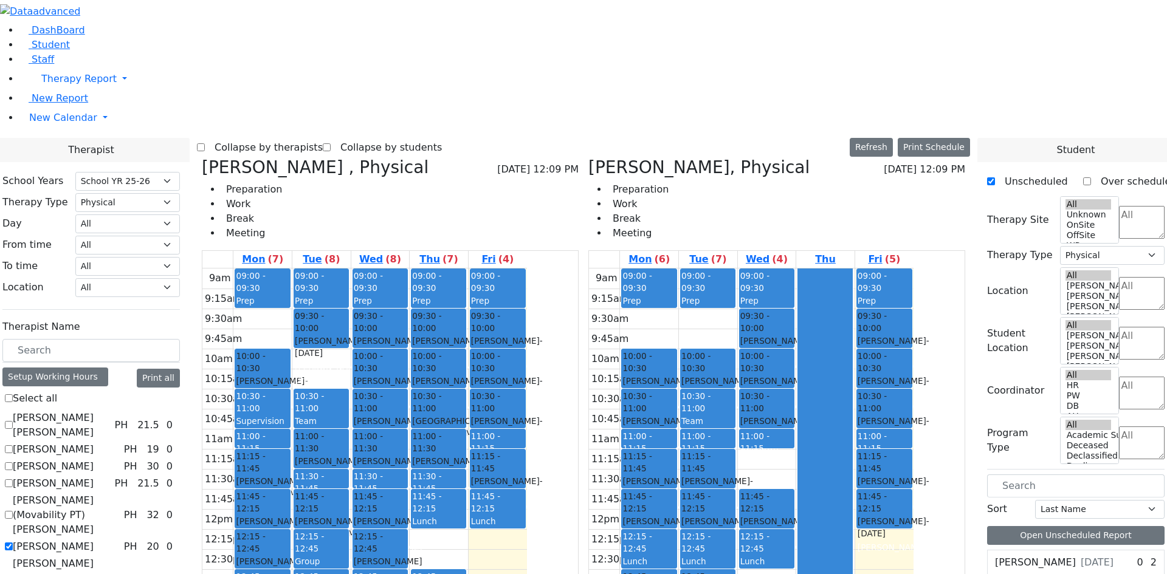
click at [94, 540] on label "[PERSON_NAME]" at bounding box center [53, 547] width 81 height 15
click at [13, 543] on input "[PERSON_NAME]" at bounding box center [9, 547] width 8 height 8
checkbox input "false"
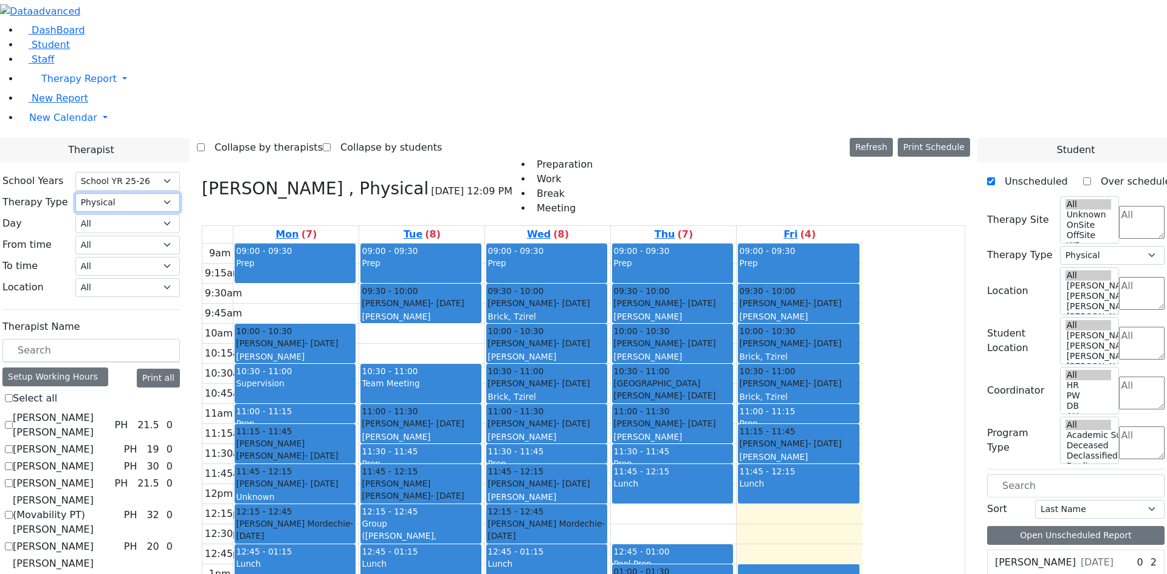
click at [180, 193] on select "All Psych Hearing Vision Speech Physical Occupational" at bounding box center [127, 202] width 105 height 19
select select "3"
click at [180, 193] on select "All Psych Hearing Vision Speech Physical Occupational" at bounding box center [127, 202] width 105 height 19
select select "3"
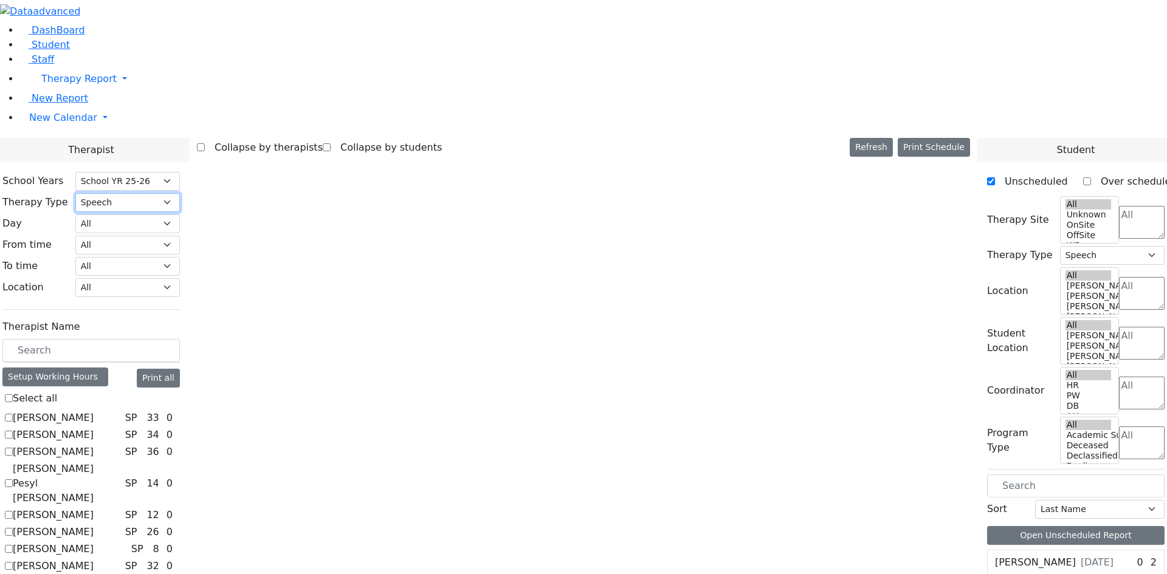
scroll to position [306, 0]
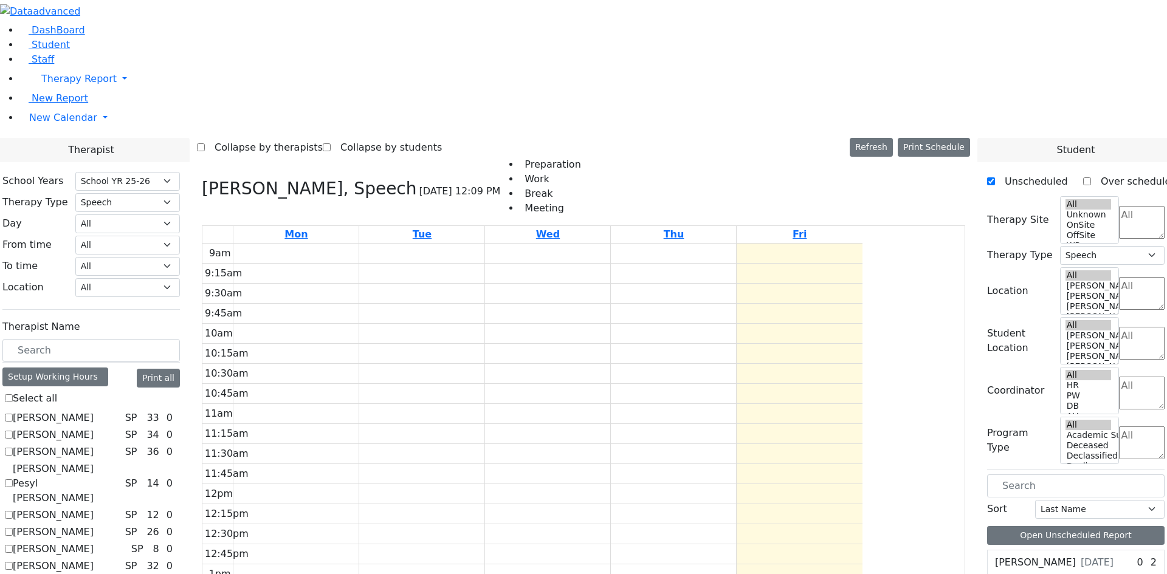
checkbox input "false"
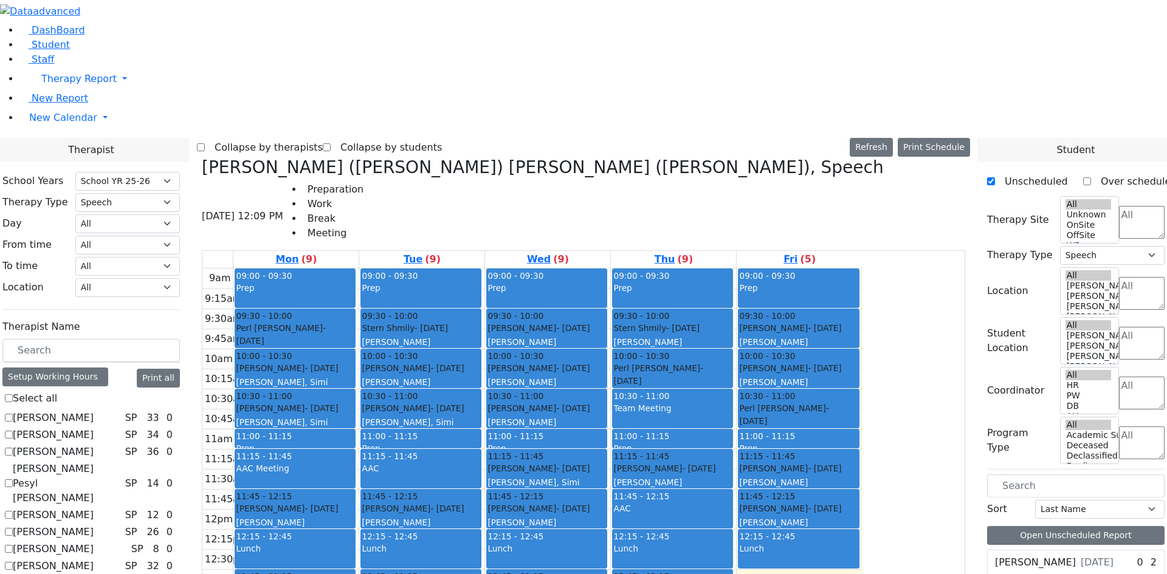
checkbox input "false"
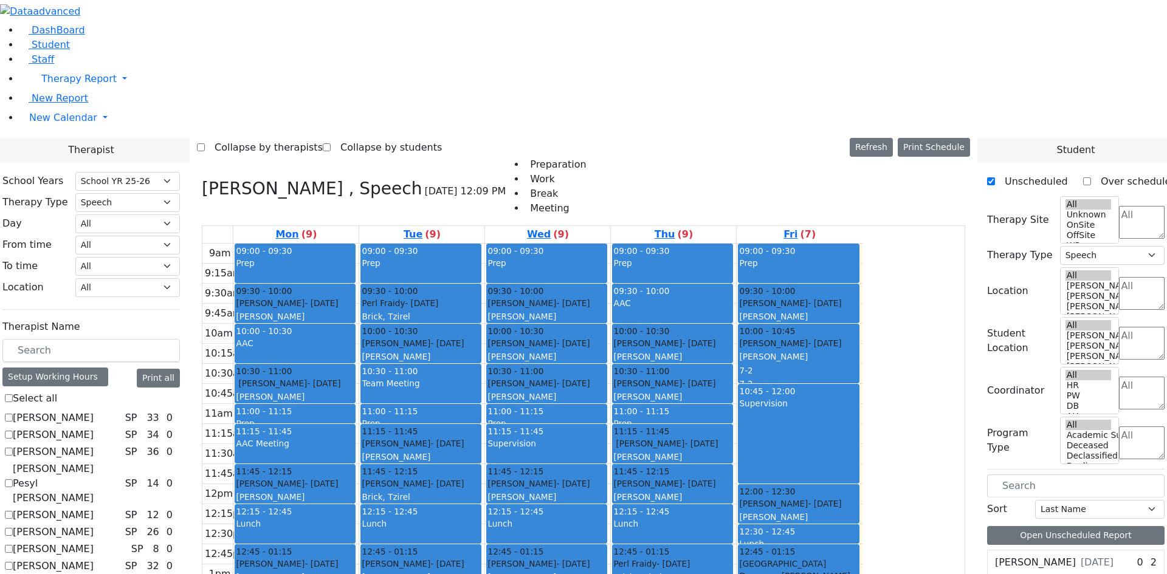
checkbox input "false"
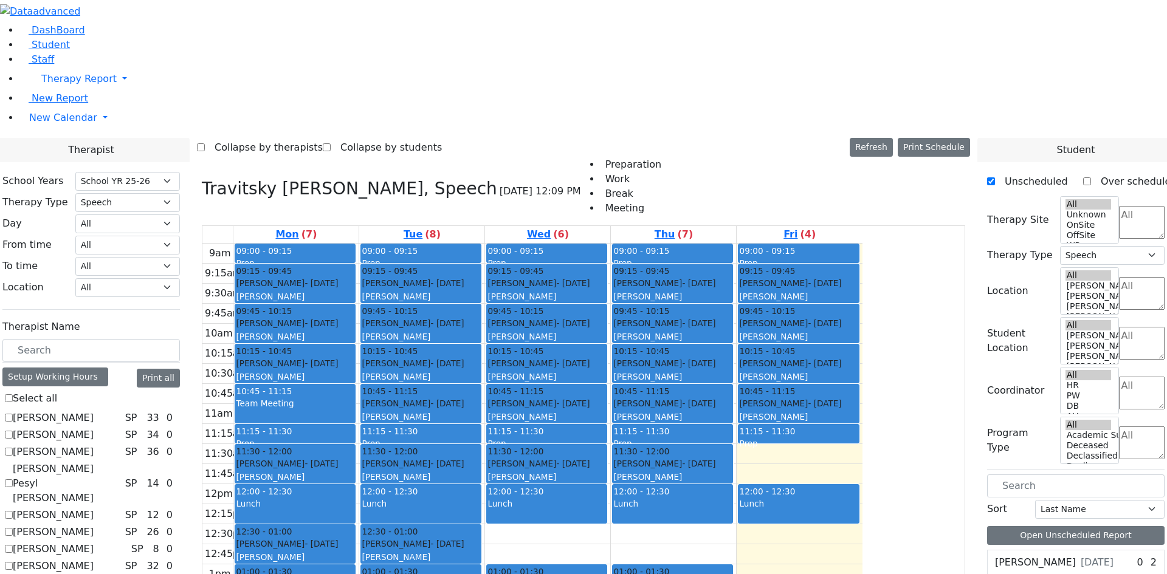
checkbox input "false"
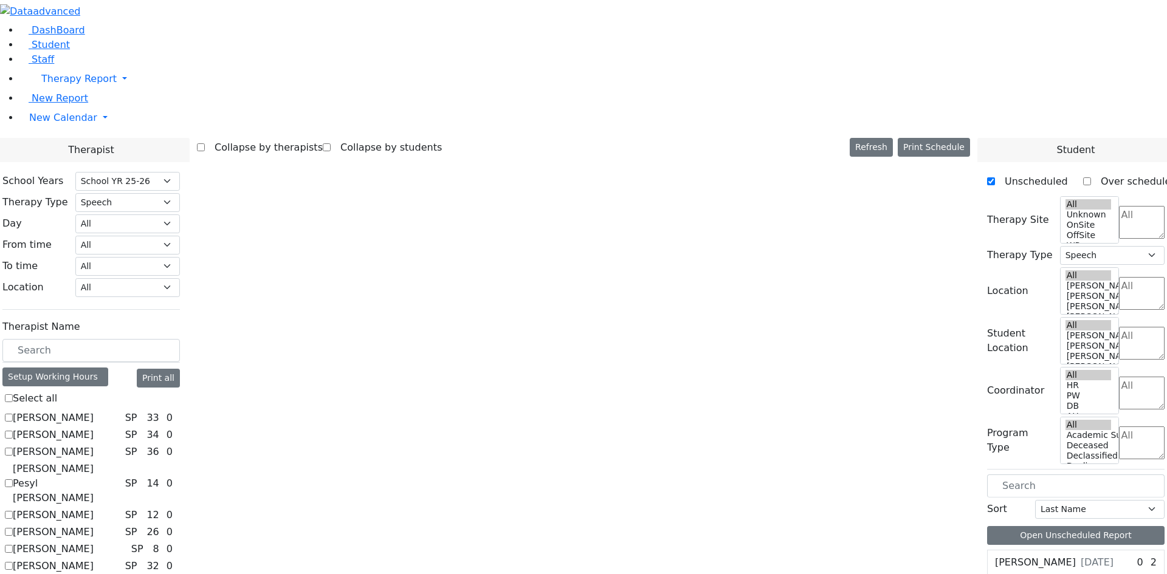
scroll to position [0, 0]
click at [94, 508] on label "[PERSON_NAME]" at bounding box center [53, 515] width 81 height 15
click at [13, 511] on input "[PERSON_NAME]" at bounding box center [9, 515] width 8 height 8
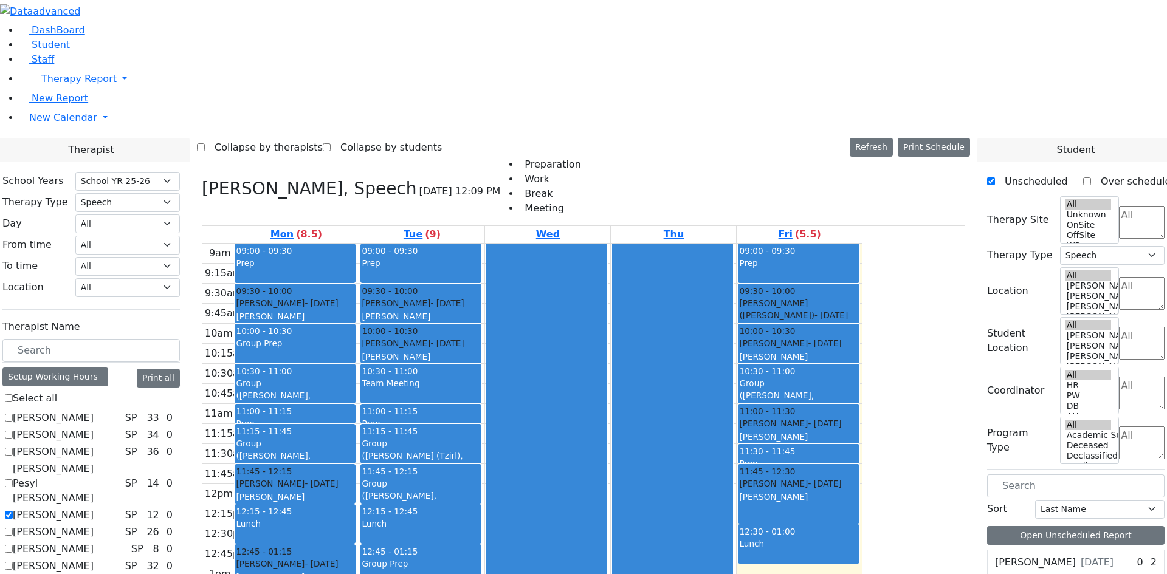
click at [94, 508] on label "[PERSON_NAME]" at bounding box center [53, 515] width 81 height 15
click at [13, 511] on input "[PERSON_NAME]" at bounding box center [9, 515] width 8 height 8
checkbox input "false"
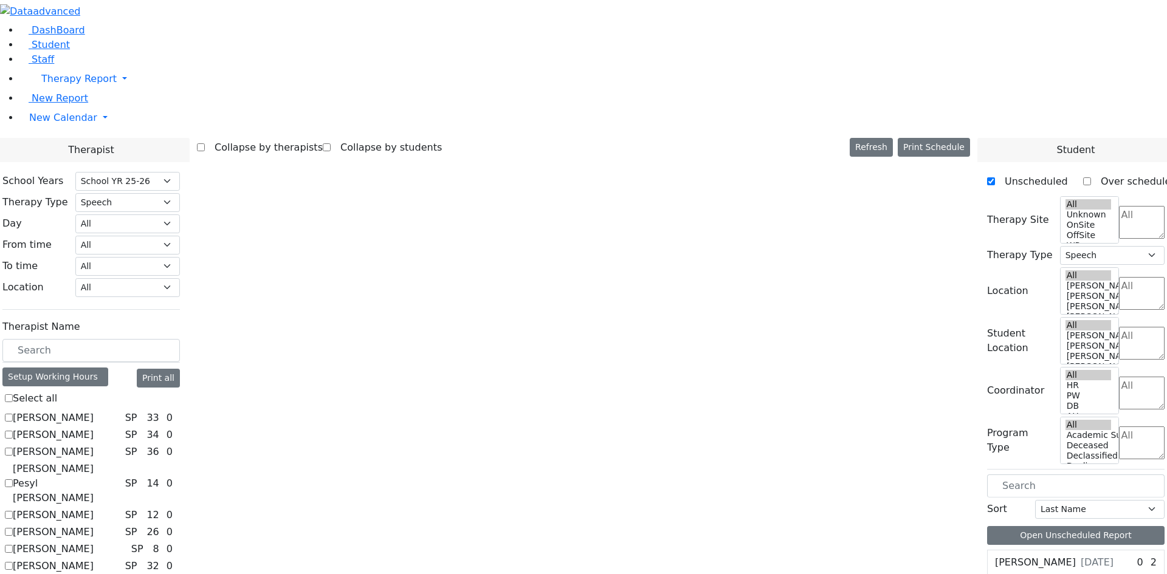
click at [94, 525] on label "[PERSON_NAME]" at bounding box center [53, 532] width 81 height 15
click at [13, 528] on input "[PERSON_NAME]" at bounding box center [9, 532] width 8 height 8
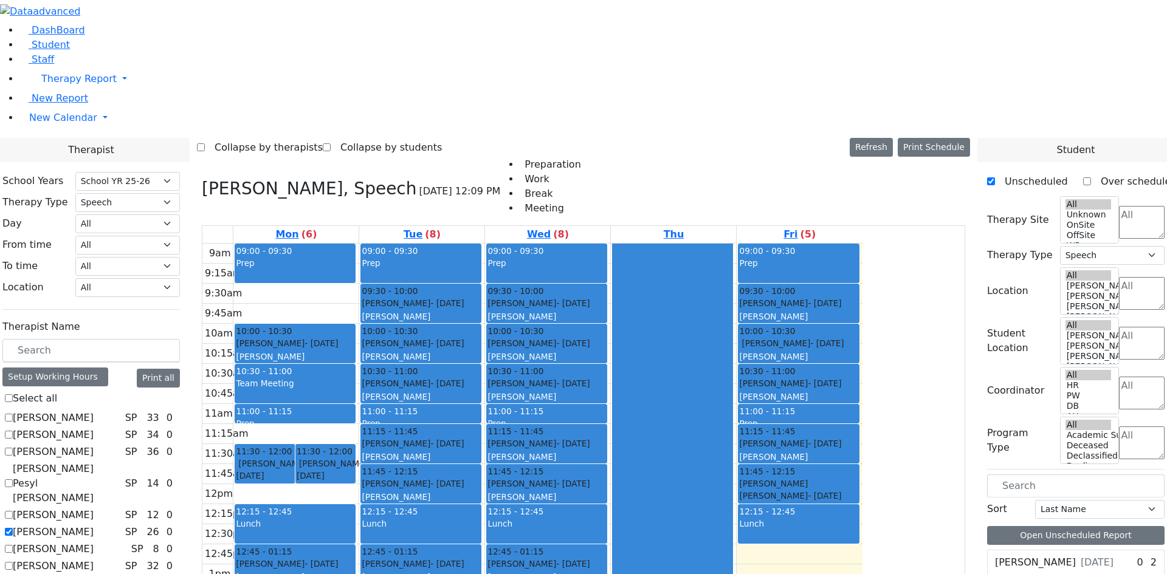
click at [94, 525] on label "[PERSON_NAME]" at bounding box center [53, 532] width 81 height 15
click at [13, 528] on input "[PERSON_NAME]" at bounding box center [9, 532] width 8 height 8
checkbox input "false"
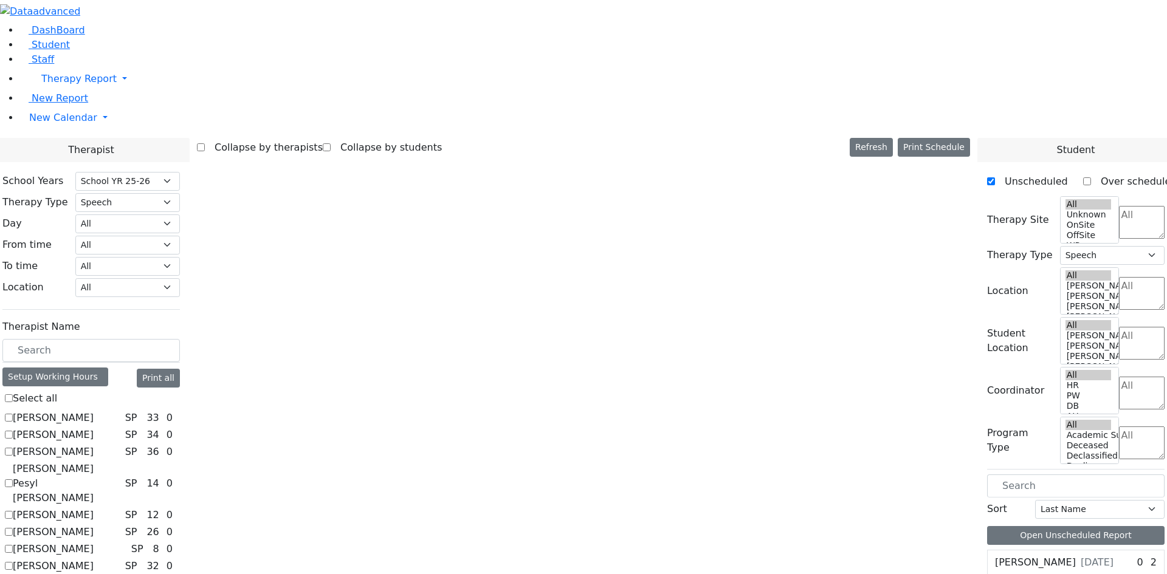
click at [94, 542] on label "[PERSON_NAME]" at bounding box center [53, 549] width 81 height 15
click at [13, 545] on input "[PERSON_NAME]" at bounding box center [9, 549] width 8 height 8
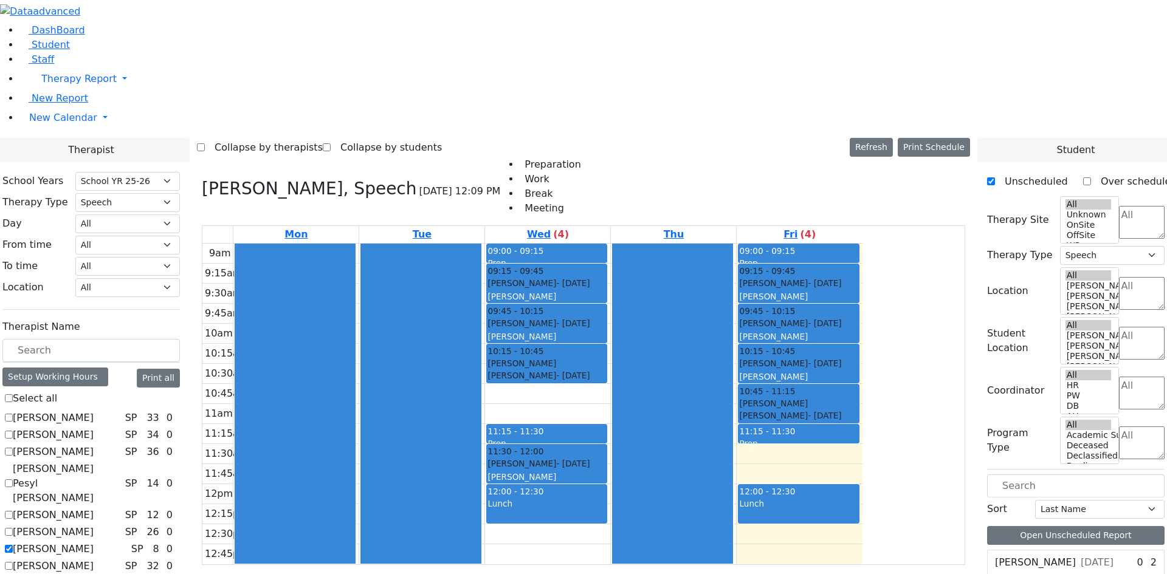
click at [94, 542] on label "[PERSON_NAME]" at bounding box center [53, 549] width 81 height 15
click at [13, 545] on input "[PERSON_NAME]" at bounding box center [9, 549] width 8 height 8
checkbox input "false"
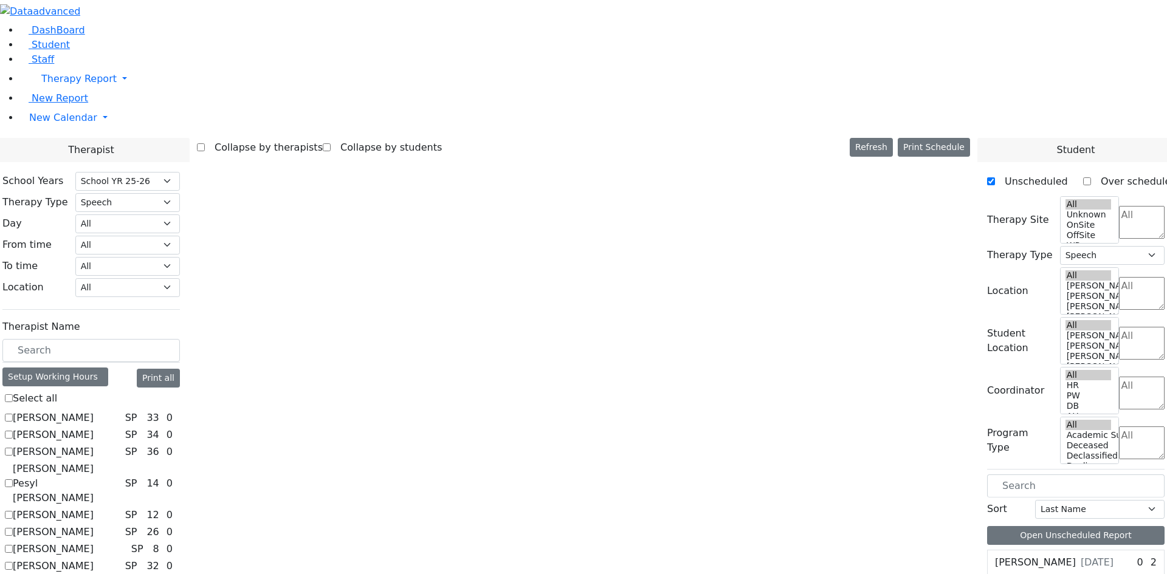
click at [94, 574] on label "[PERSON_NAME]" at bounding box center [53, 583] width 81 height 15
click at [13, 574] on input "[PERSON_NAME]" at bounding box center [9, 583] width 8 height 8
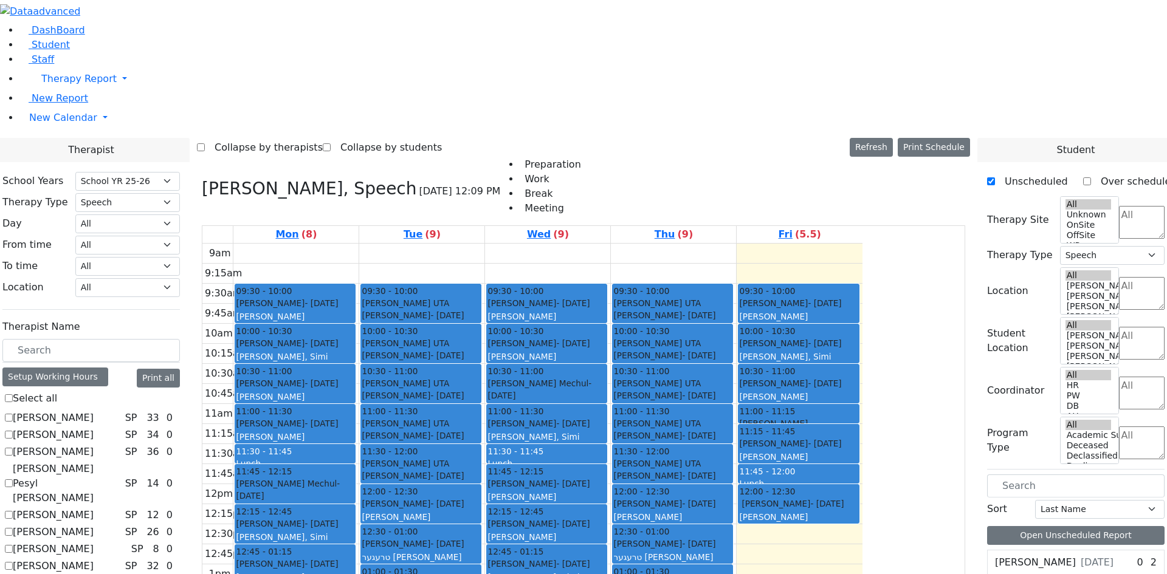
click at [94, 574] on label "[PERSON_NAME]" at bounding box center [53, 583] width 81 height 15
click at [13, 574] on input "[PERSON_NAME]" at bounding box center [9, 583] width 8 height 8
checkbox input "false"
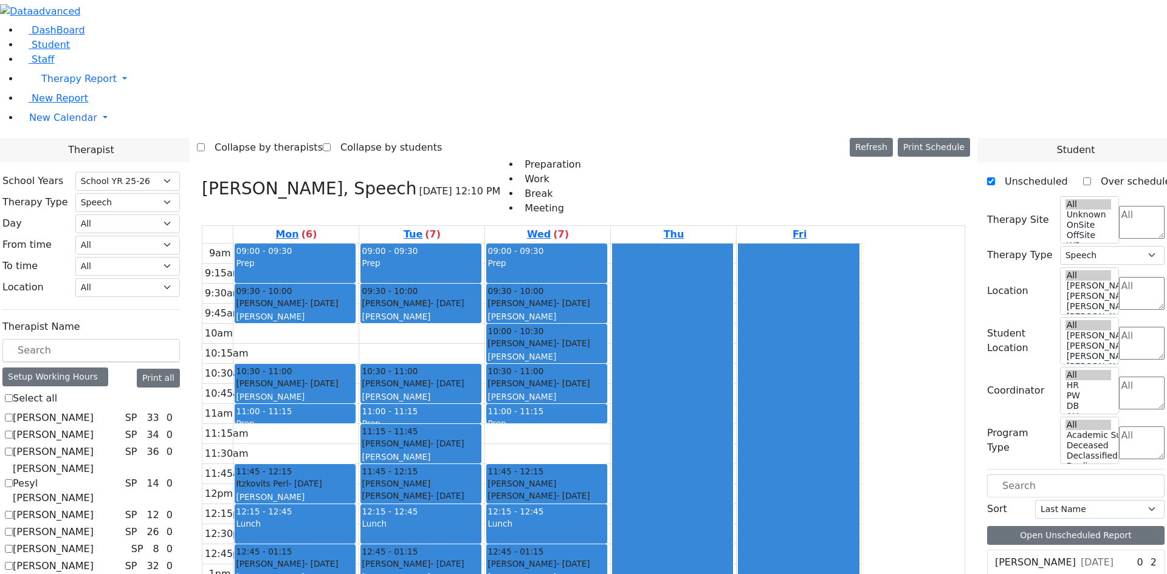
checkbox input "false"
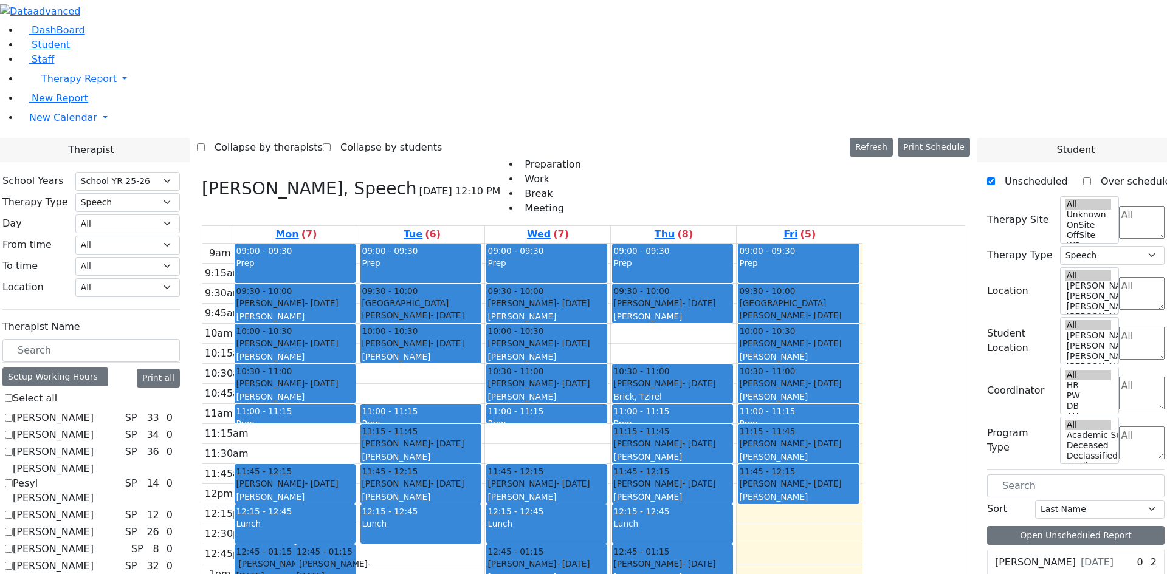
checkbox input "false"
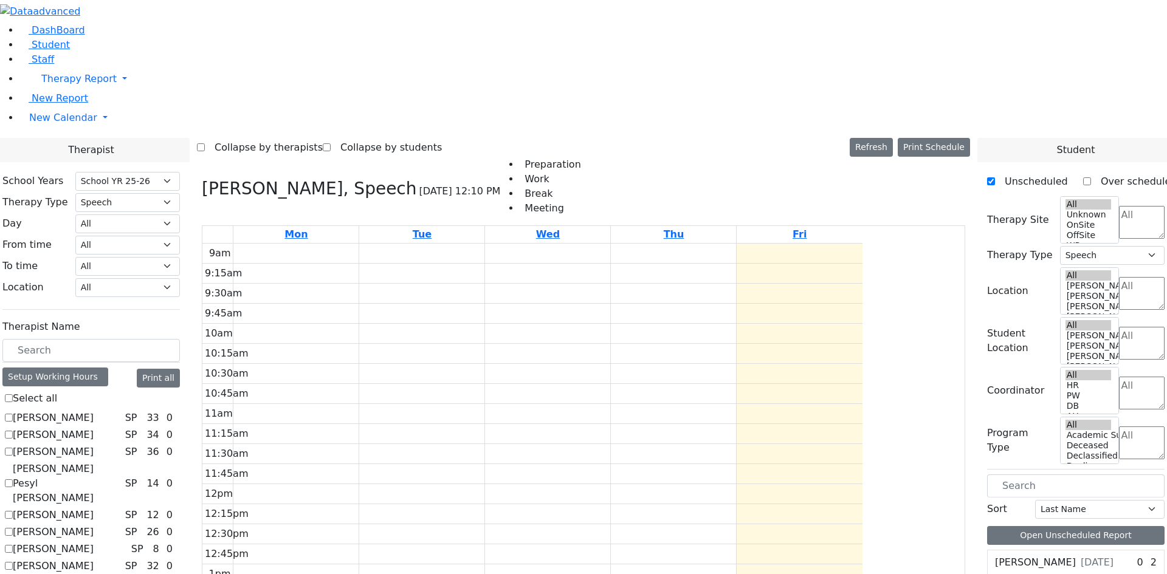
checkbox input "false"
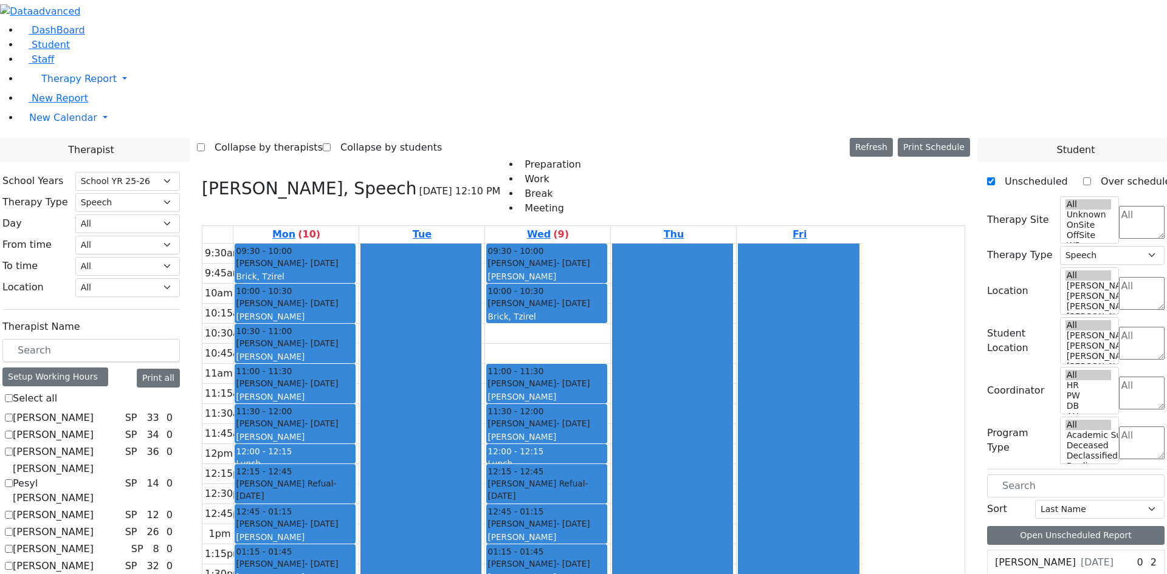
scroll to position [61, 0]
checkbox input "false"
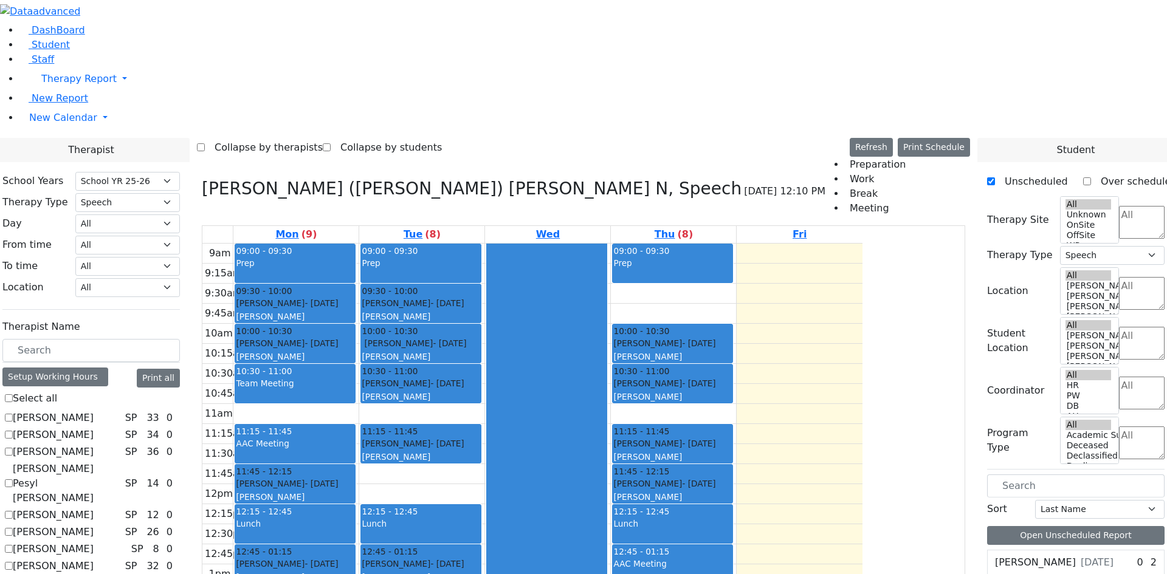
checkbox input "false"
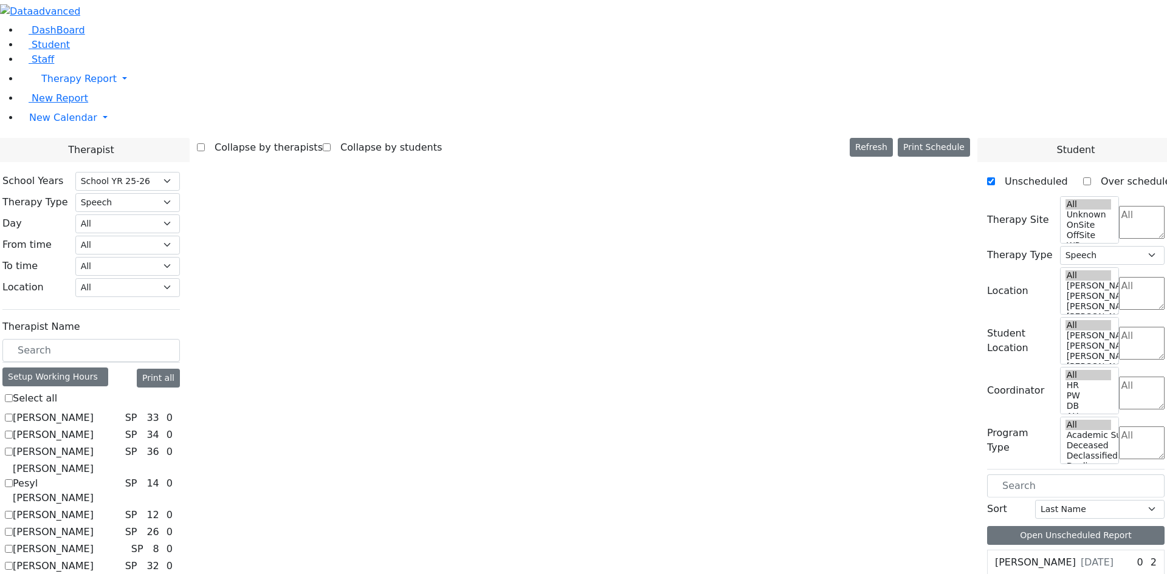
checkbox input "true"
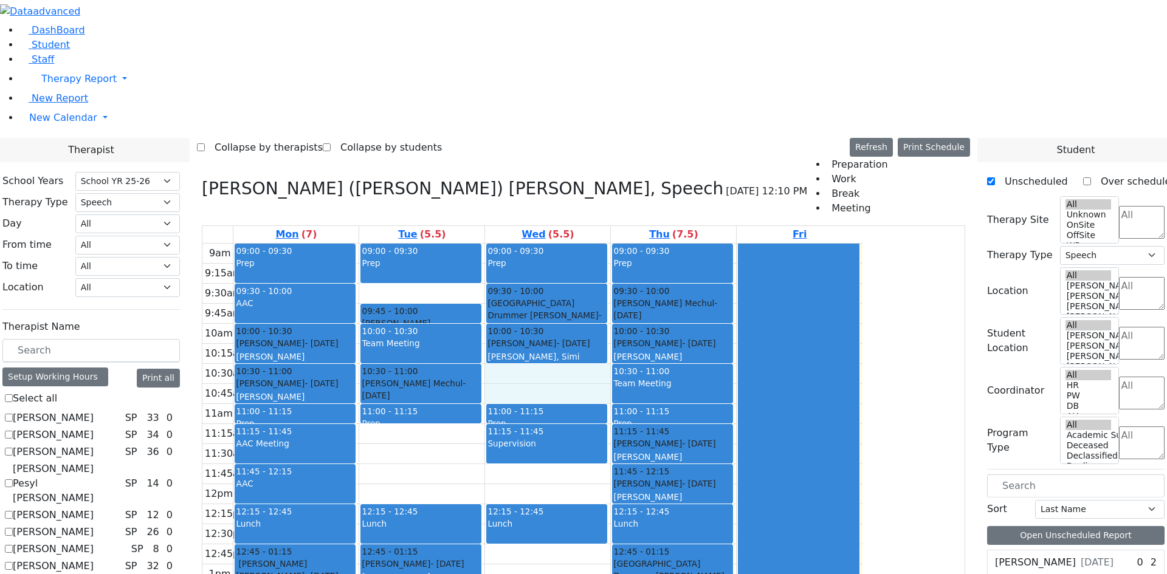
drag, startPoint x: 669, startPoint y: 202, endPoint x: 674, endPoint y: 218, distance: 16.5
click at [674, 244] on div "9am 9:15am 9:30am 9:45am 10am 10:15am 10:30am 10:45am 11am 11:15am 11:30am 11:4…" at bounding box center [532, 484] width 660 height 481
click at [579, 271] on div "9am 9:15am 9:30am 9:45am 10am 10:15am 10:30am 10:45am 11am 11:15am 11:30am 11:4…" at bounding box center [532, 484] width 660 height 481
click at [620, 244] on div "9am 9:15am 9:30am 9:45am 10am 10:15am 10:30am 10:45am 11am 11:15am 11:30am 11:4…" at bounding box center [532, 484] width 660 height 481
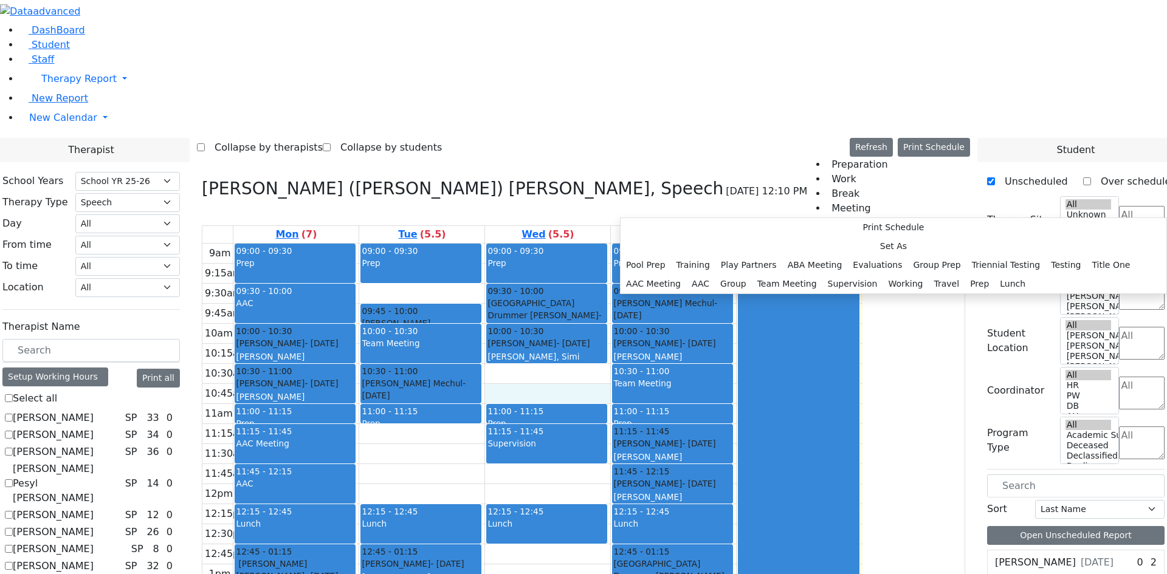
click at [661, 312] on div "9am 9:15am 9:30am 9:45am 10am 10:15am 10:30am 10:45am 11am 11:15am 11:30am 11:4…" at bounding box center [532, 484] width 660 height 481
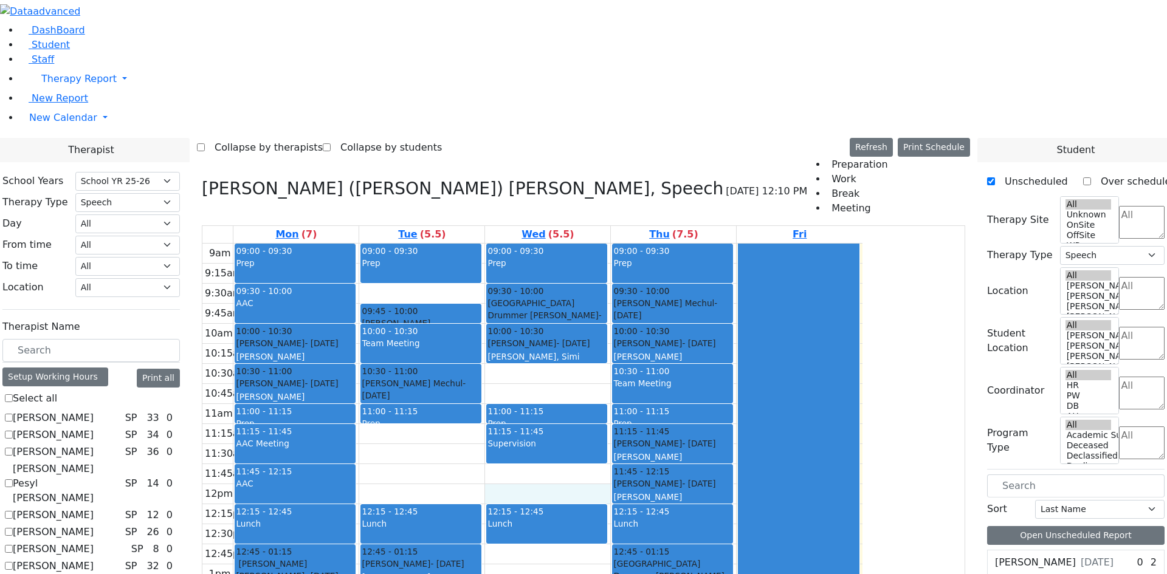
click at [650, 244] on div "9am 9:15am 9:30am 9:45am 10am 10:15am 10:30am 10:45am 11am 11:15am 11:30am 11:4…" at bounding box center [532, 484] width 660 height 481
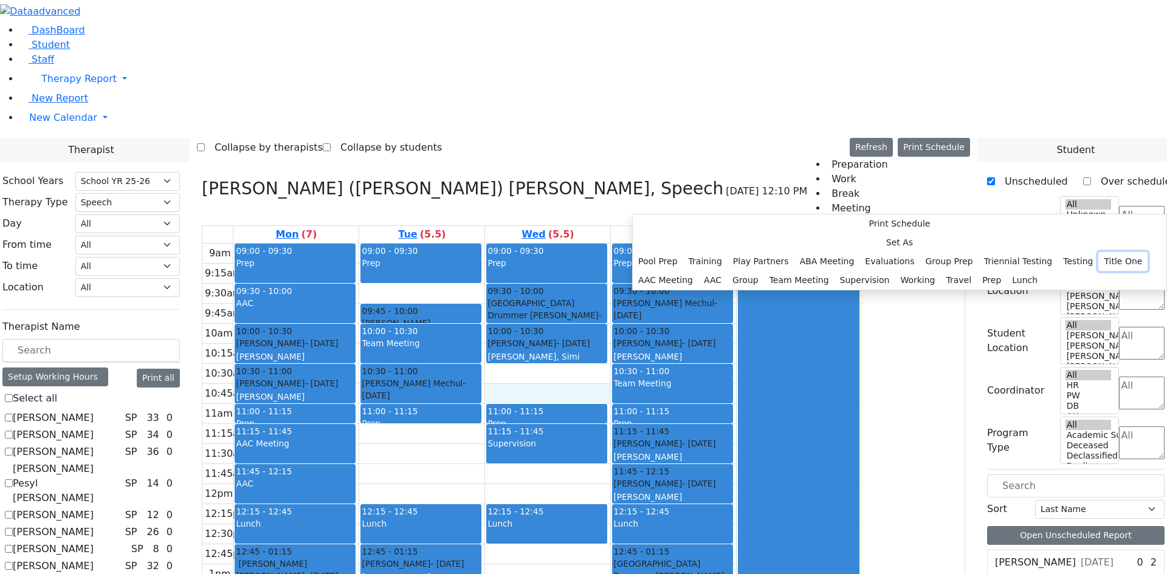
click at [1099, 271] on button "Title One" at bounding box center [1123, 261] width 49 height 19
select select "3"
select select "10:45:00"
select select "11:00:00"
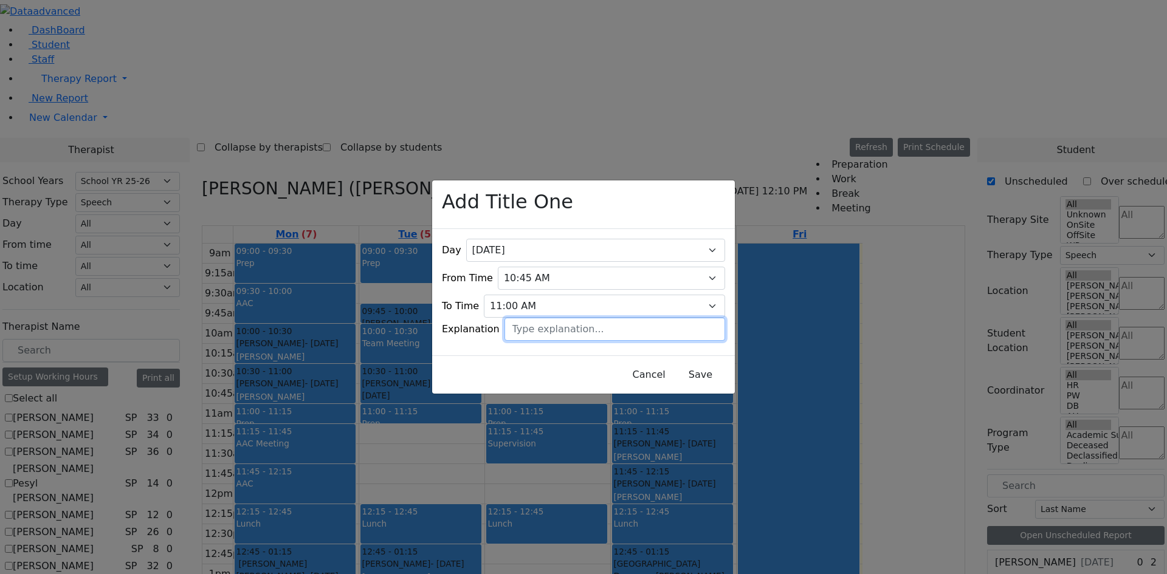
click at [628, 318] on input "text" at bounding box center [615, 329] width 221 height 23
type input "Title one"
click at [685, 364] on button "Save" at bounding box center [701, 375] width 54 height 23
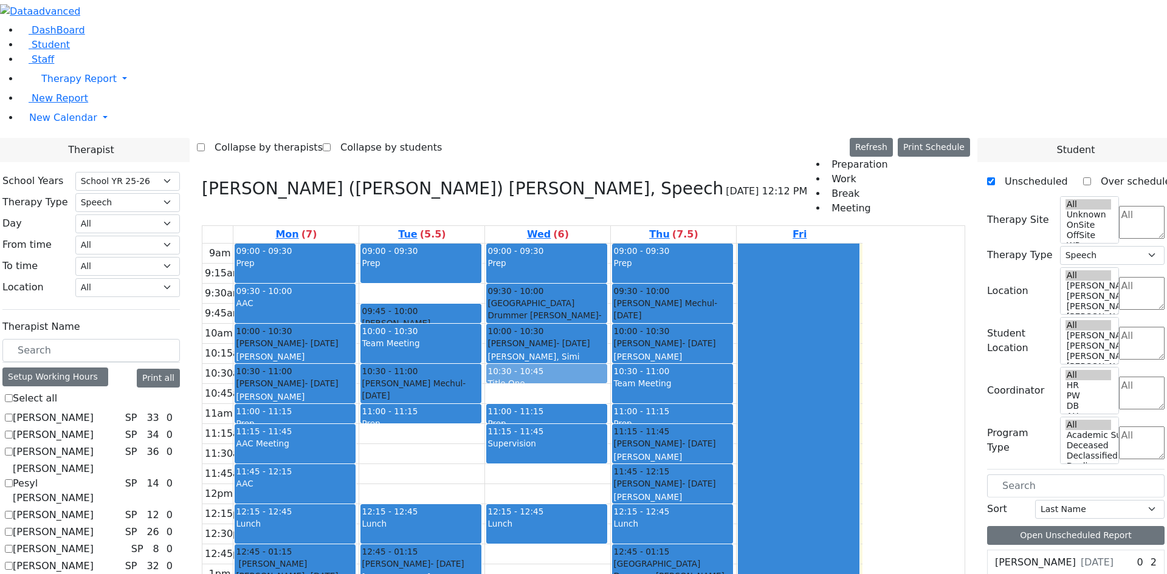
drag, startPoint x: 700, startPoint y: 215, endPoint x: 701, endPoint y: 204, distance: 11.0
click at [610, 244] on div "09:00 - 09:30 Prep 09:30 - 10:00 [GEOGRAPHIC_DATA] Drummer [PERSON_NAME] - [DAT…" at bounding box center [547, 484] width 125 height 481
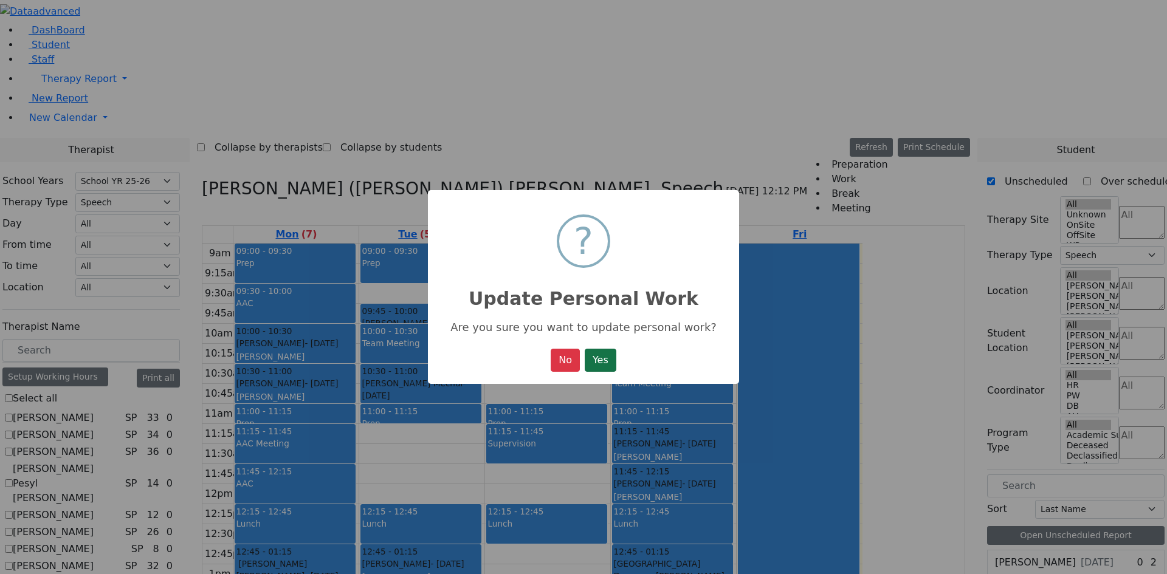
click at [595, 357] on button "Yes" at bounding box center [601, 360] width 32 height 23
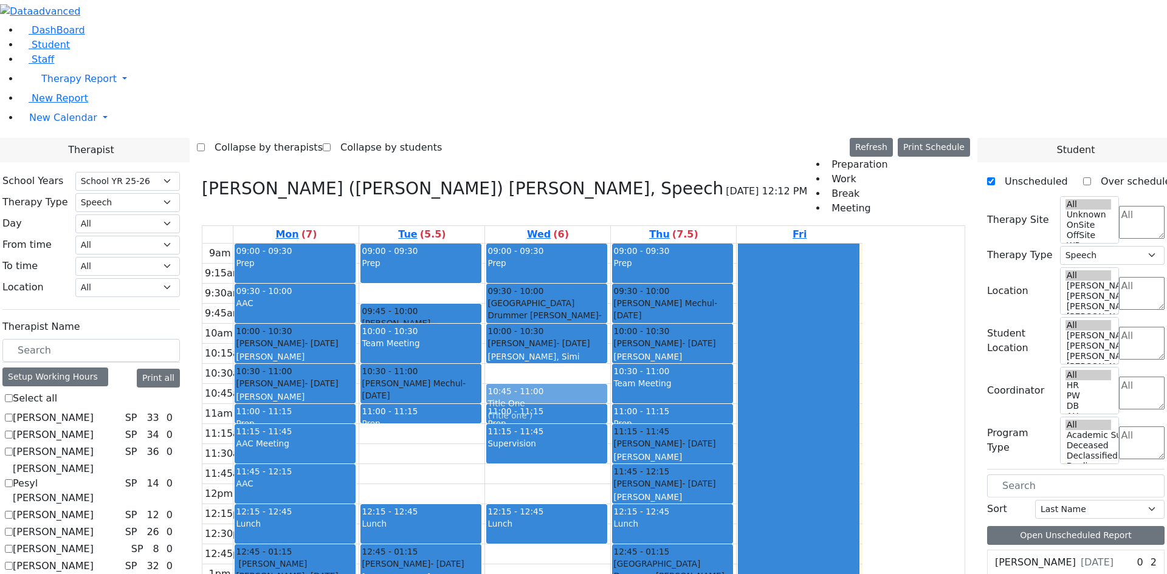
drag, startPoint x: 677, startPoint y: 196, endPoint x: 679, endPoint y: 217, distance: 20.7
click at [610, 244] on div "09:00 - 09:30 Prep 09:30 - 10:00 [GEOGRAPHIC_DATA] Drummer [PERSON_NAME] - [DAT…" at bounding box center [547, 484] width 125 height 481
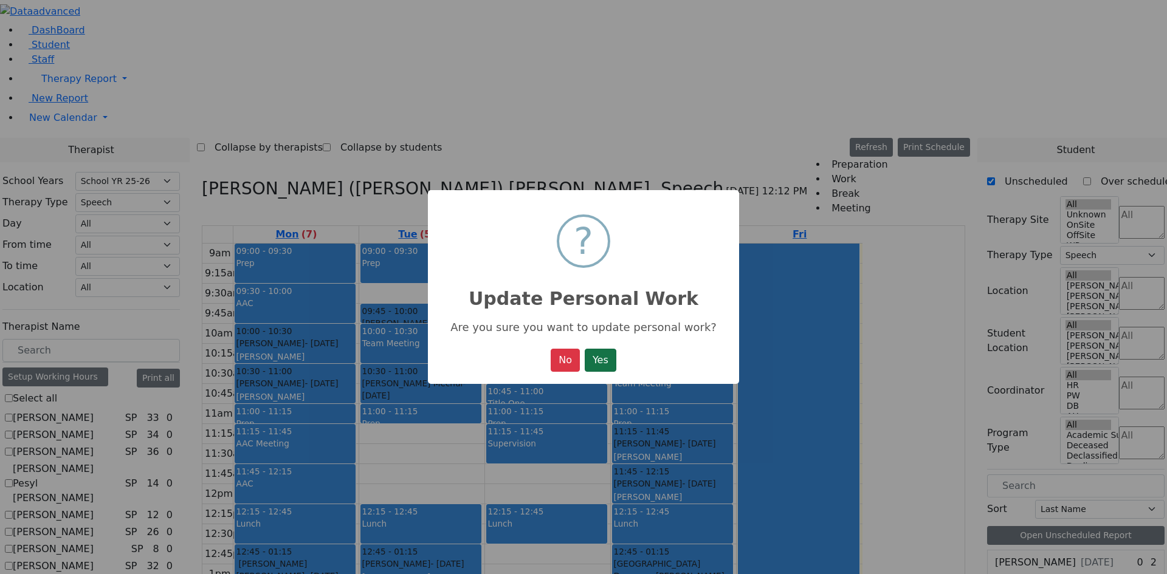
click at [604, 367] on button "Yes" at bounding box center [601, 360] width 32 height 23
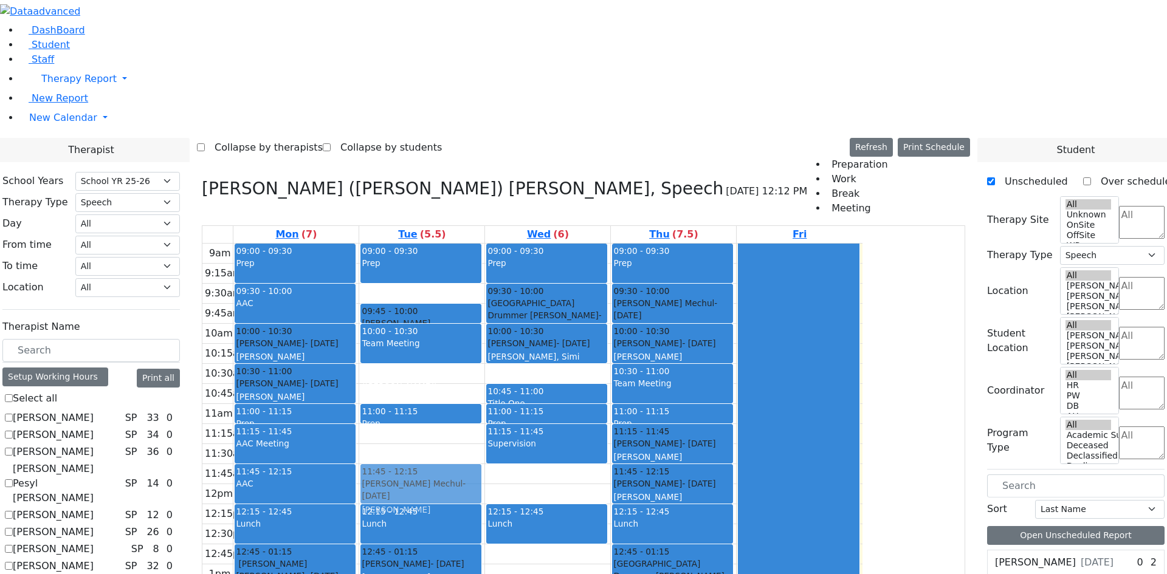
drag, startPoint x: 546, startPoint y: 210, endPoint x: 543, endPoint y: 318, distance: 107.6
click at [485, 309] on div "09:00 - 09:30 Prep 09:45 - 10:00 [PERSON_NAME] [PERSON_NAME] - [DATE] [PERSON_N…" at bounding box center [421, 484] width 125 height 481
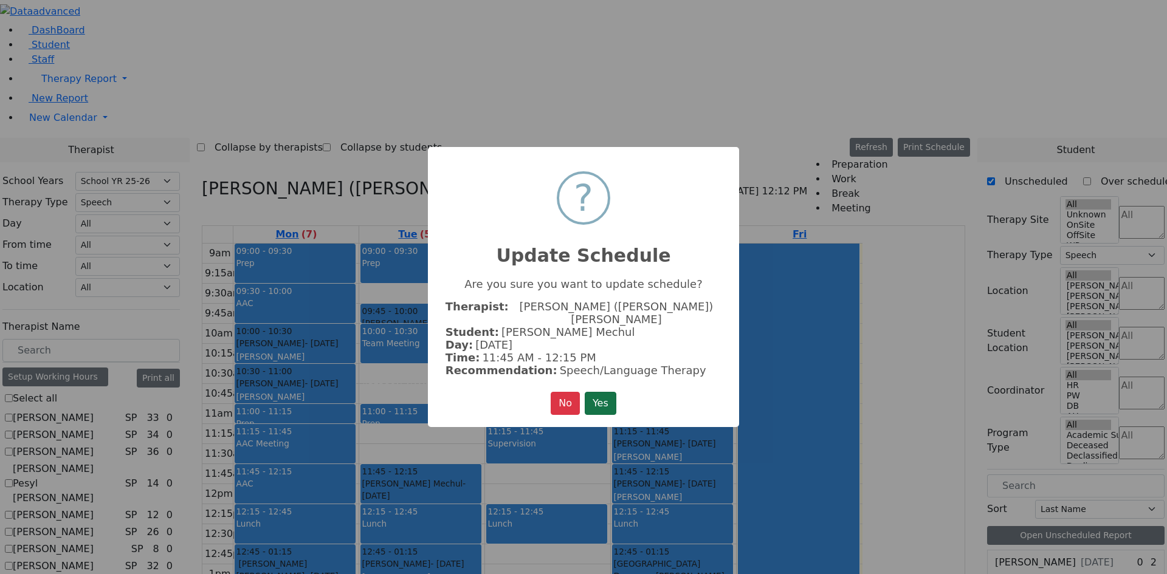
click at [601, 382] on div "× ? Update Schedule Are you sure you want to update schedule? Therapist: [PERSO…" at bounding box center [583, 287] width 311 height 281
click at [598, 392] on button "Yes" at bounding box center [601, 403] width 32 height 23
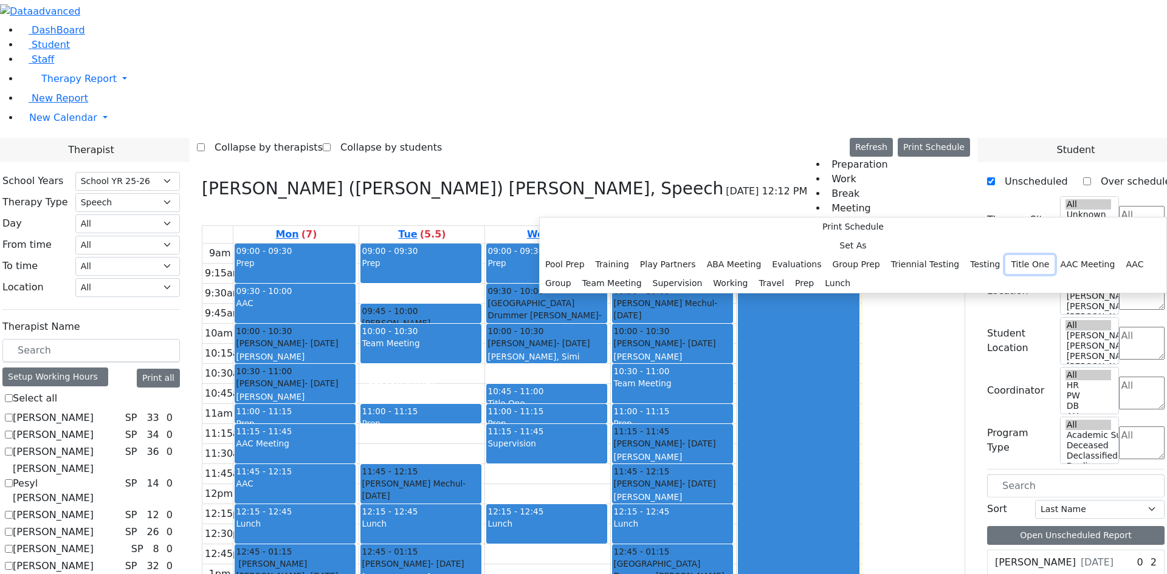
click at [1006, 274] on button "Title One" at bounding box center [1030, 264] width 49 height 19
select select "2"
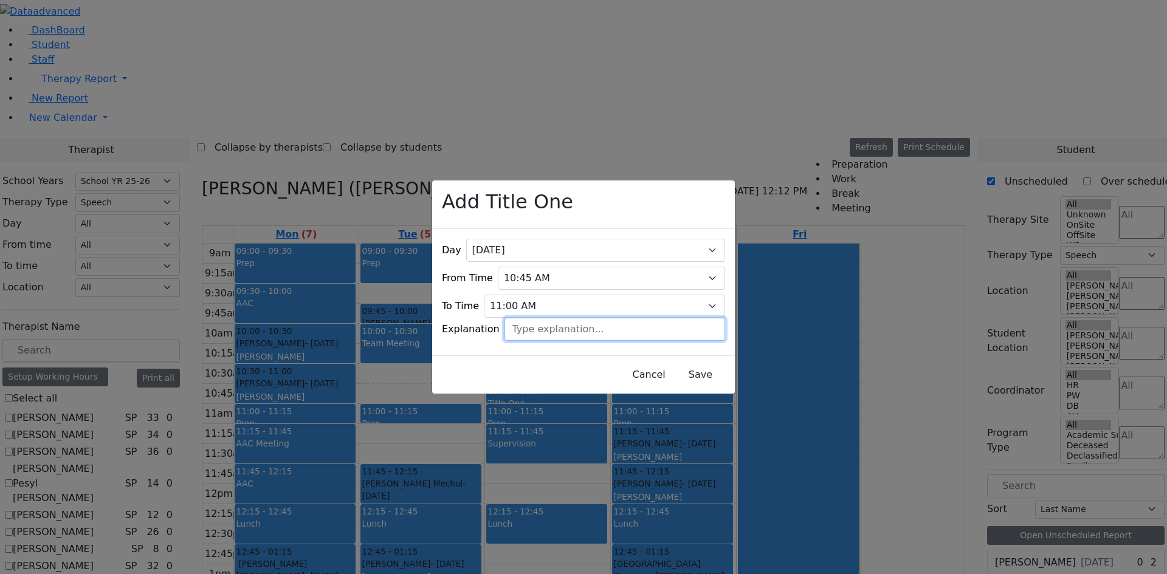
click at [613, 320] on input "text" at bounding box center [615, 329] width 221 height 23
type input "Title One"
click at [674, 371] on button "Save" at bounding box center [701, 375] width 54 height 23
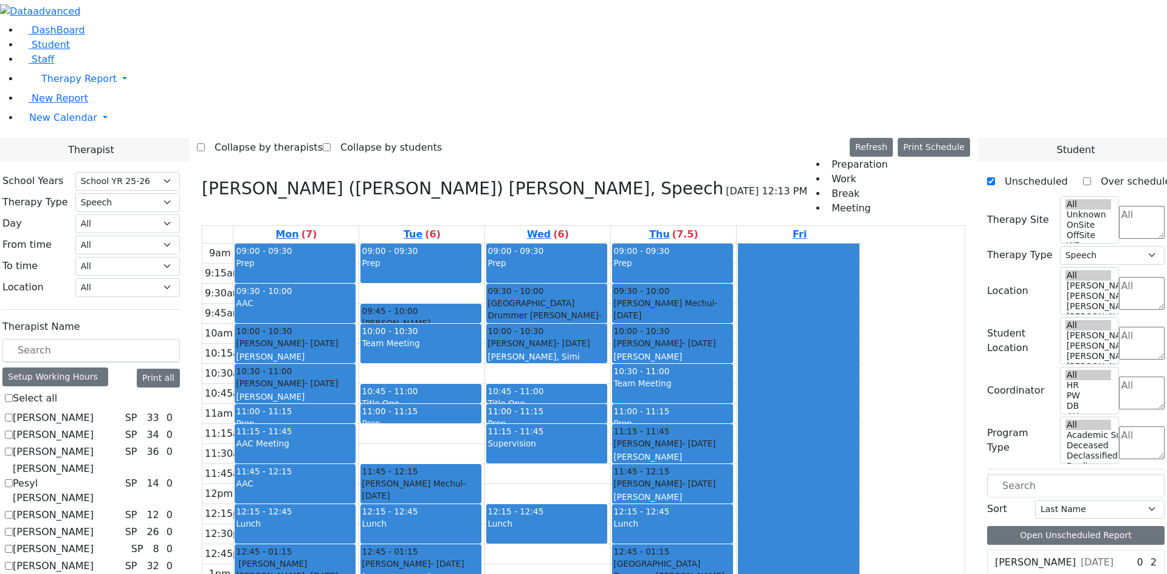
click at [359, 458] on div "09:00 - 09:30 Prep 09:30 - 10:00 AAC 10:00 - 10:30 [PERSON_NAME] - [DATE] [PERS…" at bounding box center [295, 484] width 125 height 481
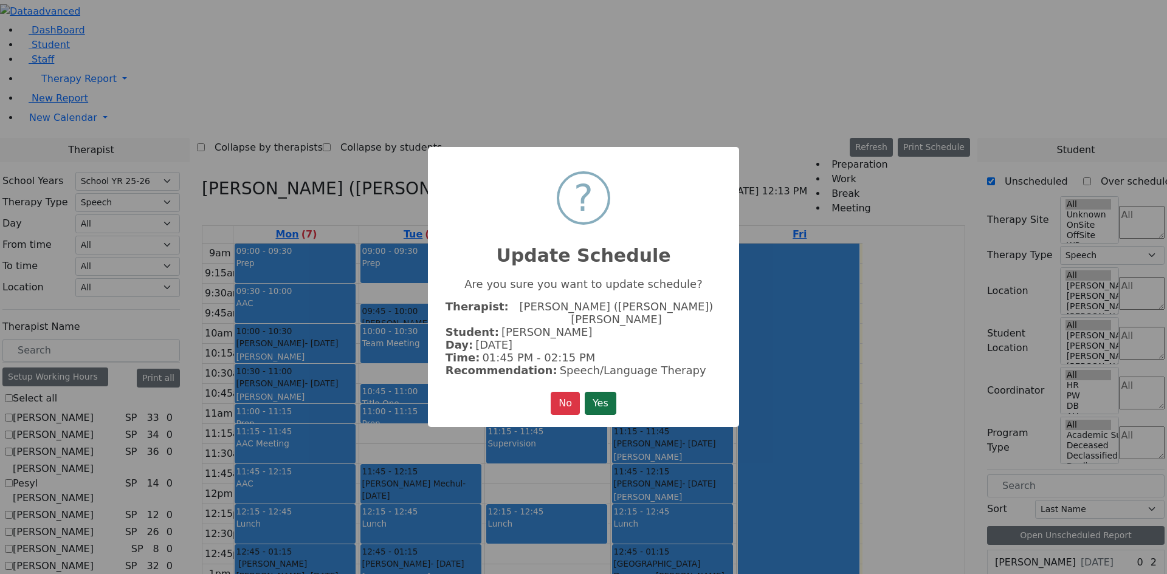
click at [598, 392] on button "Yes" at bounding box center [601, 403] width 32 height 23
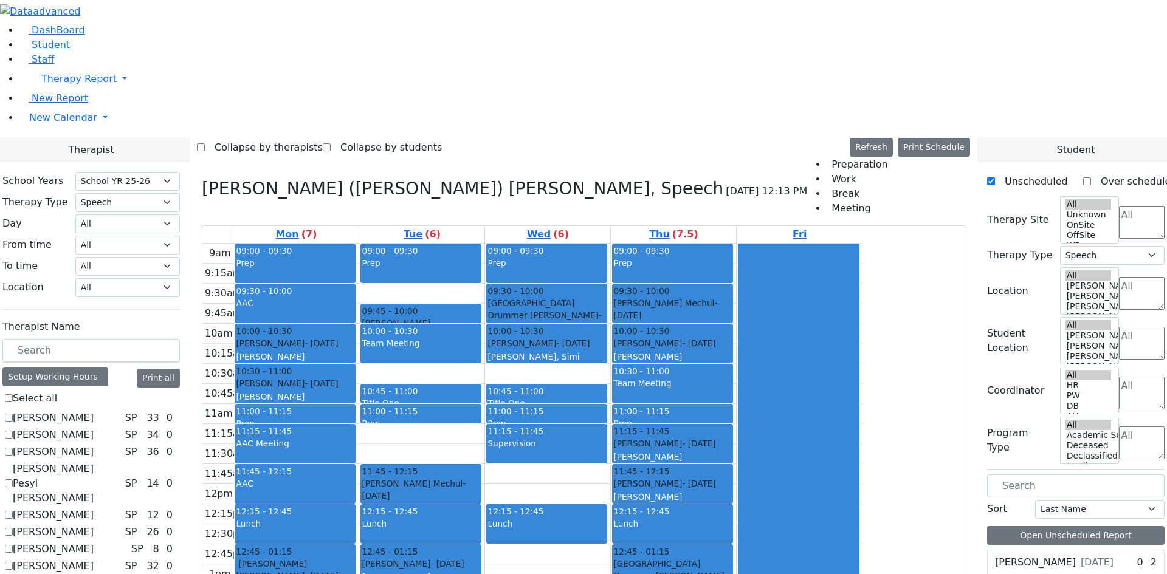
drag, startPoint x: 420, startPoint y: 416, endPoint x: 422, endPoint y: 430, distance: 14.1
click at [423, 434] on div "9am 9:15am 9:30am 9:45am 10am 10:15am 10:30am 10:45am 11am 11:15am 11:30am 11:4…" at bounding box center [532, 484] width 660 height 481
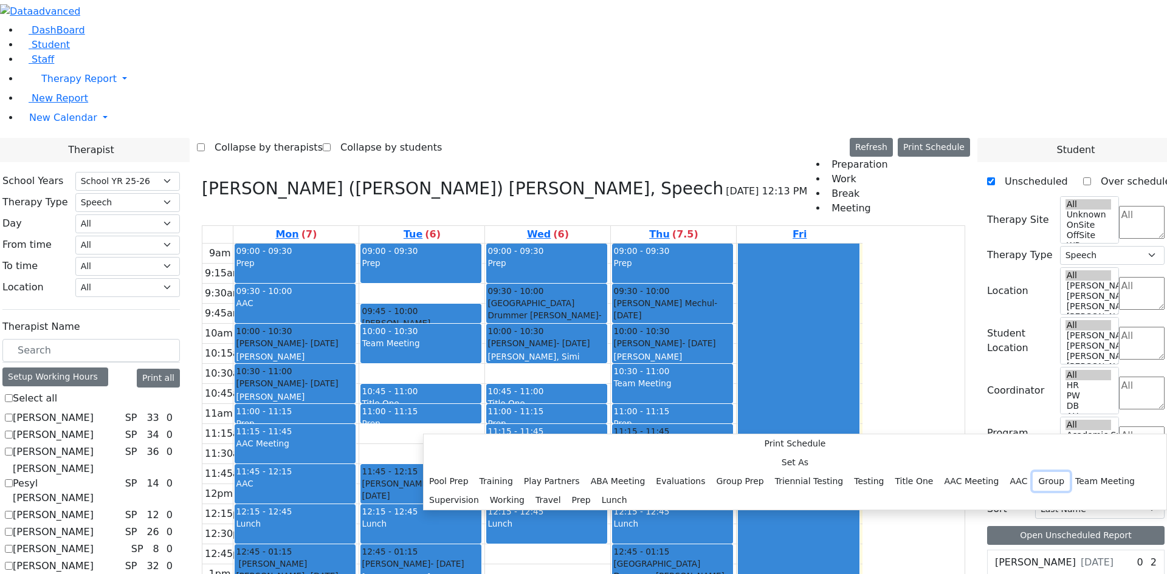
click at [1033, 472] on button "Group" at bounding box center [1051, 481] width 37 height 19
select select "1"
select select "13:15:00"
select select "13:45:00"
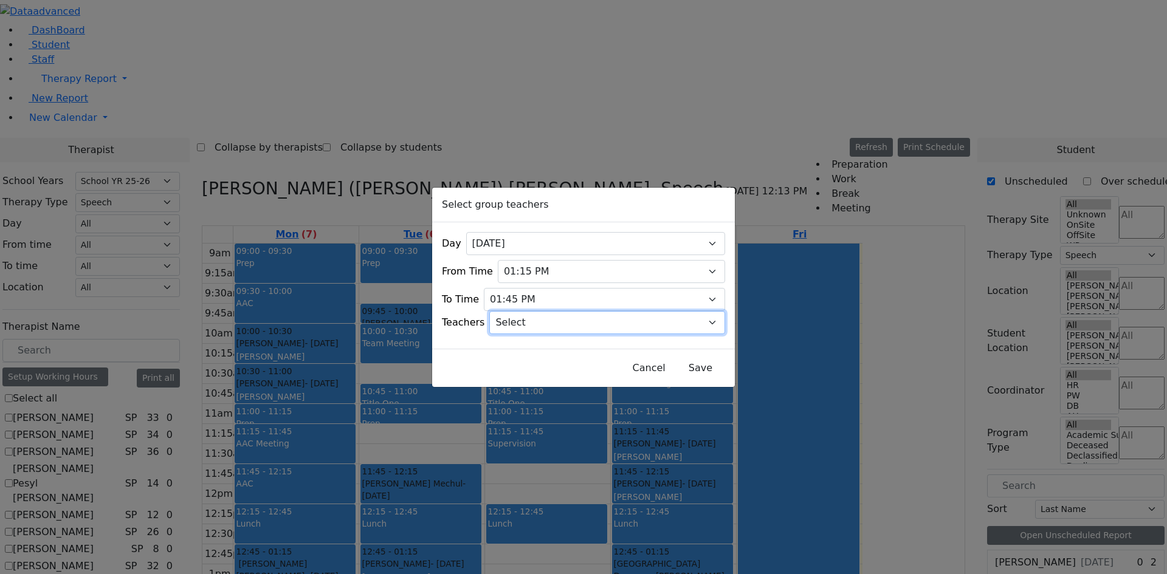
drag, startPoint x: 585, startPoint y: 326, endPoint x: 584, endPoint y: 320, distance: 6.9
click at [585, 326] on select "Select [PERSON_NAME], [PERSON_NAME], [PERSON_NAME] ([PERSON_NAME]), [PERSON_NAM…" at bounding box center [607, 322] width 236 height 23
select select "[PERSON_NAME], [PERSON_NAME]"
click at [505, 311] on select "Select [PERSON_NAME], [PERSON_NAME], [PERSON_NAME] ([PERSON_NAME]), [PERSON_NAM…" at bounding box center [607, 322] width 236 height 23
click at [674, 370] on button "Save" at bounding box center [701, 368] width 54 height 23
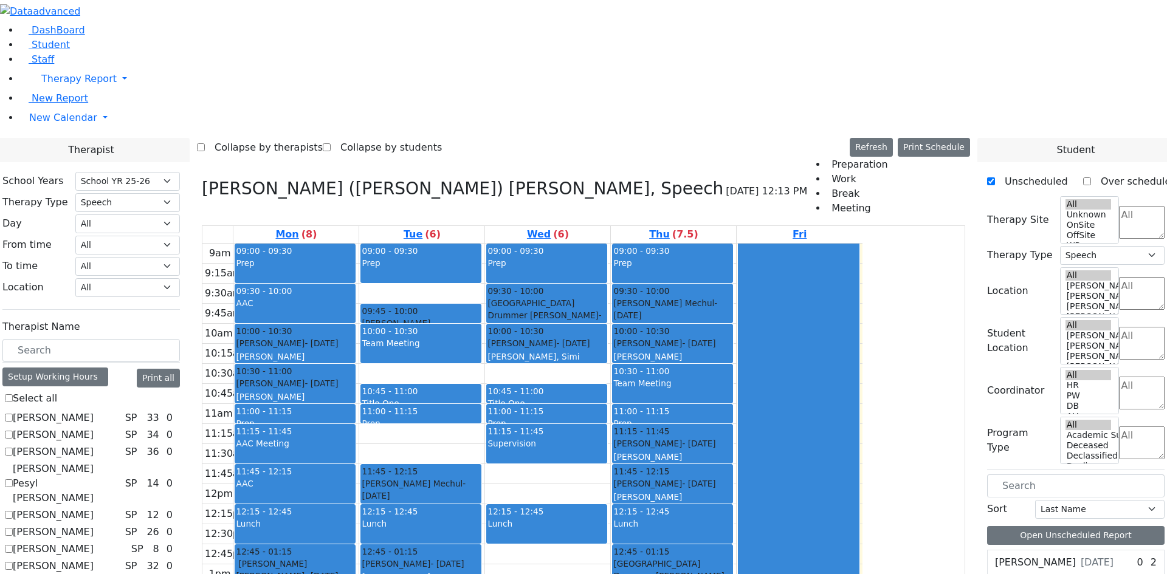
click at [480, 385] on div "10:45 - 11:00" at bounding box center [421, 391] width 119 height 12
click at [556, 244] on div "9am 9:15am 9:30am 9:45am 10am 10:15am 10:30am 10:45am 11am 11:15am 11:30am 11:4…" at bounding box center [532, 484] width 660 height 481
drag, startPoint x: 438, startPoint y: 209, endPoint x: 429, endPoint y: 506, distance: 297.4
click at [359, 506] on div "09:00 - 09:30 Prep 09:30 - 10:00 AAC 10:00 - 10:30 [PERSON_NAME] - [DATE] [PERS…" at bounding box center [295, 484] width 125 height 481
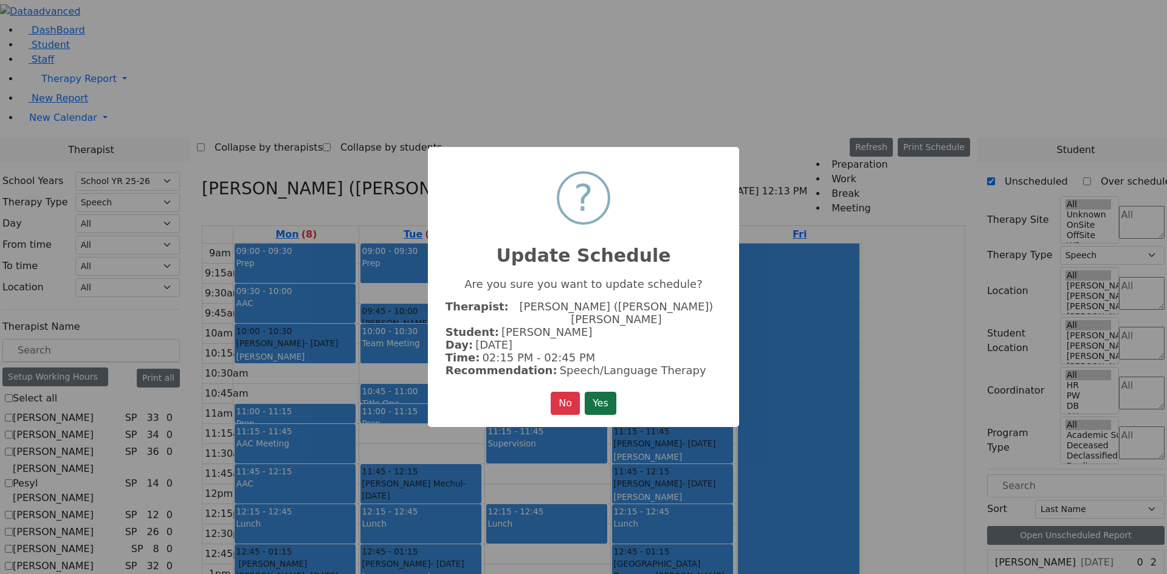
click at [604, 396] on button "Yes" at bounding box center [601, 403] width 32 height 23
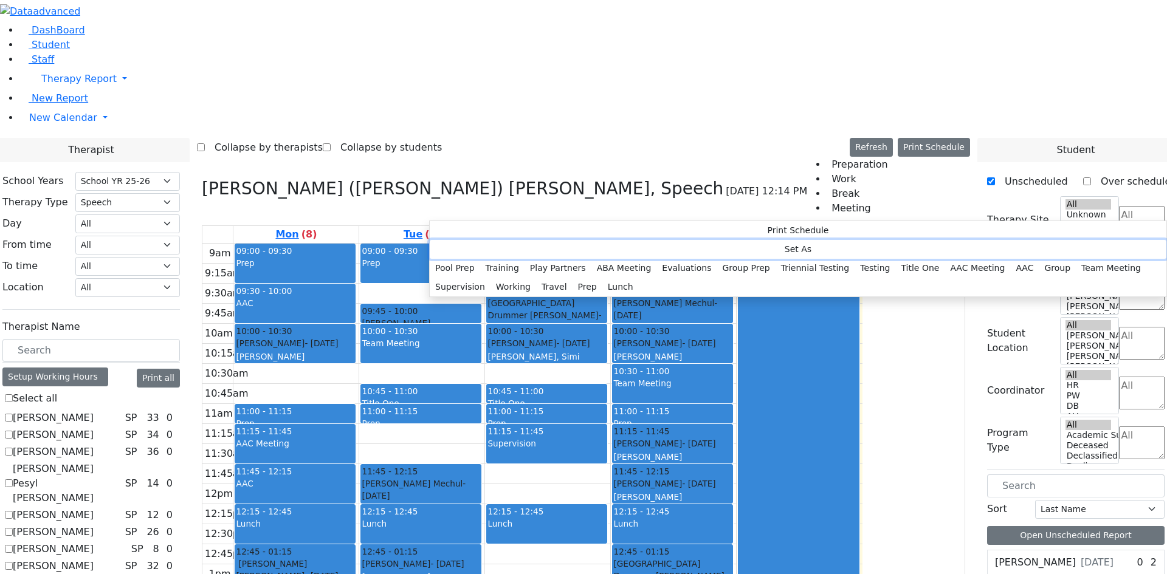
click at [465, 249] on button "Set As" at bounding box center [798, 249] width 737 height 19
click at [895, 278] on button "Title One" at bounding box center [919, 268] width 49 height 19
select select "1"
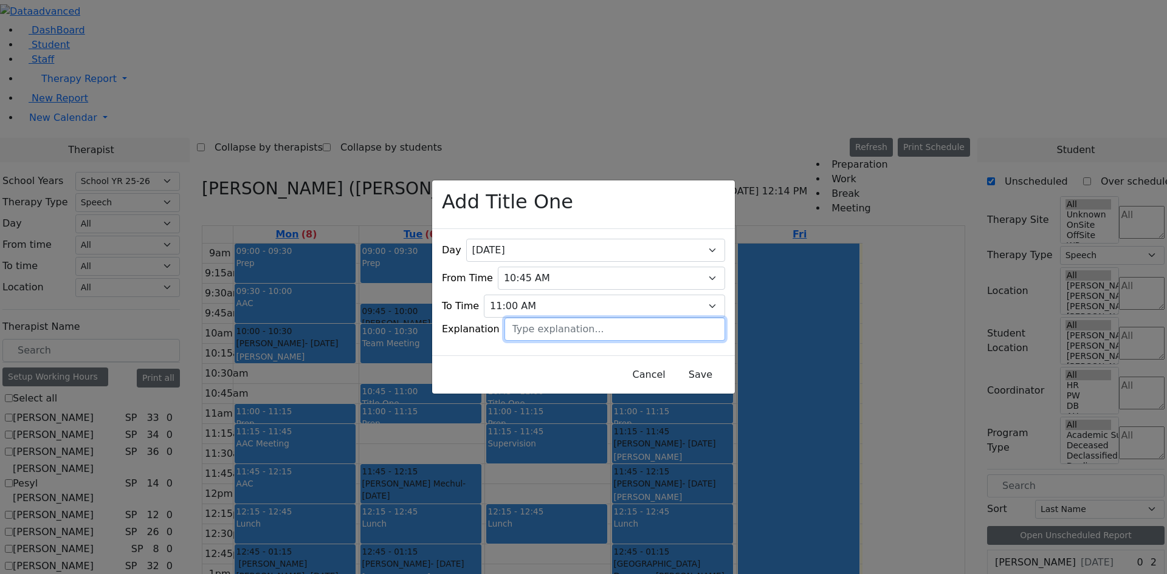
click at [568, 319] on input "text" at bounding box center [615, 329] width 221 height 23
type input "Y"
type input "Title One"
click at [674, 374] on button "Save" at bounding box center [701, 375] width 54 height 23
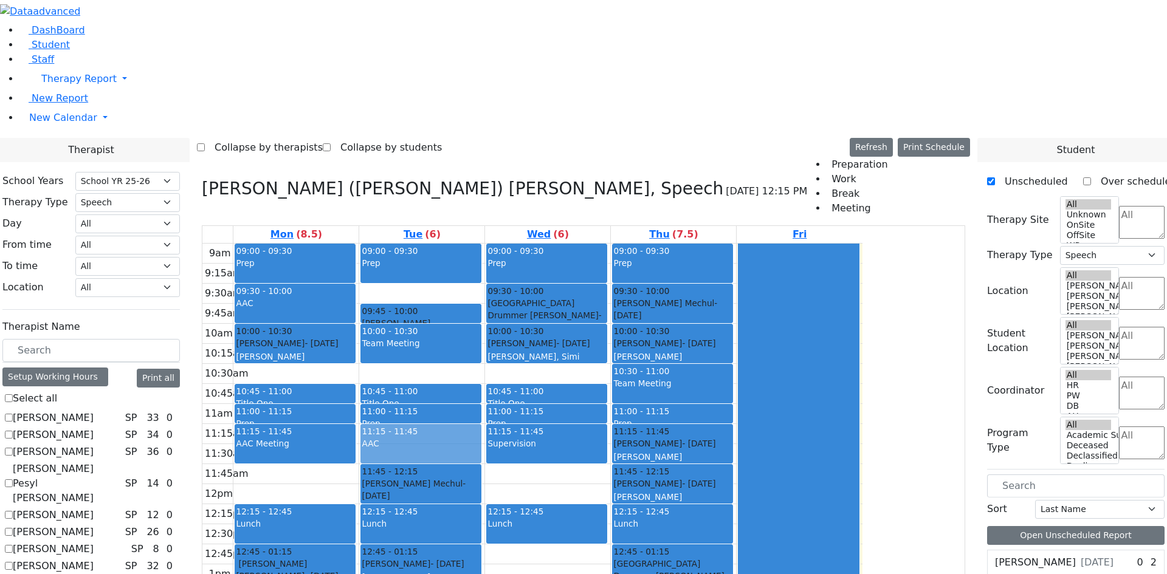
drag, startPoint x: 433, startPoint y: 307, endPoint x: 582, endPoint y: 266, distance: 153.8
click at [582, 266] on tr "09:00 - 09:30 Prep 09:30 - 10:00 AAC 10:00 - 10:30 [PERSON_NAME] - [DATE] [PERS…" at bounding box center [532, 484] width 660 height 481
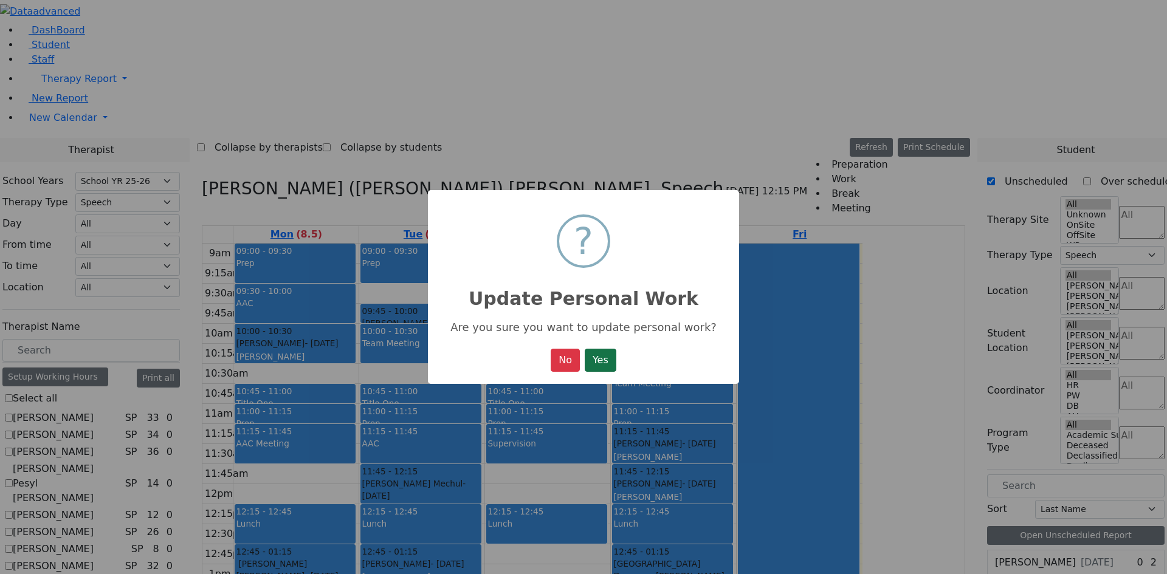
click at [592, 364] on button "Yes" at bounding box center [601, 360] width 32 height 23
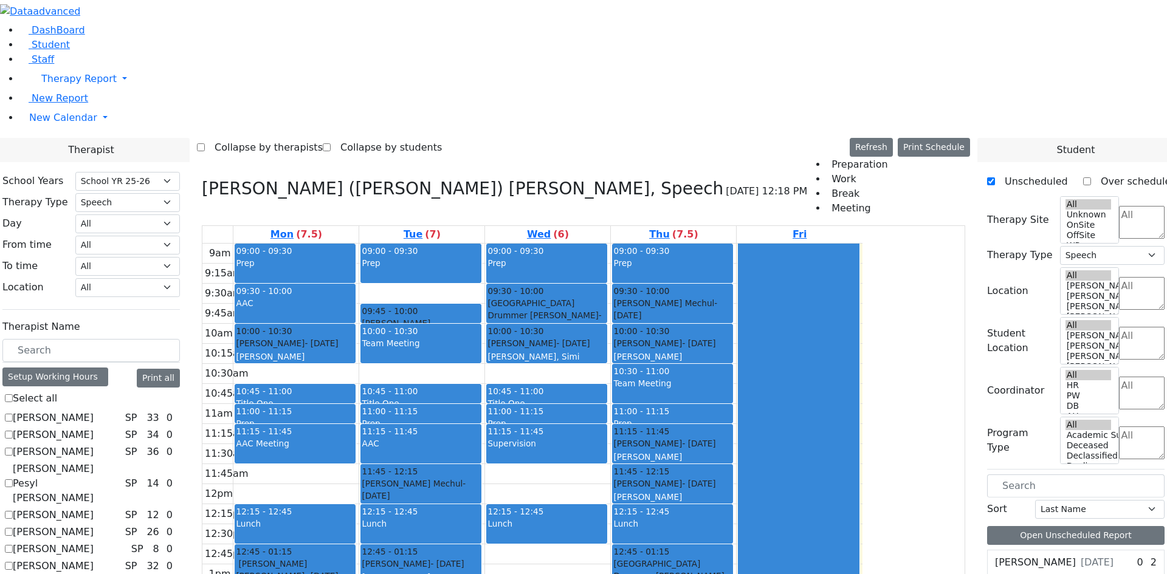
click at [354, 418] on div "Prep" at bounding box center [295, 424] width 119 height 12
click at [354, 385] on div "10:45 - 11:00" at bounding box center [295, 391] width 119 height 12
click at [450, 244] on div "9am 9:15am 9:30am 9:45am 10am 10:15am 10:30am 10:45am 11am 11:15am 11:30am 11:4…" at bounding box center [532, 484] width 660 height 481
click at [354, 297] on div "AAC" at bounding box center [295, 310] width 119 height 26
click at [180, 339] on input "text" at bounding box center [91, 350] width 178 height 23
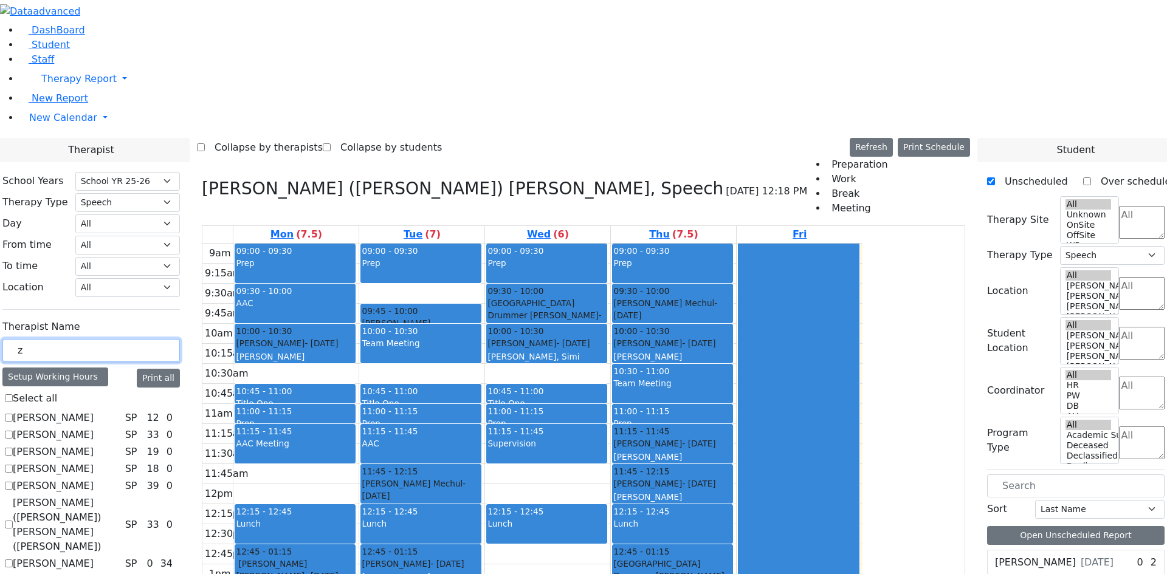
scroll to position [0, 0]
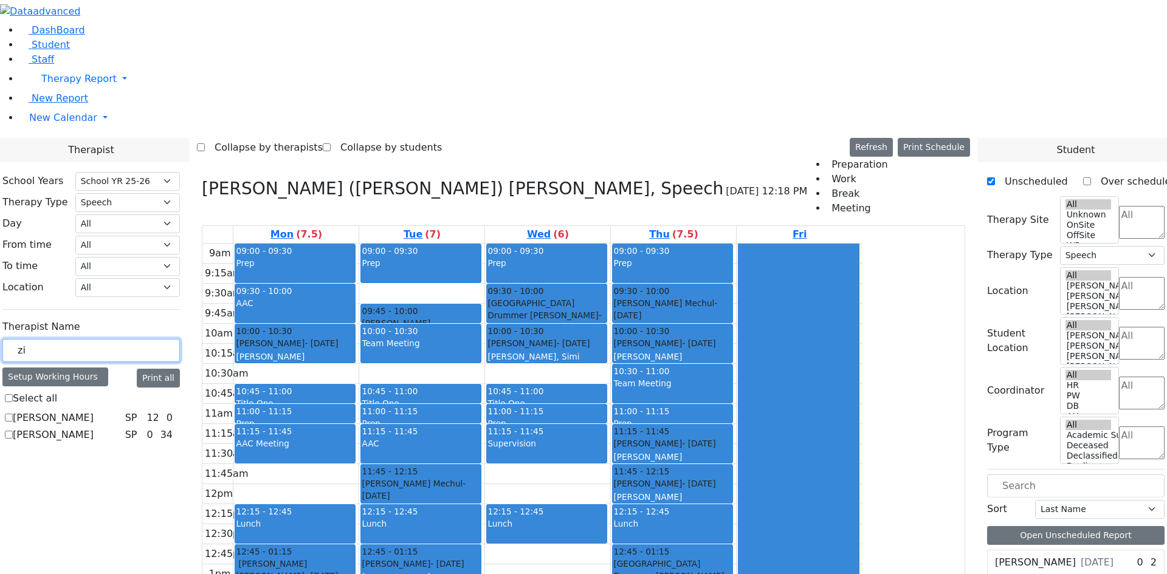
type input "zil"
checkbox input "true"
type input "zilb"
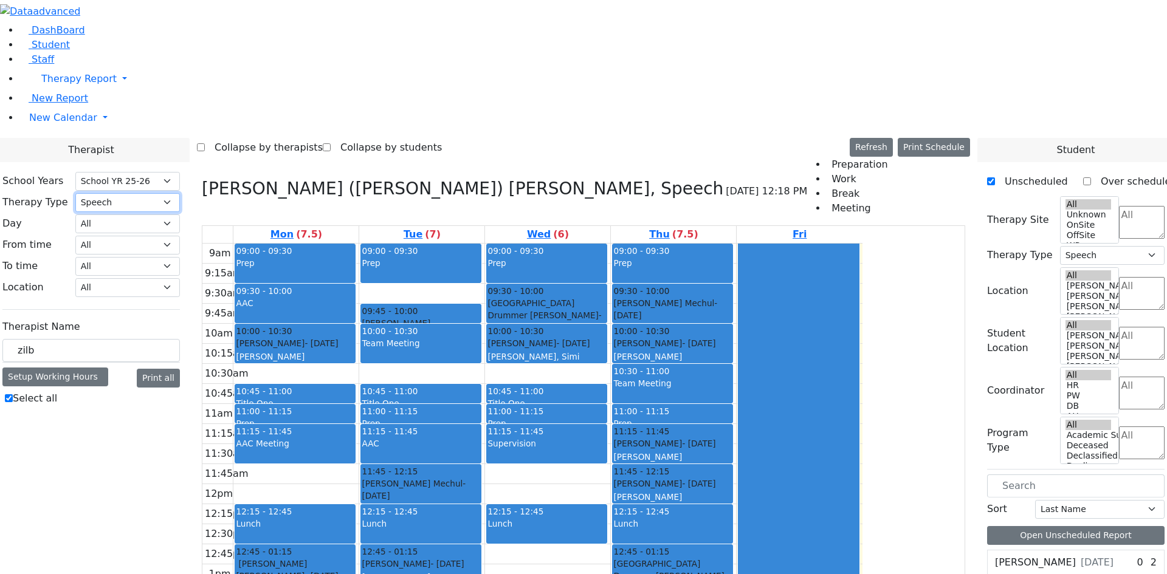
click at [180, 193] on select "All Psych Hearing Vision Speech Physical Occupational" at bounding box center [127, 202] width 105 height 19
select select
click at [180, 193] on select "All Psych Hearing Vision Speech Physical Occupational" at bounding box center [127, 202] width 105 height 19
checkbox input "false"
select select
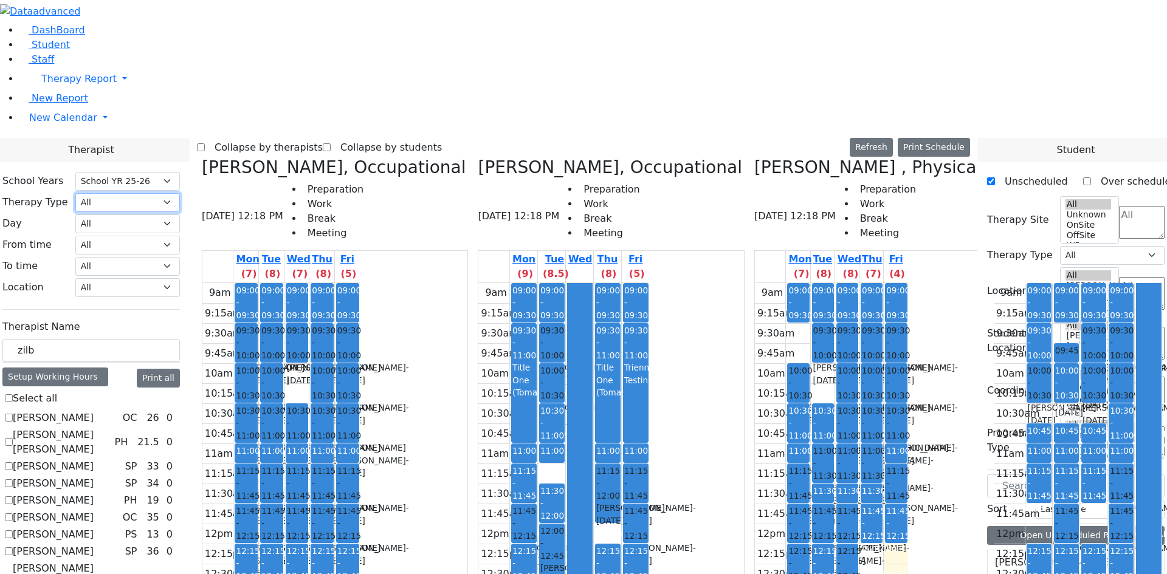
scroll to position [1118, 0]
checkbox input "true"
click at [888, 451] on button "Delete Group" at bounding box center [915, 449] width 67 height 19
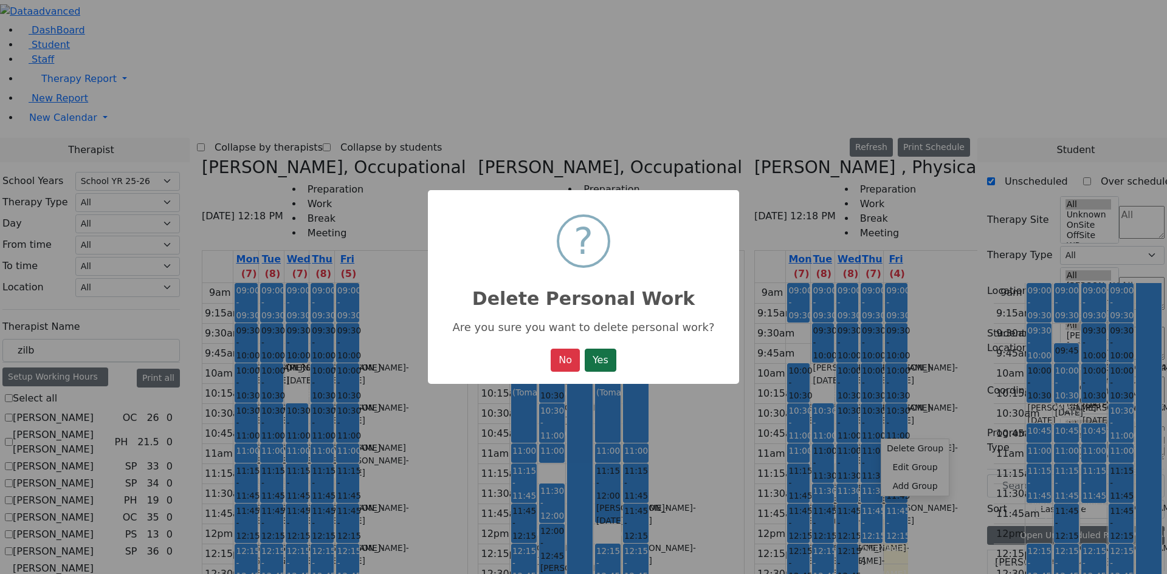
click at [610, 372] on button "Yes" at bounding box center [601, 360] width 32 height 23
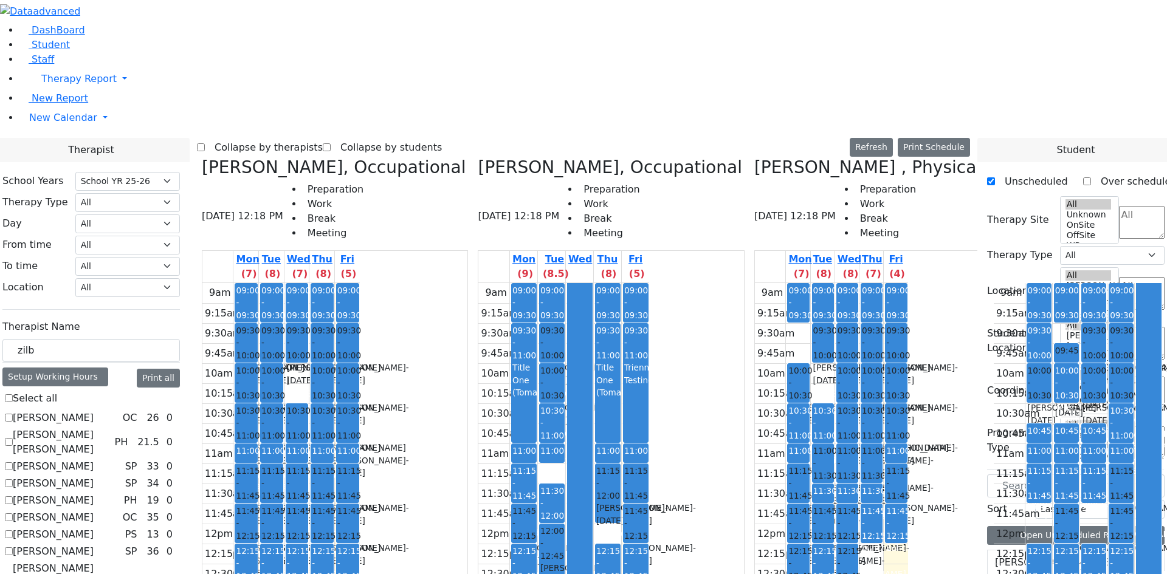
click at [478, 157] on icon at bounding box center [478, 167] width 0 height 20
checkbox input "false"
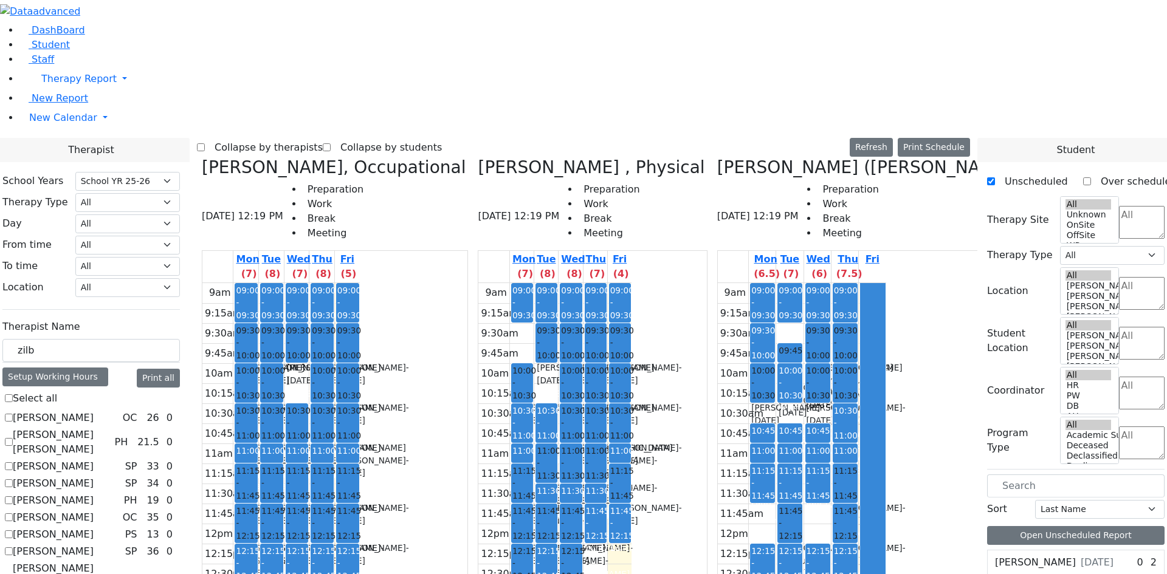
click at [478, 157] on icon at bounding box center [478, 167] width 0 height 20
checkbox input "false"
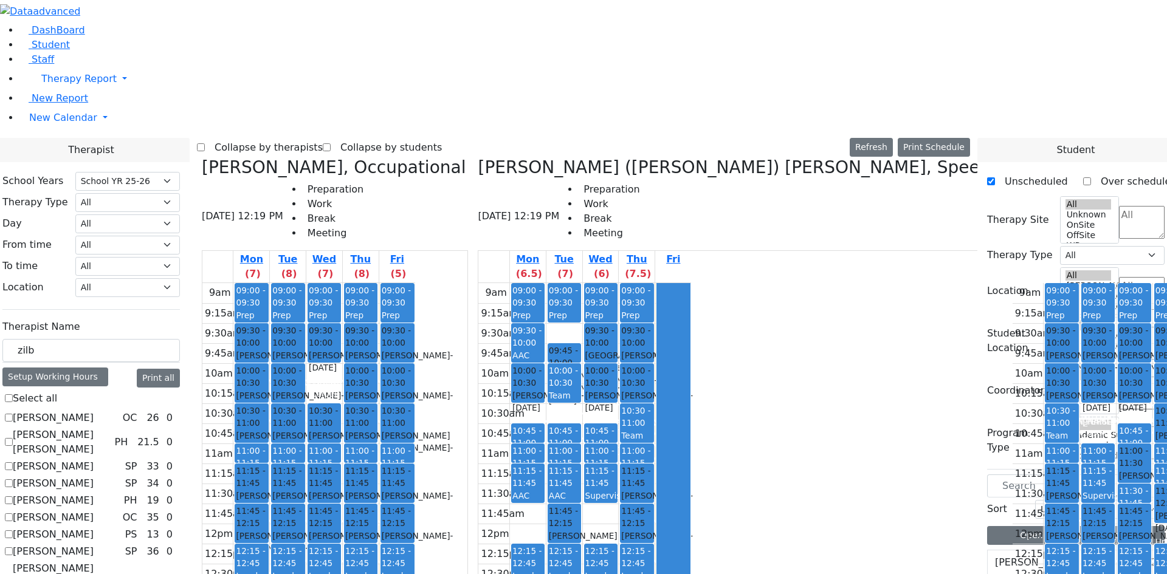
click at [1012, 157] on h3 "[PERSON_NAME], Occupational" at bounding box center [1144, 167] width 264 height 21
click at [830, 436] on button "Delete Group" at bounding box center [847, 436] width 67 height 19
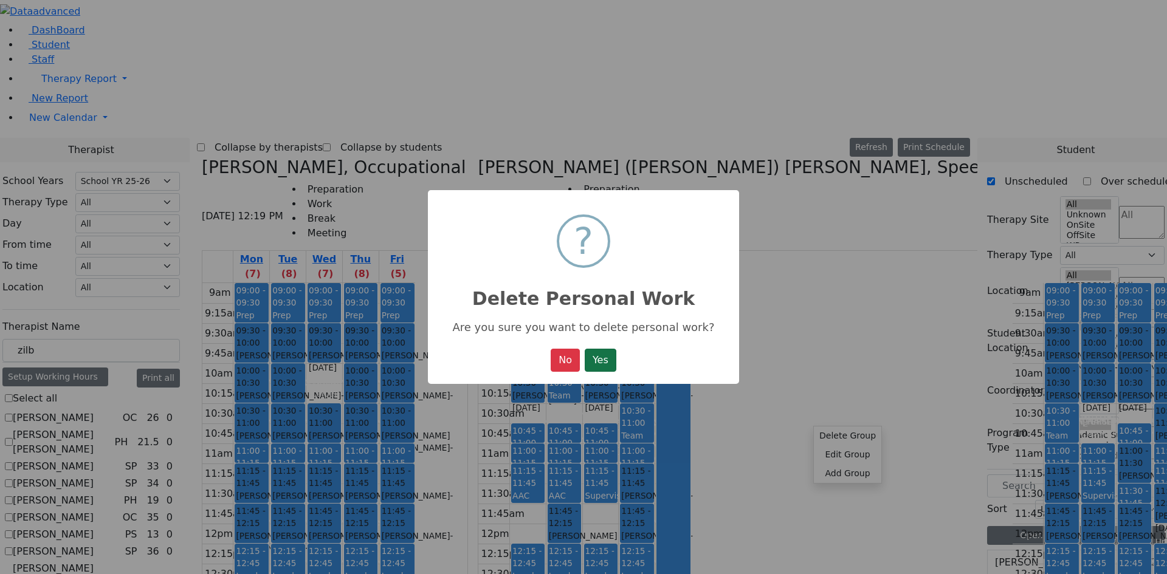
click at [611, 365] on button "Yes" at bounding box center [601, 360] width 32 height 23
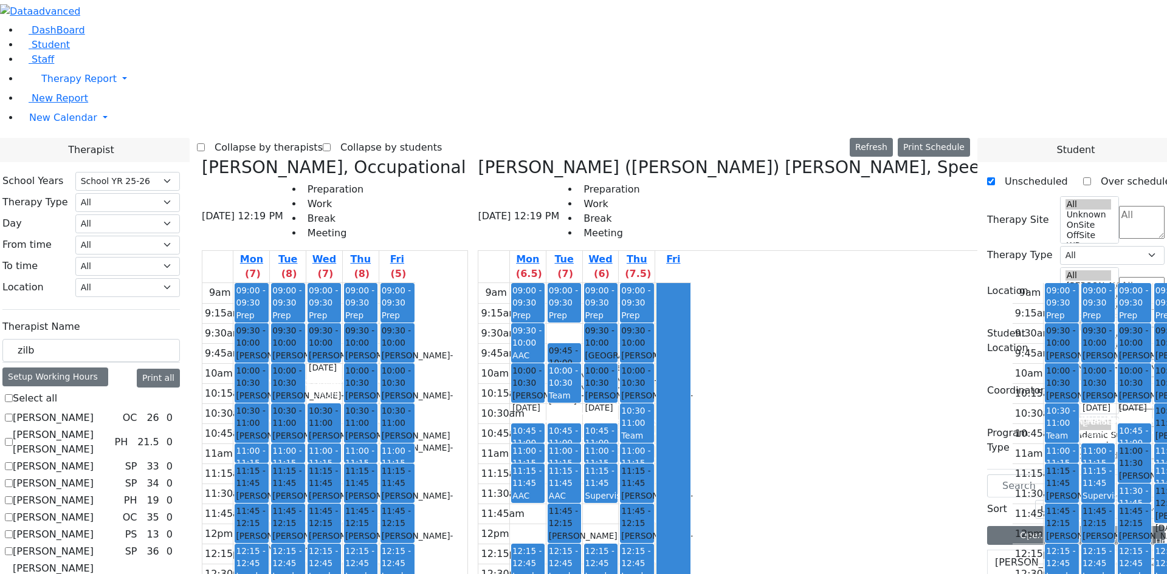
drag, startPoint x: 592, startPoint y: 418, endPoint x: 595, endPoint y: 434, distance: 16.8
click at [595, 434] on div "9am 9:15am 9:30am 9:45am 10am 10:15am 10:30am 10:45am 11am 11:15am 11:30am 11:4…" at bounding box center [584, 523] width 213 height 481
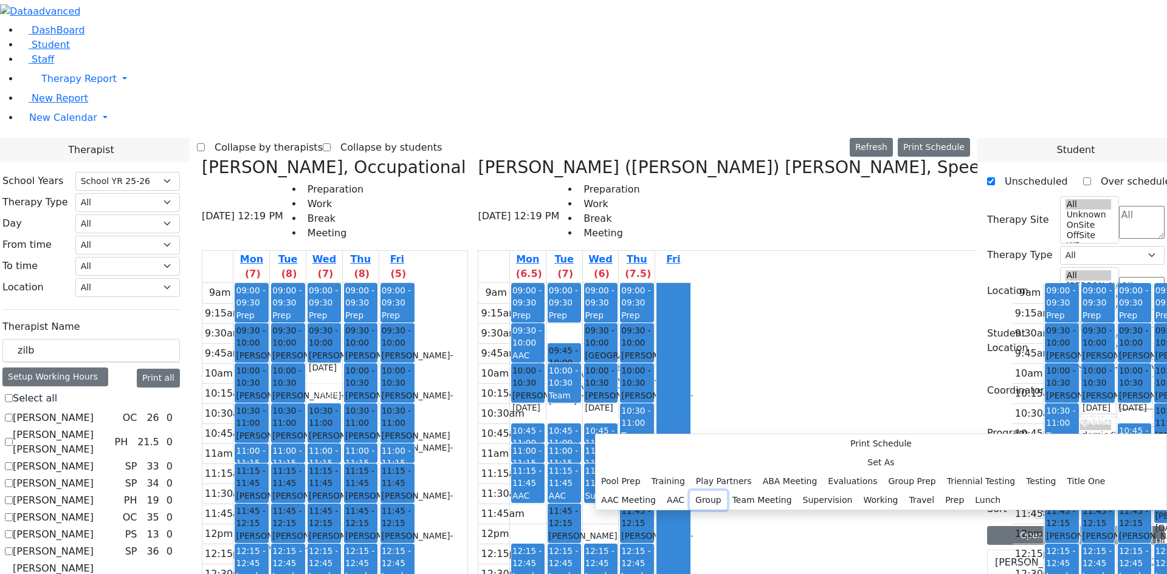
click at [727, 491] on button "Group" at bounding box center [708, 500] width 37 height 19
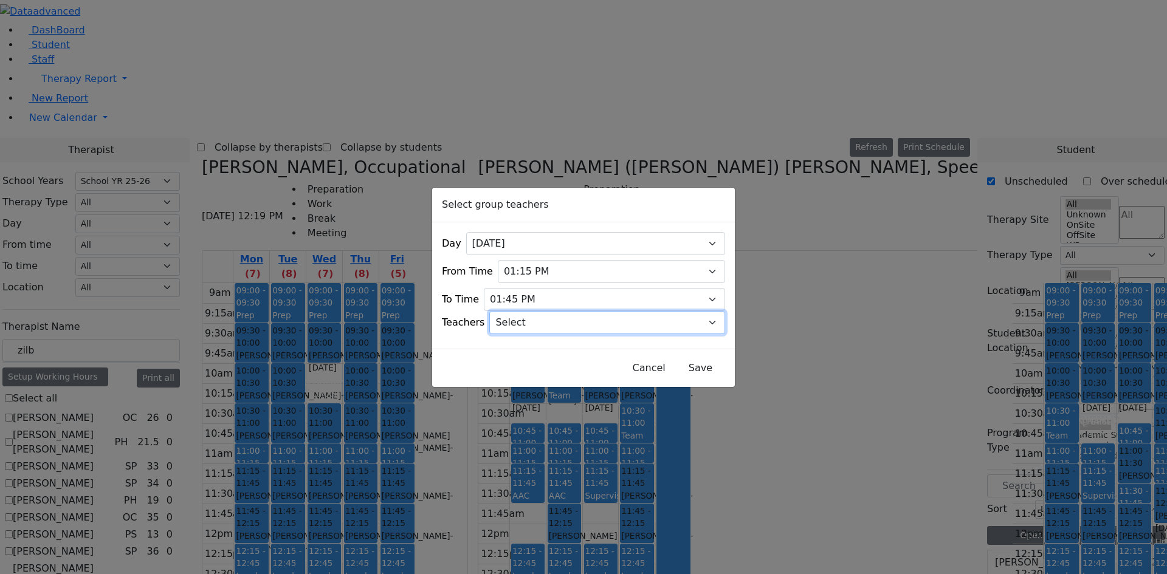
click at [553, 316] on select "Select [PERSON_NAME], [PERSON_NAME], [PERSON_NAME] ([PERSON_NAME]), [PERSON_NAM…" at bounding box center [607, 322] width 236 height 23
select select "[PERSON_NAME], [PERSON_NAME]"
click at [505, 311] on select "Select [PERSON_NAME], [PERSON_NAME], [PERSON_NAME] ([PERSON_NAME]), [PERSON_NAM…" at bounding box center [607, 322] width 236 height 23
click at [674, 361] on button "Save" at bounding box center [701, 368] width 54 height 23
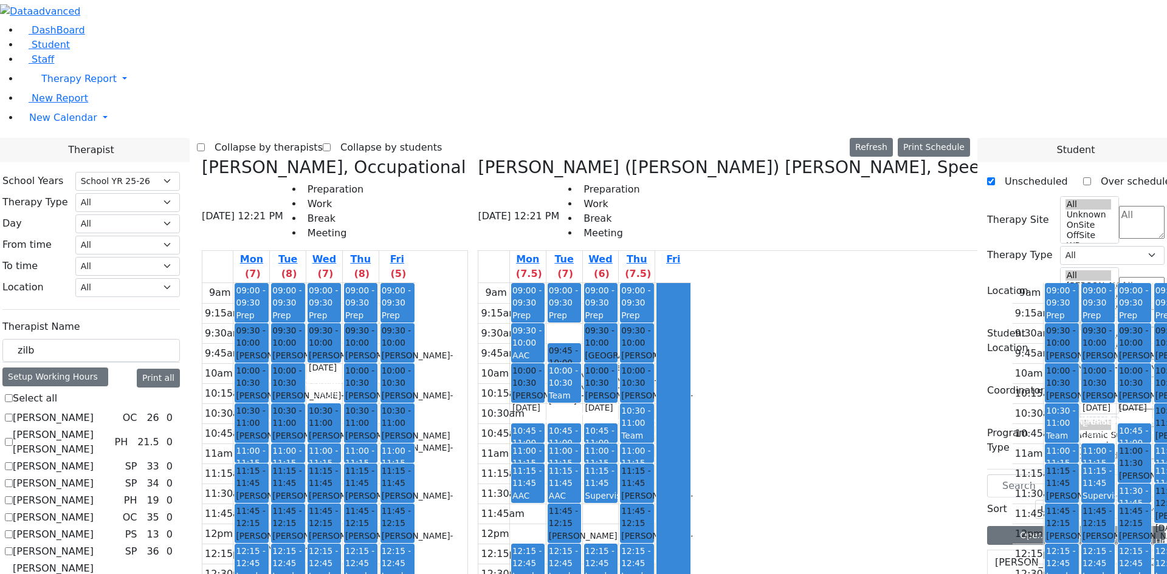
click at [1012, 157] on icon at bounding box center [1012, 167] width 0 height 20
checkbox input "false"
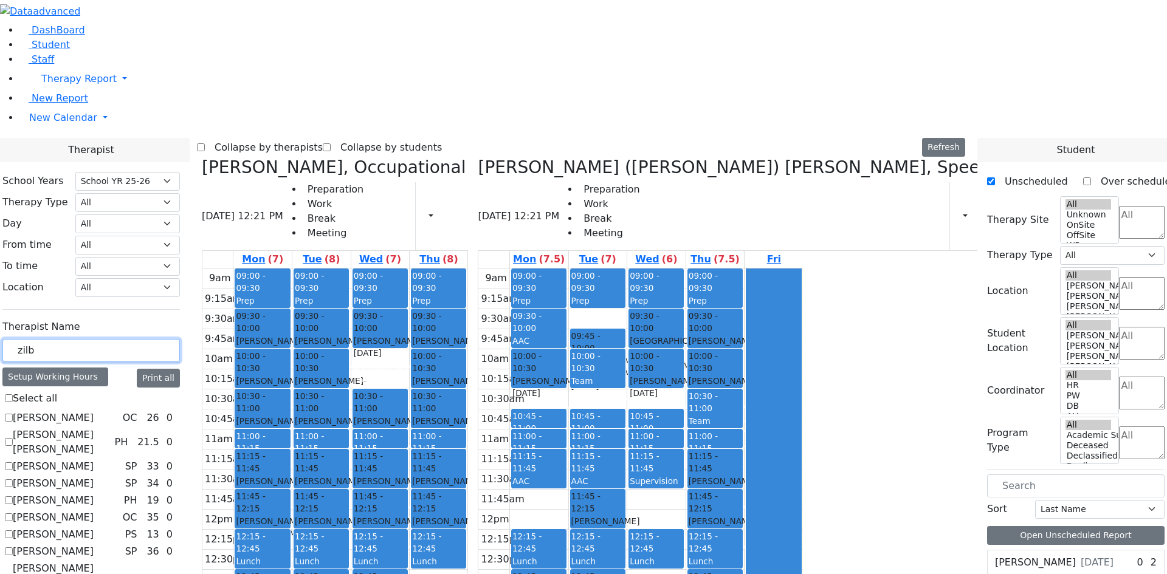
drag, startPoint x: 196, startPoint y: 215, endPoint x: 145, endPoint y: 210, distance: 50.8
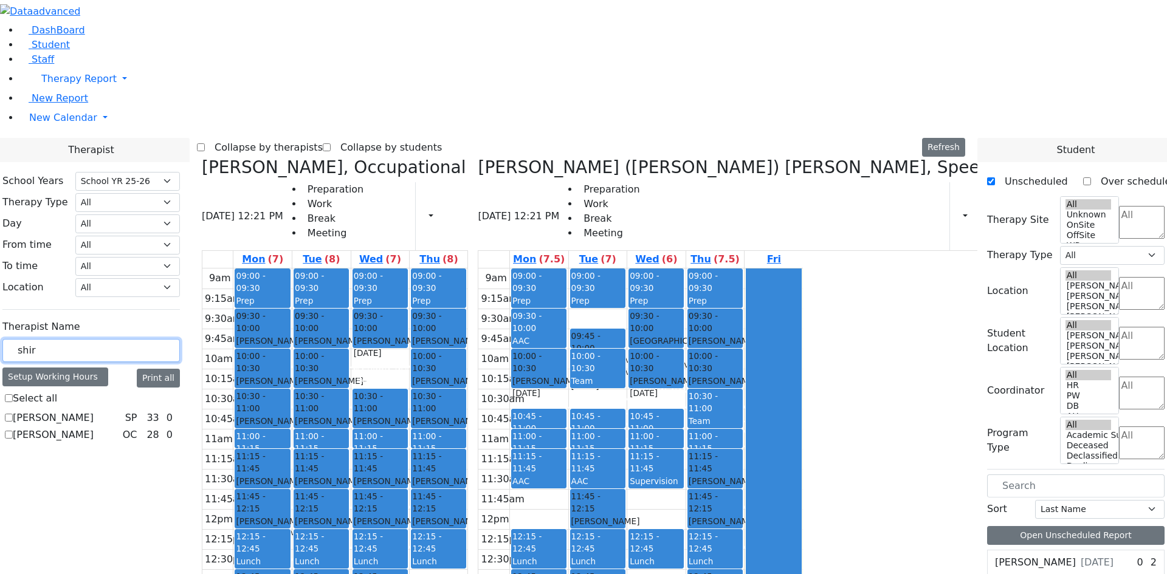
type input "shir"
click at [94, 428] on label "[PERSON_NAME]" at bounding box center [53, 435] width 81 height 15
click at [13, 431] on input "[PERSON_NAME]" at bounding box center [9, 435] width 8 height 8
checkbox input "true"
select select "1"
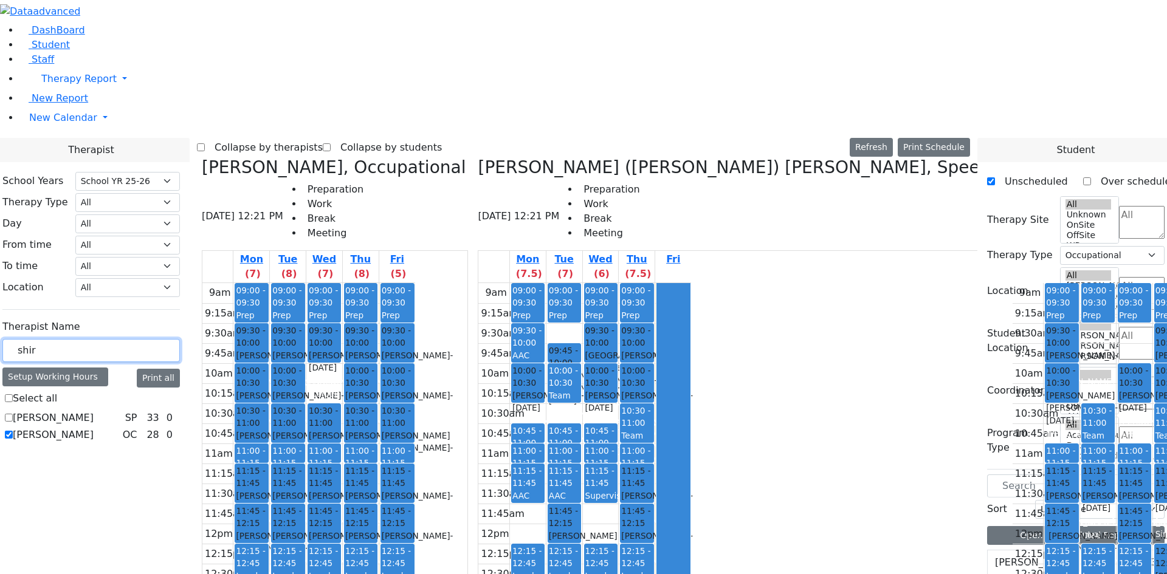
drag, startPoint x: 185, startPoint y: 207, endPoint x: 157, endPoint y: 211, distance: 28.3
click at [157, 339] on input "shir" at bounding box center [91, 350] width 178 height 23
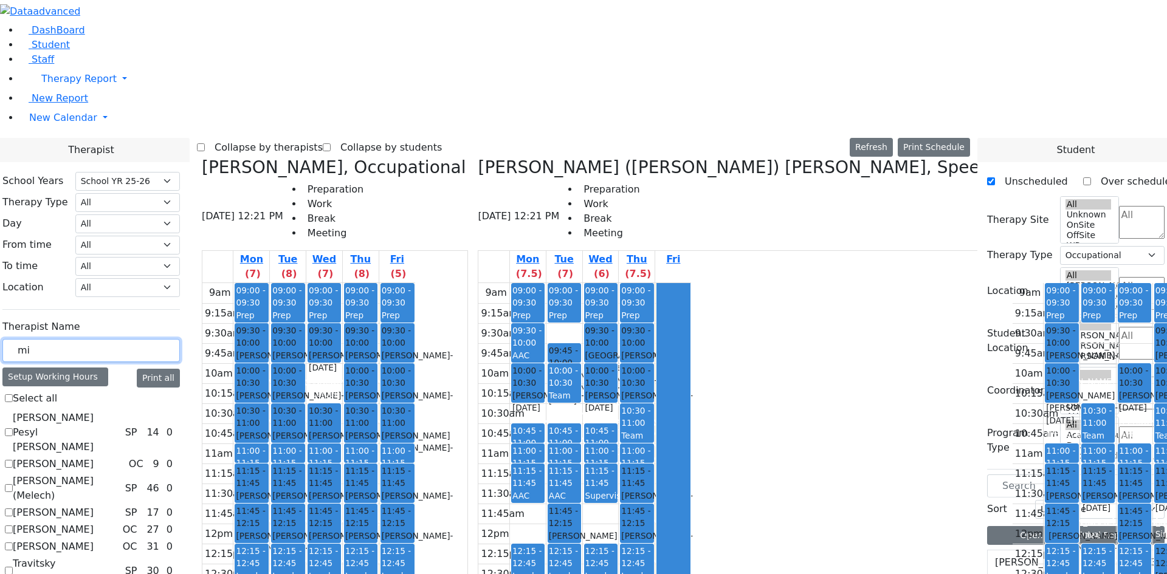
type input "mi"
click at [94, 523] on label "[PERSON_NAME]" at bounding box center [53, 530] width 81 height 15
click at [13, 526] on input "[PERSON_NAME]" at bounding box center [9, 530] width 8 height 8
checkbox input "true"
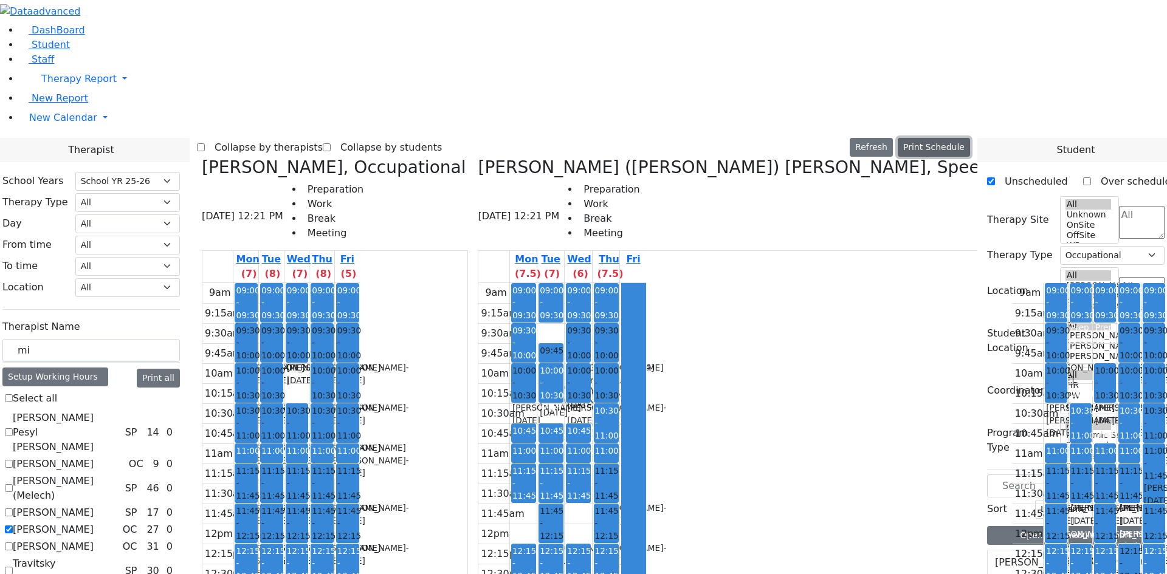
click at [962, 138] on button "Print Schedule" at bounding box center [934, 147] width 72 height 19
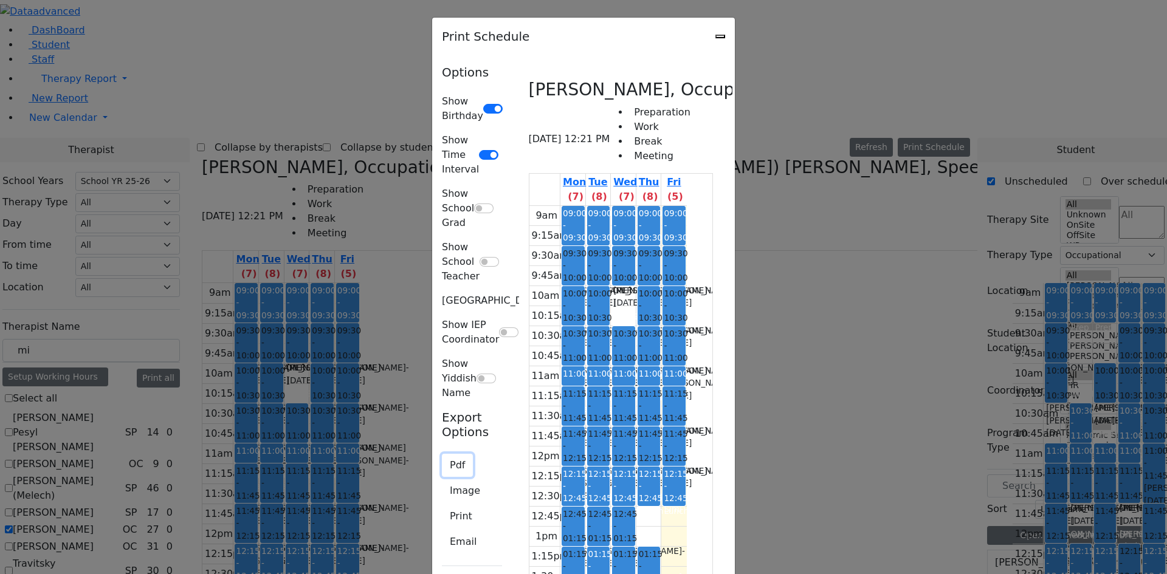
click at [442, 454] on button "Pdf" at bounding box center [457, 465] width 31 height 23
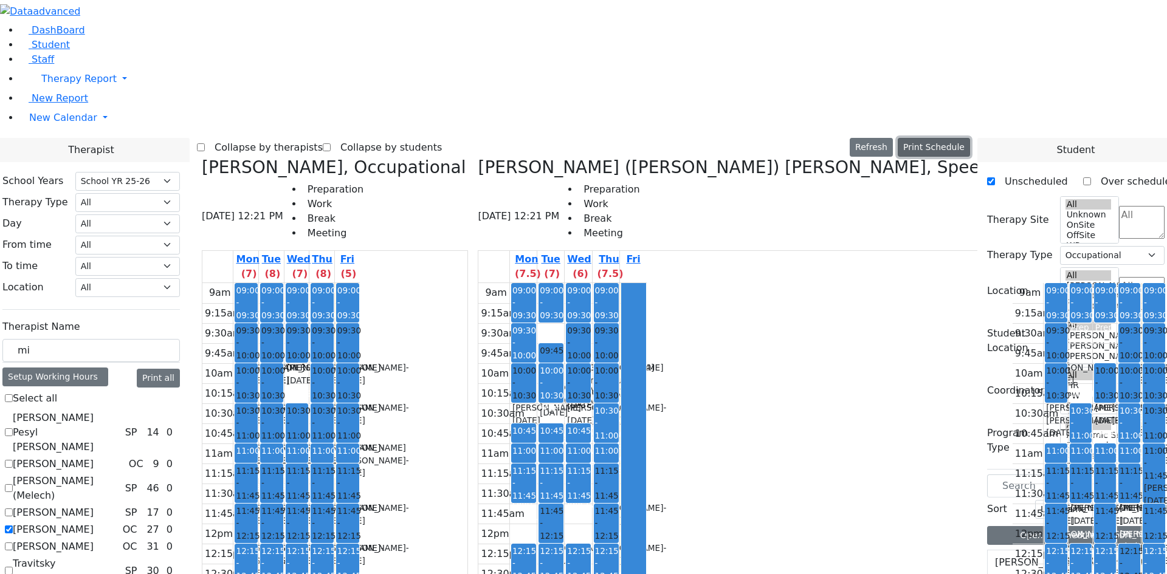
click at [933, 138] on button "Print Schedule" at bounding box center [934, 147] width 72 height 19
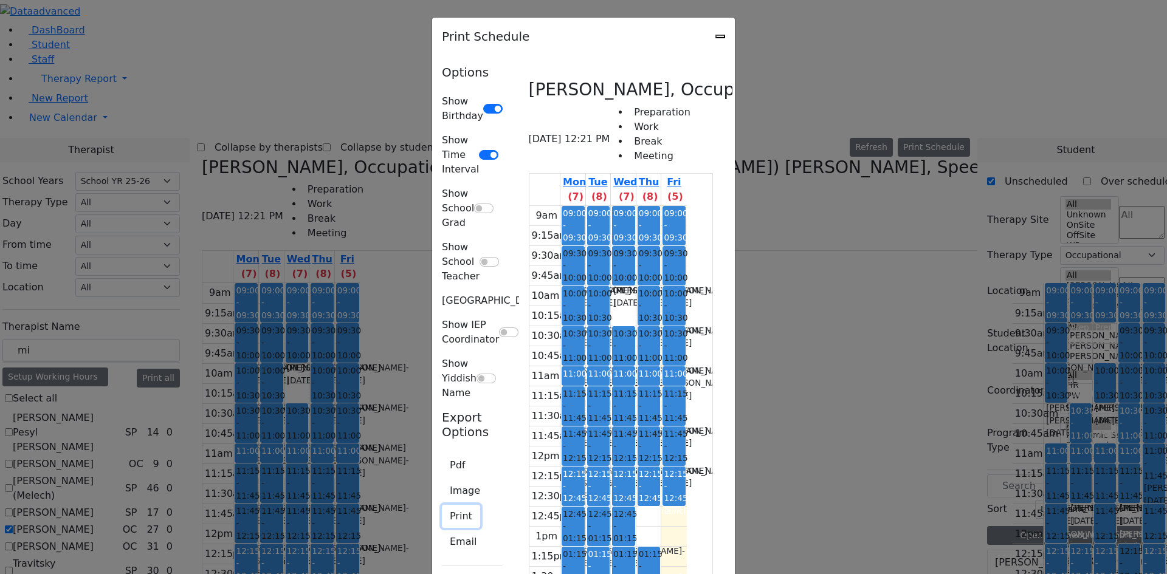
click at [442, 505] on button "Print" at bounding box center [461, 516] width 38 height 23
